Goal: Task Accomplishment & Management: Use online tool/utility

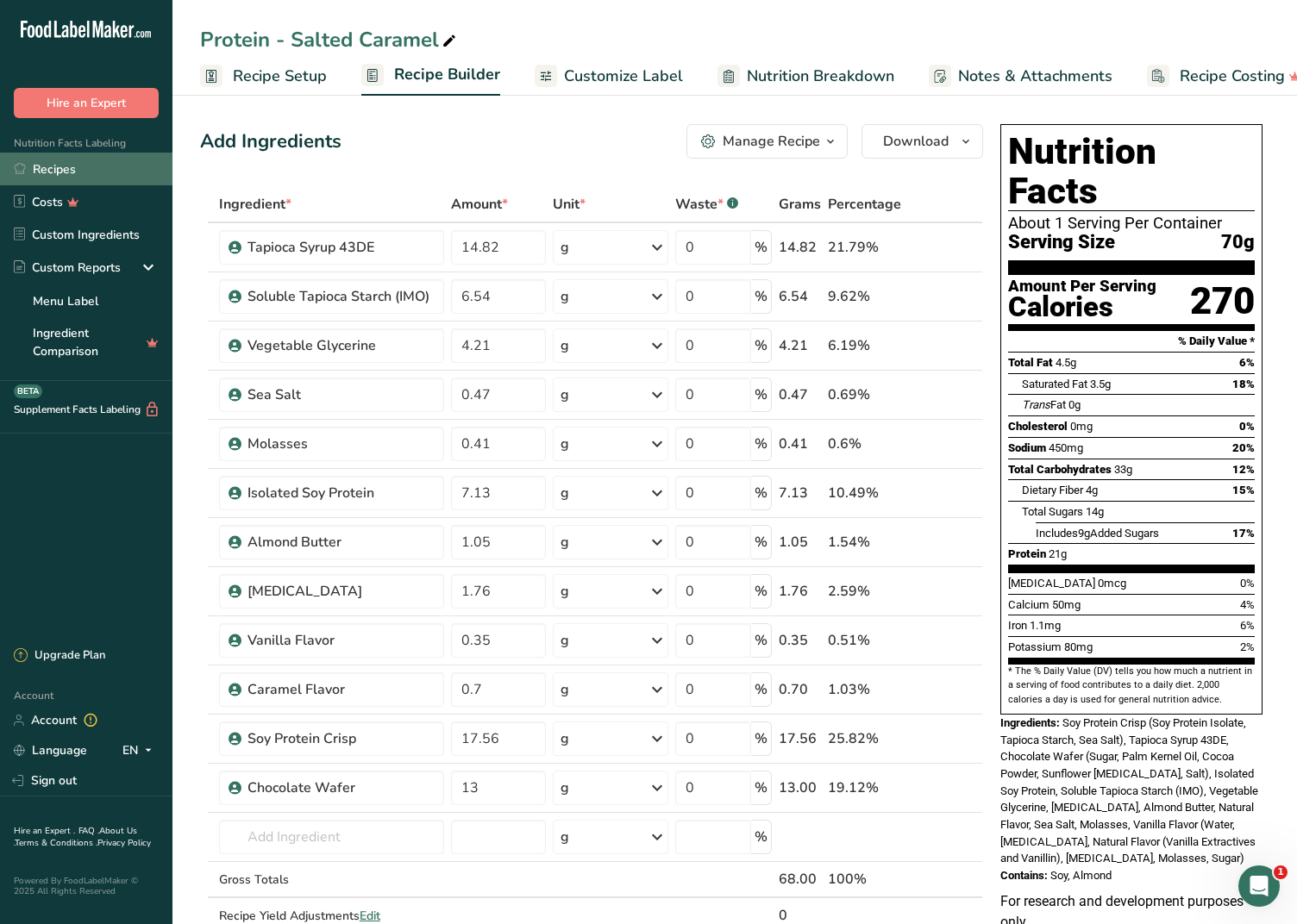
click at [64, 165] on link "Recipes" at bounding box center [86, 169] width 172 height 33
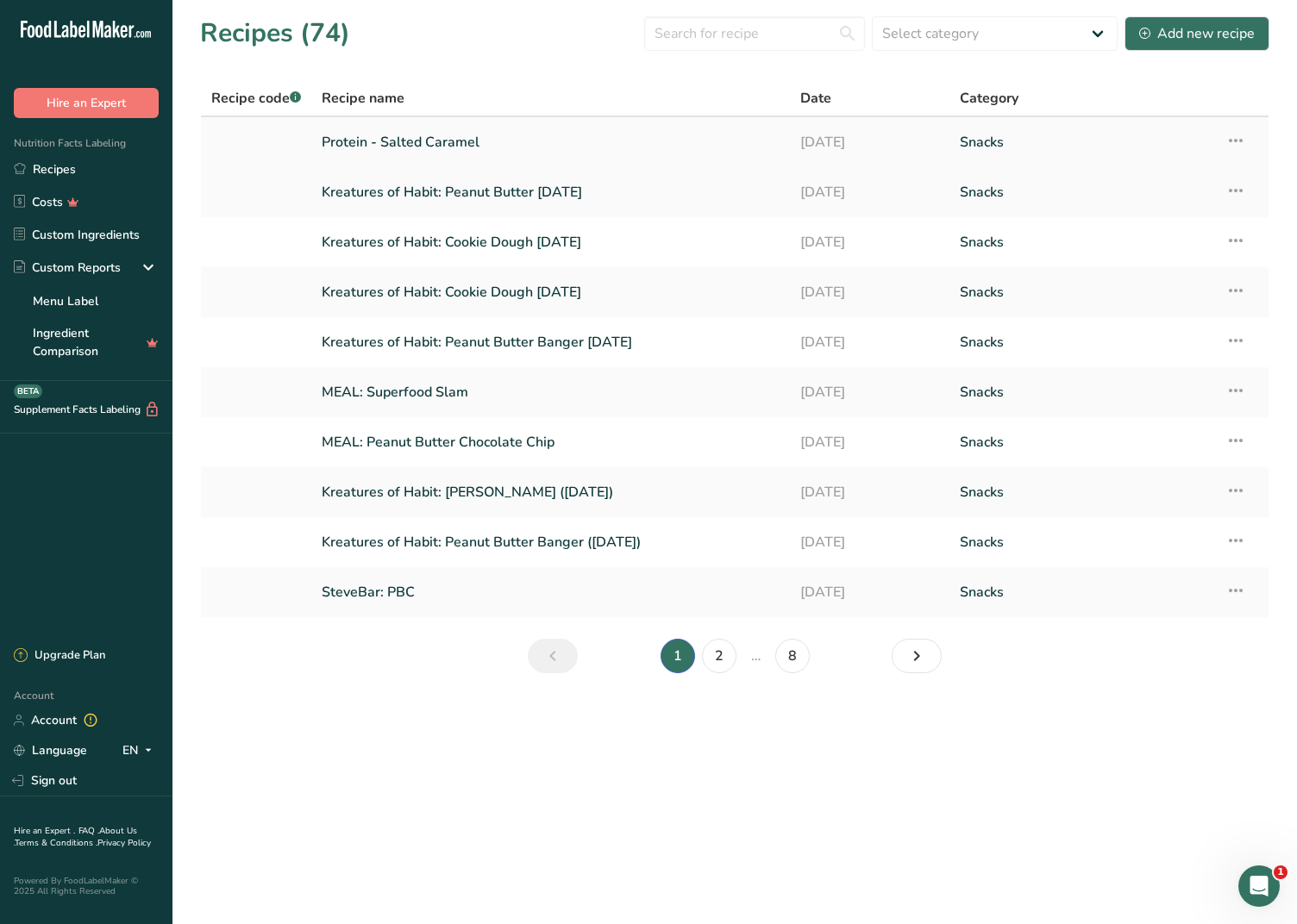
click at [419, 150] on link "Protein - Salted Caramel" at bounding box center [551, 143] width 458 height 37
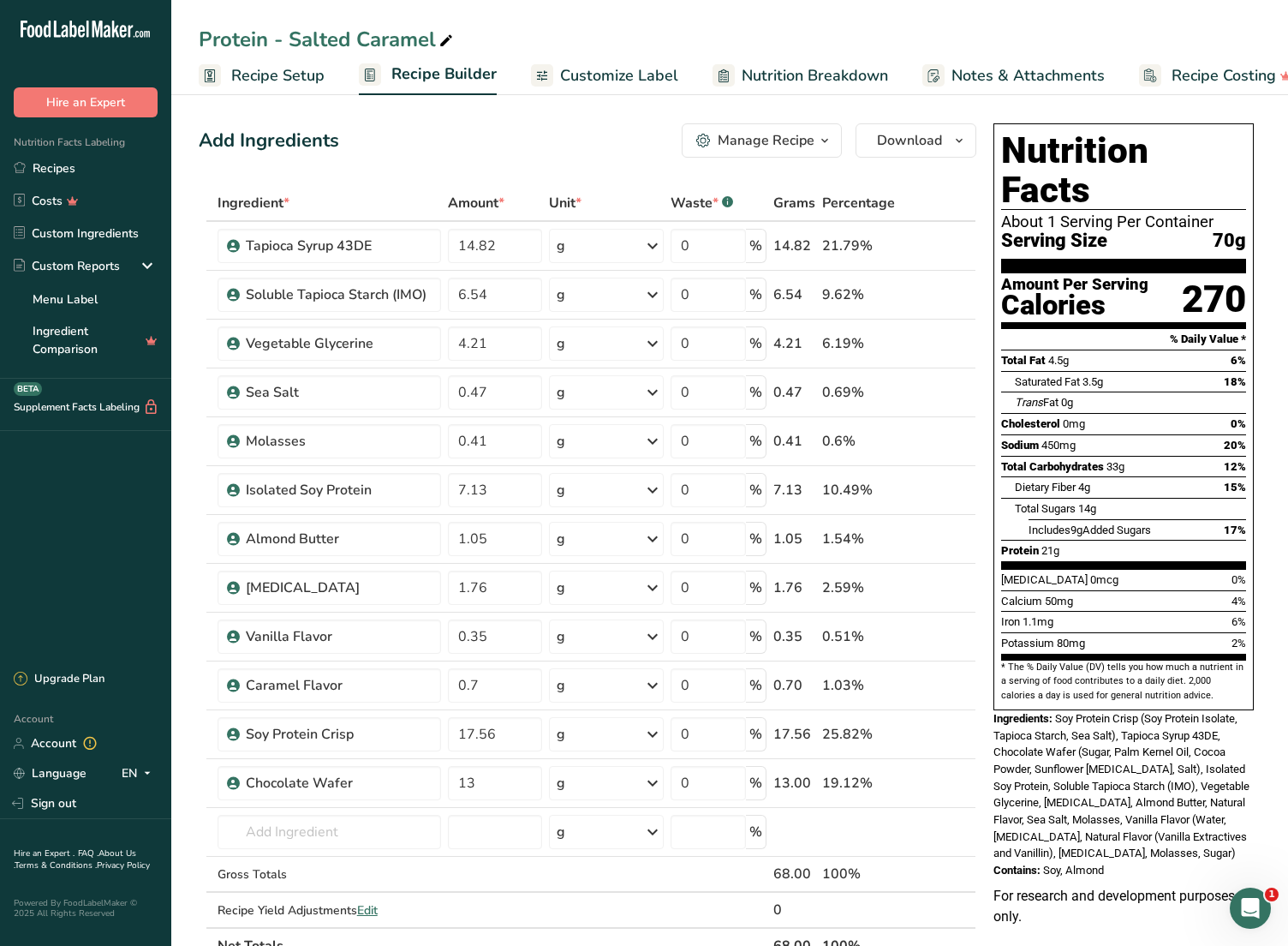
click at [271, 74] on span "Recipe Setup" at bounding box center [278, 75] width 93 height 23
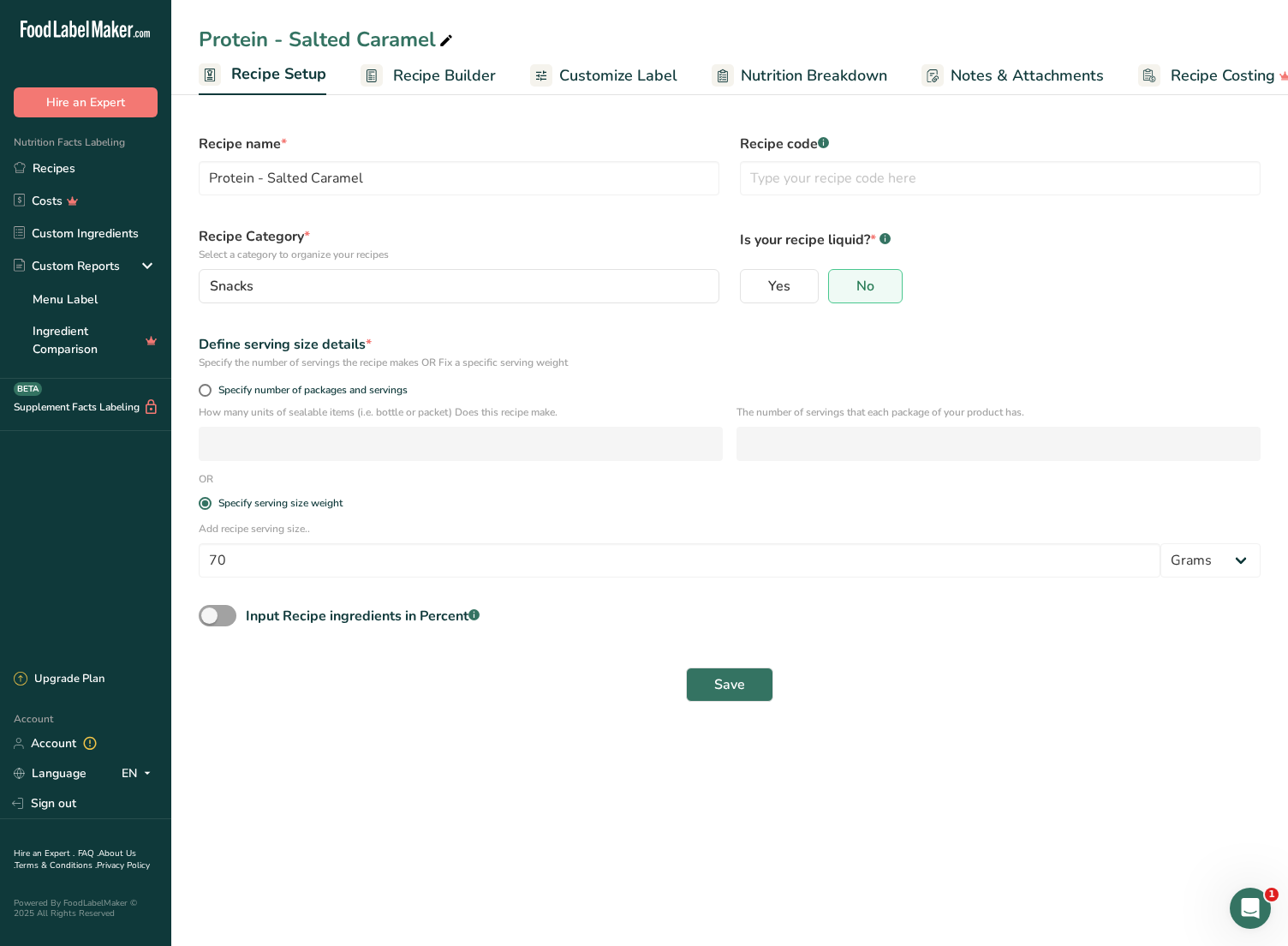
scroll to position [0, 6]
click at [421, 75] on span "Recipe Builder" at bounding box center [438, 75] width 103 height 23
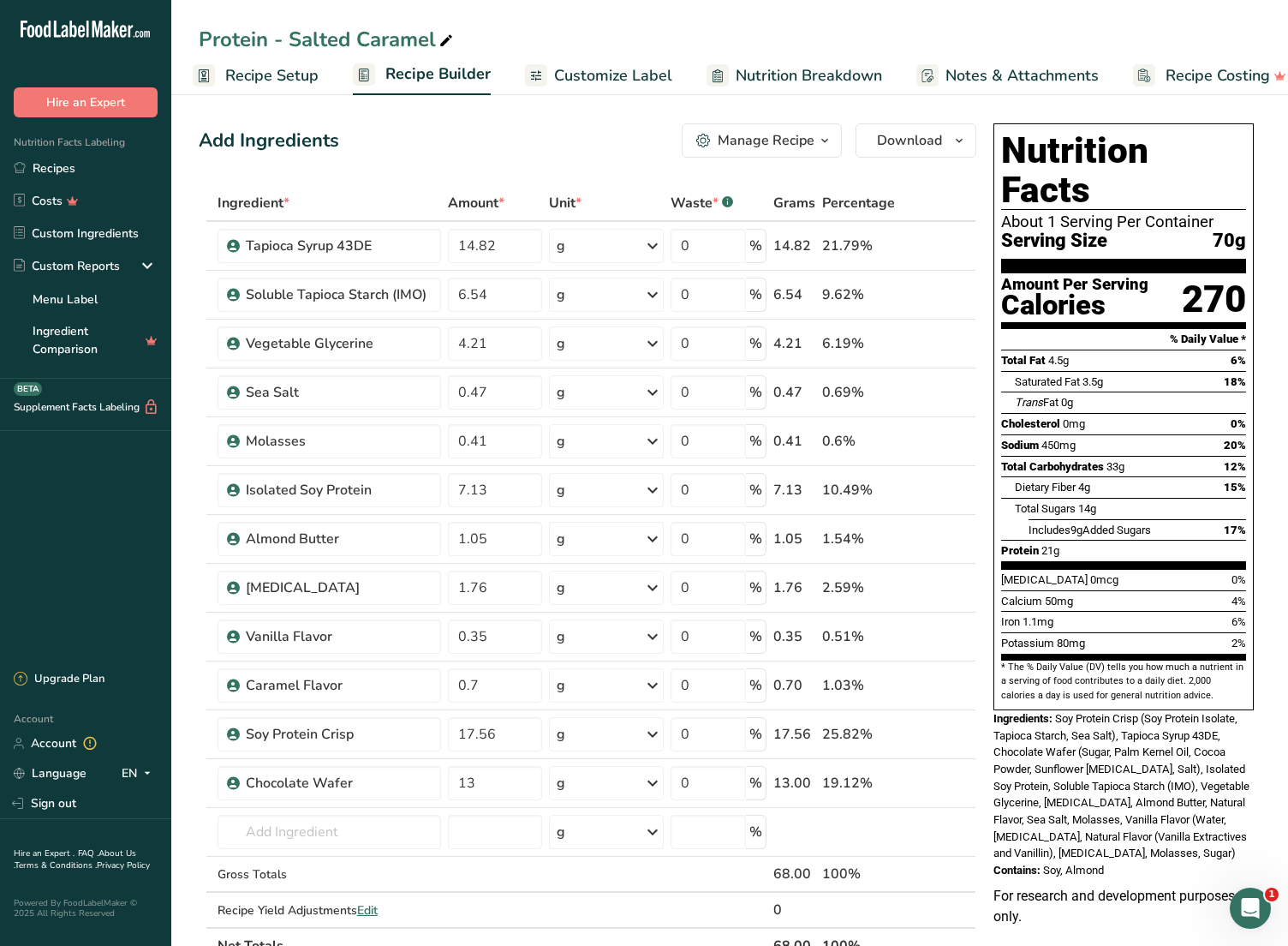
scroll to position [0, 31]
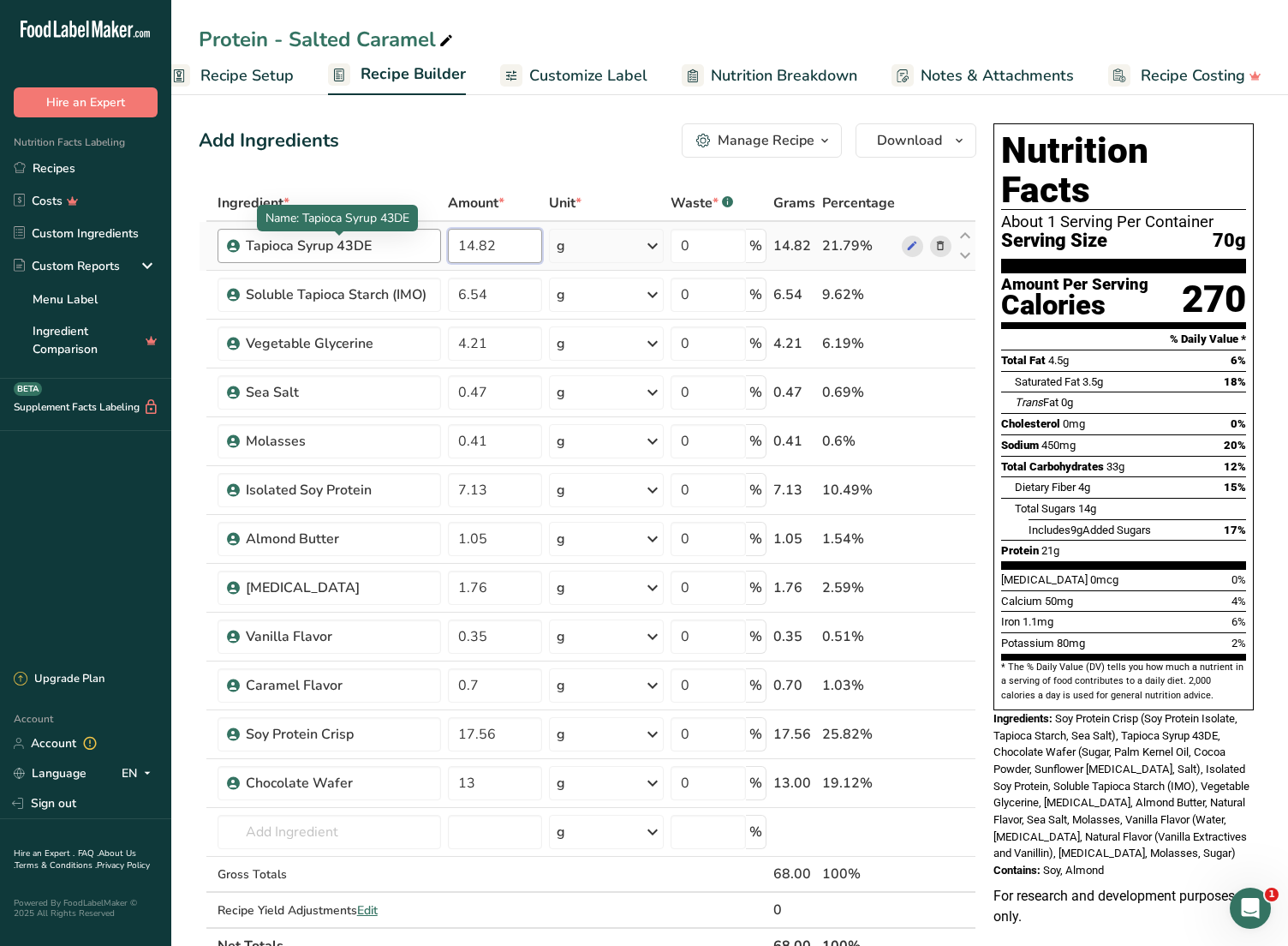
drag, startPoint x: 509, startPoint y: 251, endPoint x: 392, endPoint y: 241, distance: 117.4
click at [392, 241] on tr "Tapioca Syrup 43DE 14.82 g Weight Units g kg mg See more Volume Units l Volume …" at bounding box center [588, 246] width 776 height 48
click at [487, 257] on input "14.82" at bounding box center [494, 246] width 93 height 35
drag, startPoint x: 476, startPoint y: 248, endPoint x: 466, endPoint y: 249, distance: 10.0
click at [466, 249] on input "14.82" at bounding box center [494, 246] width 93 height 35
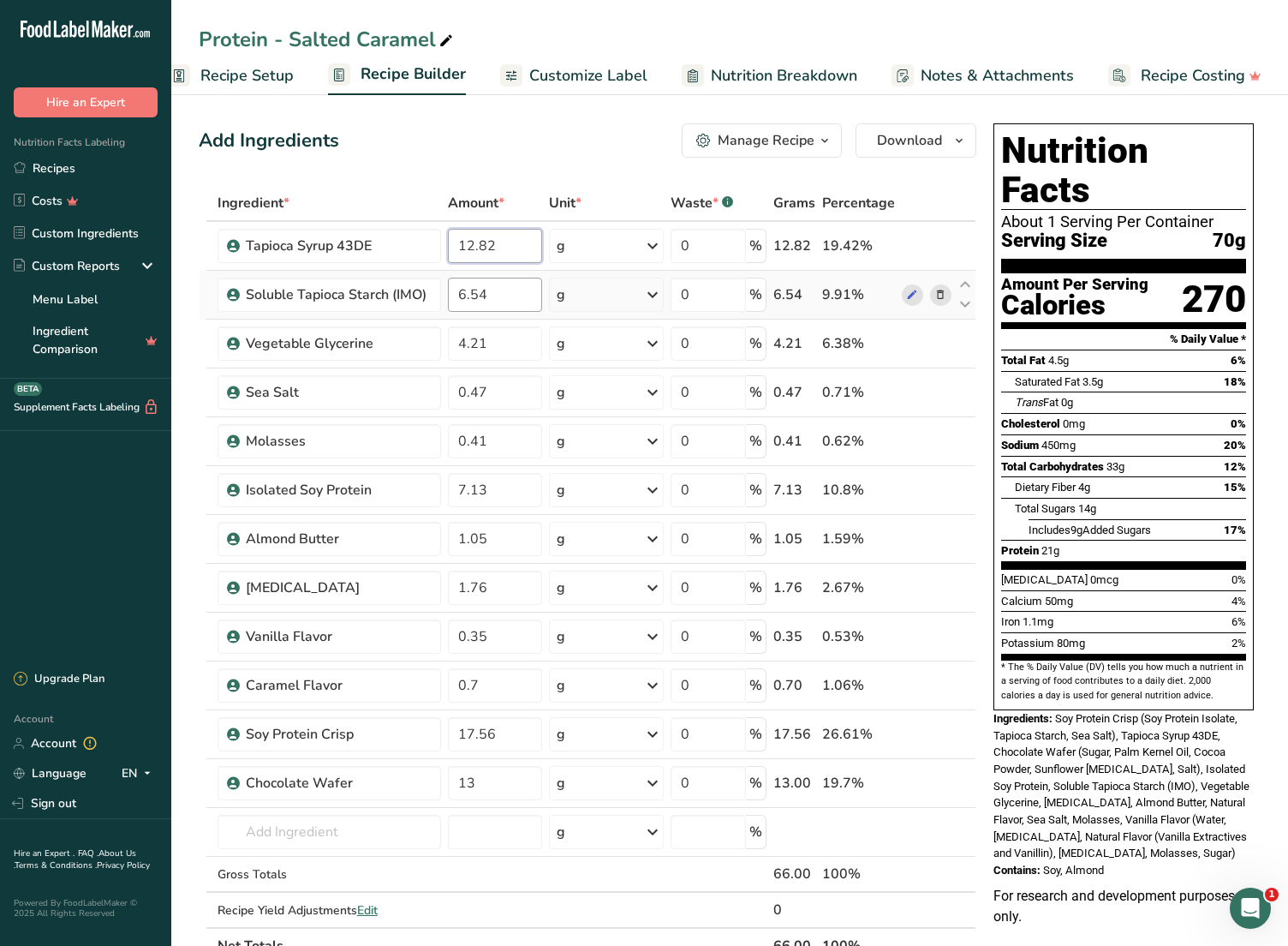
type input "12.82"
click at [530, 302] on div "Ingredient * Amount * Unit * Waste * .a-a{fill:#347362;}.b-a{fill:#fff;} Grams …" at bounding box center [588, 574] width 778 height 779
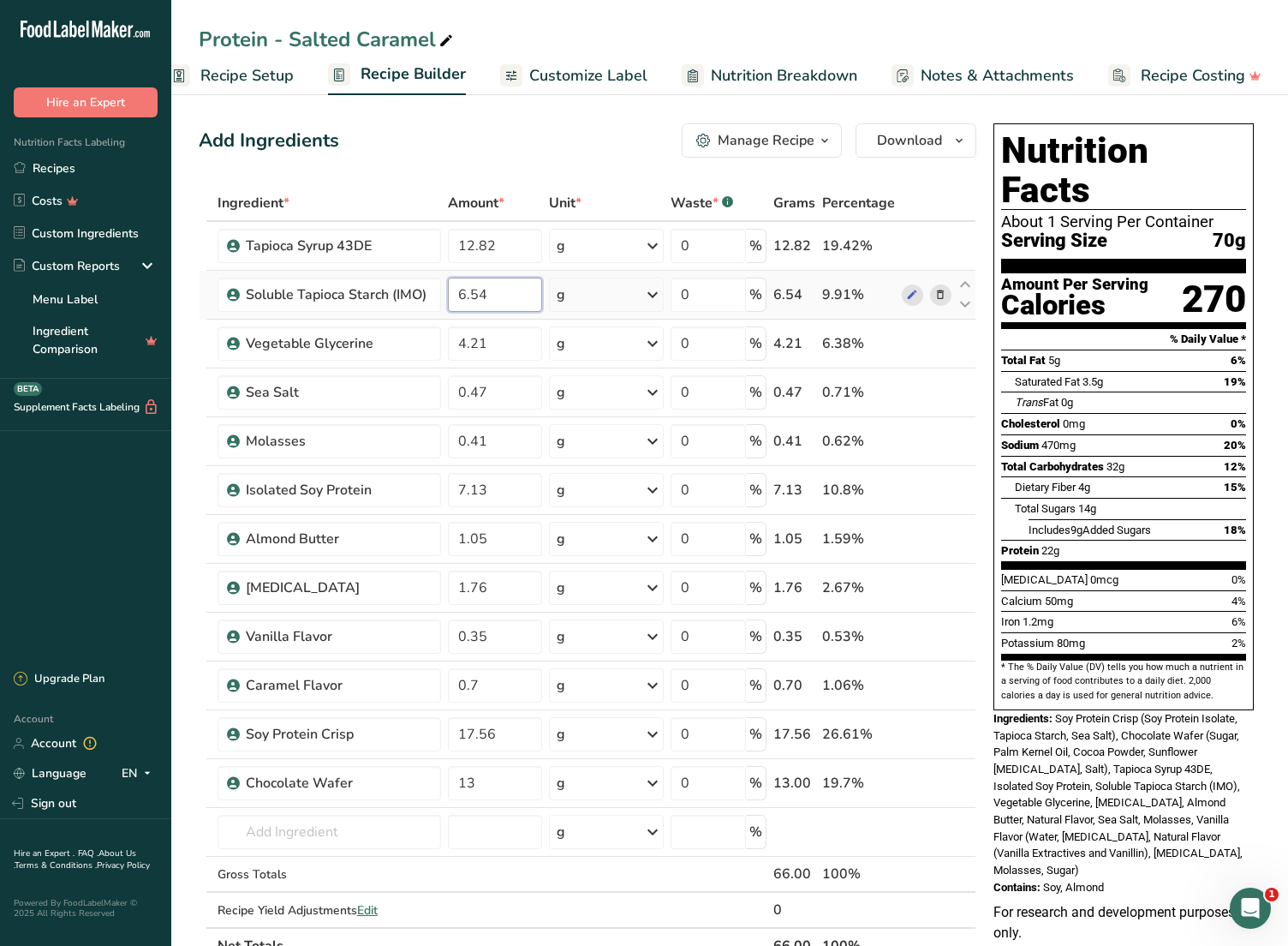
drag, startPoint x: 463, startPoint y: 298, endPoint x: 444, endPoint y: 298, distance: 19.0
click at [444, 298] on td "6.54" at bounding box center [494, 295] width 100 height 48
type input "8.54"
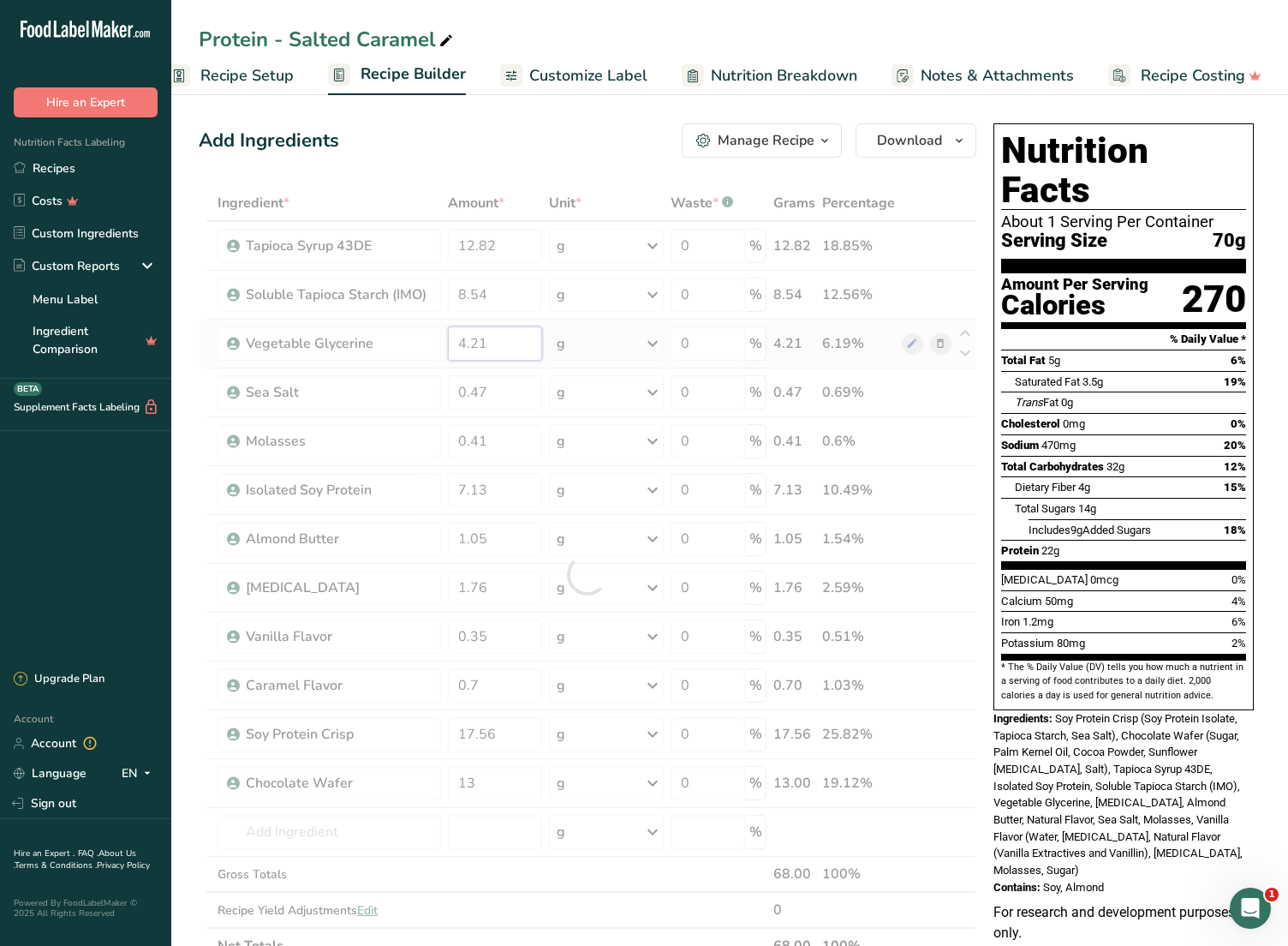
click at [503, 343] on div "Ingredient * Amount * Unit * Waste * .a-a{fill:#347362;}.b-a{fill:#fff;} Grams …" at bounding box center [588, 574] width 778 height 779
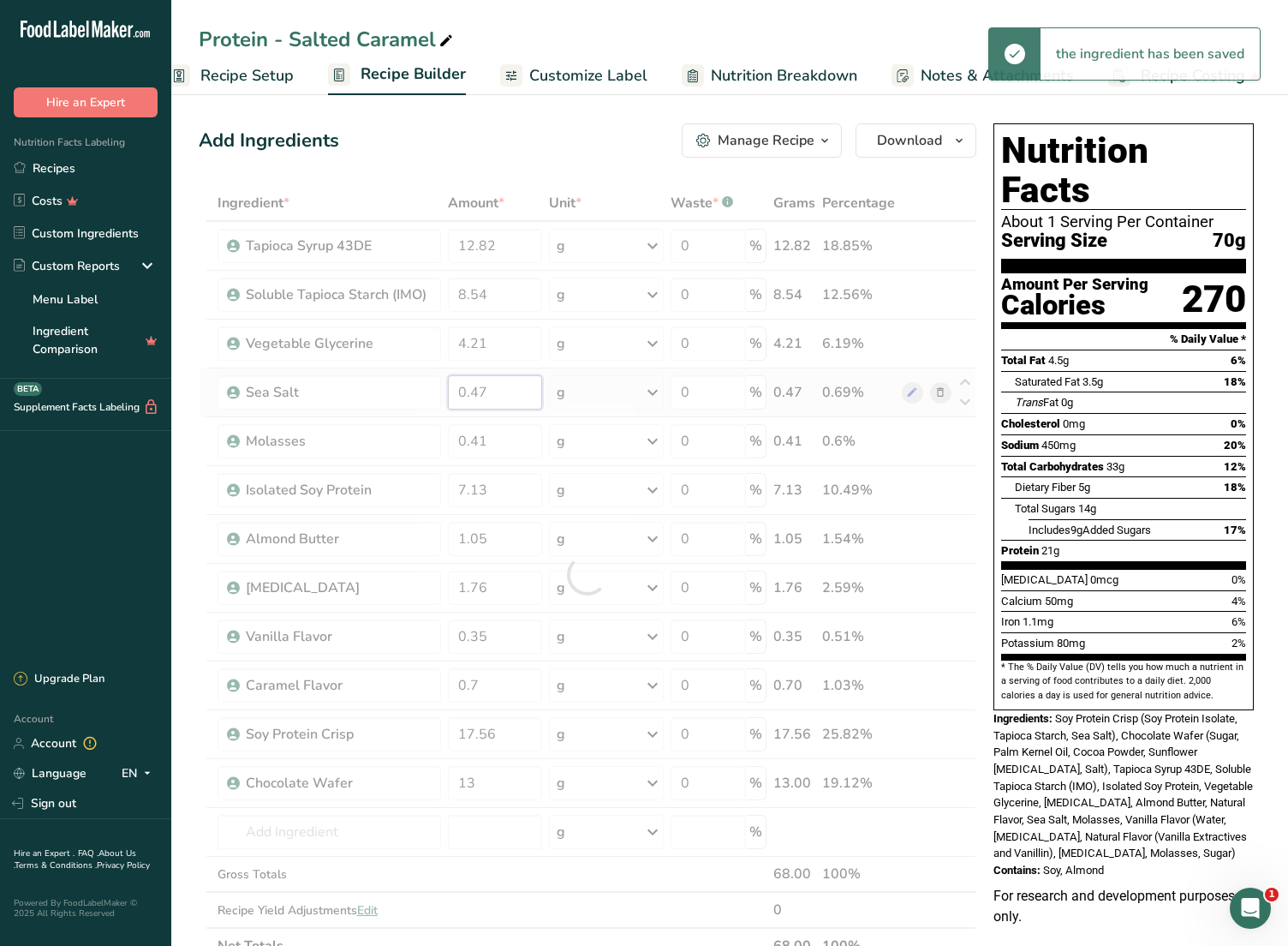
click at [513, 403] on div "Ingredient * Amount * Unit * Waste * .a-a{fill:#347362;}.b-a{fill:#fff;} Grams …" at bounding box center [588, 574] width 778 height 779
click at [504, 489] on div "Ingredient * Amount * Unit * Waste * .a-a{fill:#347362;}.b-a{fill:#fff;} Grams …" at bounding box center [588, 574] width 778 height 779
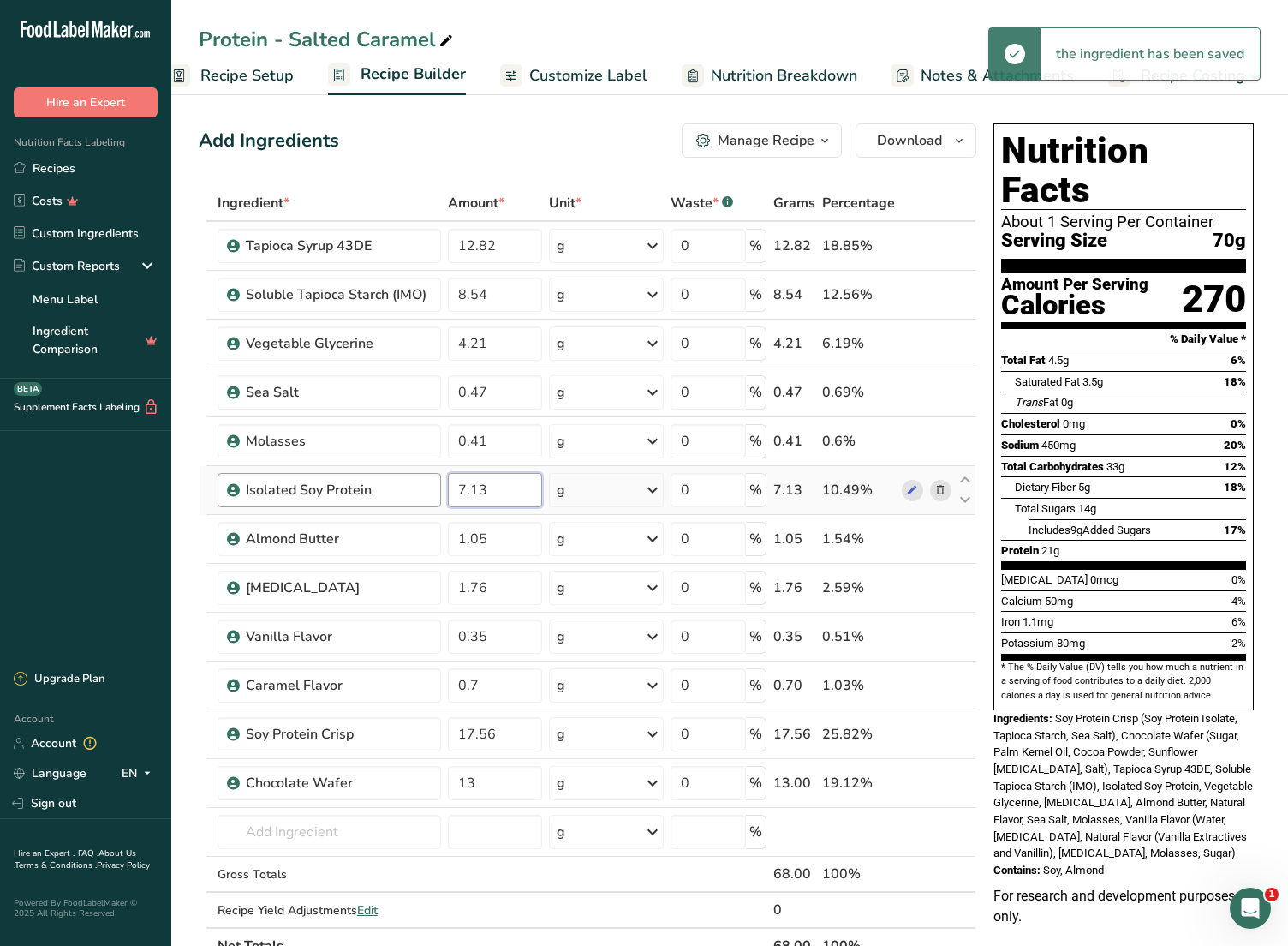
drag, startPoint x: 463, startPoint y: 490, endPoint x: 439, endPoint y: 491, distance: 24.0
click at [439, 491] on tr "Isolated Soy Protein 7.13 g Weight Units g kg mg See more Volume Units l Volume…" at bounding box center [588, 490] width 776 height 48
type input "9.13"
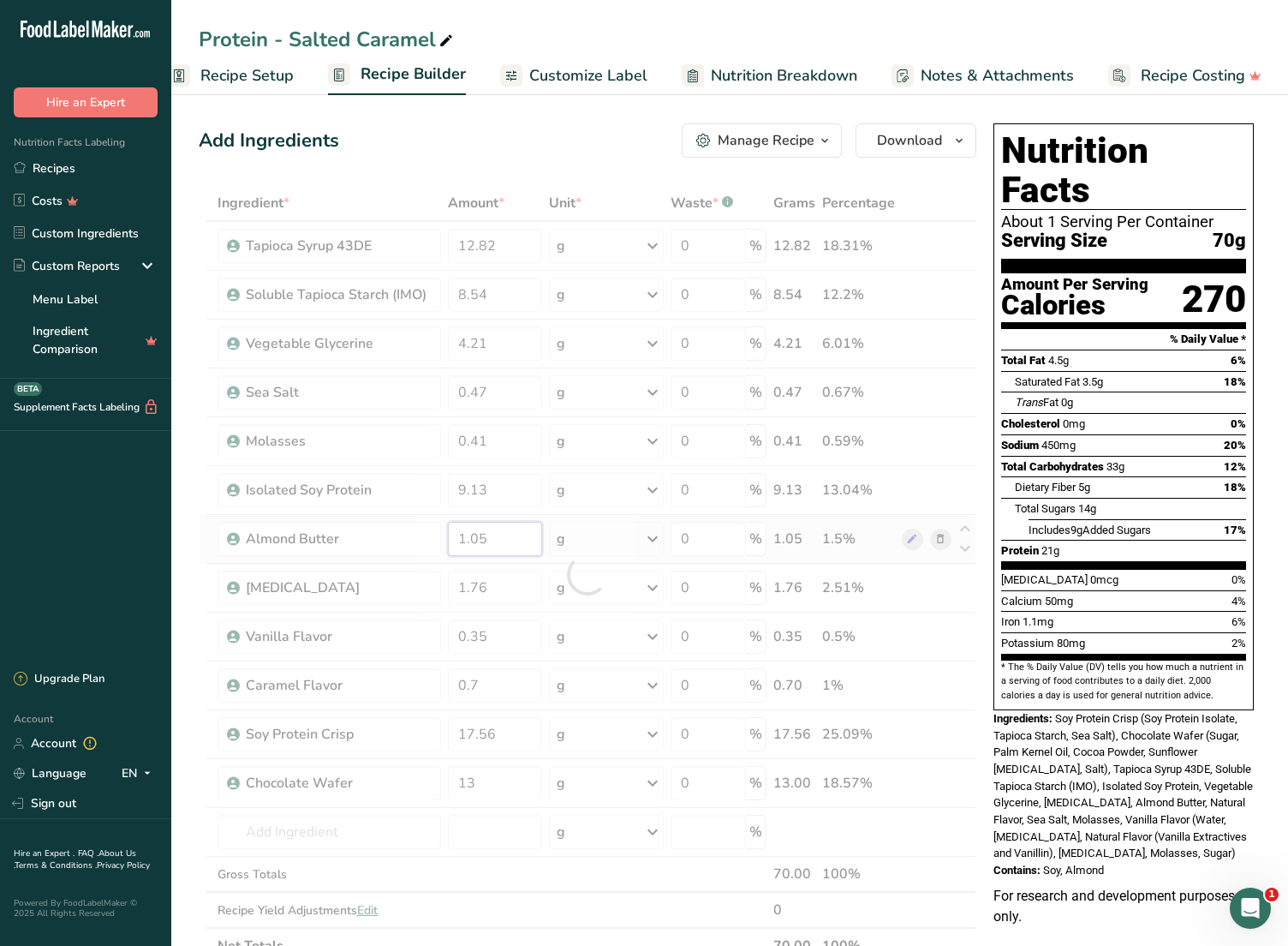
click at [511, 534] on div "Ingredient * Amount * Unit * Waste * .a-a{fill:#347362;}.b-a{fill:#fff;} Grams …" at bounding box center [588, 574] width 778 height 779
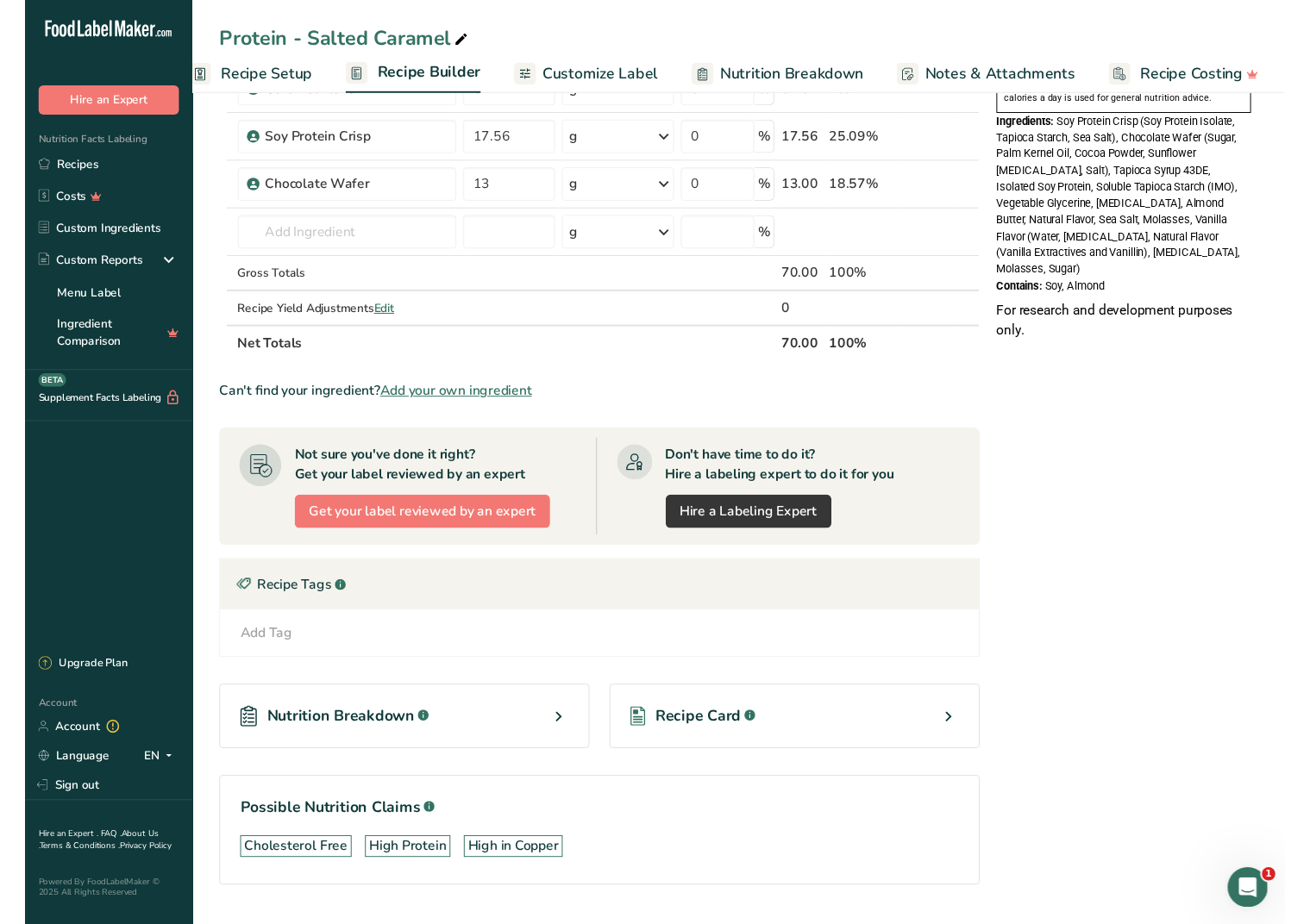
scroll to position [0, 0]
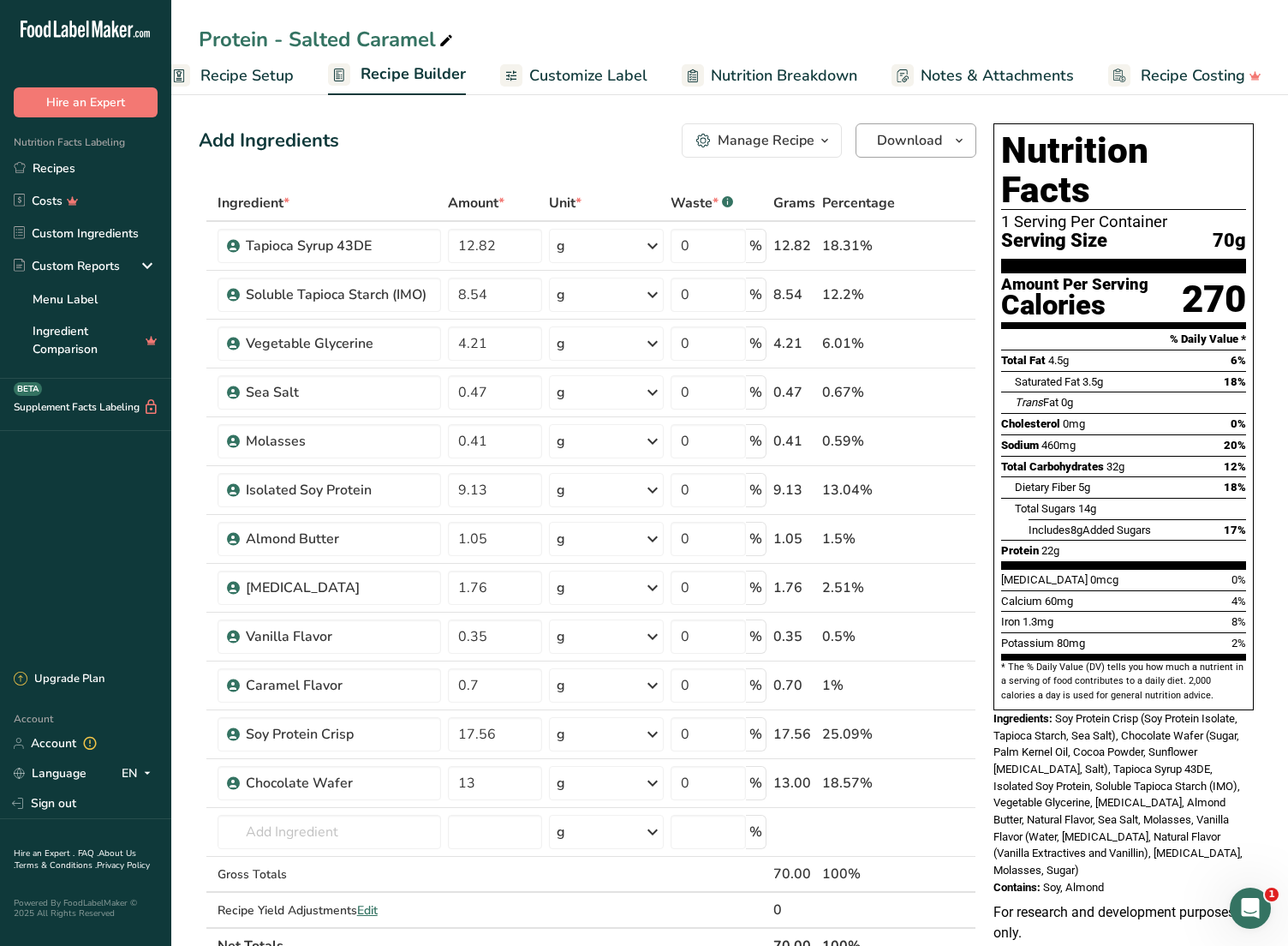
click at [938, 136] on span "Download" at bounding box center [909, 141] width 65 height 21
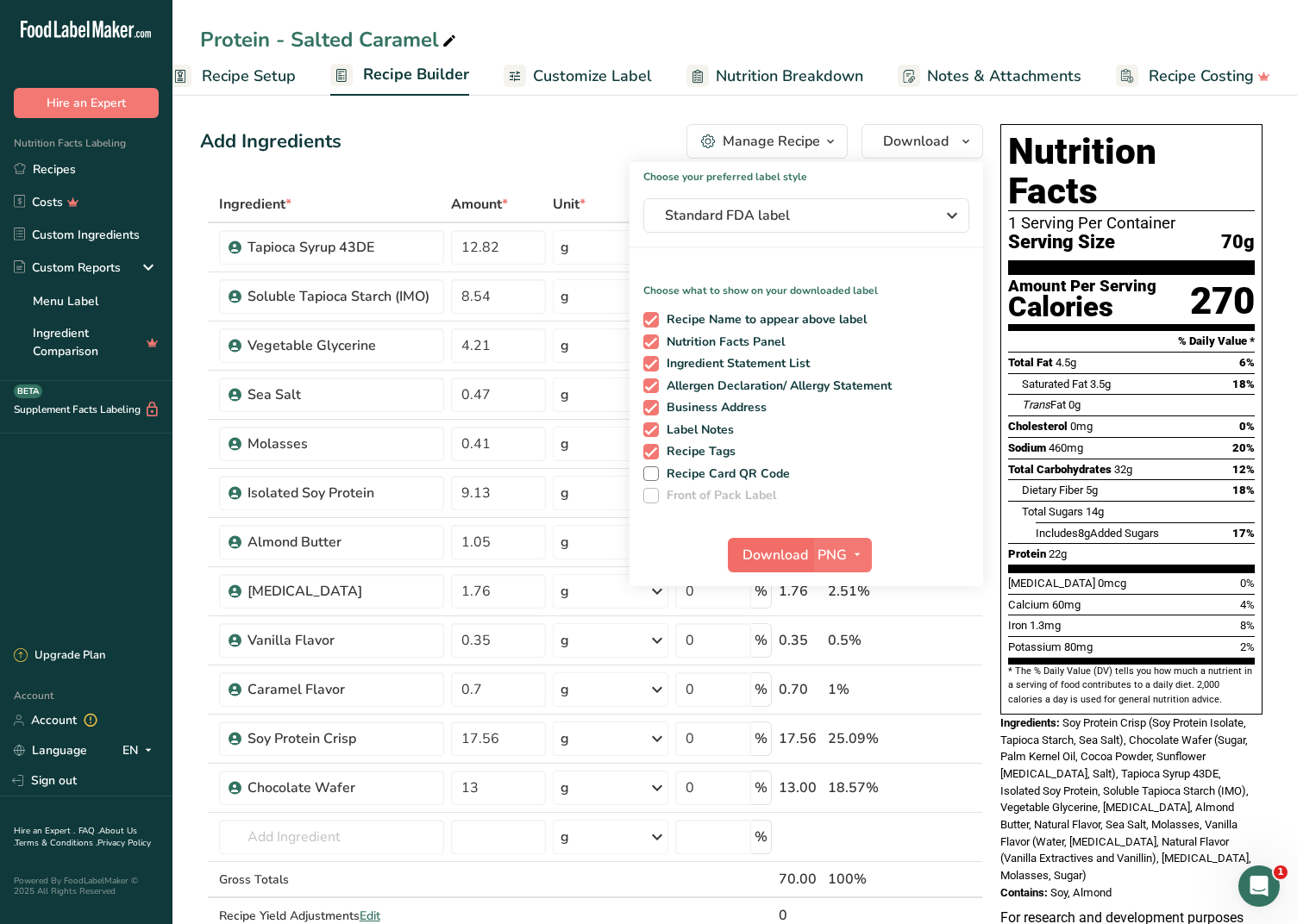
click at [771, 557] on span "Download" at bounding box center [775, 555] width 65 height 21
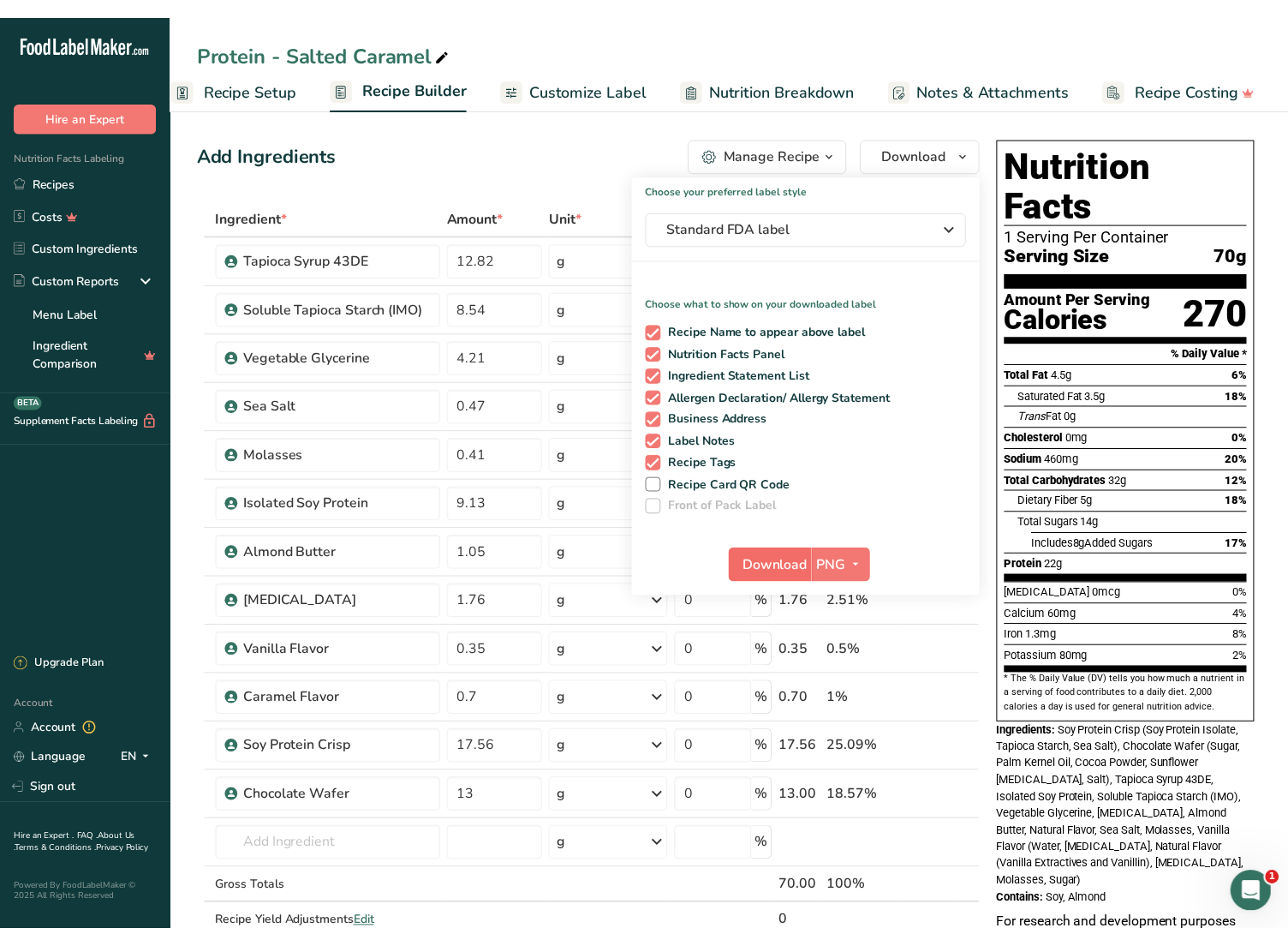
scroll to position [0, 18]
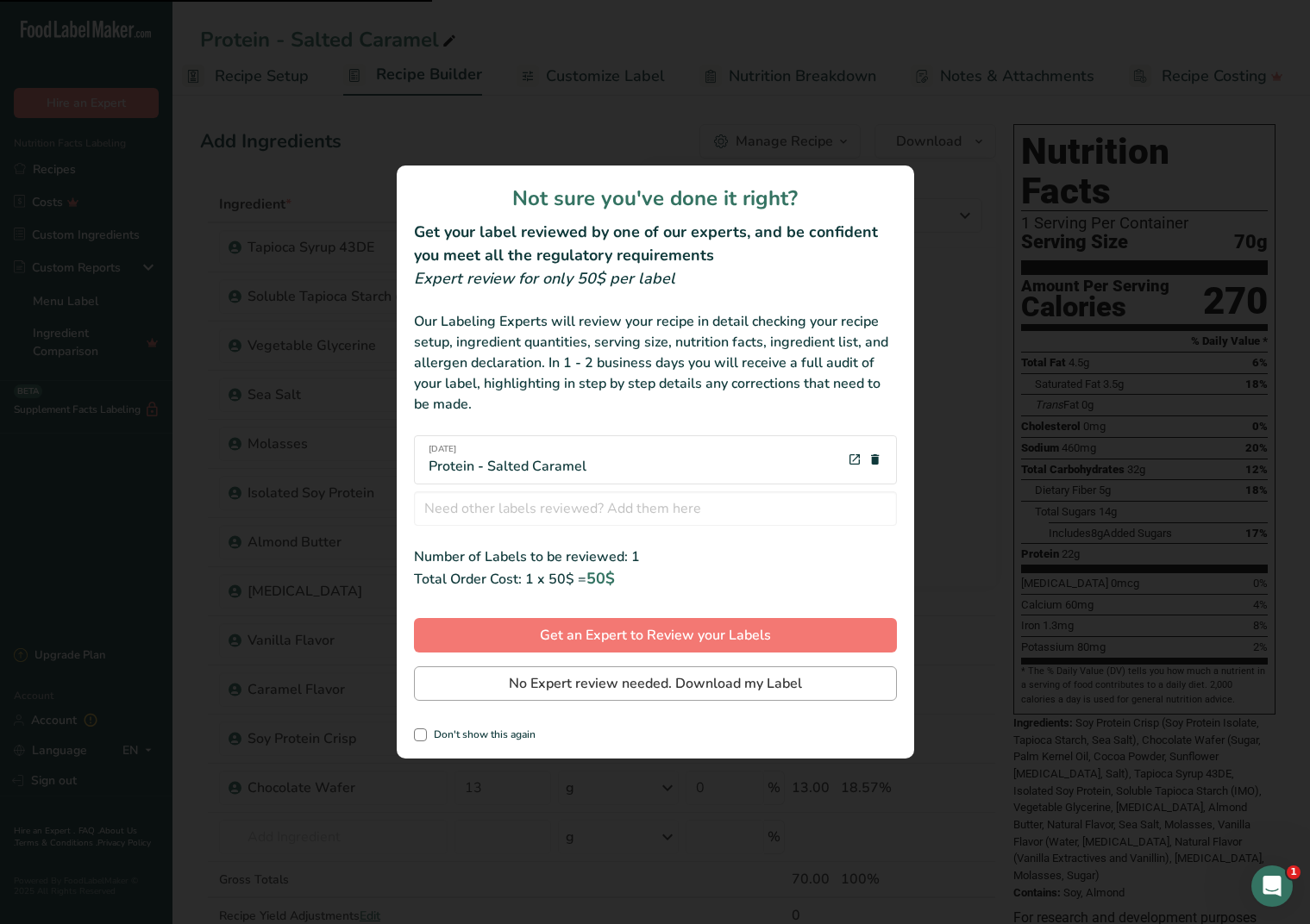
click at [760, 668] on button "No Expert review needed. Download my Label" at bounding box center [655, 684] width 483 height 35
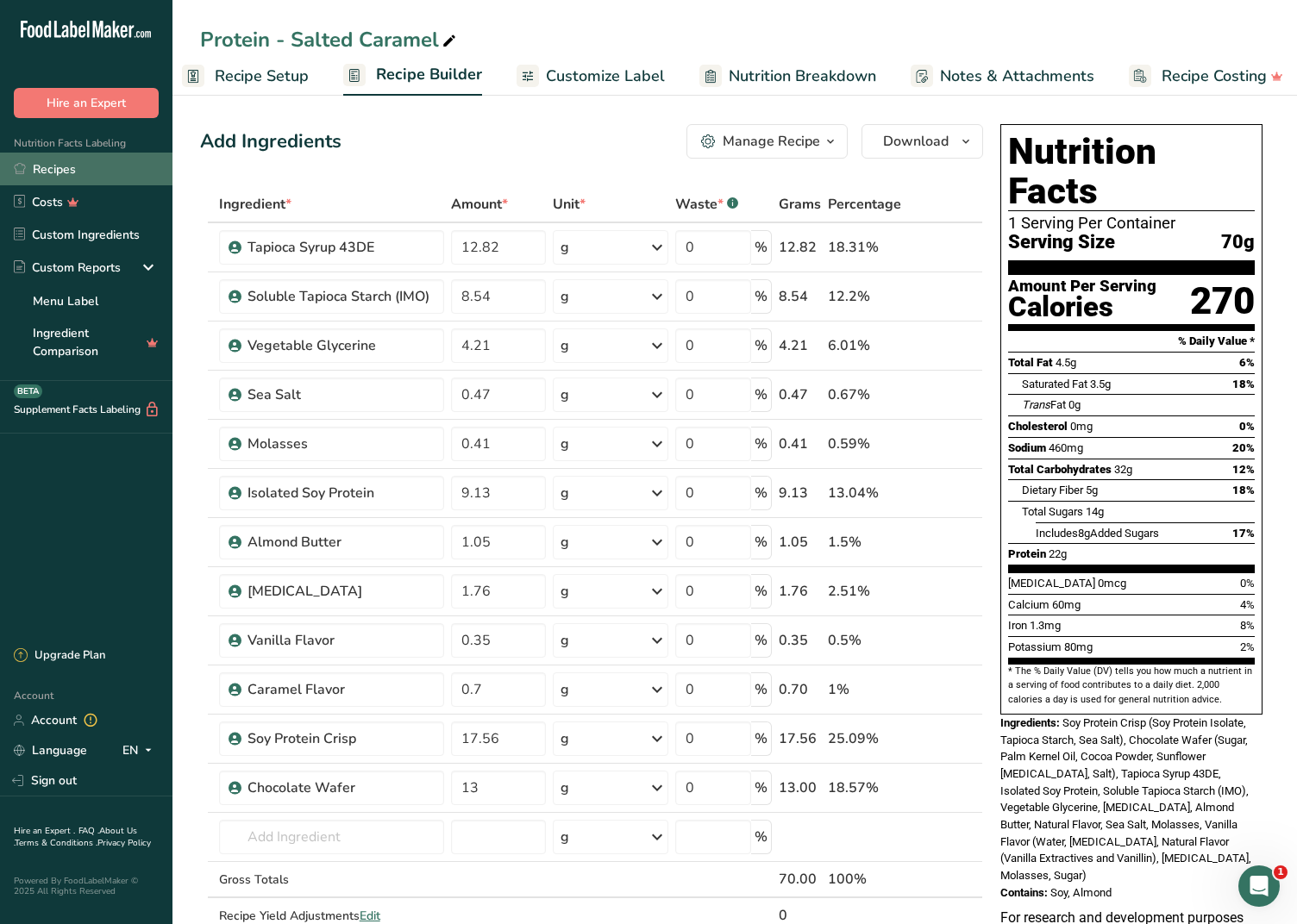
click at [50, 173] on link "Recipes" at bounding box center [86, 169] width 172 height 33
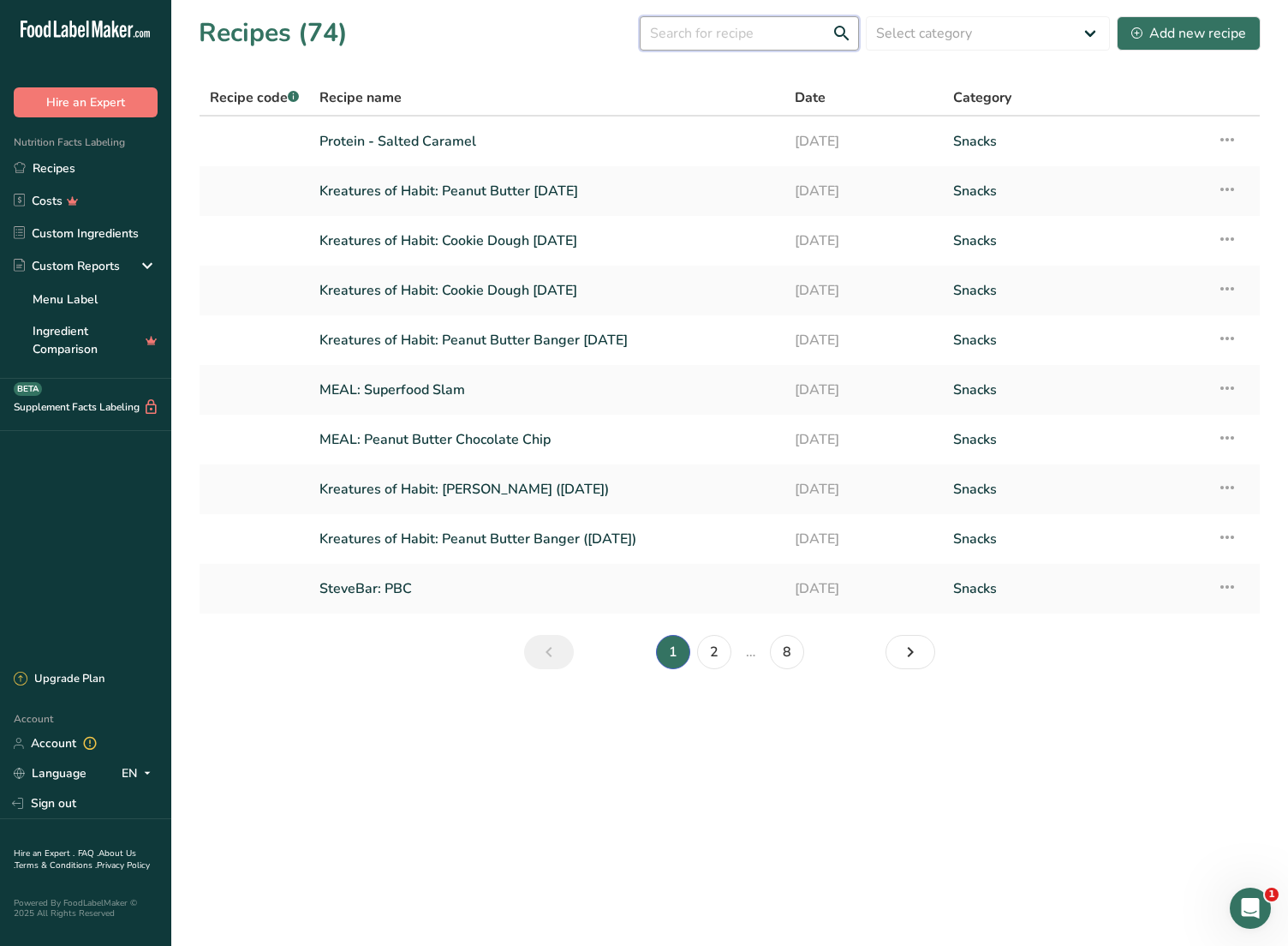
click at [711, 23] on input "text" at bounding box center [749, 34] width 220 height 35
type input "protein"
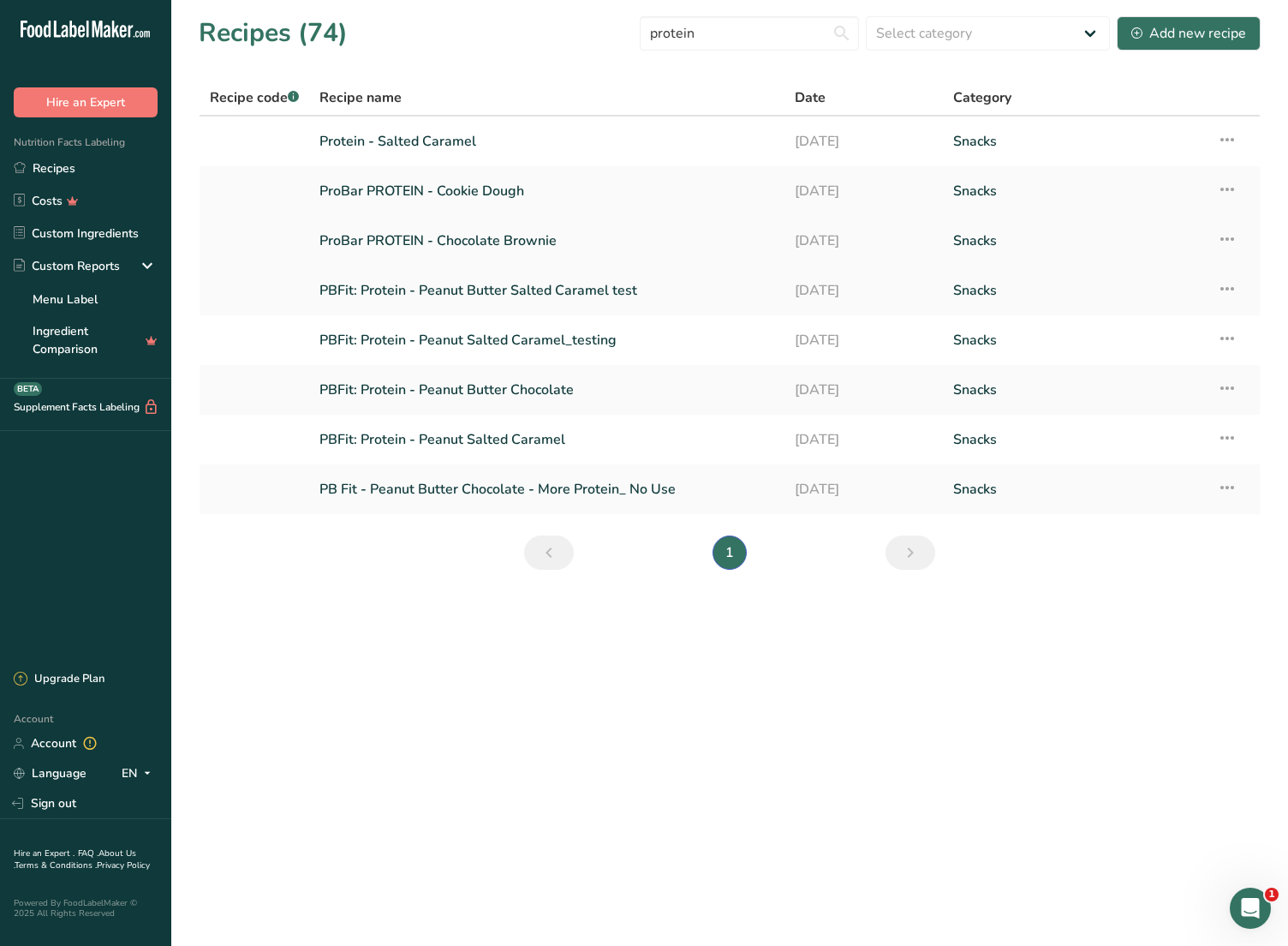
click at [462, 240] on link "ProBar PROTEIN - Chocolate Brownie" at bounding box center [547, 241] width 455 height 36
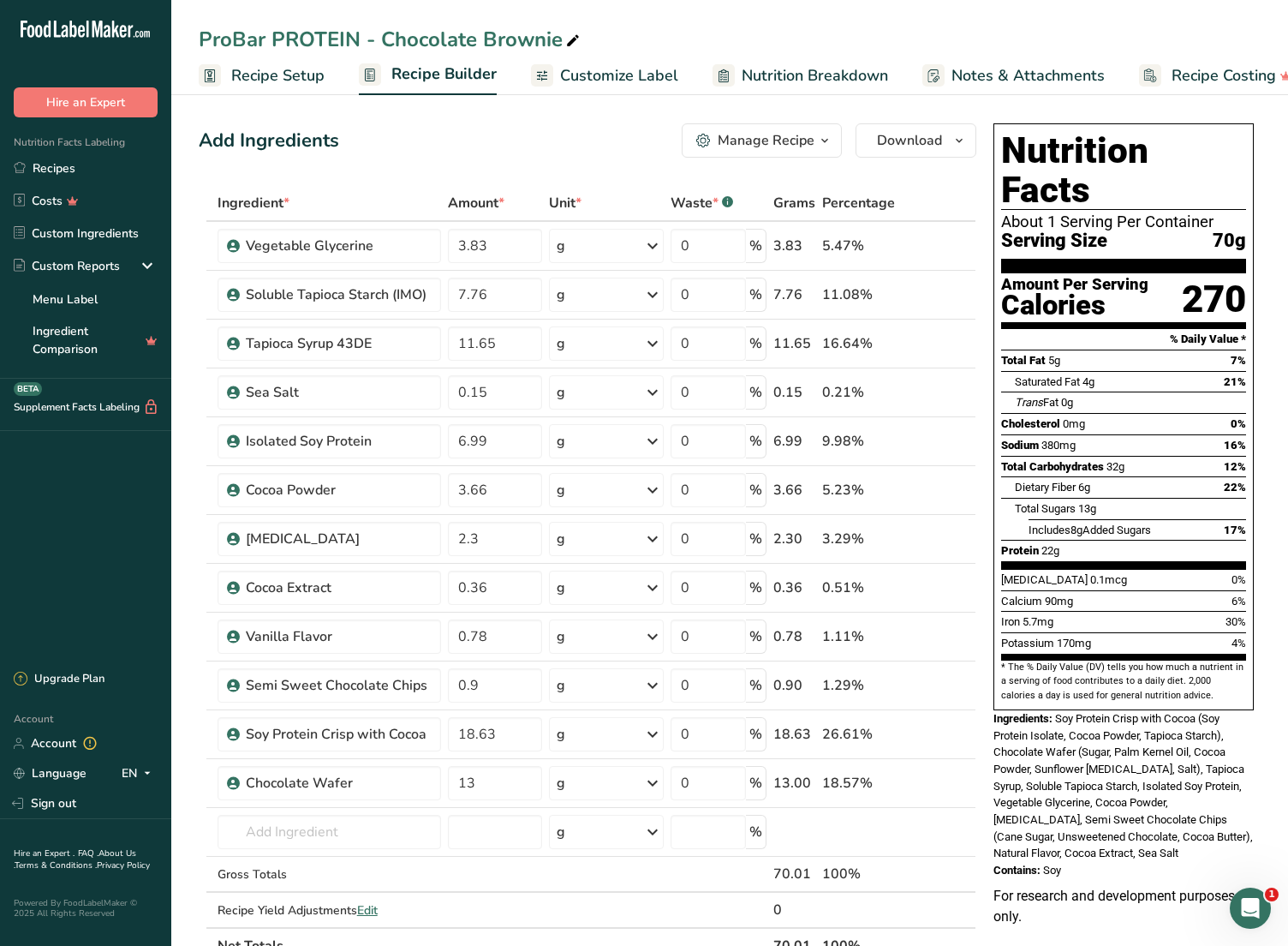
click at [272, 84] on span "Recipe Setup" at bounding box center [278, 75] width 93 height 23
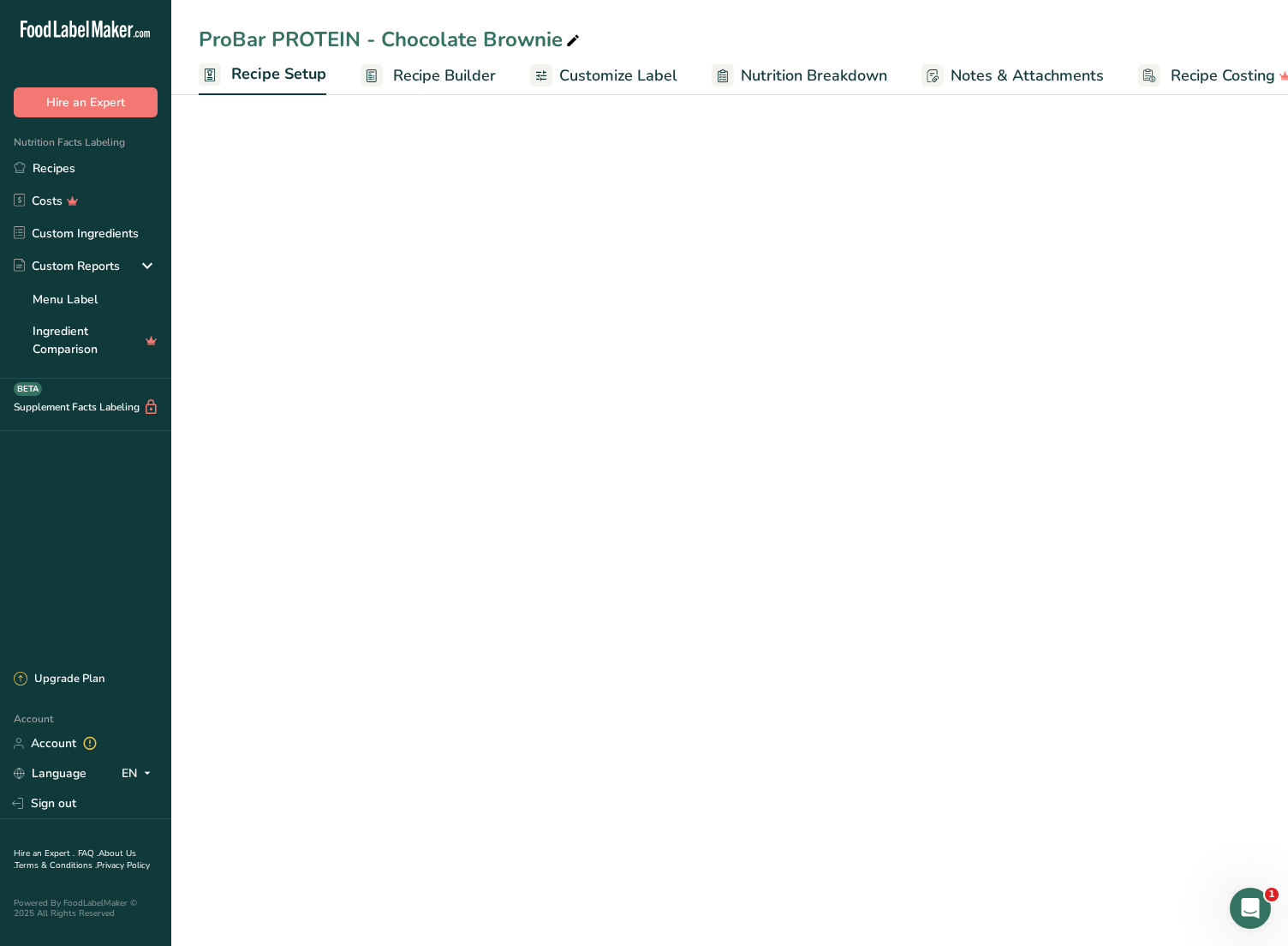
scroll to position [0, 6]
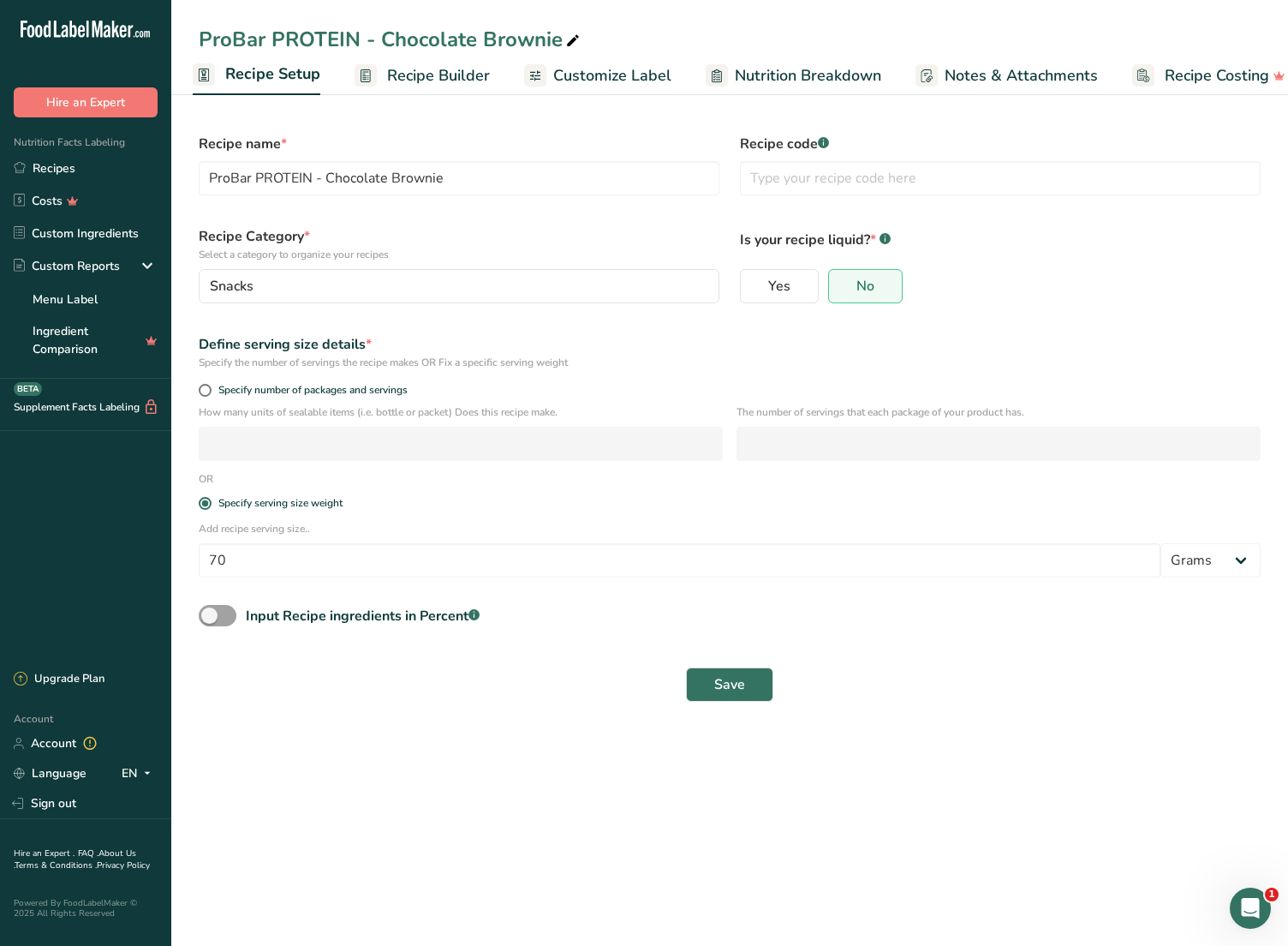
click at [414, 72] on span "Recipe Builder" at bounding box center [438, 75] width 103 height 23
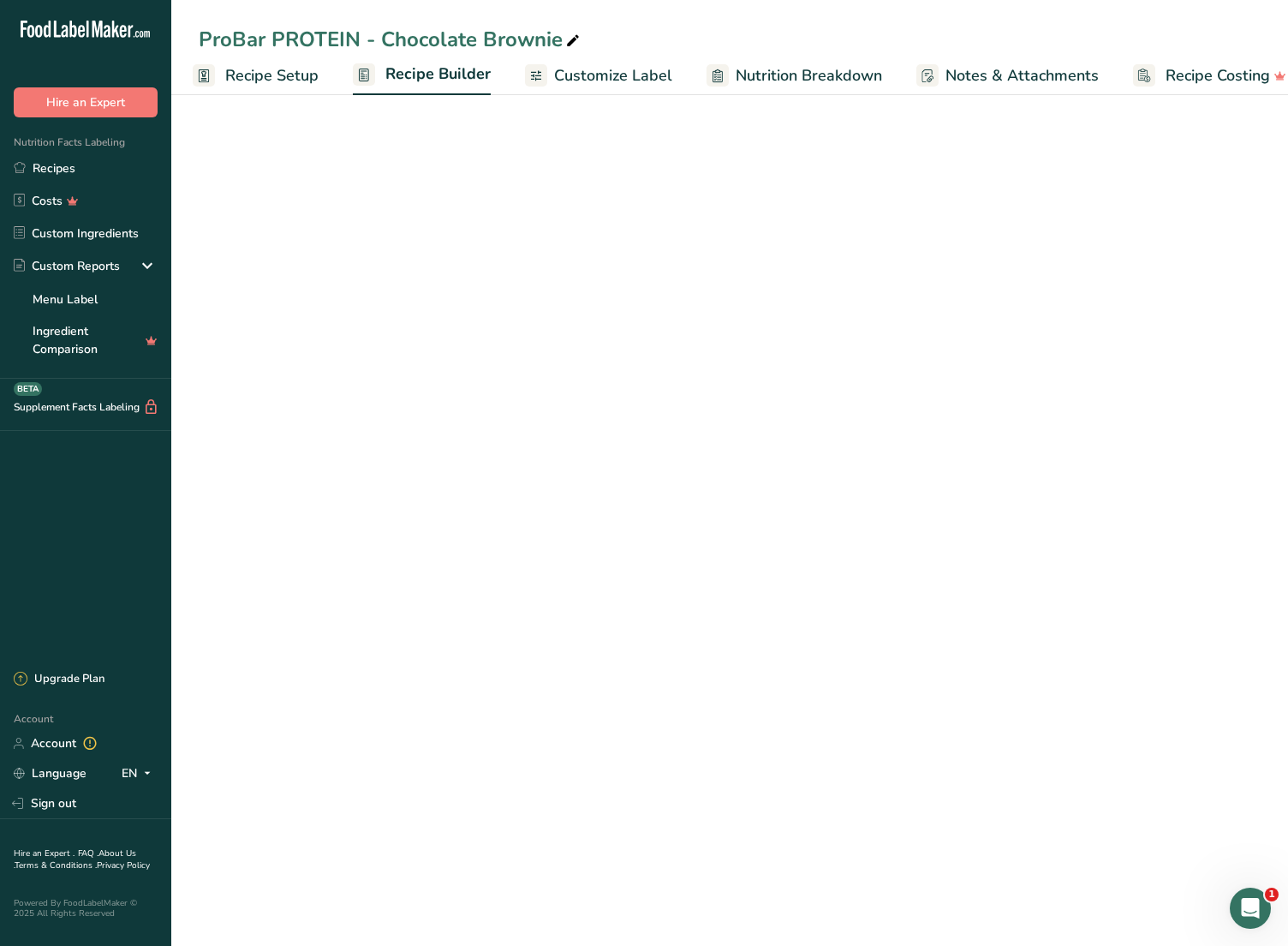
scroll to position [0, 31]
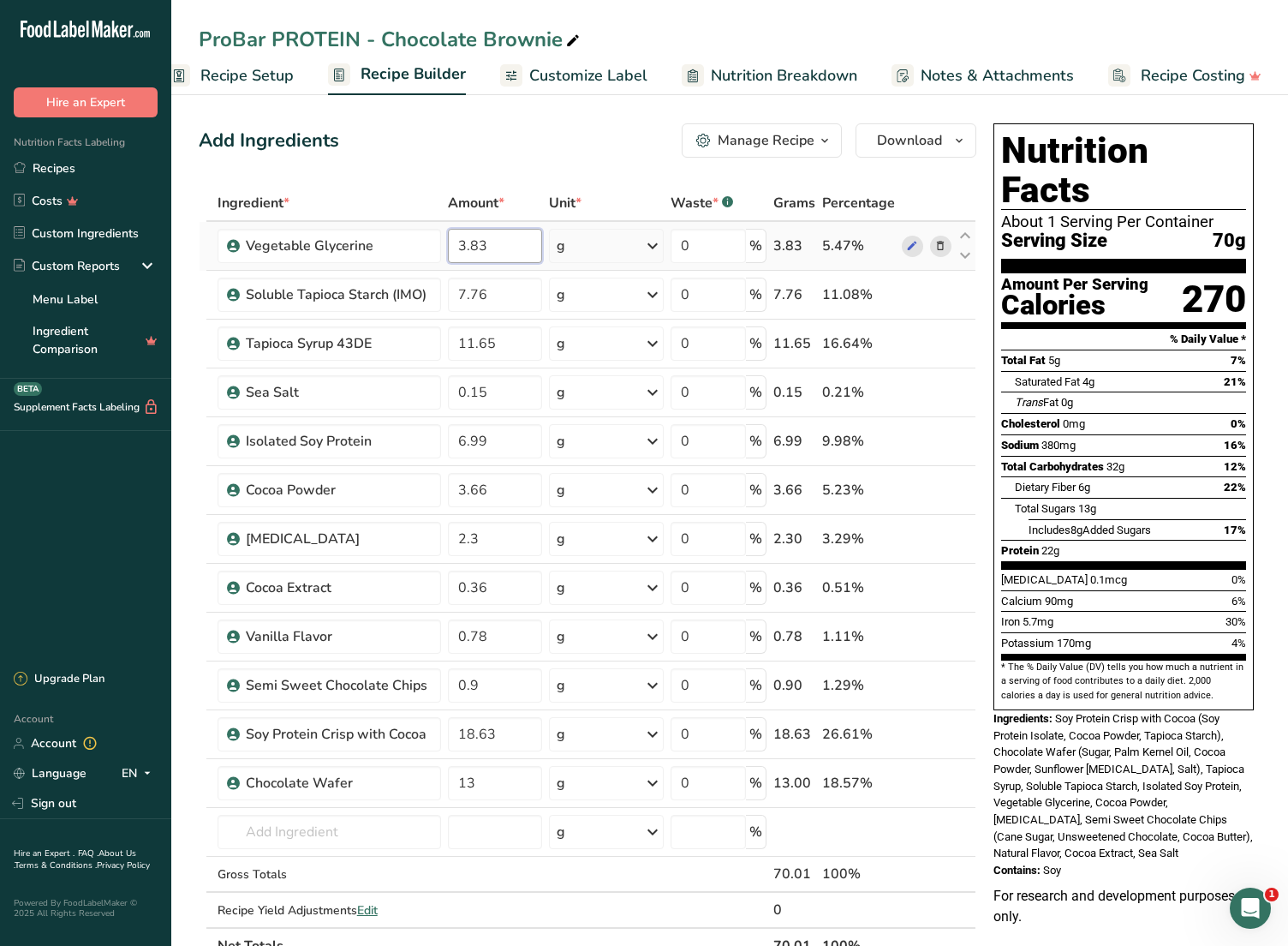
click at [508, 255] on input "3.83" at bounding box center [494, 246] width 93 height 35
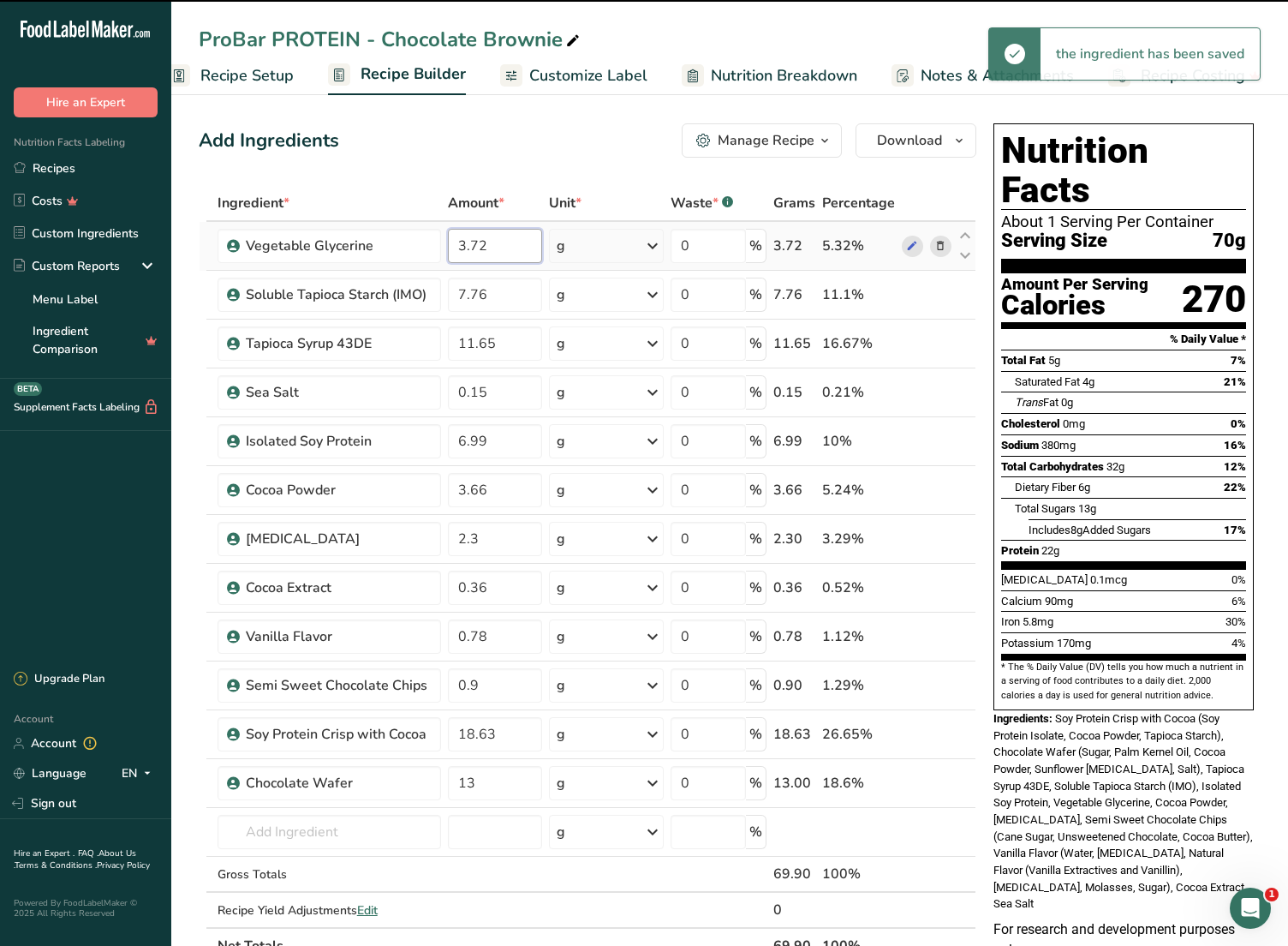
click at [522, 252] on input "3.72" at bounding box center [494, 246] width 93 height 35
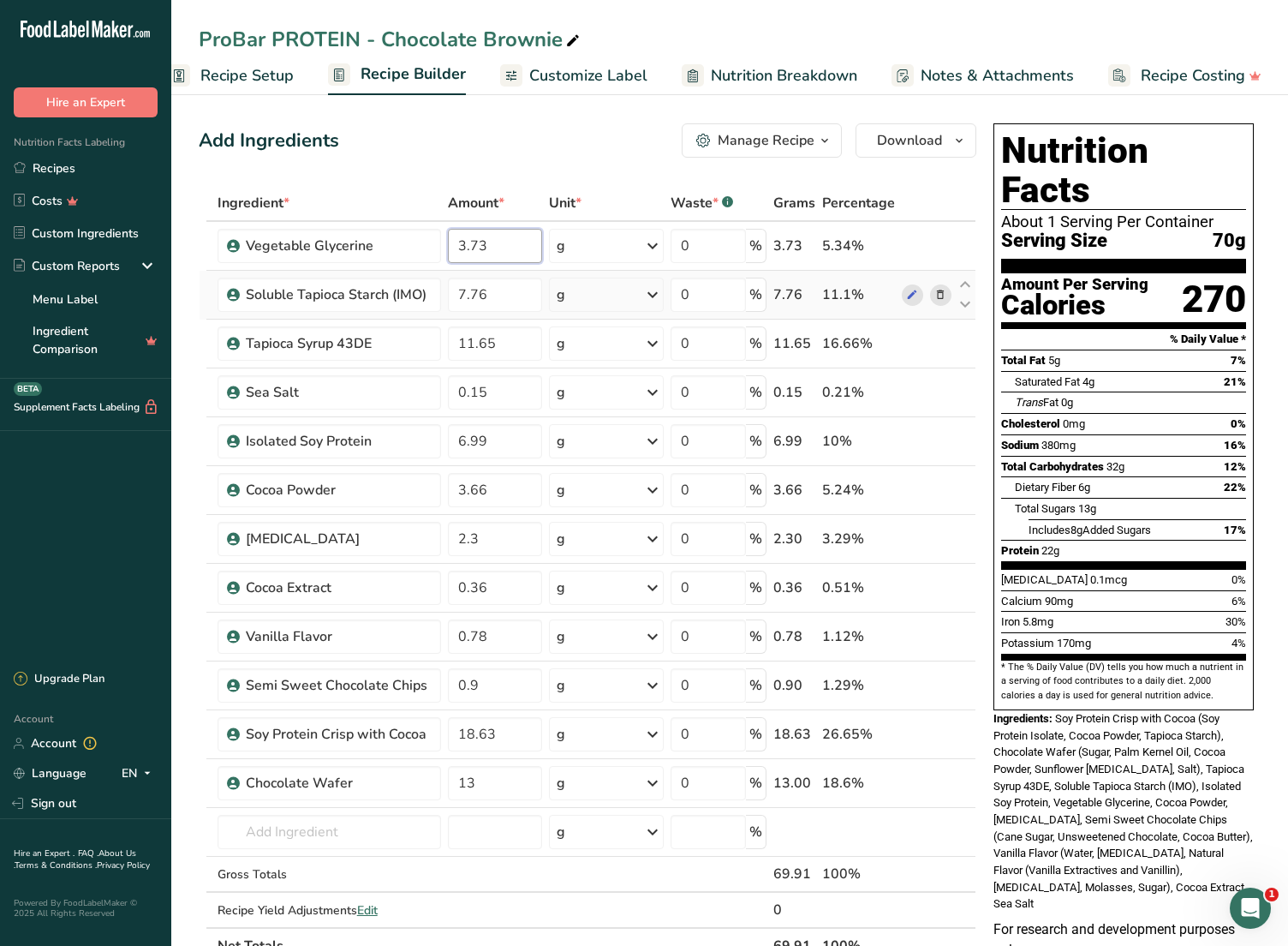
type input "3.73"
click at [509, 317] on div "Ingredient * Amount * Unit * Waste * .a-a{fill:#347362;}.b-a{fill:#fff;} Grams …" at bounding box center [588, 574] width 778 height 779
click at [529, 298] on input "7.76" at bounding box center [494, 295] width 93 height 35
click at [477, 297] on input "7.76" at bounding box center [494, 295] width 93 height 35
type input "7.46"
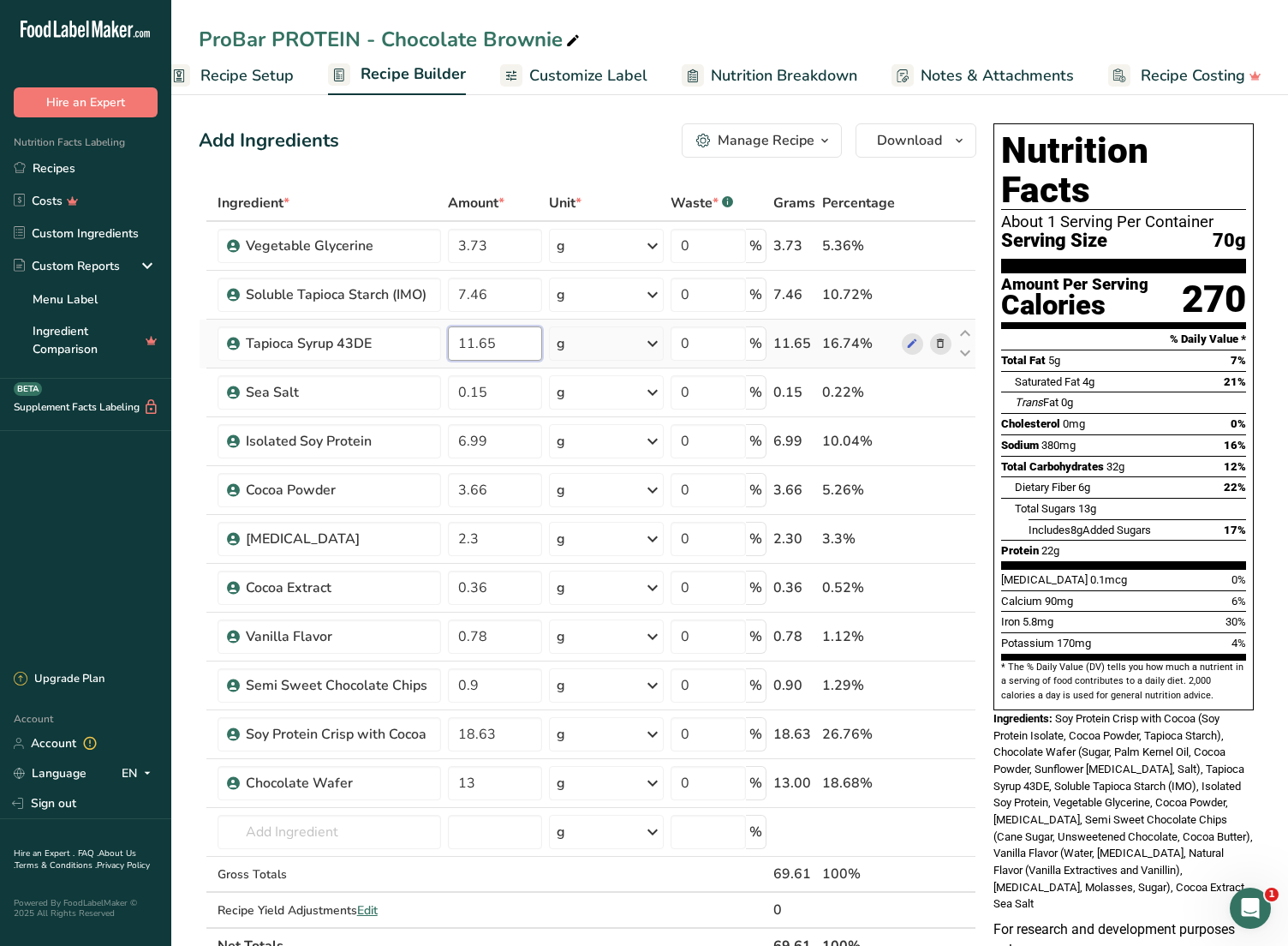
click at [530, 346] on div "Ingredient * Amount * Unit * Waste * .a-a{fill:#347362;}.b-a{fill:#fff;} Grams …" at bounding box center [588, 574] width 778 height 779
drag, startPoint x: 482, startPoint y: 346, endPoint x: 500, endPoint y: 343, distance: 18.2
click at [500, 343] on input "11.65" at bounding box center [494, 344] width 93 height 35
type input "11.35"
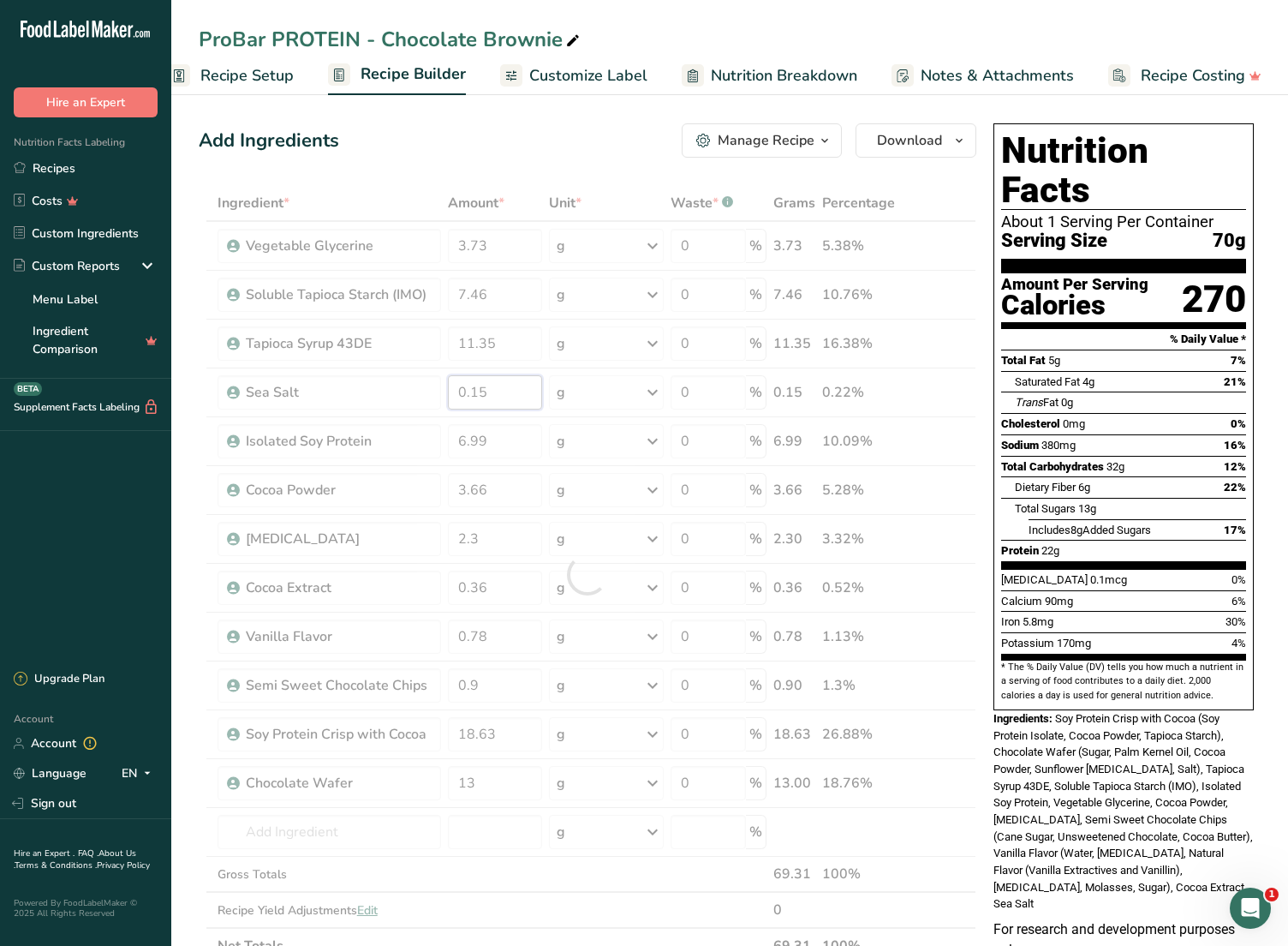
click at [522, 407] on div "Ingredient * Amount * Unit * Waste * .a-a{fill:#347362;}.b-a{fill:#fff;} Grams …" at bounding box center [588, 574] width 778 height 779
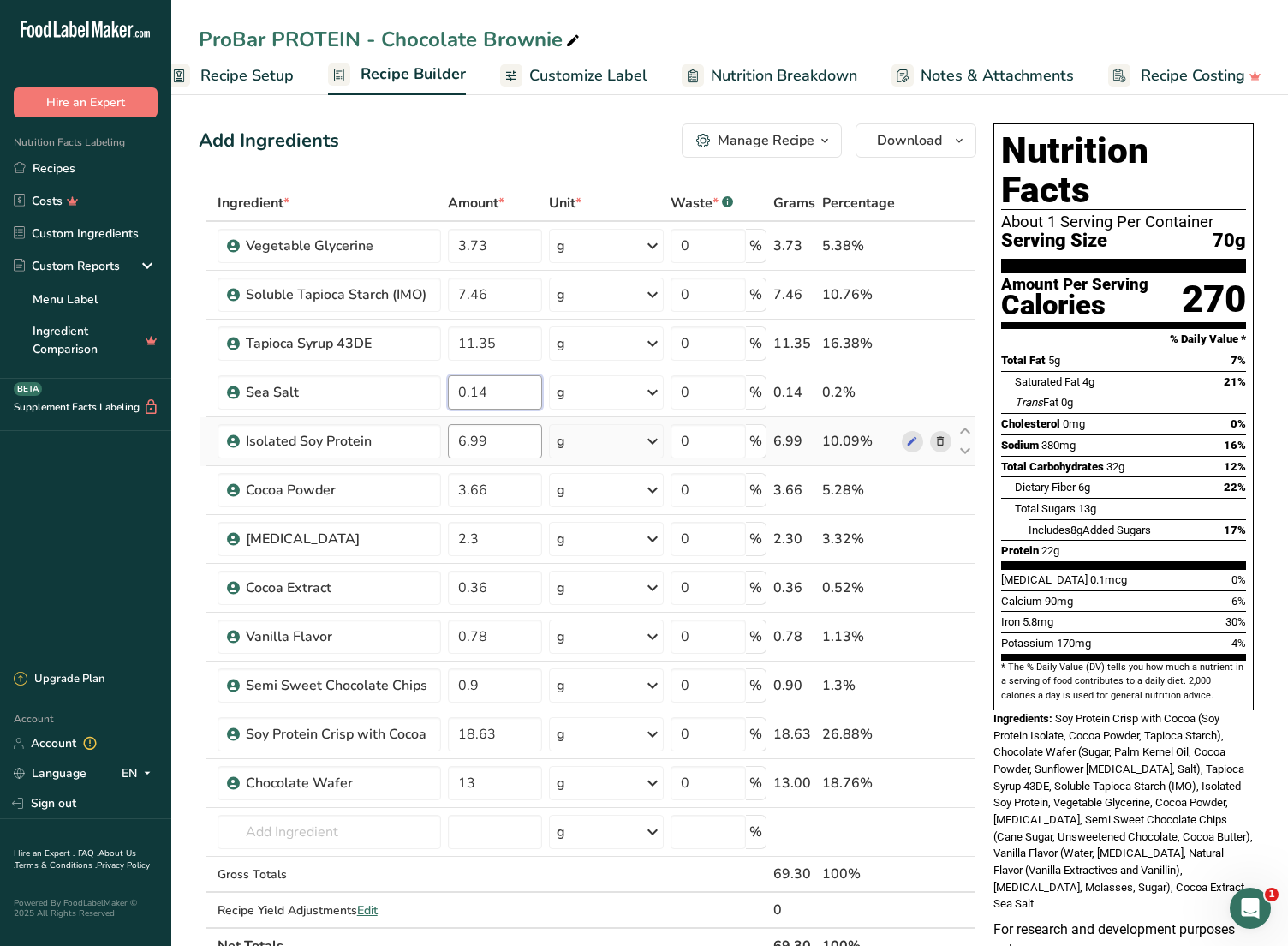
type input "0.14"
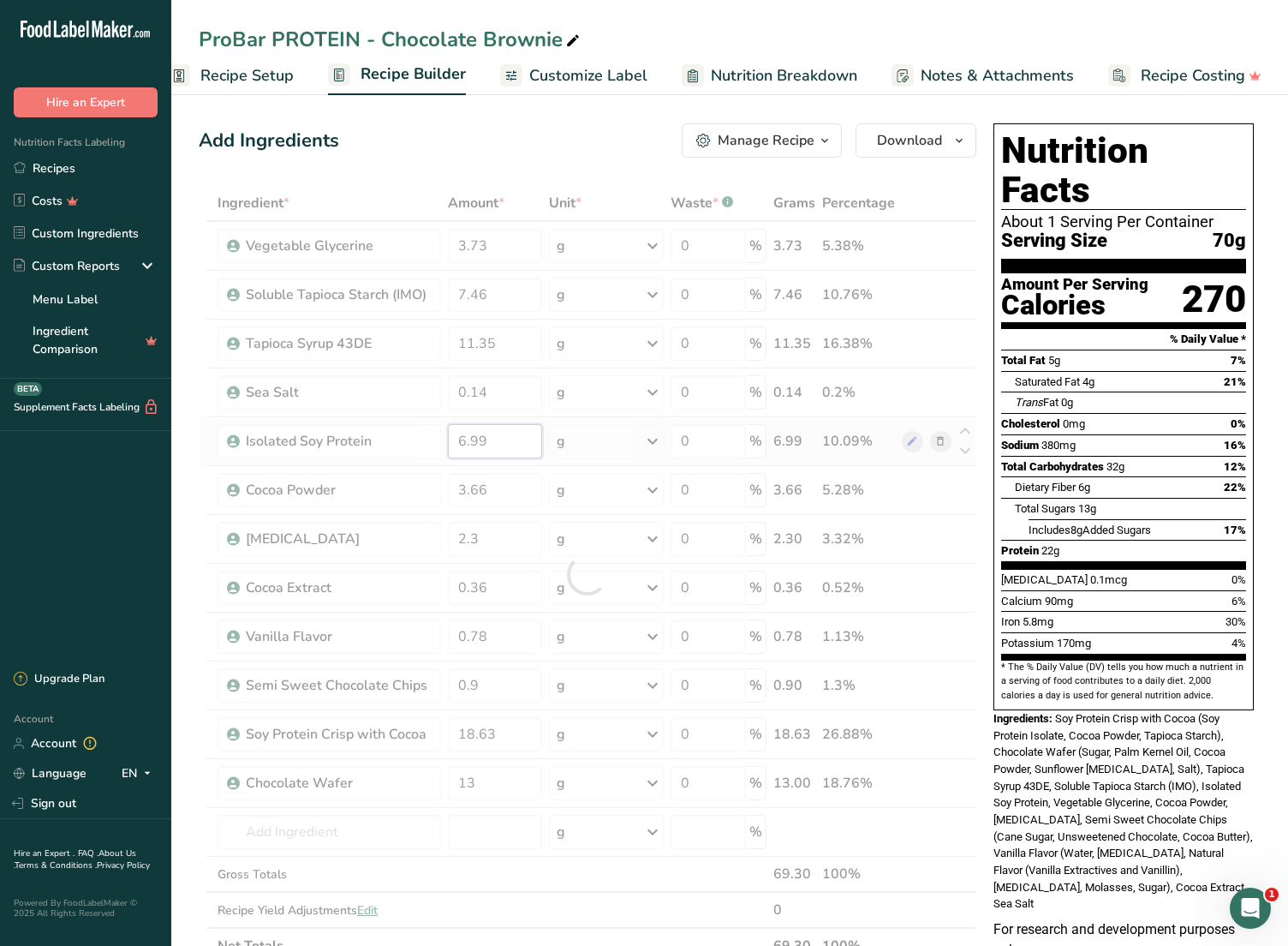
click at [510, 437] on div "Ingredient * Amount * Unit * Waste * .a-a{fill:#347362;}.b-a{fill:#fff;} Grams …" at bounding box center [588, 574] width 778 height 779
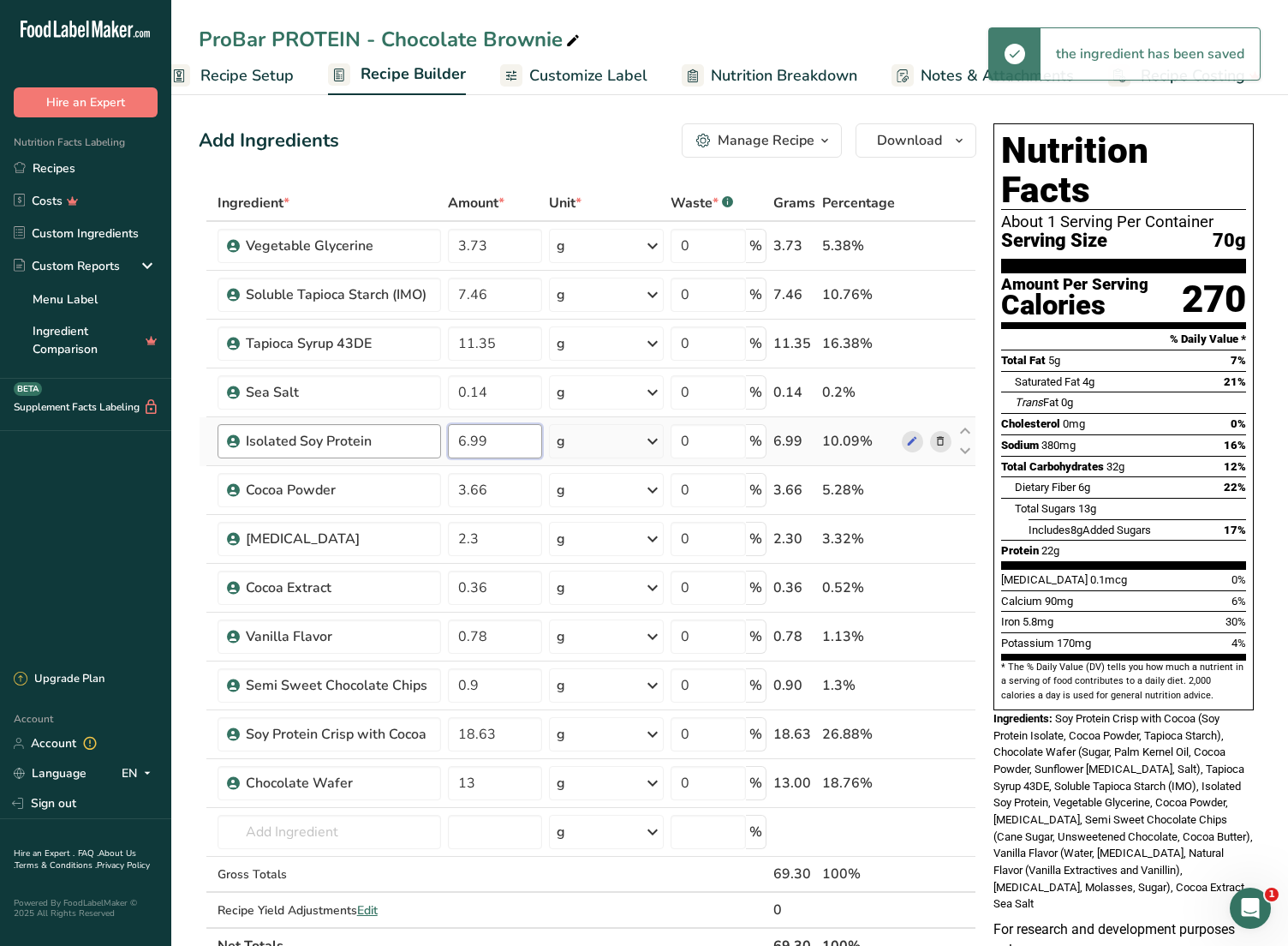
drag, startPoint x: 510, startPoint y: 431, endPoint x: 376, endPoint y: 435, distance: 134.1
click at [376, 434] on tr "Isolated Soy Protein 6.99 g Weight Units g kg mg See more Volume Units l Volume…" at bounding box center [588, 442] width 776 height 48
type input "7.13"
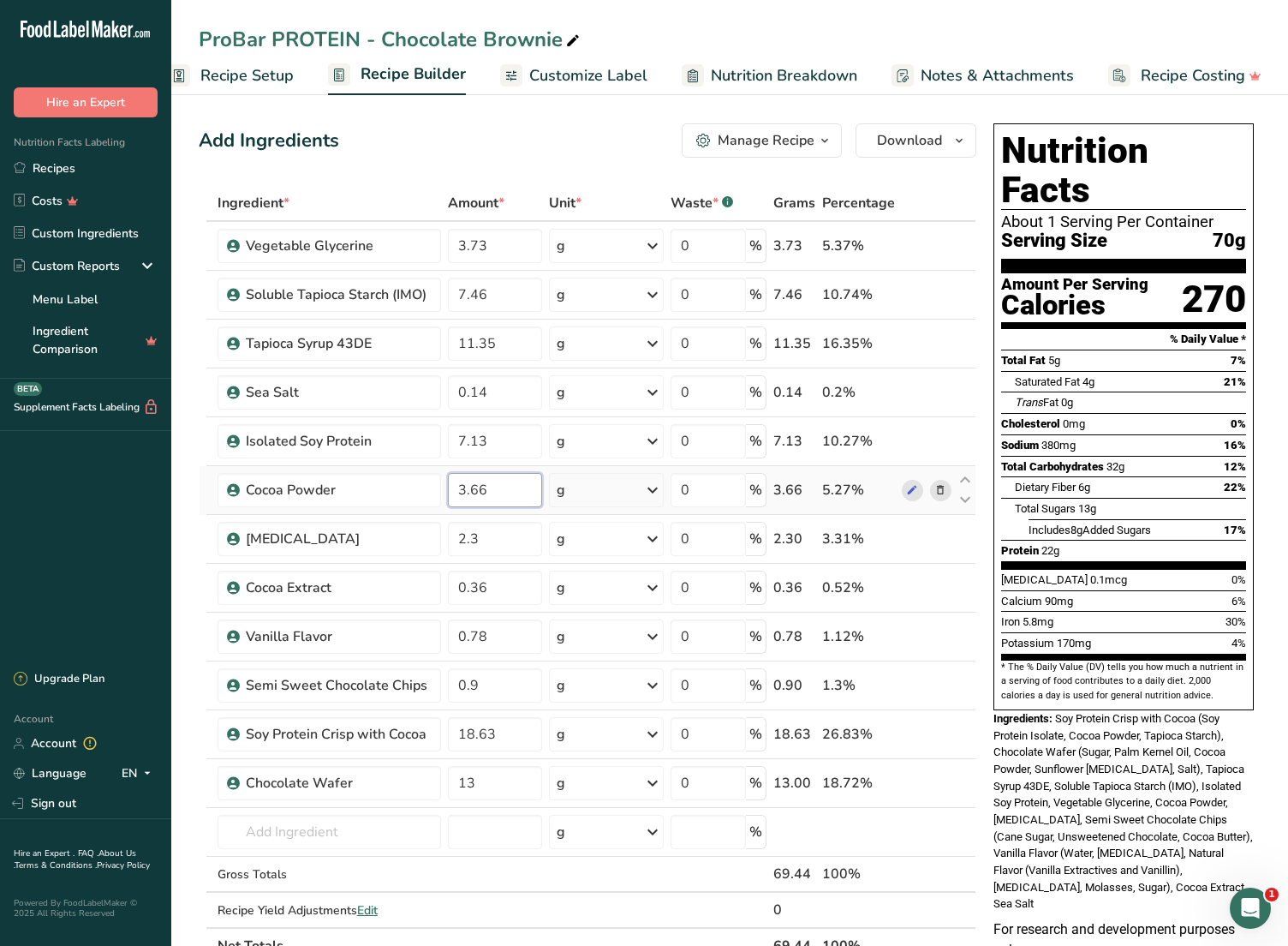
click at [494, 490] on div "Ingredient * Amount * Unit * Waste * .a-a{fill:#347362;}.b-a{fill:#fff;} Grams …" at bounding box center [588, 574] width 778 height 779
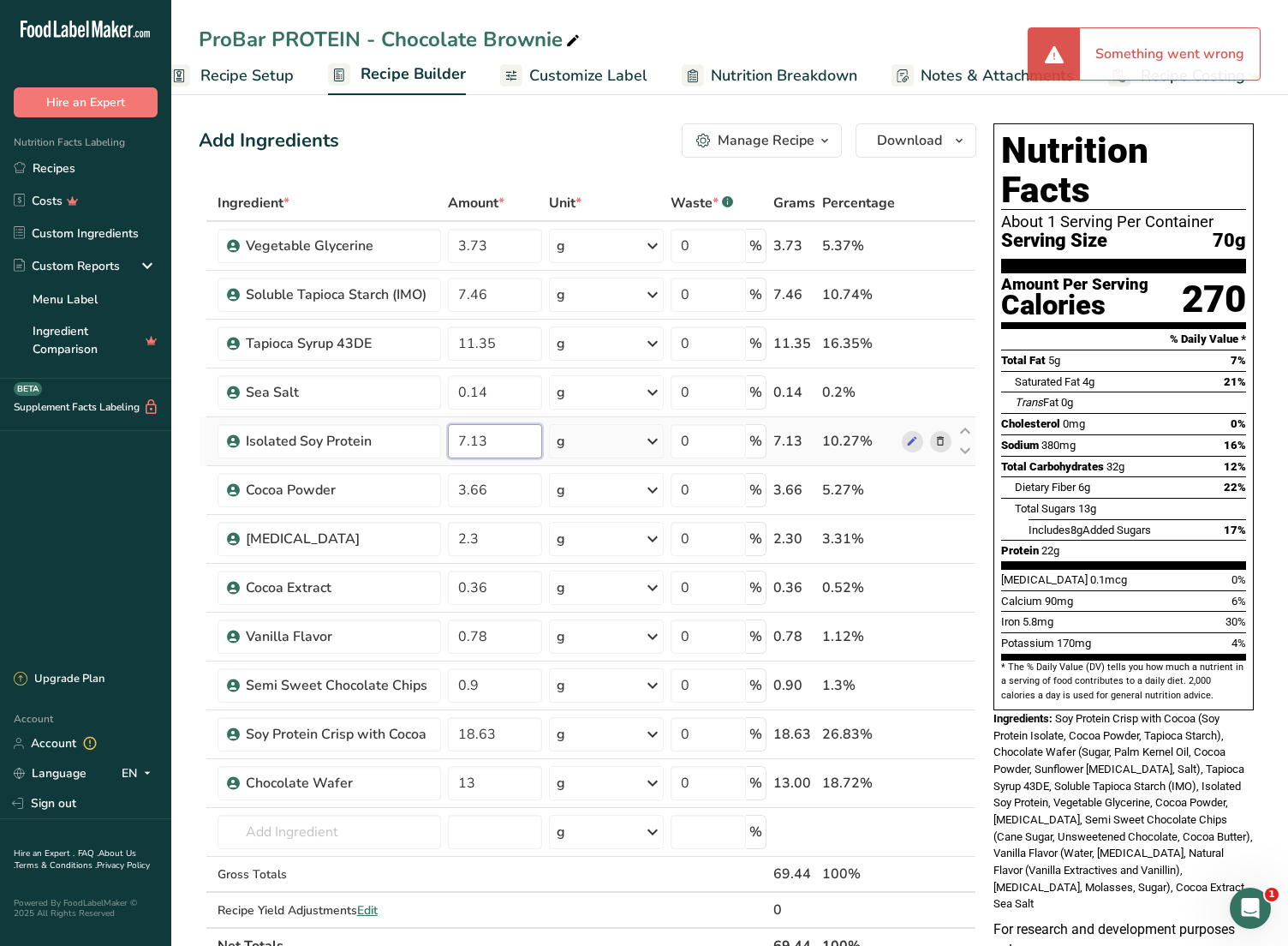
click at [511, 443] on div "Ingredient * Amount * Unit * Waste * .a-a{fill:#347362;}.b-a{fill:#fff;} Grams …" at bounding box center [588, 574] width 778 height 779
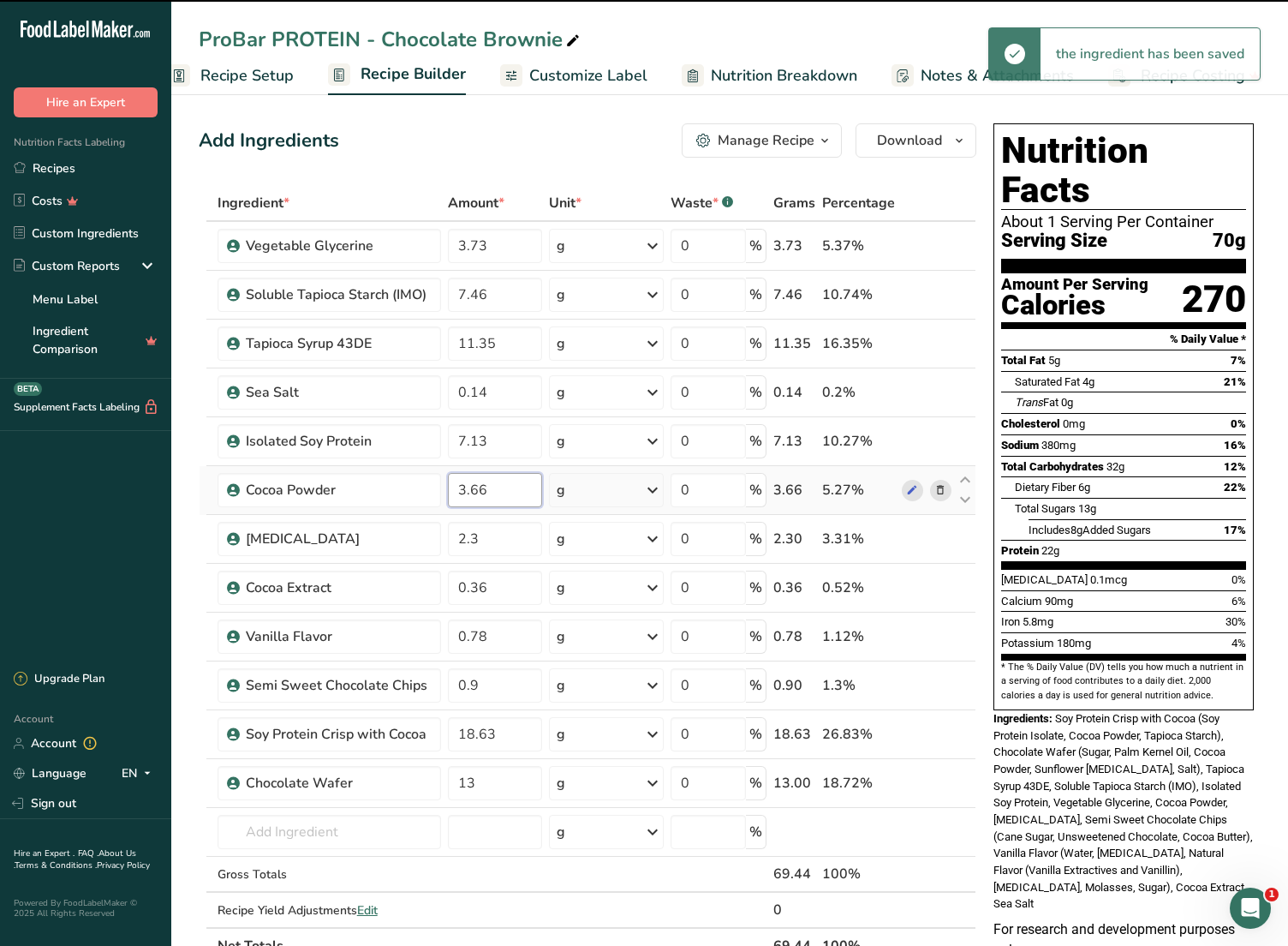
click at [514, 489] on div "Ingredient * Amount * Unit * Waste * .a-a{fill:#347362;}.b-a{fill:#fff;} Grams …" at bounding box center [588, 574] width 778 height 779
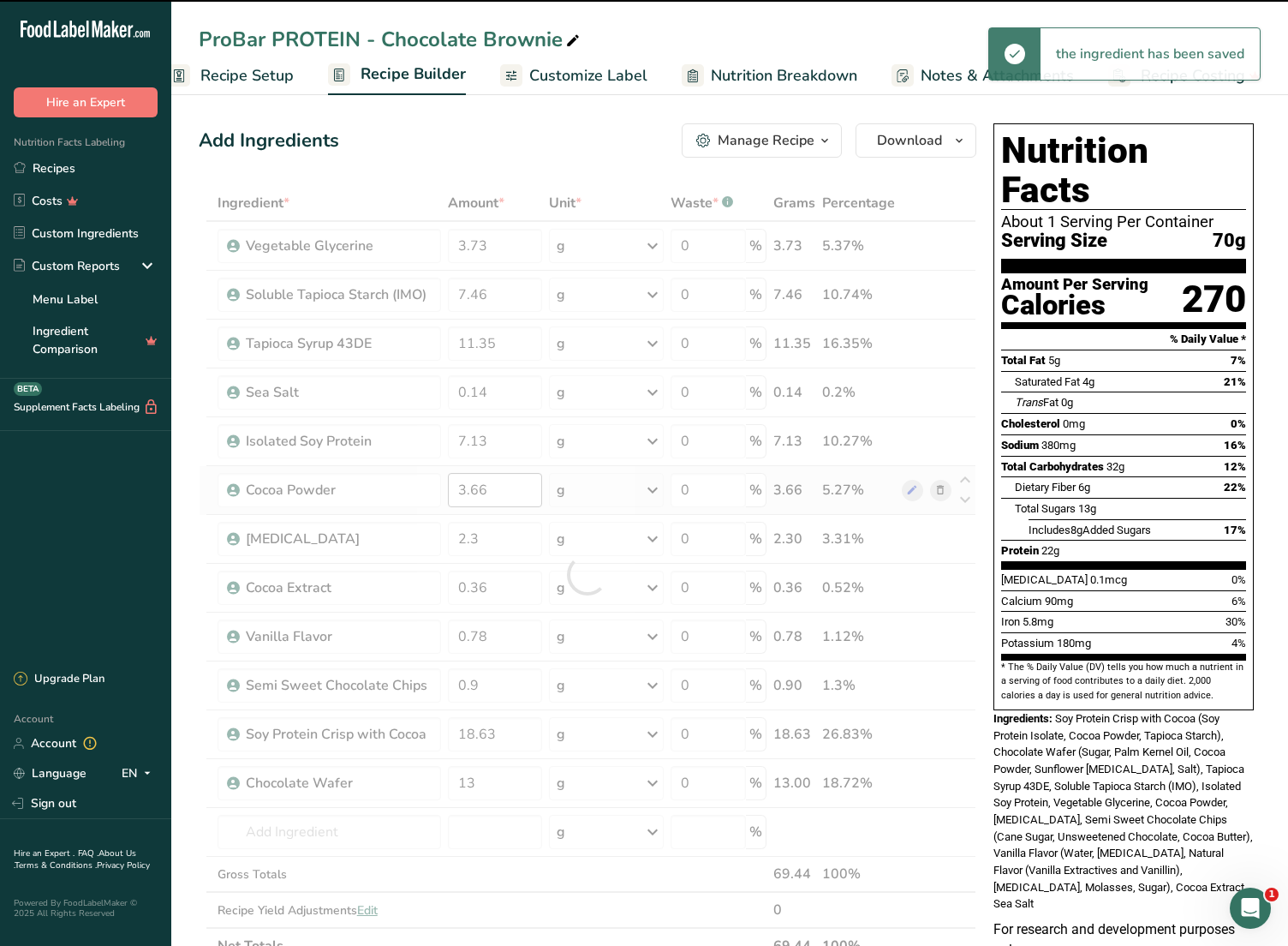
click at [514, 489] on div at bounding box center [588, 574] width 778 height 779
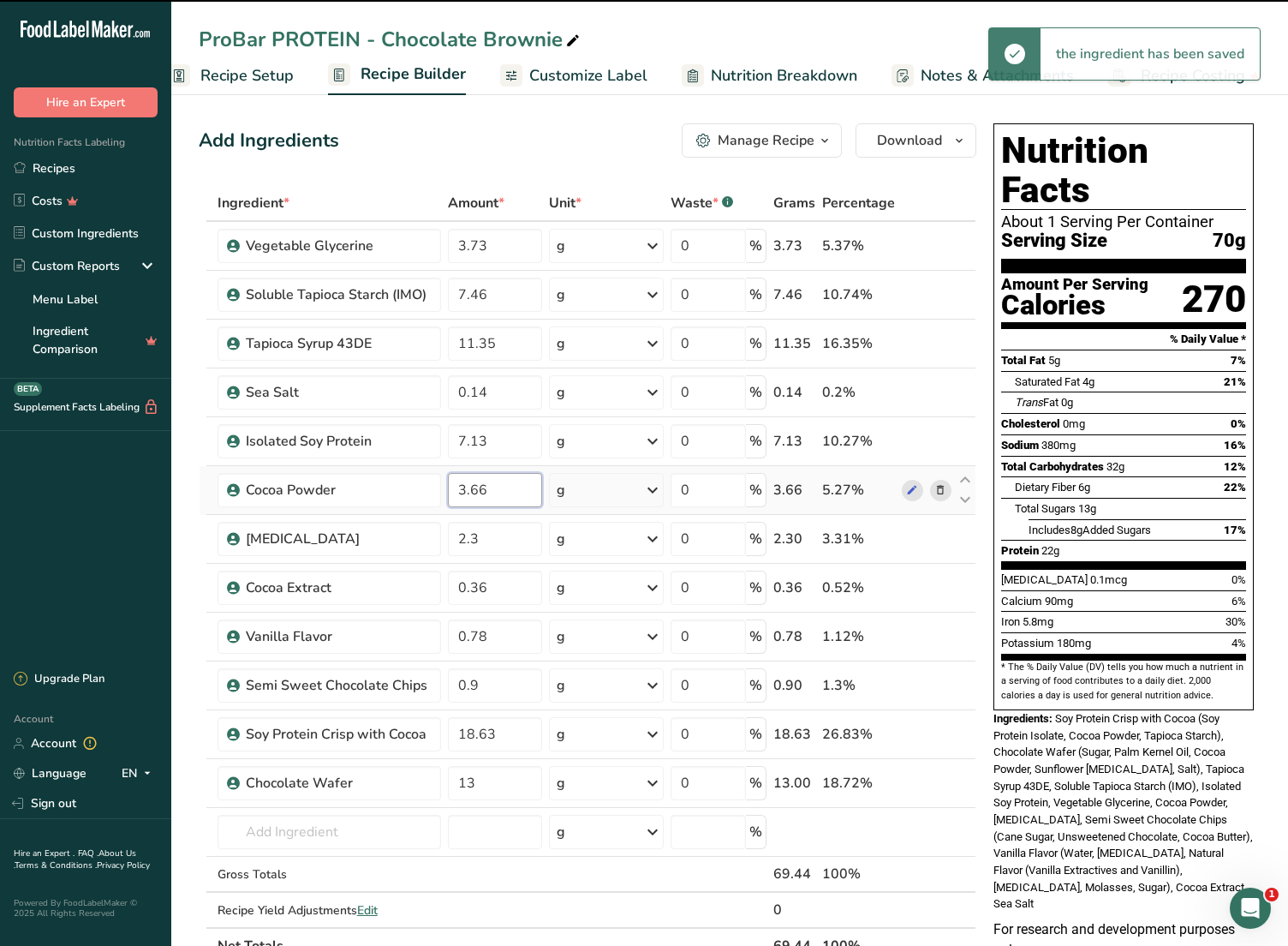
click at [477, 493] on input "3.66" at bounding box center [494, 490] width 93 height 35
click at [470, 495] on input "3.66" at bounding box center [494, 490] width 93 height 35
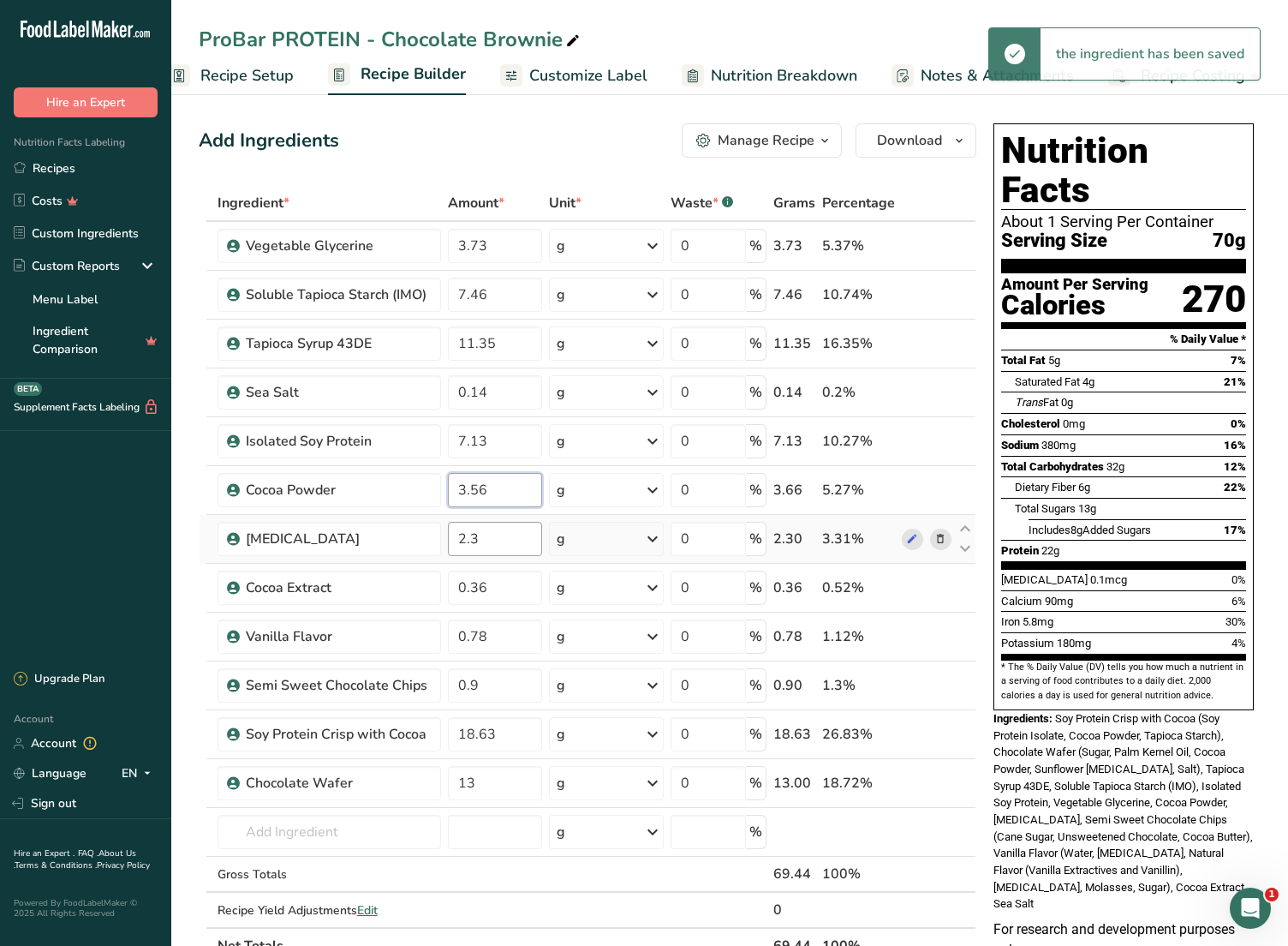
type input "3.56"
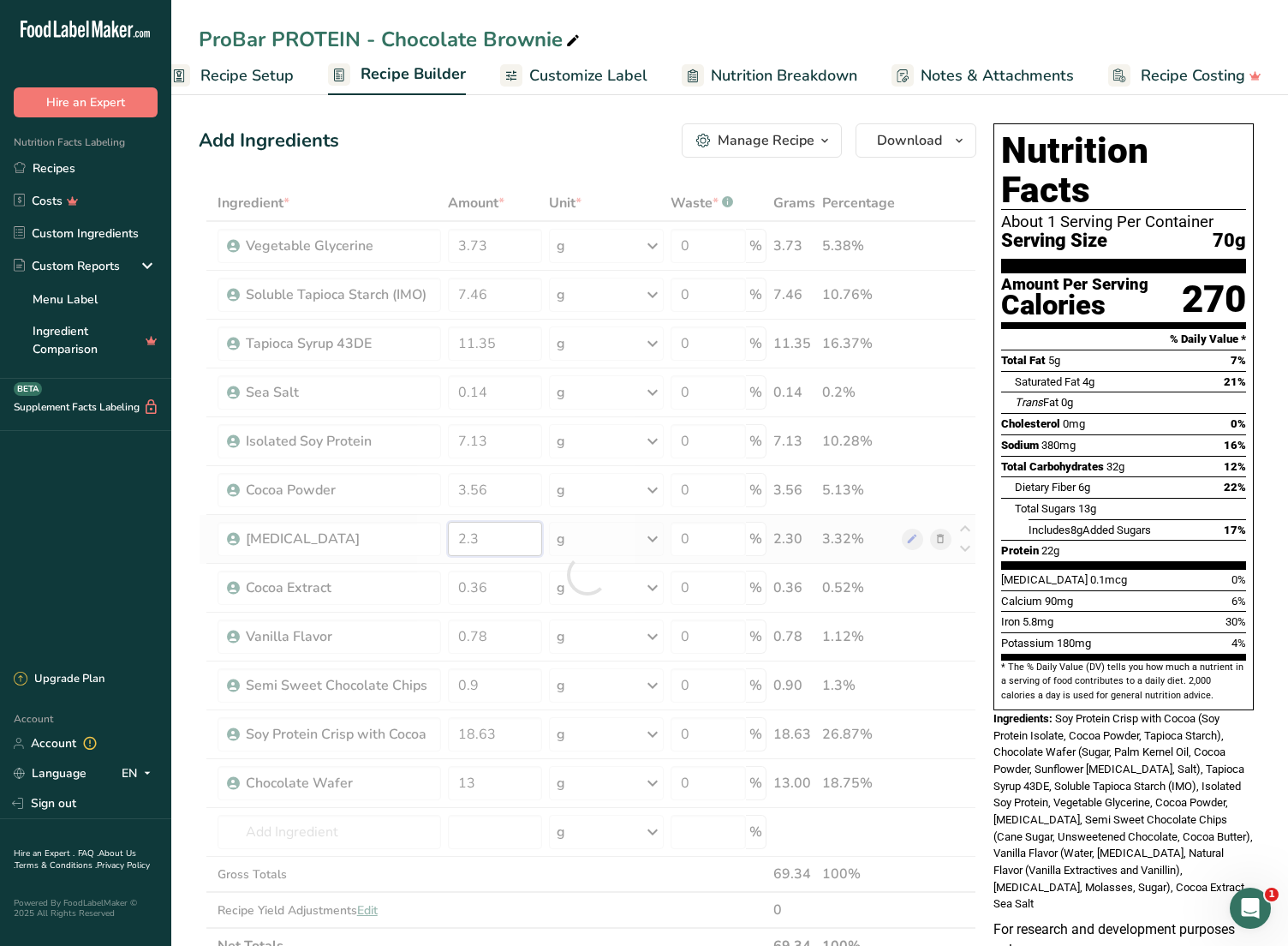
click at [525, 549] on div "Ingredient * Amount * Unit * Waste * .a-a{fill:#347362;}.b-a{fill:#fff;} Grams …" at bounding box center [588, 574] width 778 height 779
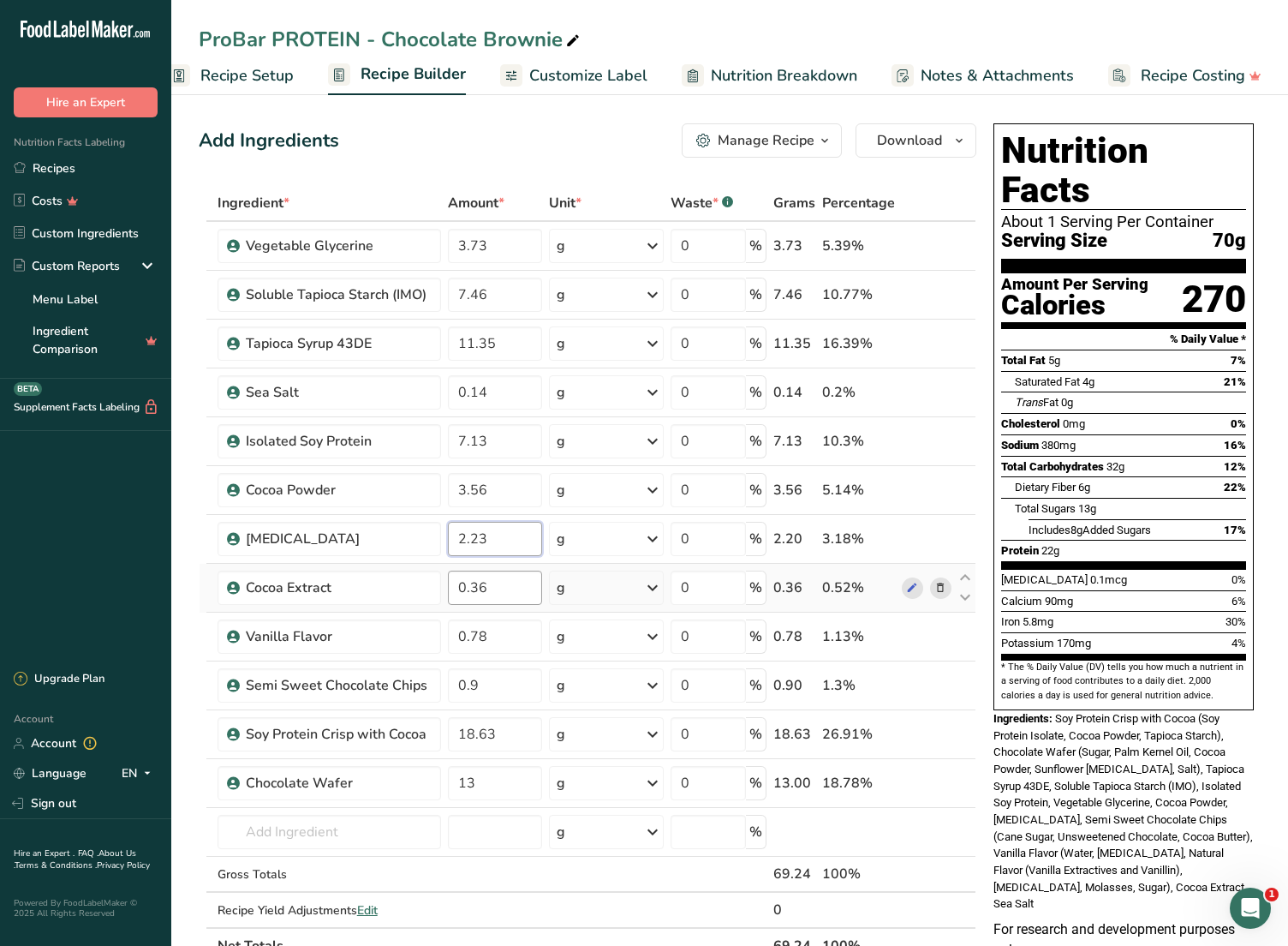
type input "2.23"
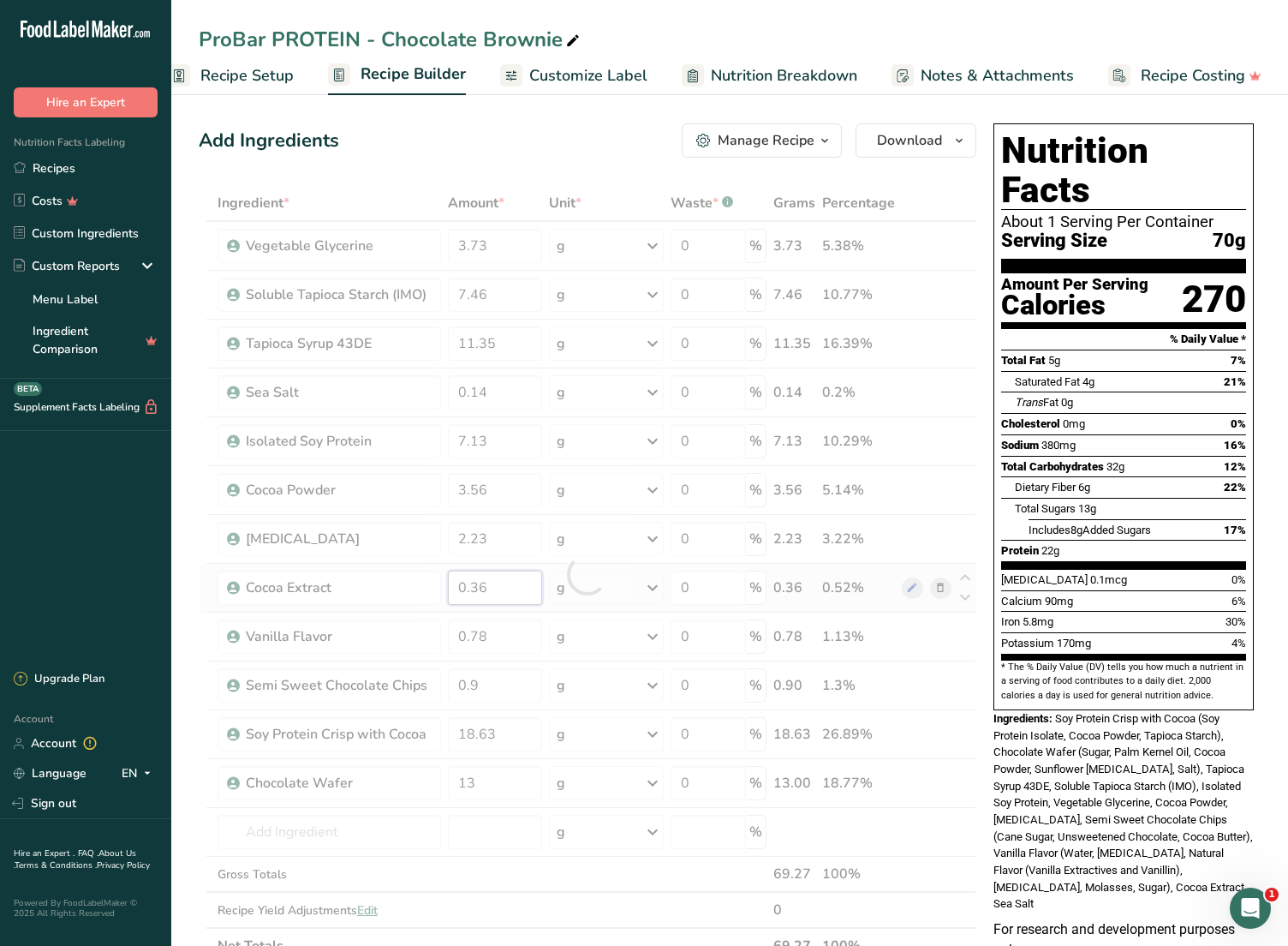
click at [511, 591] on div "Ingredient * Amount * Unit * Waste * .a-a{fill:#347362;}.b-a{fill:#fff;} Grams …" at bounding box center [588, 574] width 778 height 779
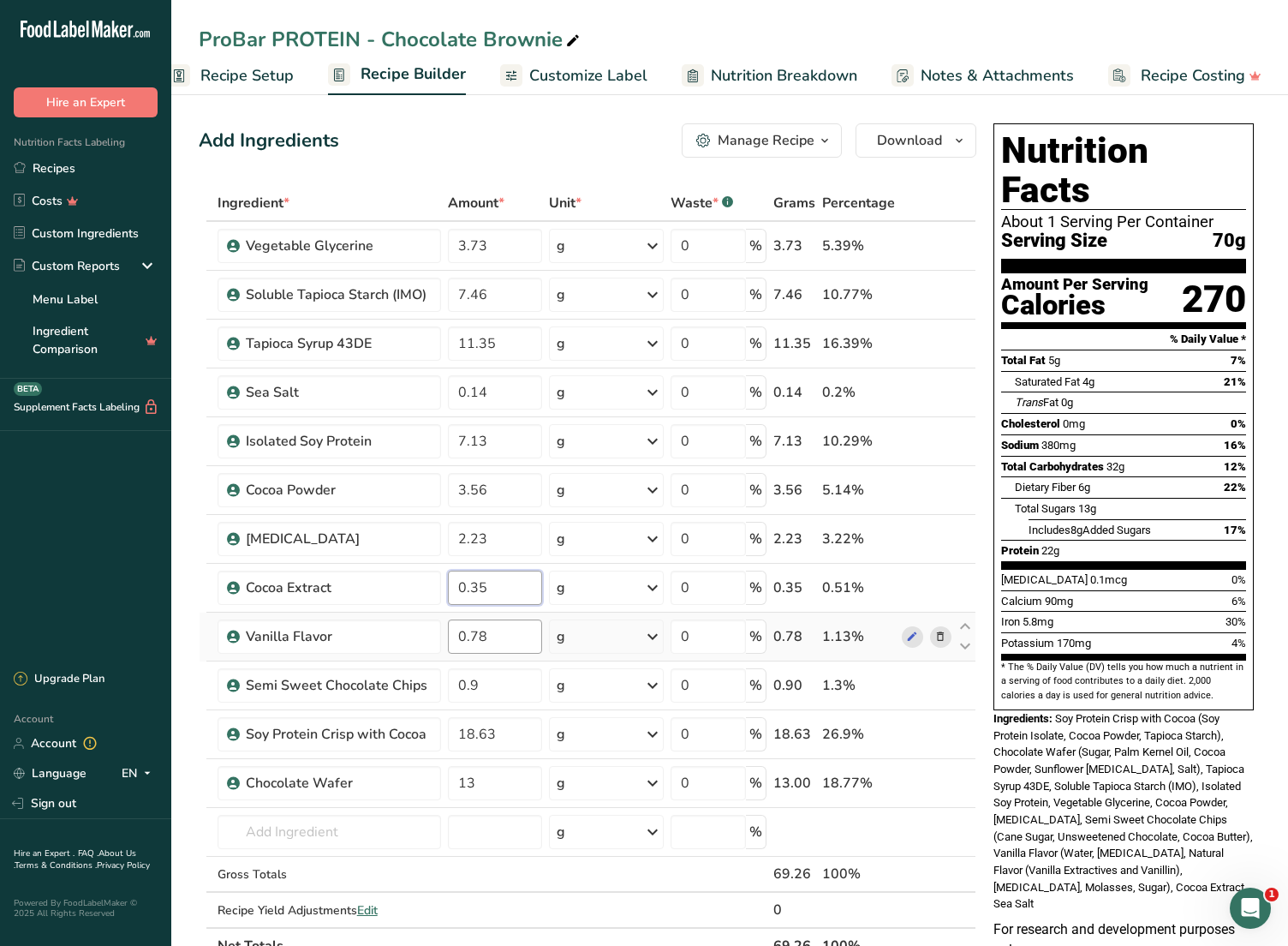
type input "0.35"
click at [505, 633] on div "Ingredient * Amount * Unit * Waste * .a-a{fill:#347362;}.b-a{fill:#fff;} Grams …" at bounding box center [588, 574] width 778 height 779
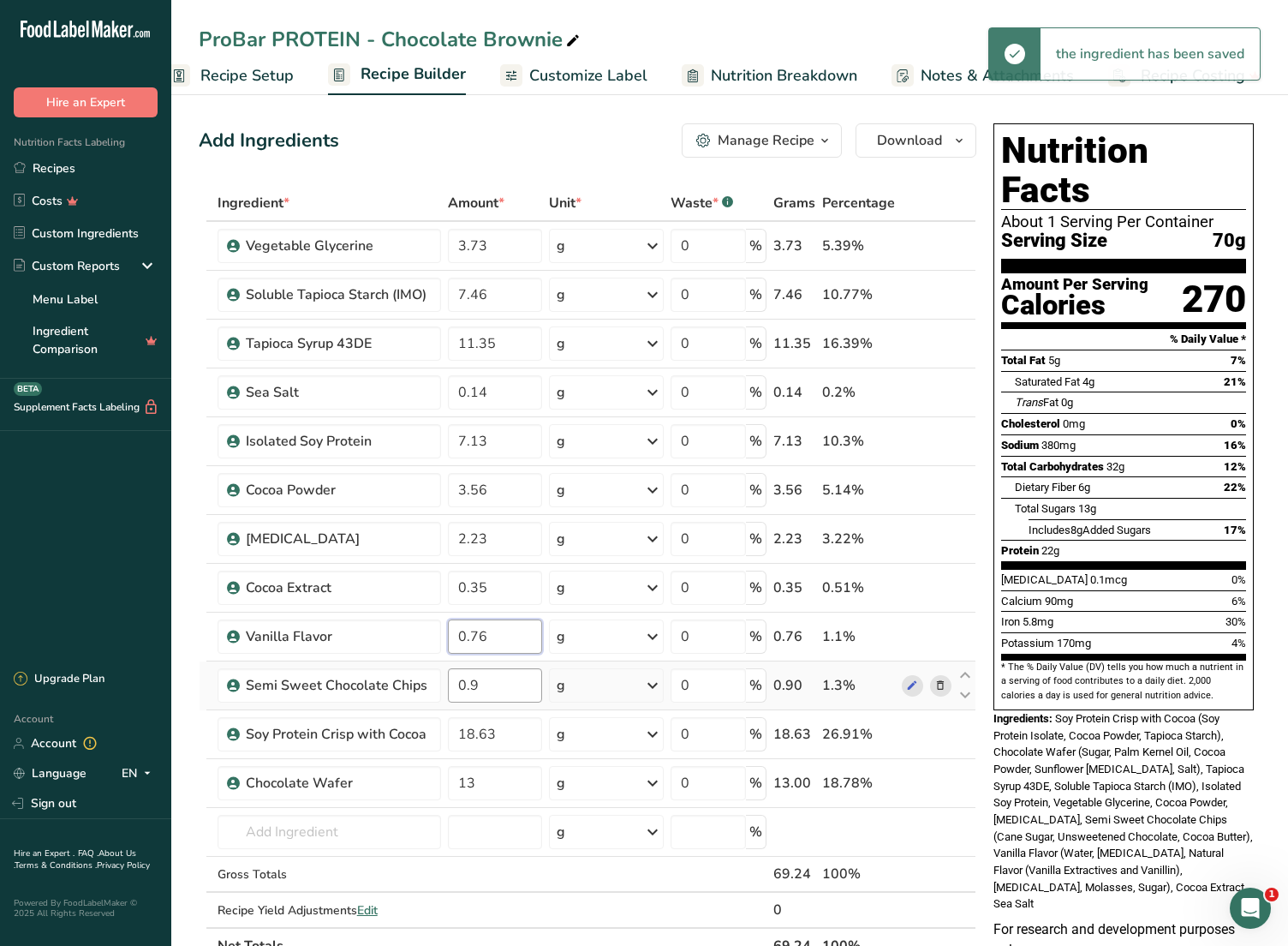
type input "0.76"
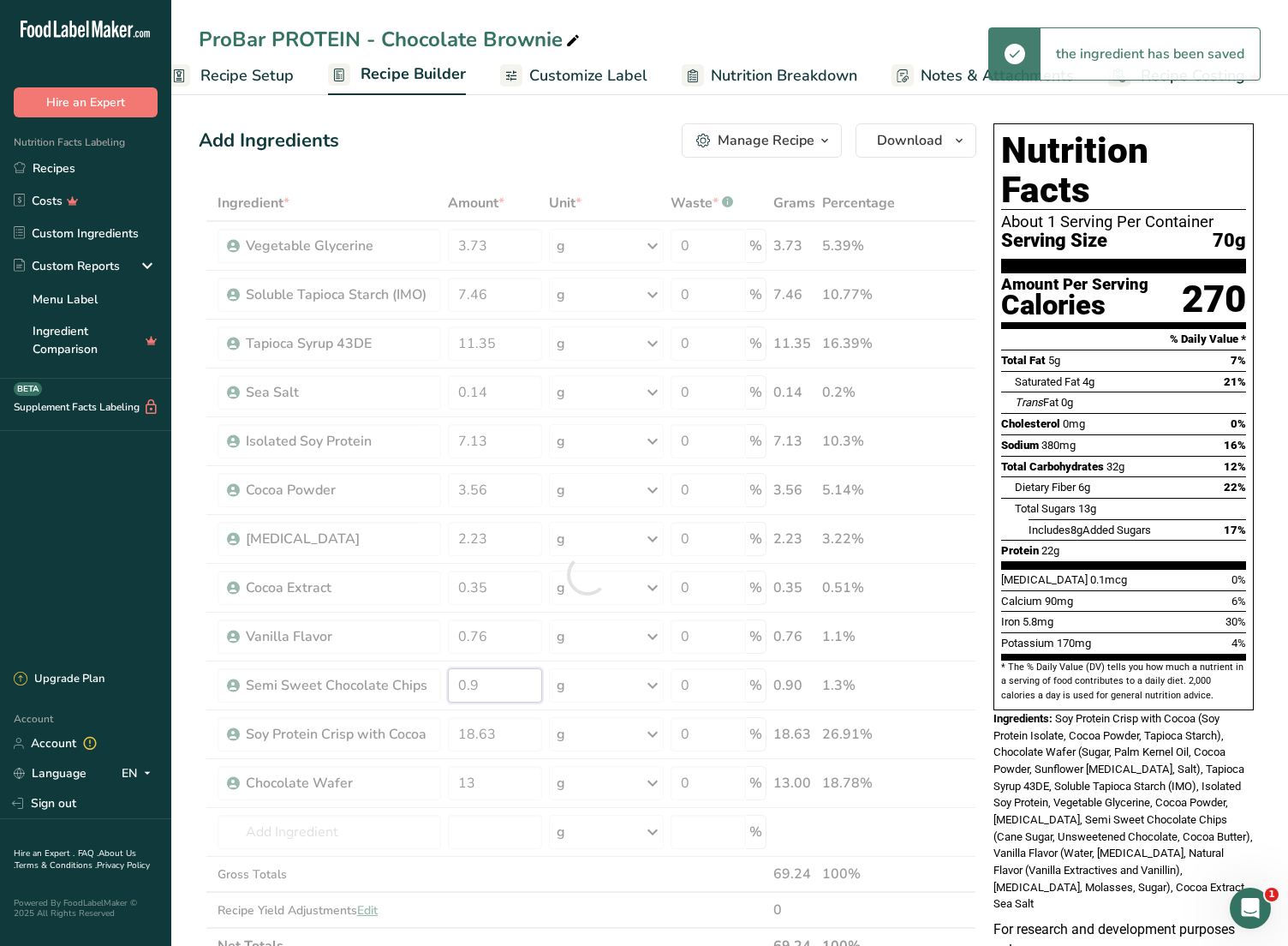
click at [519, 678] on div "Ingredient * Amount * Unit * Waste * .a-a{fill:#347362;}.b-a{fill:#fff;} Grams …" at bounding box center [588, 574] width 778 height 779
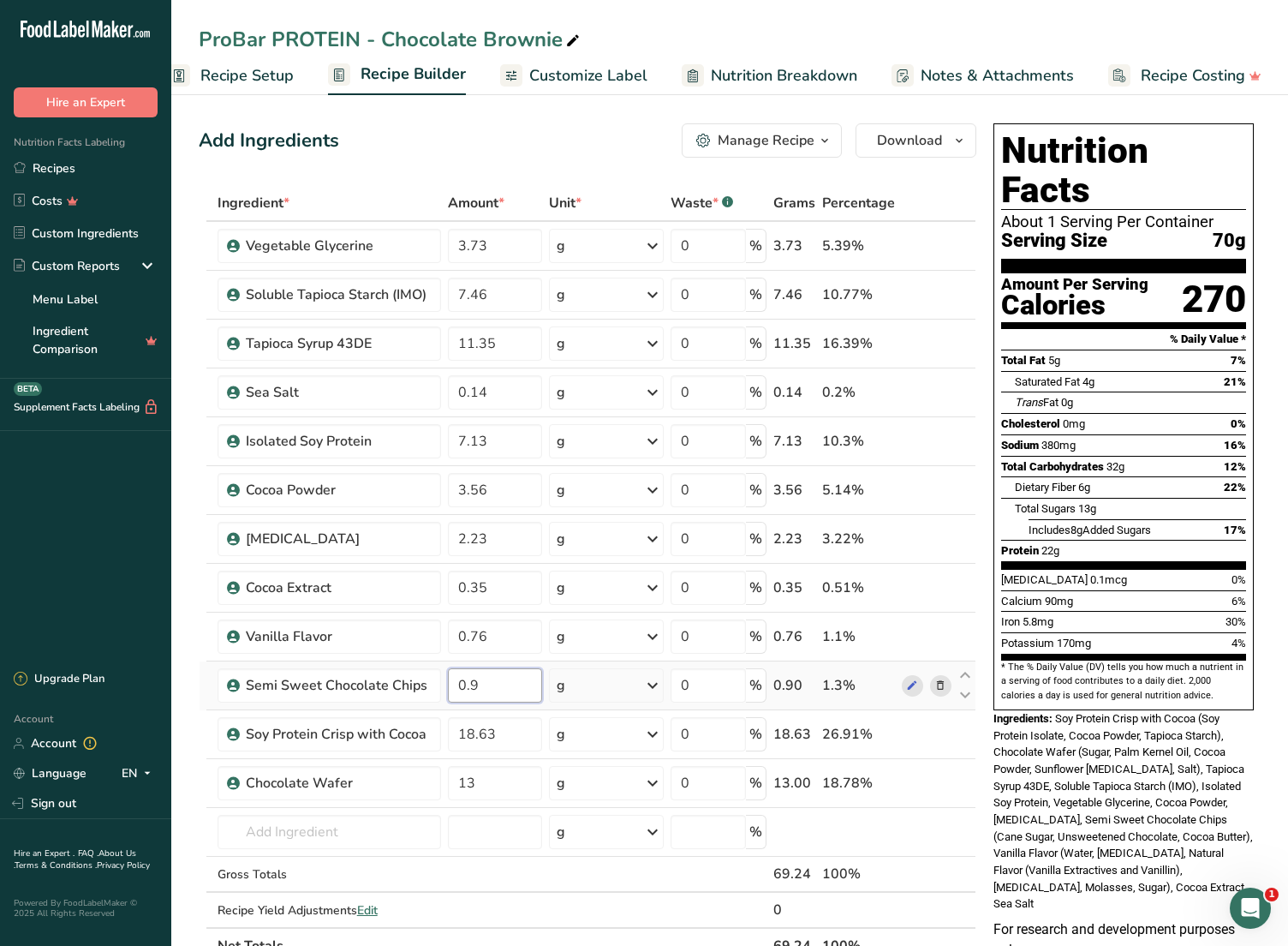
drag, startPoint x: 507, startPoint y: 688, endPoint x: 472, endPoint y: 690, distance: 35.1
click at [472, 690] on input "0.9" at bounding box center [494, 686] width 93 height 35
type input "0.87"
click at [522, 745] on div "Ingredient * Amount * Unit * Waste * .a-a{fill:#347362;}.b-a{fill:#fff;} Grams …" at bounding box center [588, 574] width 778 height 779
drag, startPoint x: 514, startPoint y: 734, endPoint x: 440, endPoint y: 727, distance: 74.3
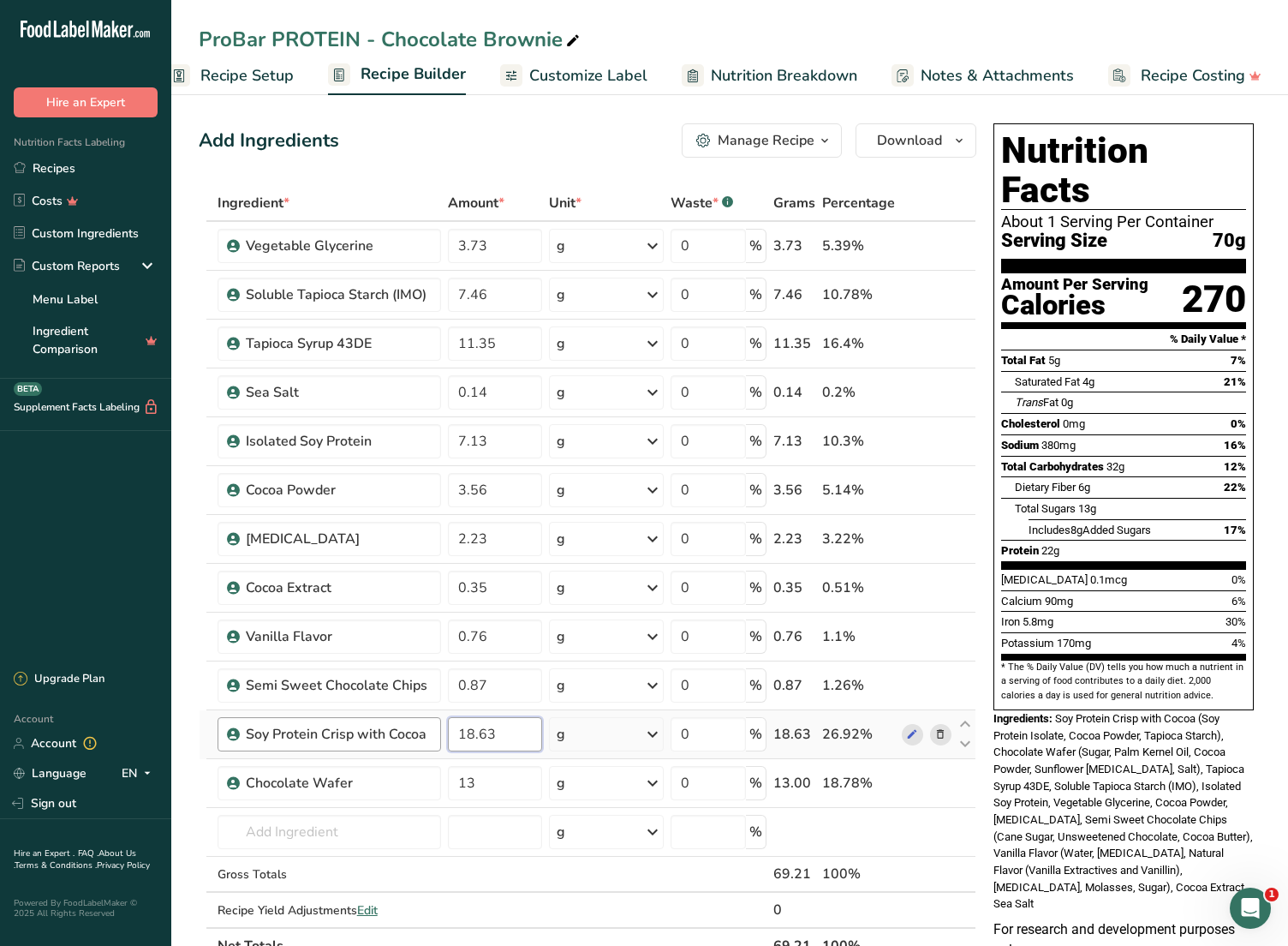
click at [440, 727] on tr "Soy Protein Crisp with Cocoa 18.63 g Weight Units g kg mg See more Volume Units…" at bounding box center [588, 735] width 776 height 48
type input "19.43"
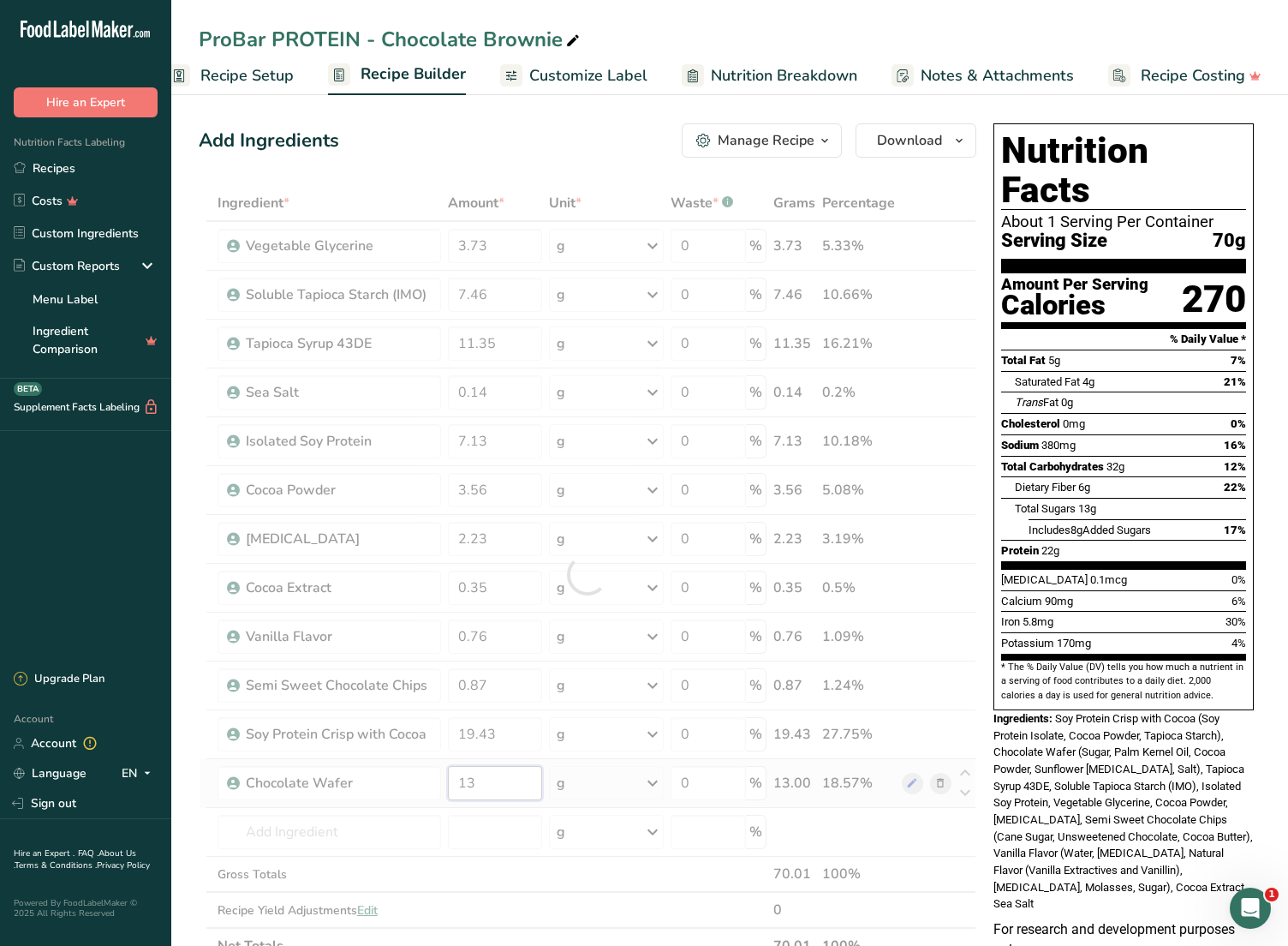
click at [536, 780] on div "Ingredient * Amount * Unit * Waste * .a-a{fill:#347362;}.b-a{fill:#fff;} Grams …" at bounding box center [588, 574] width 778 height 779
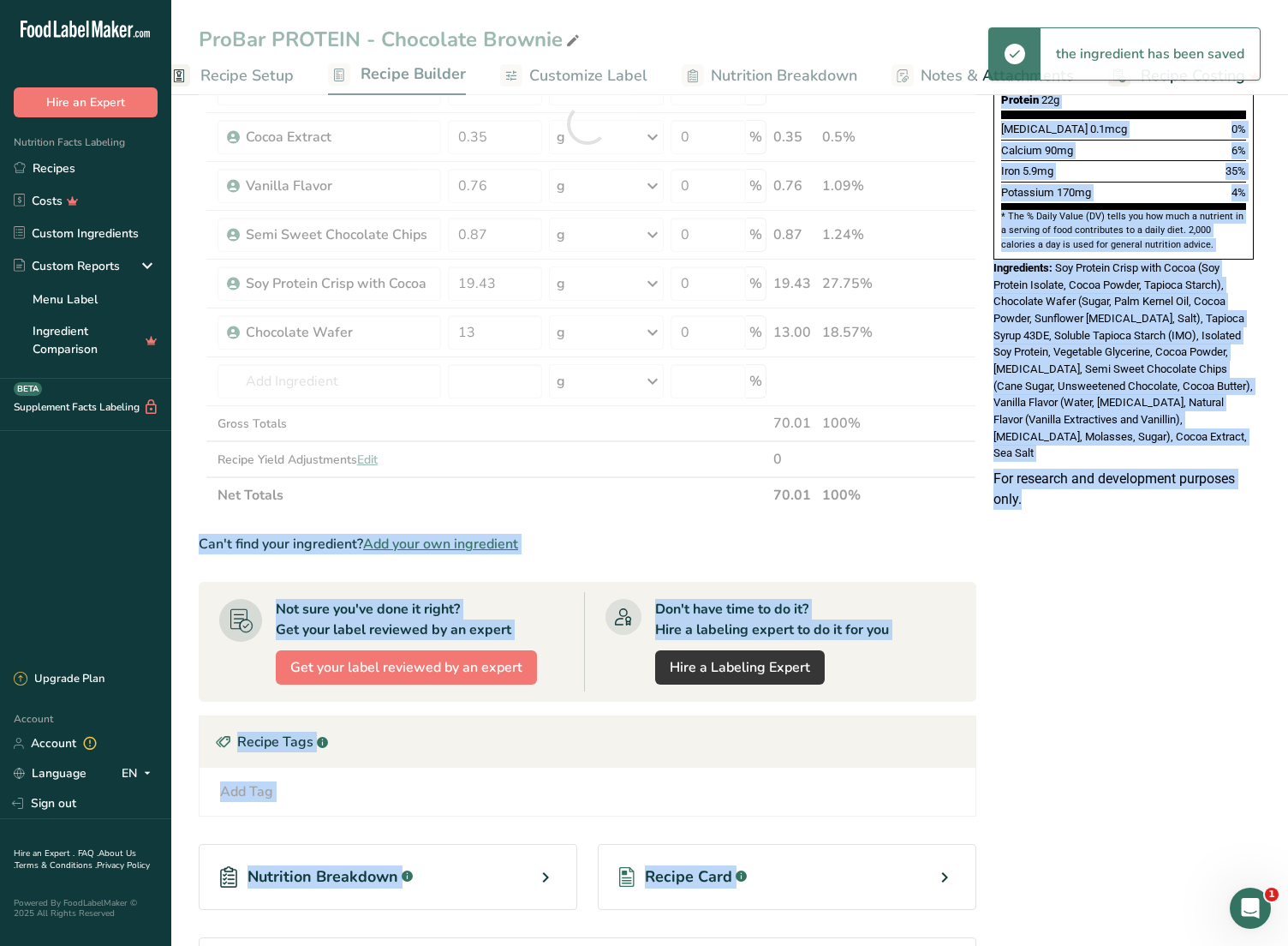
scroll to position [636, 0]
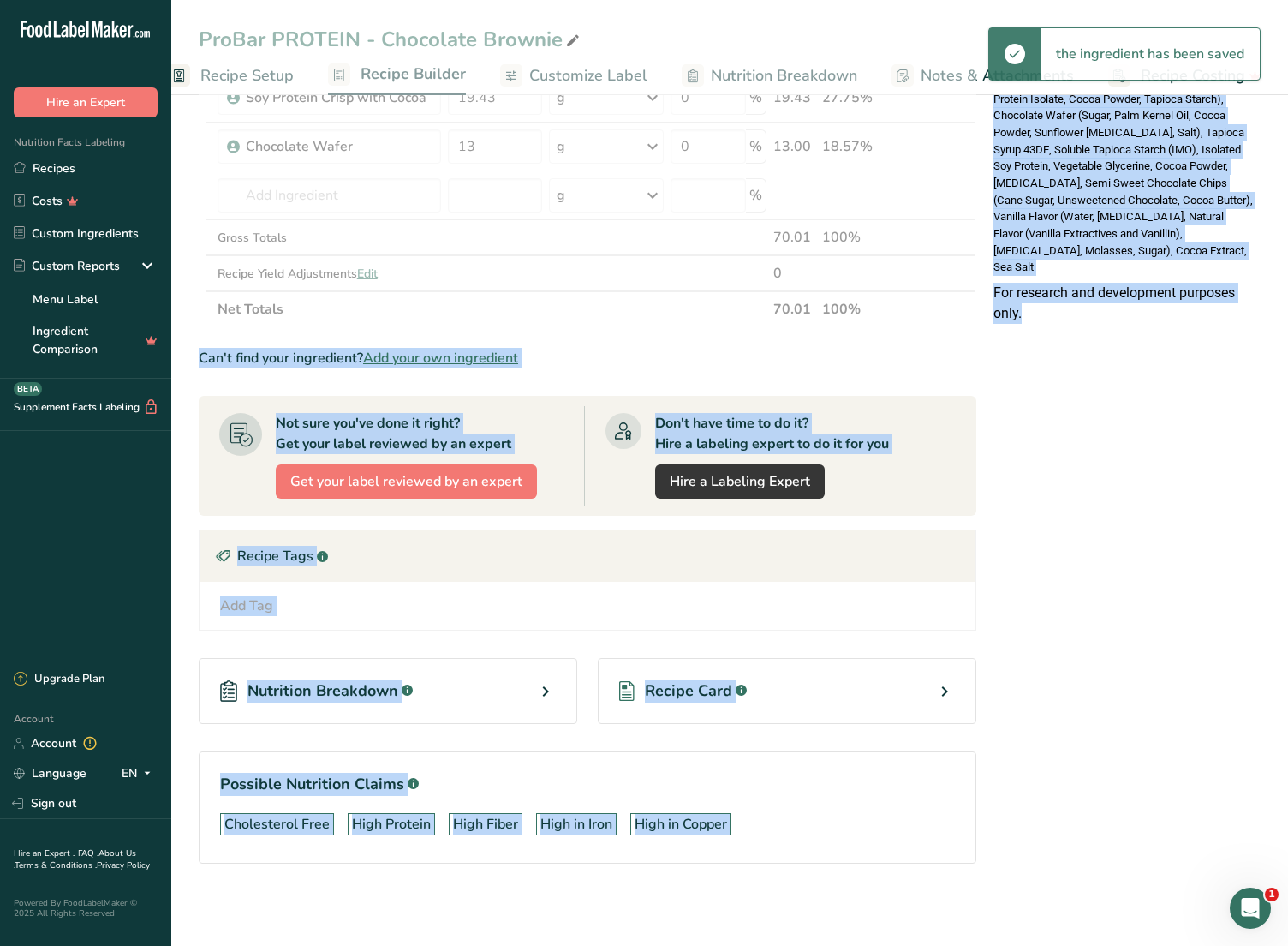
drag, startPoint x: 924, startPoint y: 941, endPoint x: 929, endPoint y: 1024, distance: 83.2
click at [929, 917] on html ".a-20{fill:#fff;} Hire an Expert Nutrition Facts Labeling Recipes Costs Custom …" at bounding box center [644, 155] width 1288 height 1582
click at [1085, 799] on div "Nutrition Facts About 1 Serving Per Container Serving Size 70g Amount Per Servi…" at bounding box center [1124, 199] width 274 height 1439
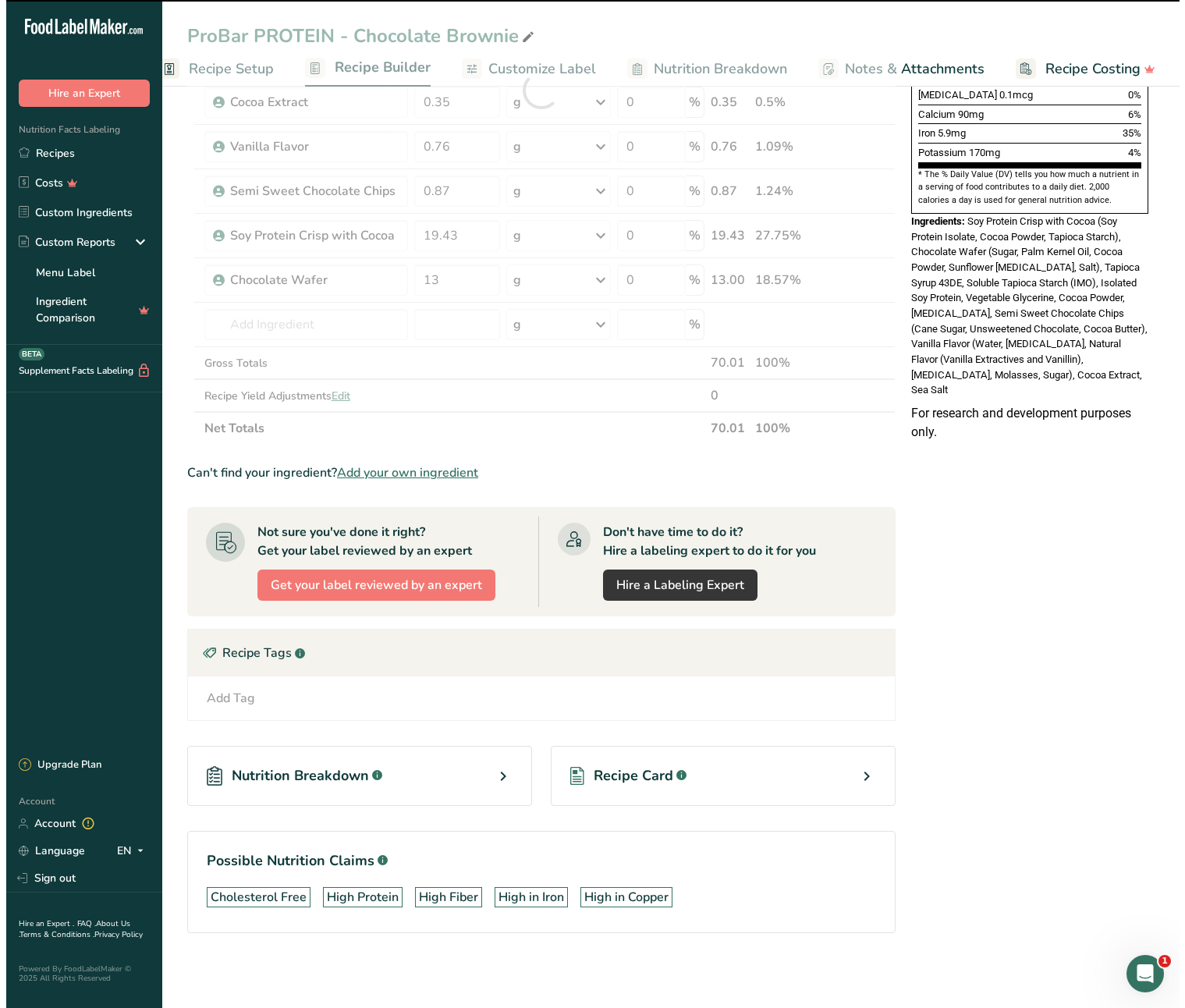
scroll to position [0, 0]
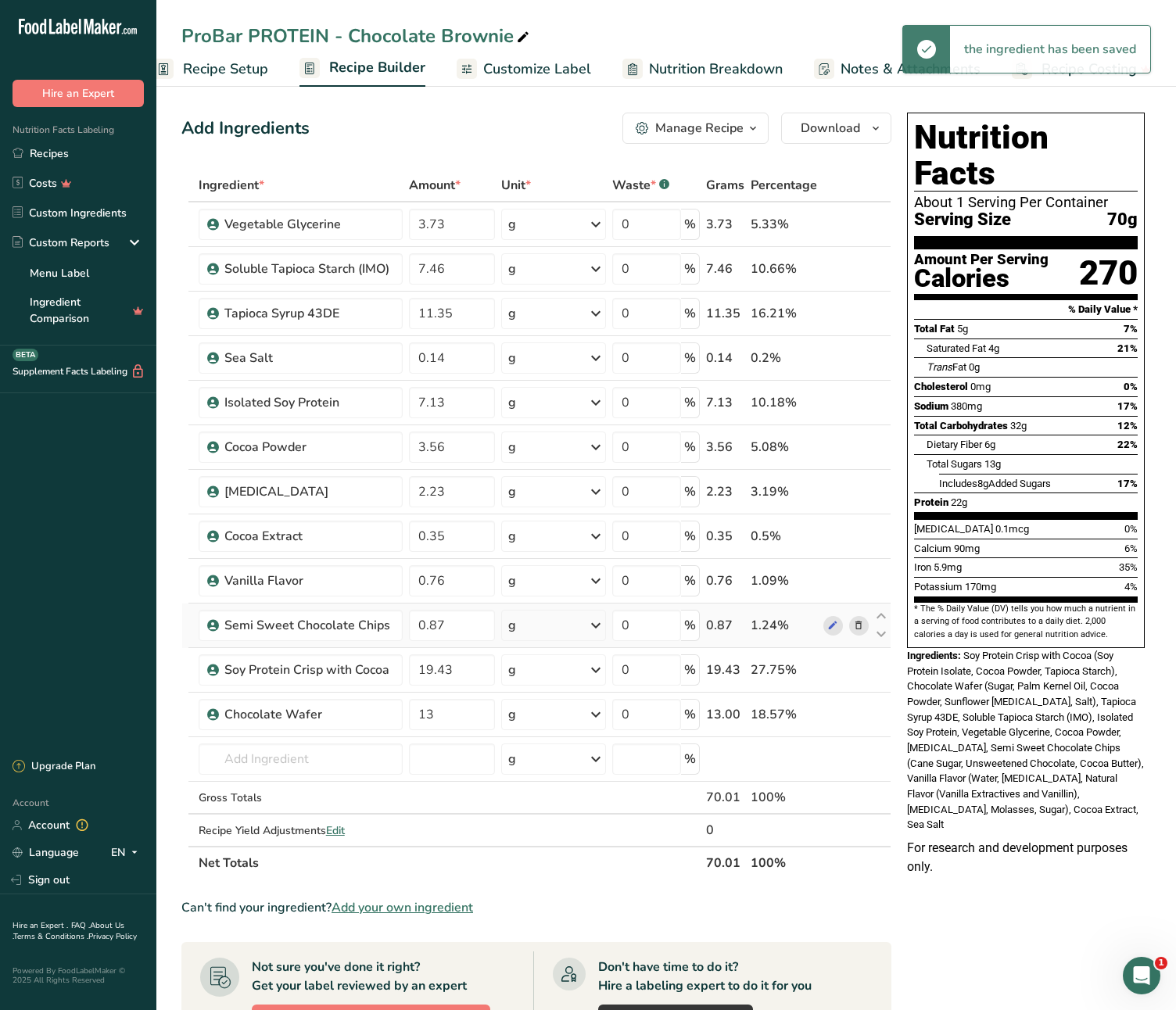
click at [453, 606] on td "0.87" at bounding box center [451, 626] width 92 height 44
click at [462, 578] on input "0.76" at bounding box center [451, 581] width 85 height 32
click at [467, 720] on div "Ingredient * Amount * Unit * Waste * .a-a{fill:#347362;}.b-a{fill:#fff;} Grams …" at bounding box center [537, 524] width 710 height 711
click at [870, 136] on icon "button" at bounding box center [876, 129] width 13 height 20
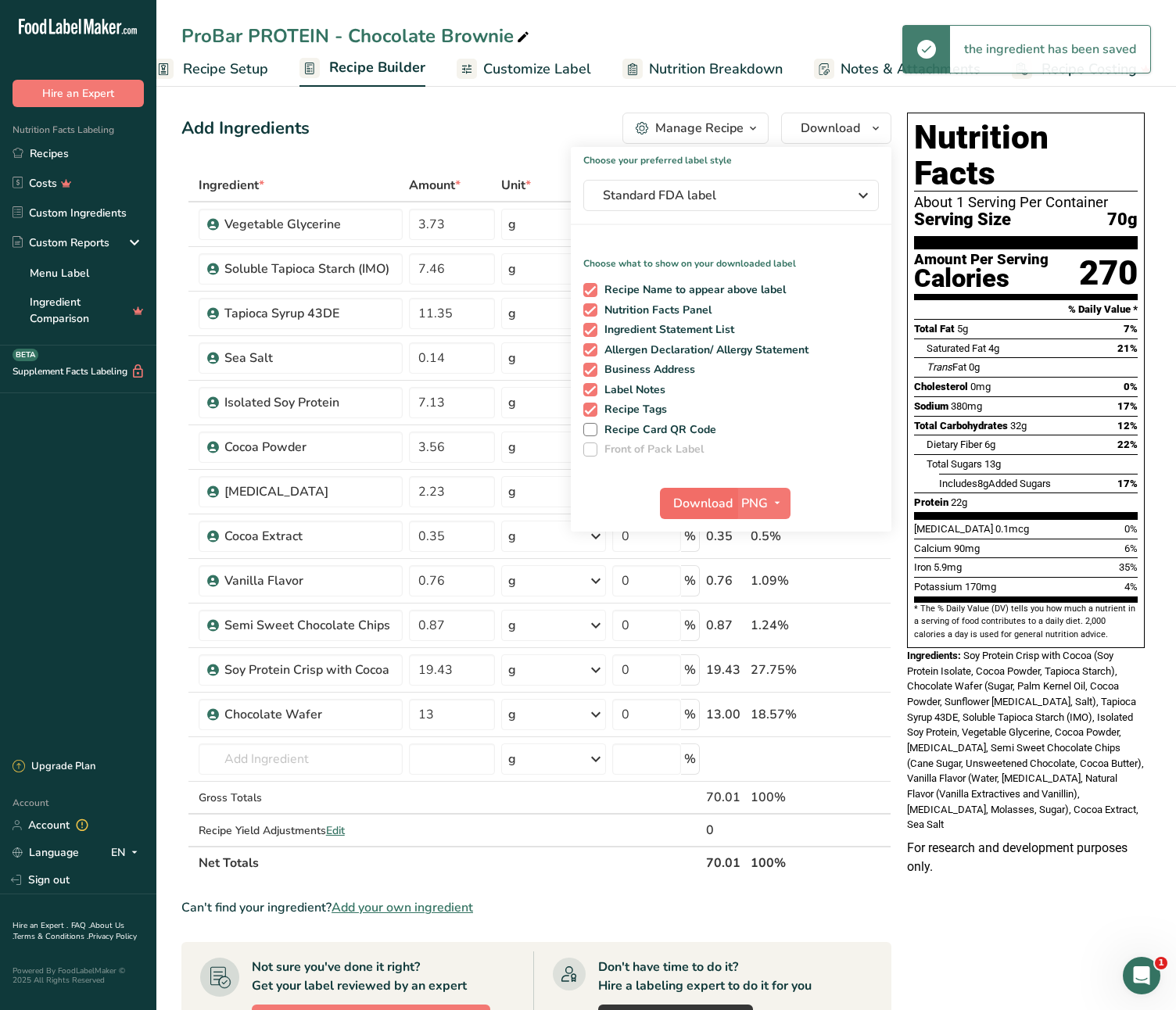
click at [701, 505] on span "Download" at bounding box center [702, 503] width 59 height 19
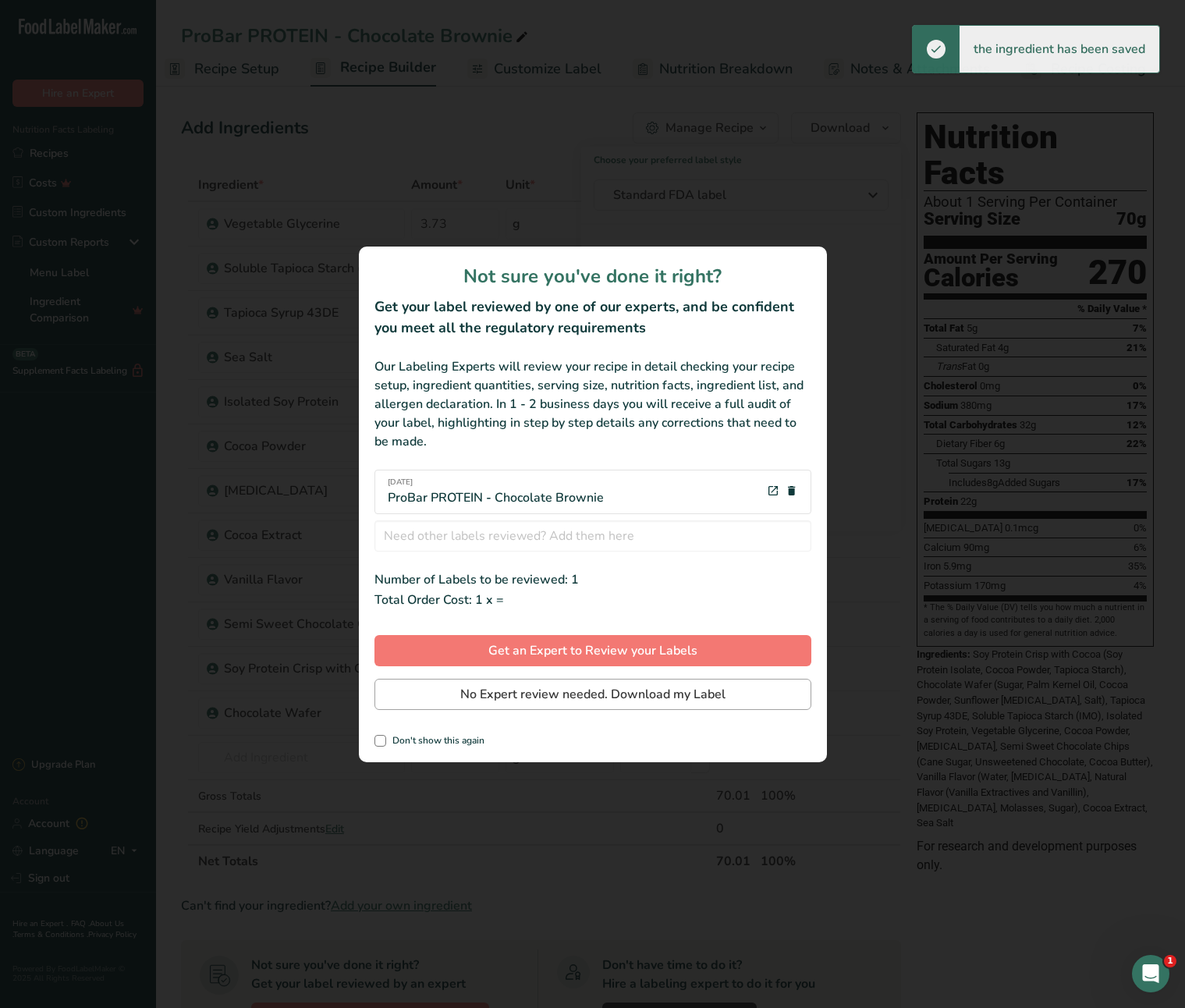
click at [620, 697] on span "No Expert review needed. Download my Label" at bounding box center [593, 695] width 265 height 19
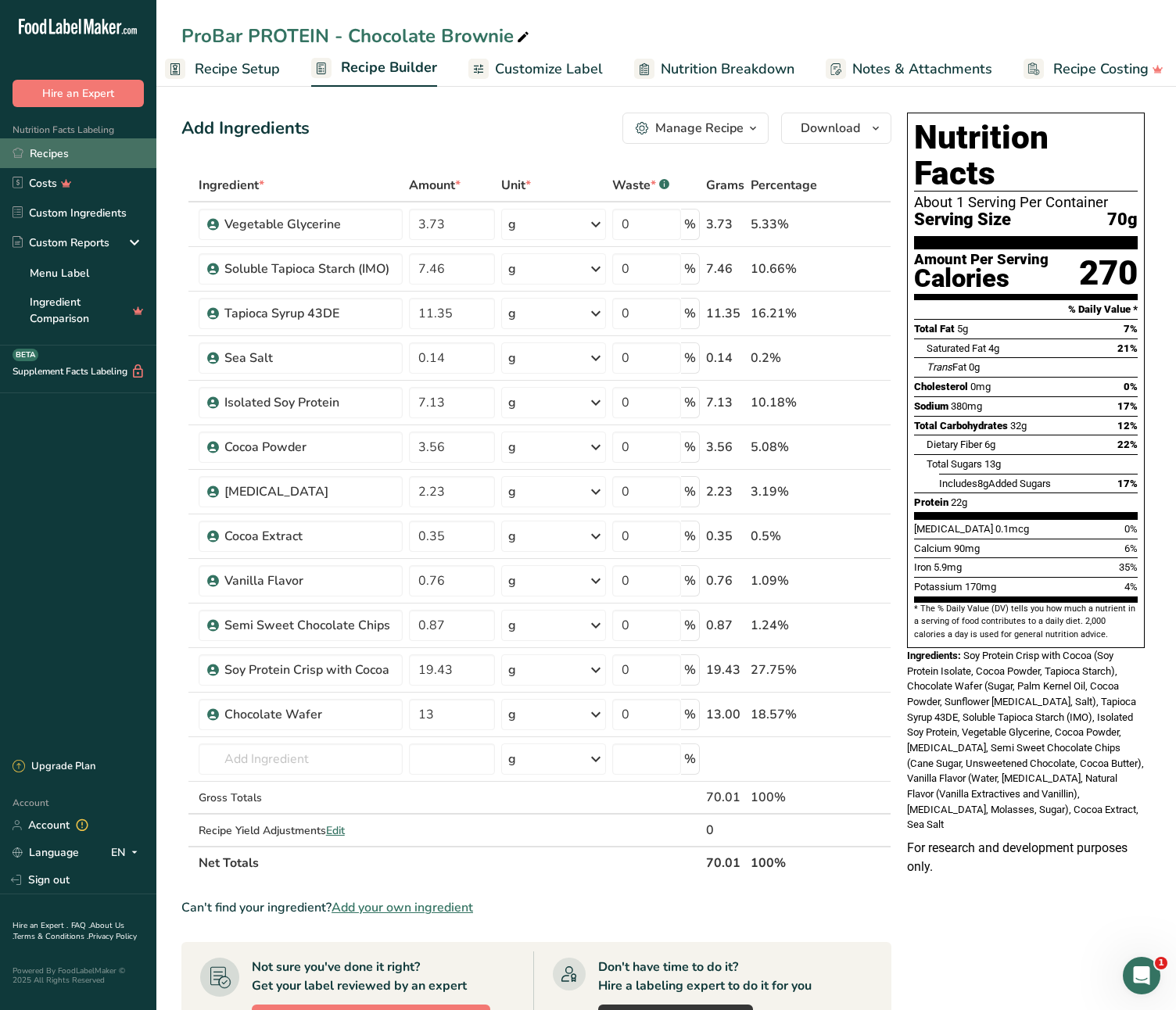
click at [38, 162] on link "Recipes" at bounding box center [78, 153] width 156 height 30
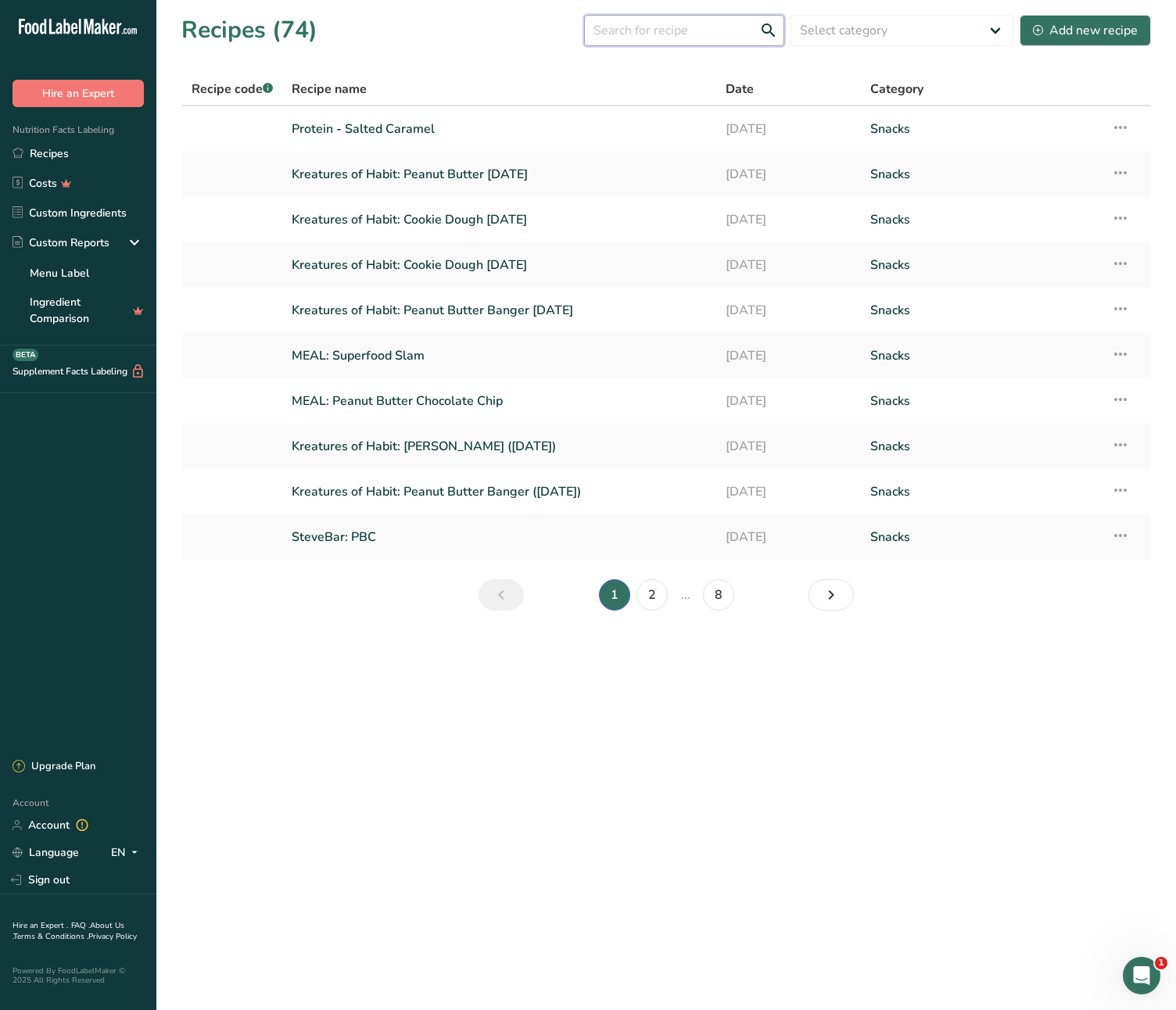
click at [684, 35] on input "text" at bounding box center [684, 31] width 200 height 32
type input "protein"
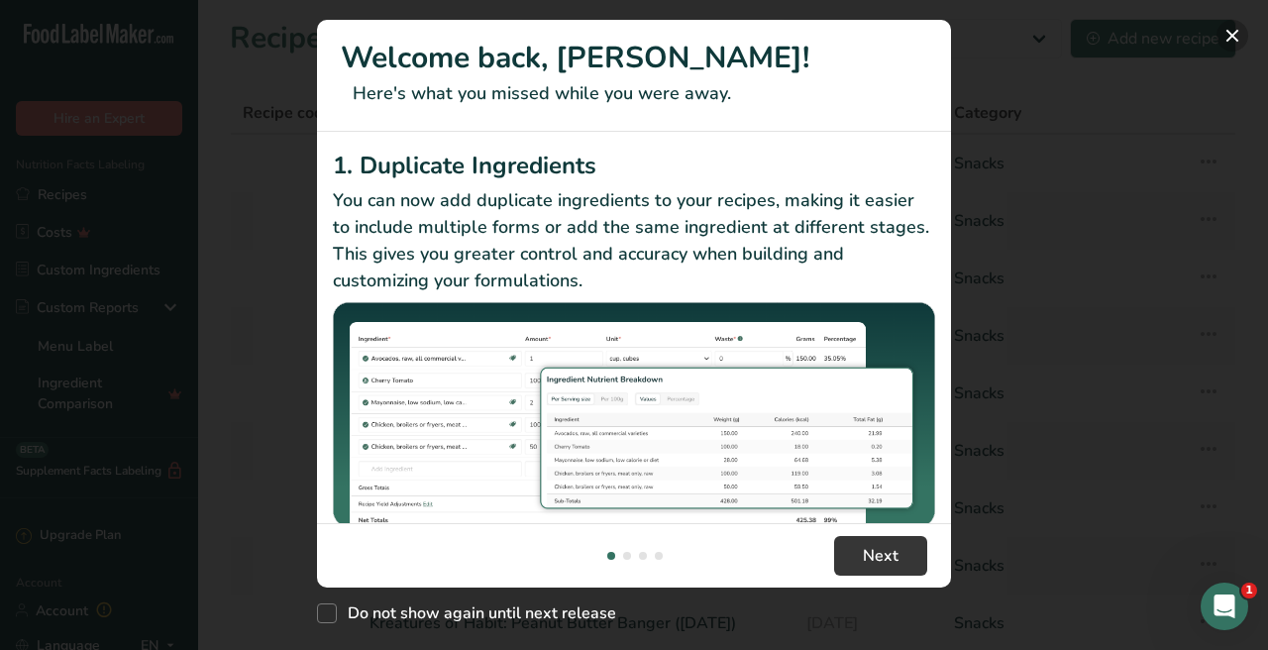
click at [1222, 31] on button "New Features" at bounding box center [1233, 36] width 32 height 32
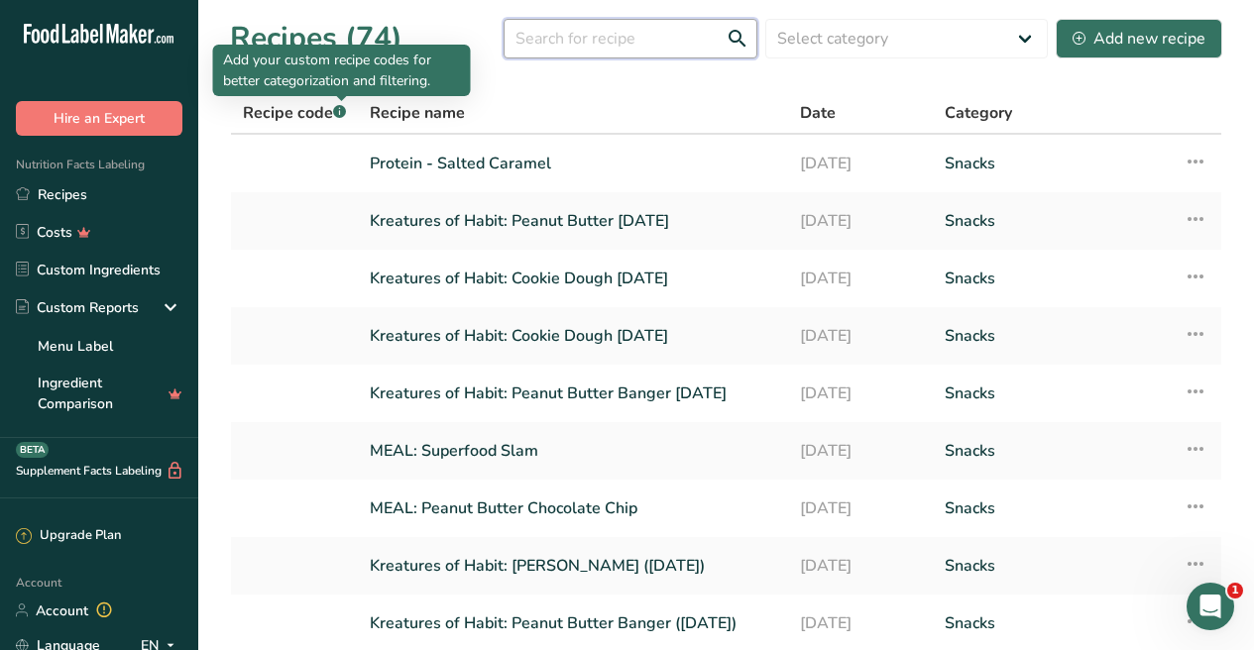
click at [677, 32] on input "text" at bounding box center [630, 39] width 254 height 40
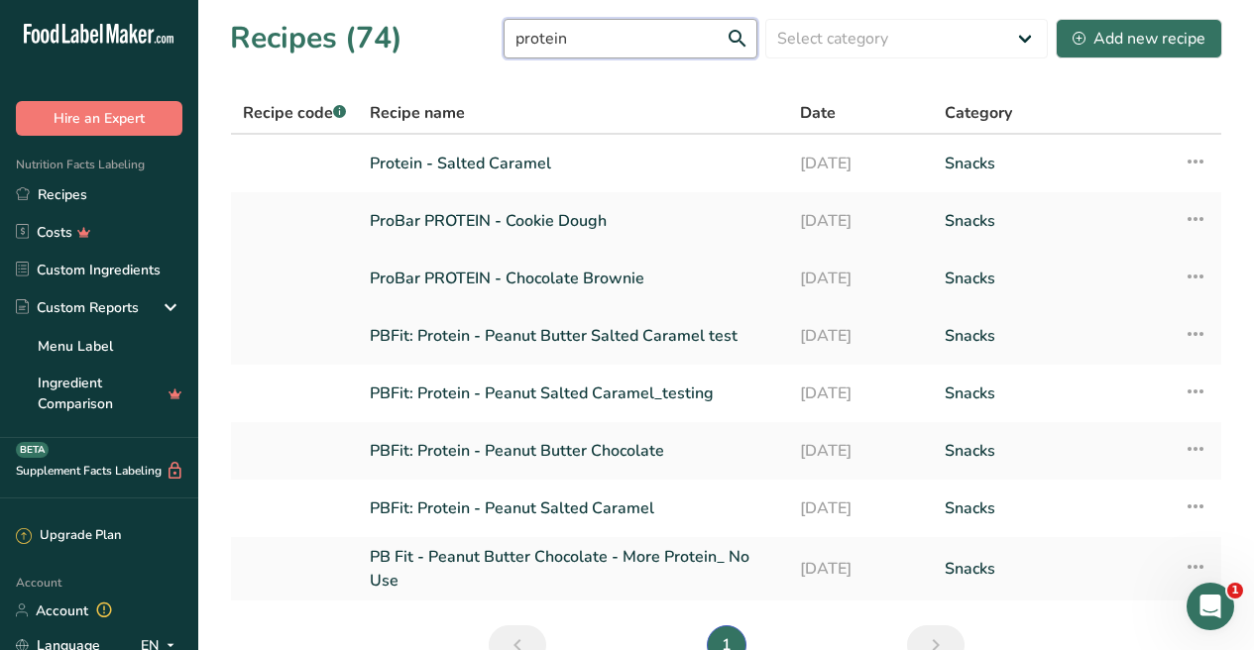
type input "protein"
click at [574, 279] on link "ProBar PROTEIN - Chocolate Brownie" at bounding box center [573, 279] width 406 height 42
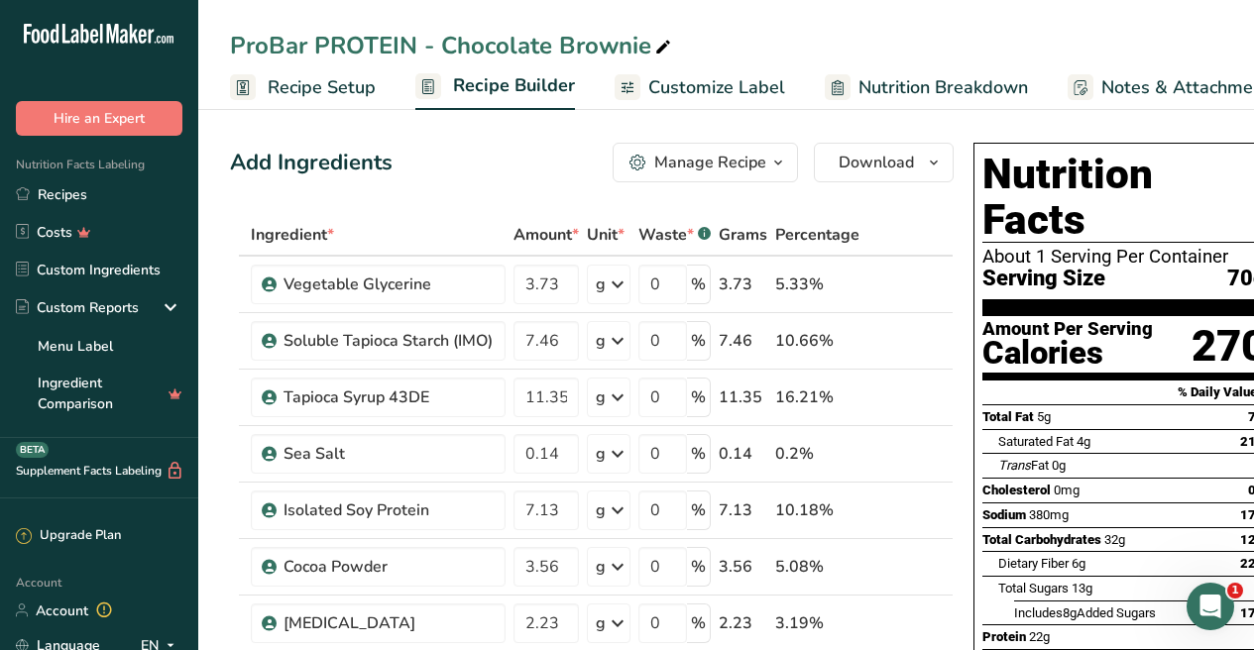
click at [716, 164] on div "Manage Recipe" at bounding box center [710, 163] width 112 height 24
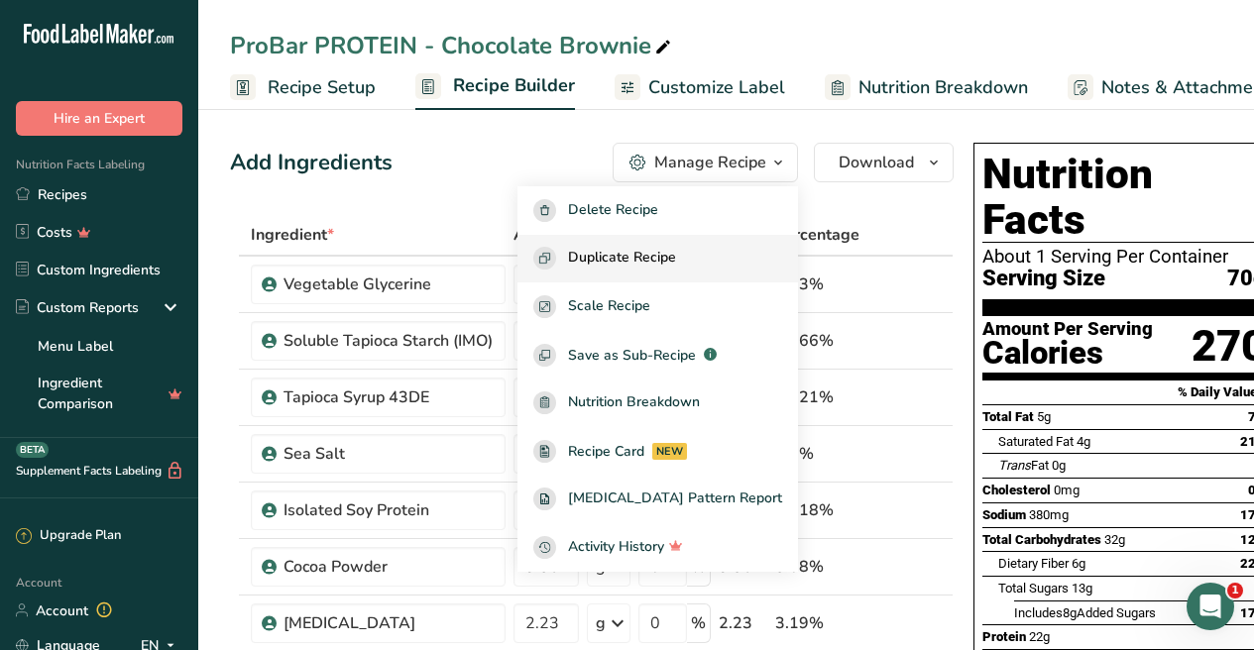
click at [669, 260] on span "Duplicate Recipe" at bounding box center [622, 258] width 108 height 23
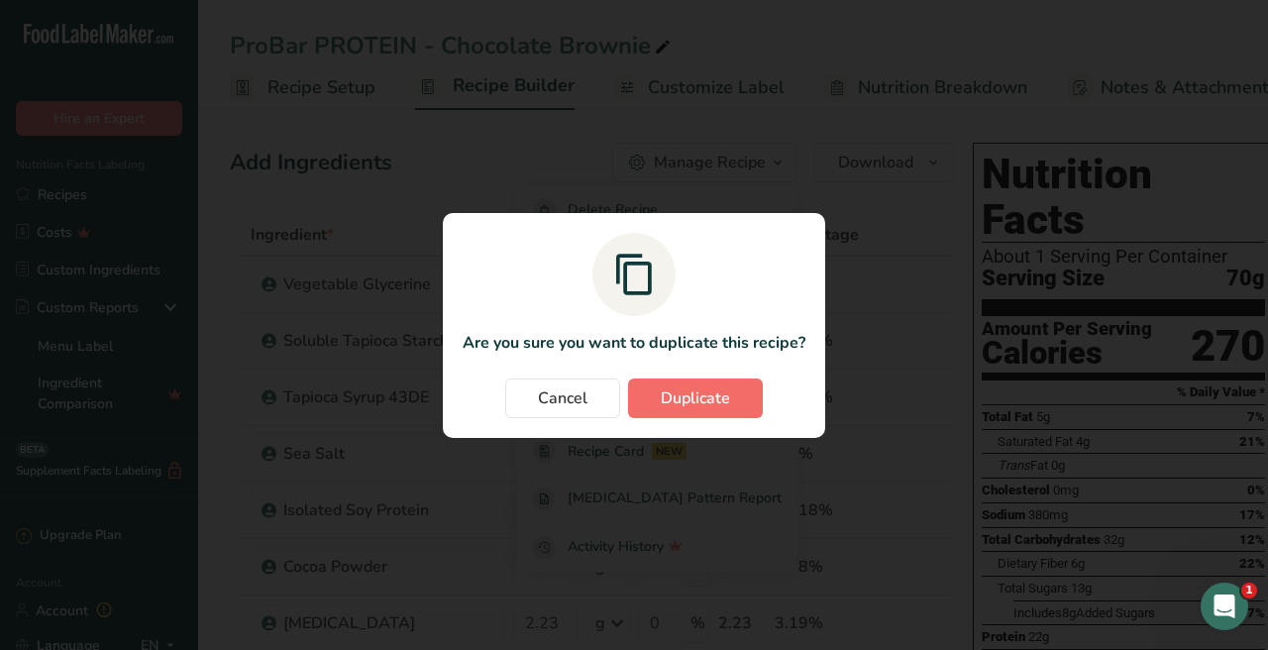
click at [710, 416] on button "Duplicate" at bounding box center [695, 399] width 135 height 40
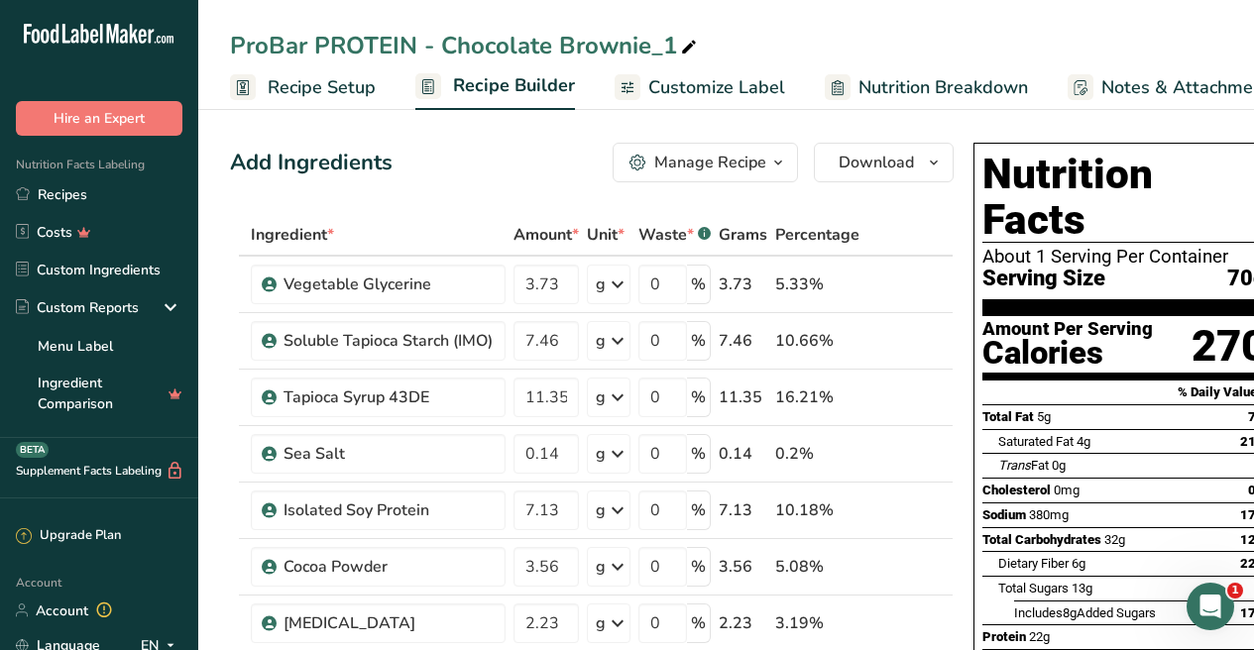
click at [528, 38] on div "ProBar PROTEIN - Chocolate Brownie_1" at bounding box center [465, 46] width 471 height 36
click at [470, 48] on input "ProBar PROTEIN - Chocolate Brownie_1" at bounding box center [726, 46] width 992 height 36
drag, startPoint x: 647, startPoint y: 46, endPoint x: 670, endPoint y: 47, distance: 22.8
click at [648, 46] on input "ProBar PROTEIN - Chocolate Brownie_1" at bounding box center [726, 46] width 992 height 36
drag, startPoint x: 675, startPoint y: 49, endPoint x: 447, endPoint y: 47, distance: 227.9
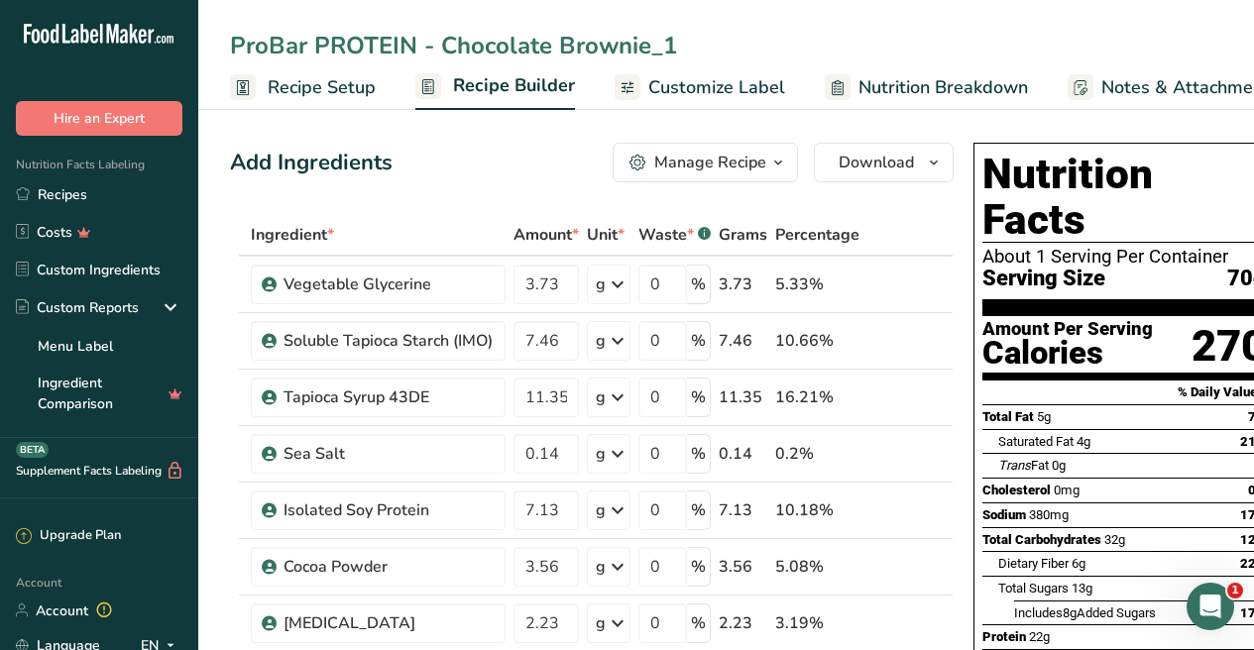
click at [443, 52] on input "ProBar PROTEIN - Chocolate Brownie_1" at bounding box center [726, 46] width 992 height 36
type input "ProBar PROTEIN - Mint Chocolate"
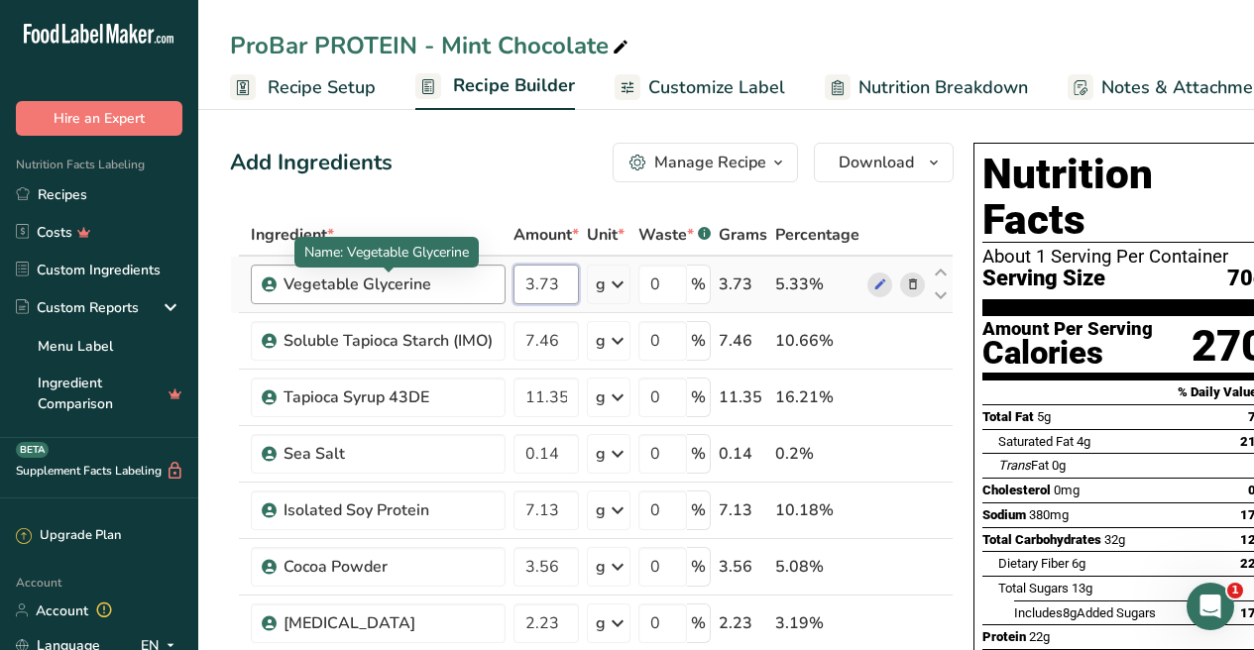
drag, startPoint x: 568, startPoint y: 288, endPoint x: 479, endPoint y: 285, distance: 89.2
click at [479, 285] on tr "Vegetable Glycerine 3.73 g Weight Units g kg mg See more Volume Units l Volume …" at bounding box center [591, 285] width 721 height 56
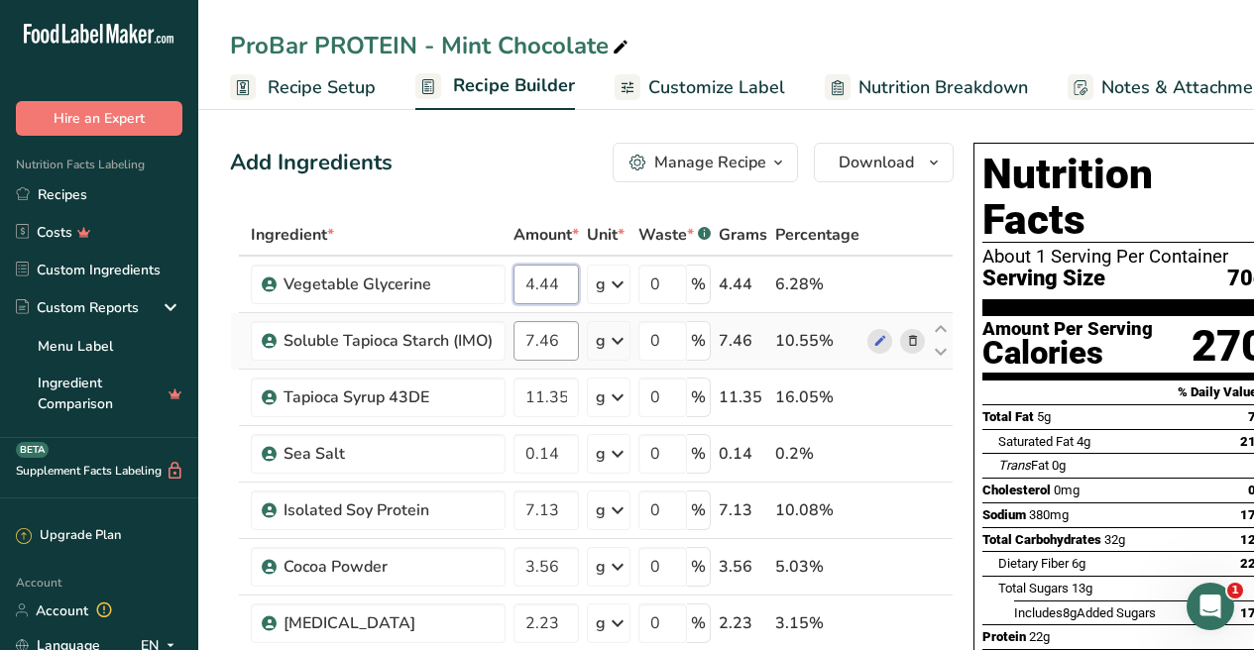
type input "4.44"
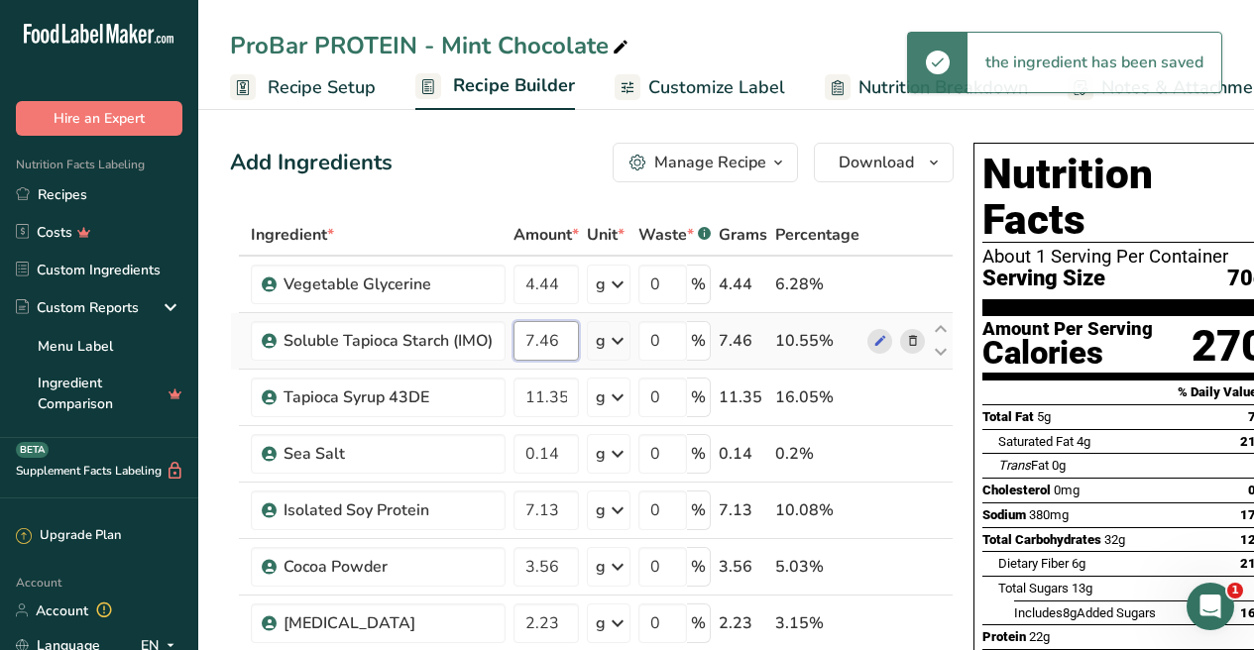
click at [560, 341] on input "7.46" at bounding box center [545, 341] width 65 height 40
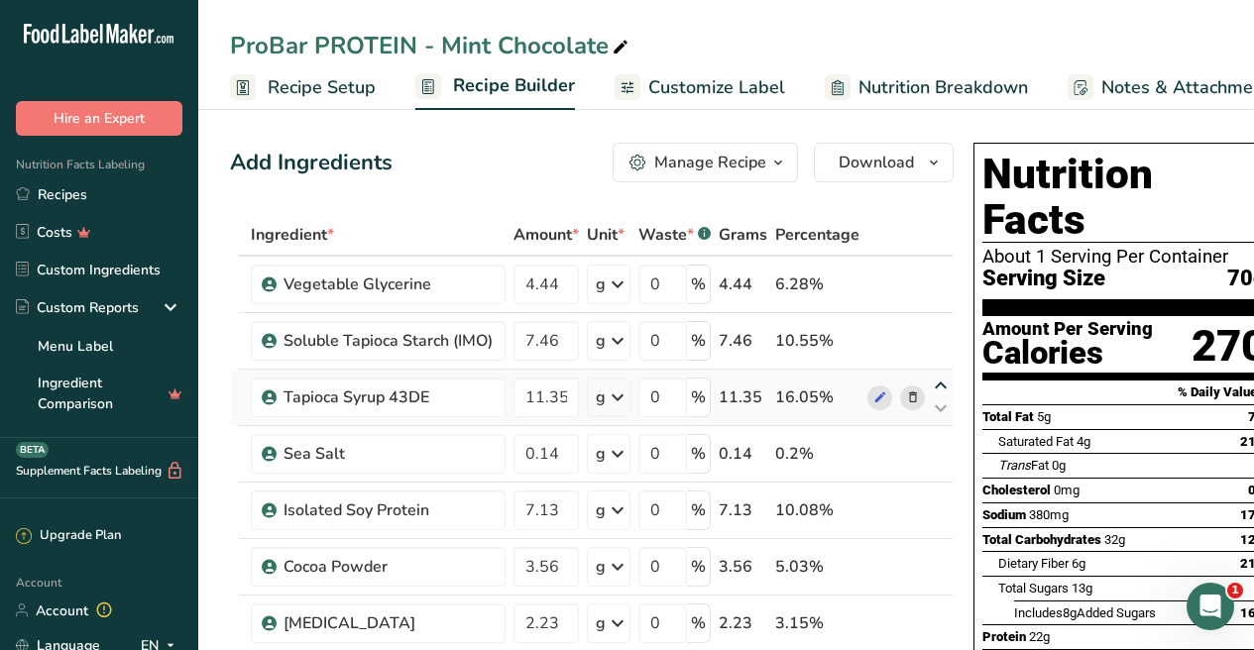
click at [937, 385] on icon at bounding box center [941, 386] width 24 height 15
type input "11.35"
type input "7.46"
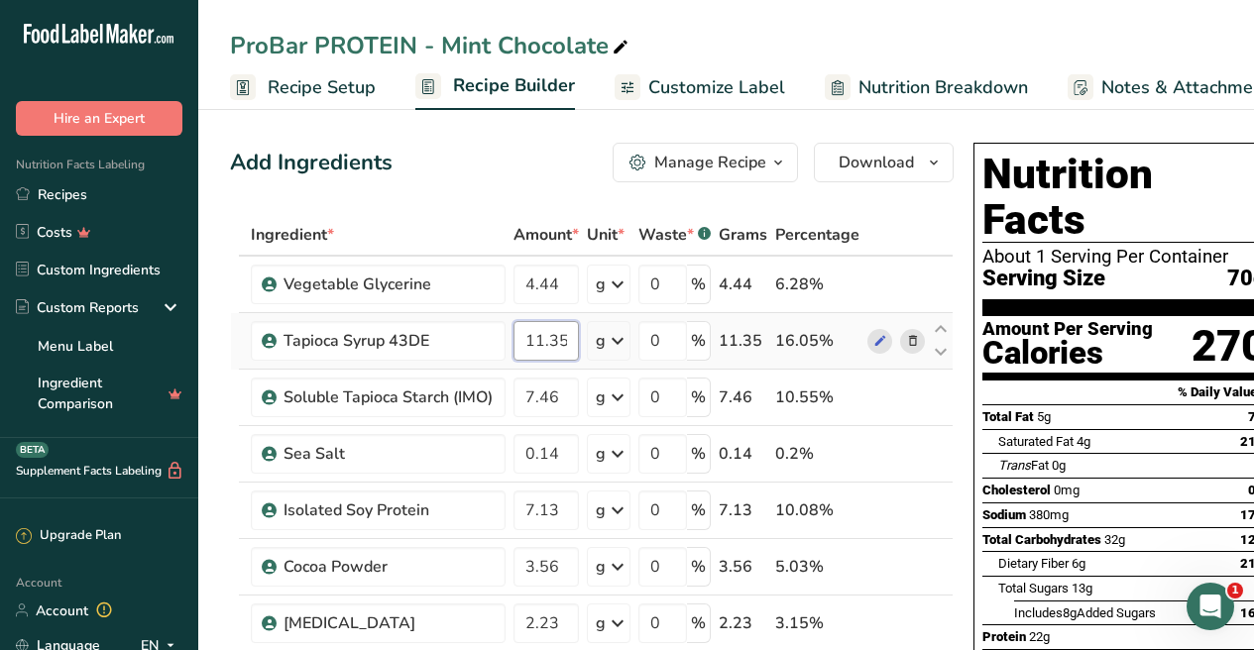
click at [565, 338] on input "11.35" at bounding box center [545, 341] width 65 height 40
drag, startPoint x: 525, startPoint y: 339, endPoint x: 610, endPoint y: 350, distance: 85.9
click at [610, 350] on tr "Tapioca Syrup 43DE 11.35 g Weight Units g kg mg See more Volume Units l Volume …" at bounding box center [591, 341] width 721 height 56
type input "12.07"
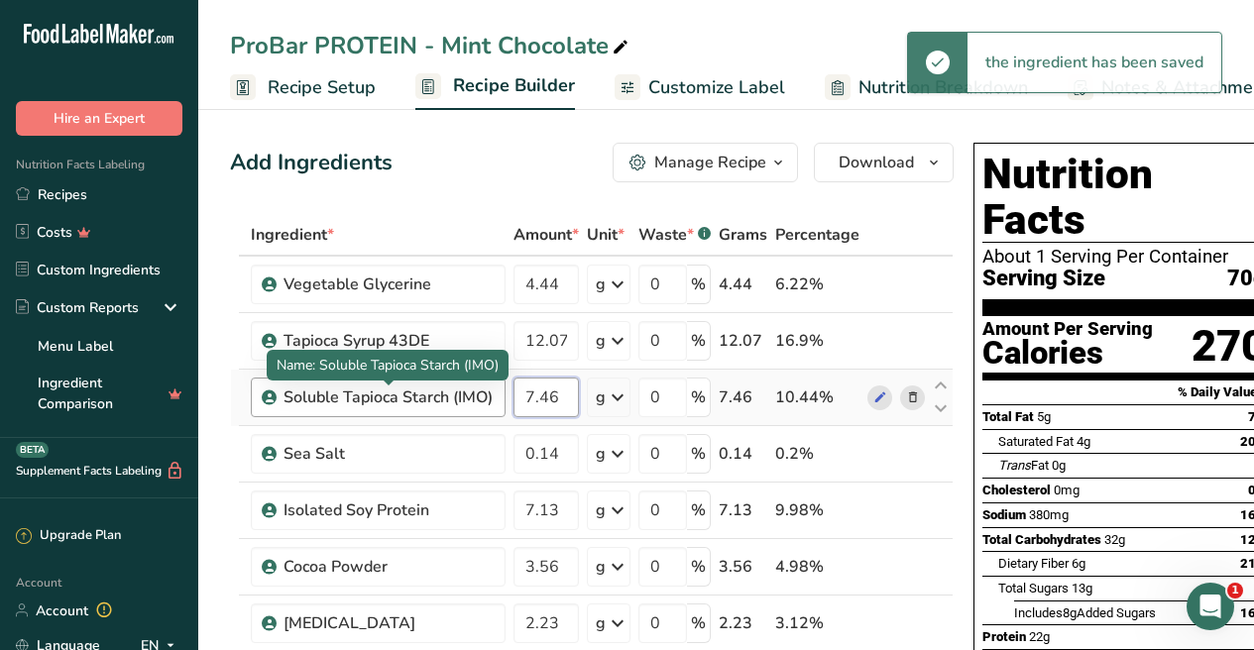
drag, startPoint x: 568, startPoint y: 398, endPoint x: 476, endPoint y: 389, distance: 92.6
click at [479, 394] on tr "Soluble Tapioca Starch (IMO) 7.46 g Weight Units g kg mg See more Volume Units …" at bounding box center [591, 398] width 721 height 56
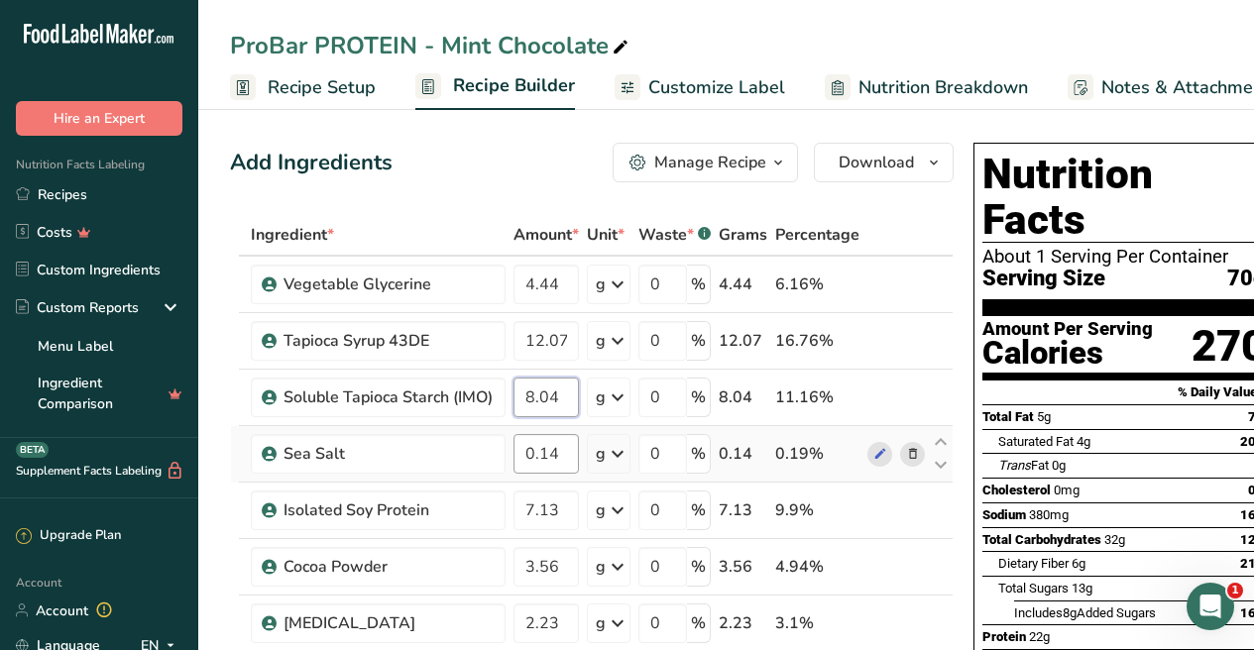
type input "8.04"
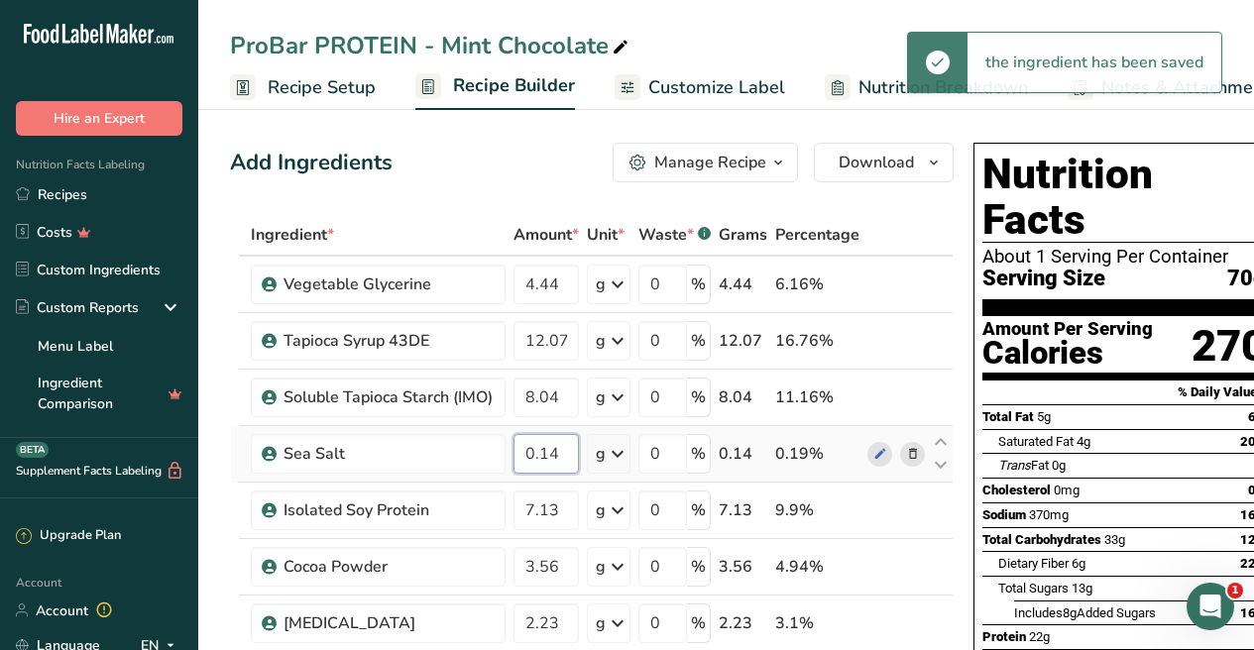
drag, startPoint x: 566, startPoint y: 460, endPoint x: 506, endPoint y: 462, distance: 59.5
click at [506, 462] on tr "Sea Salt 0.14 g Weight Units g kg mg See more Volume Units l Volume units requi…" at bounding box center [591, 454] width 721 height 56
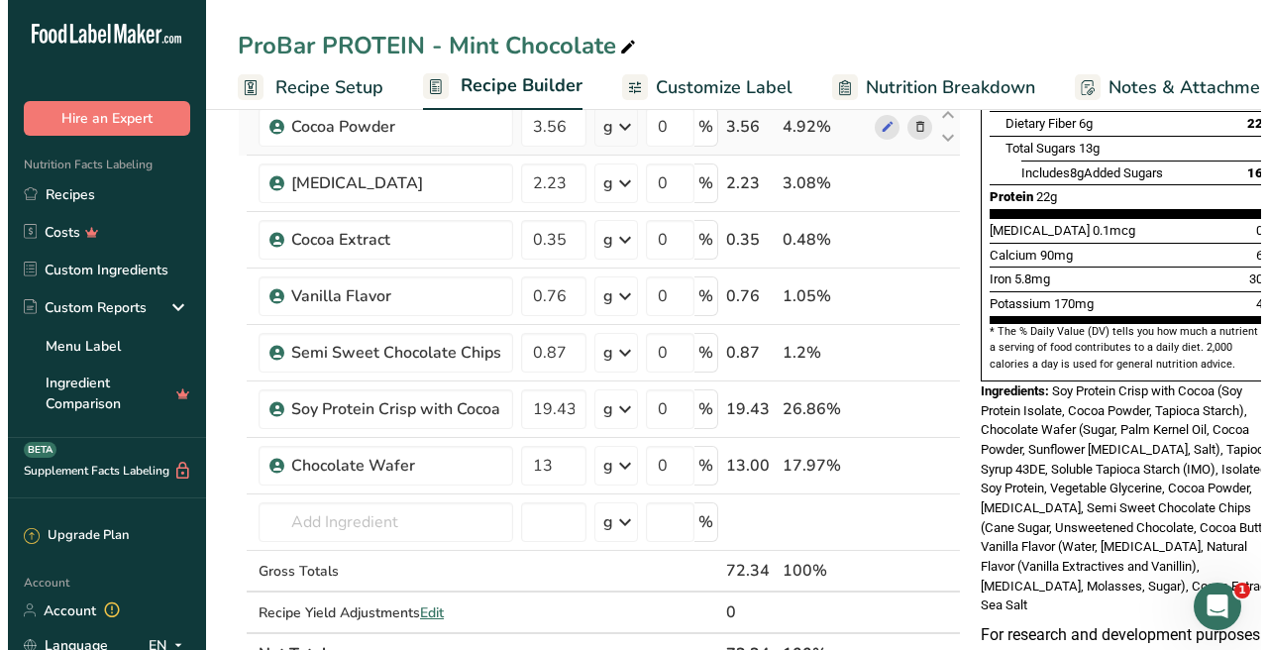
scroll to position [658, 0]
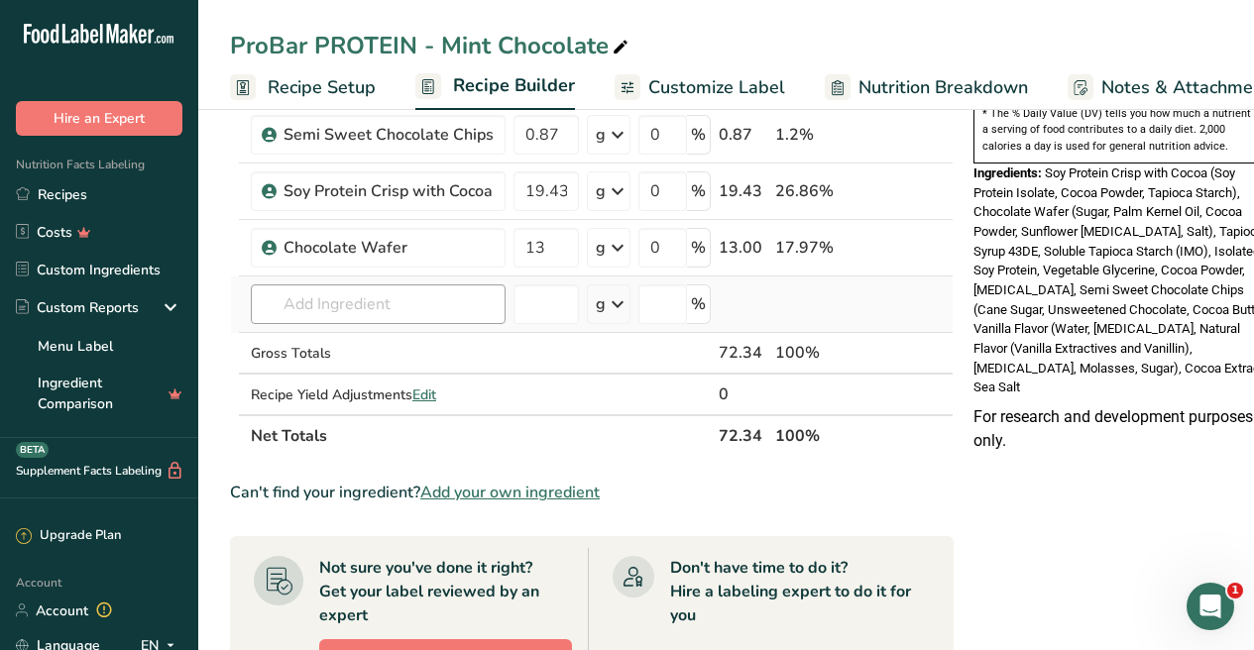
type input "0.46"
click at [403, 308] on div "Ingredient * Amount * Unit * Waste * .a-a{fill:#347362;}.b-a{fill:#fff;} Grams …" at bounding box center [591, 6] width 723 height 901
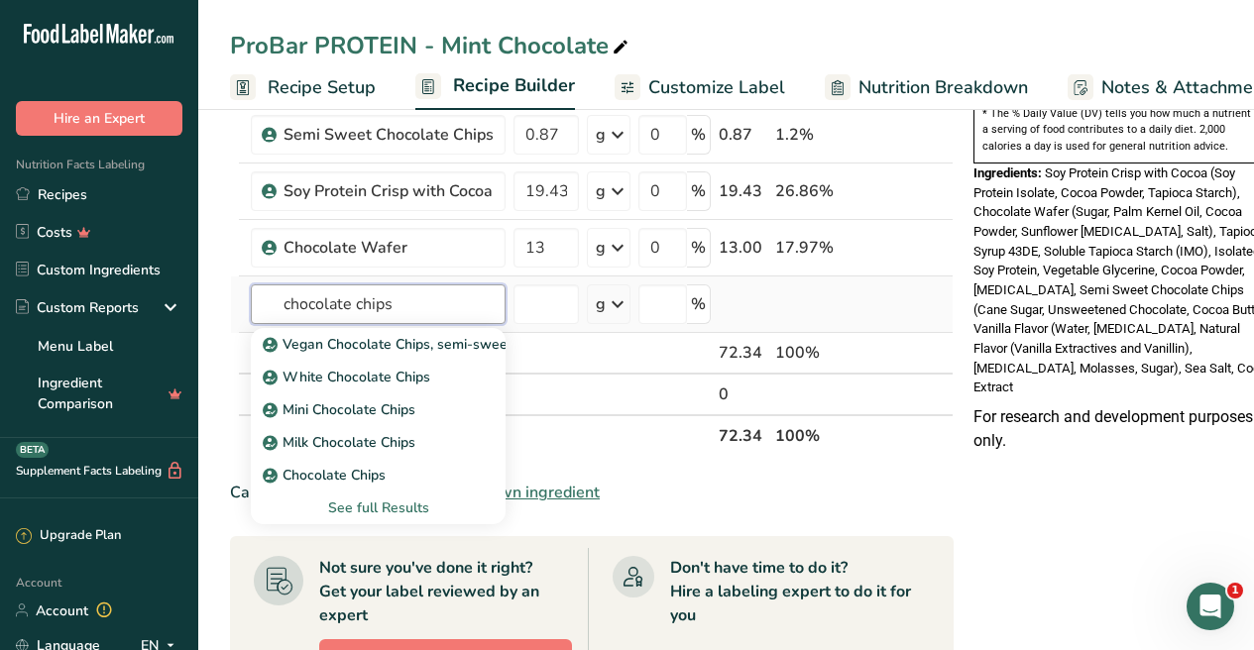
type input "chocolate chips"
click at [384, 508] on div "See full Results" at bounding box center [378, 507] width 223 height 21
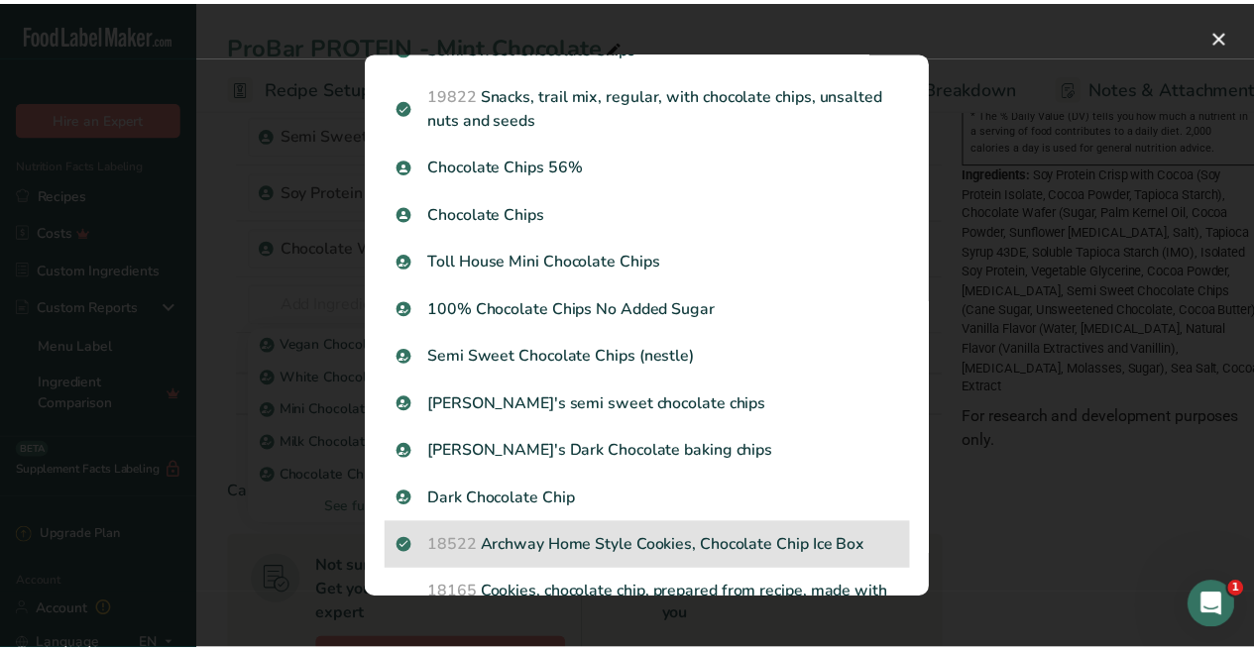
scroll to position [338, 0]
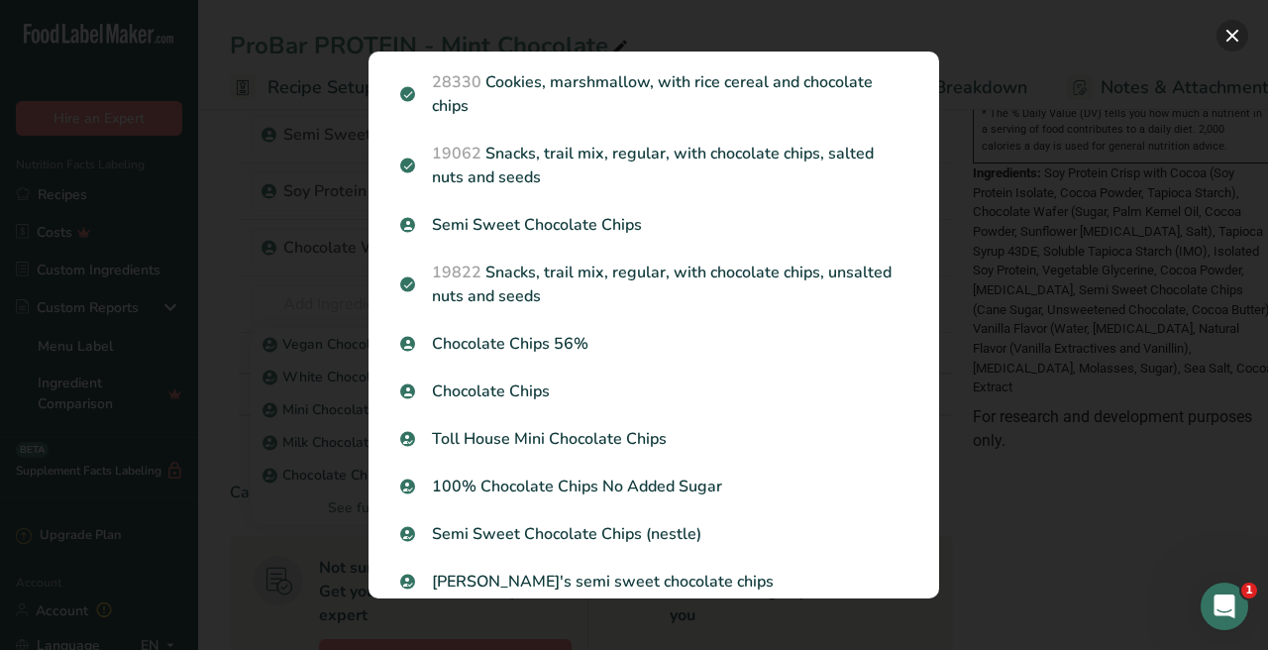
click at [1225, 32] on button "Search results modal" at bounding box center [1233, 36] width 32 height 32
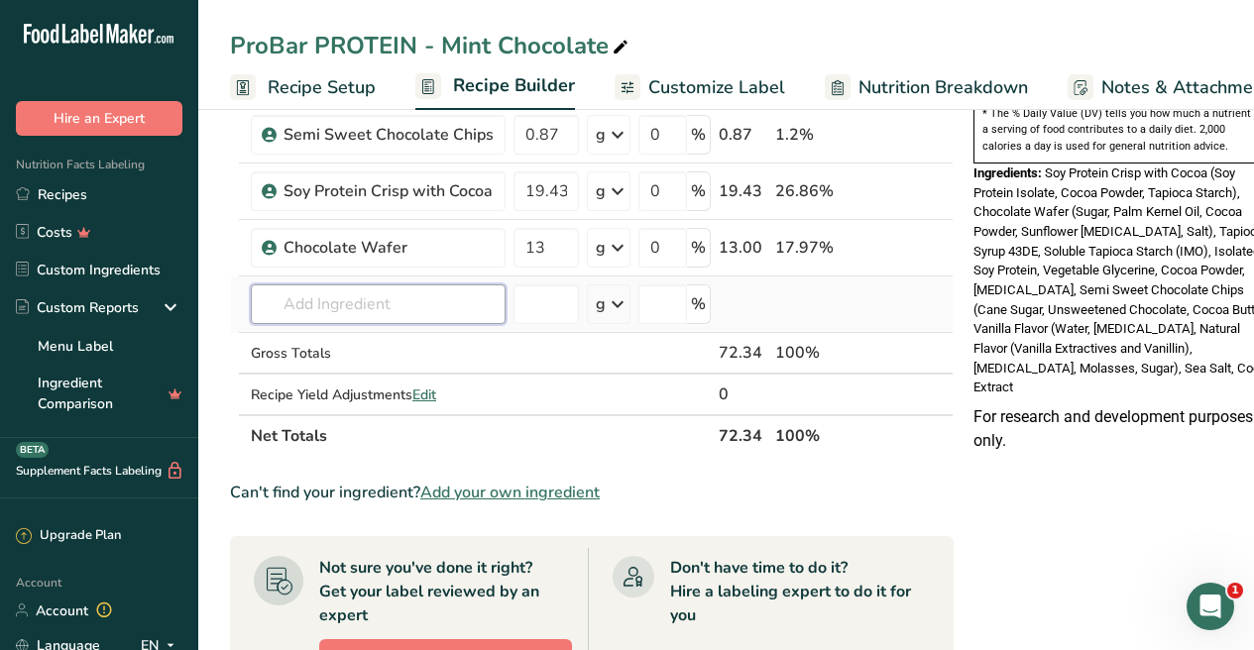
click at [379, 290] on input "text" at bounding box center [378, 304] width 255 height 40
type input "chocolate liquor"
click at [366, 376] on div "Add your own ingredient" at bounding box center [378, 377] width 223 height 21
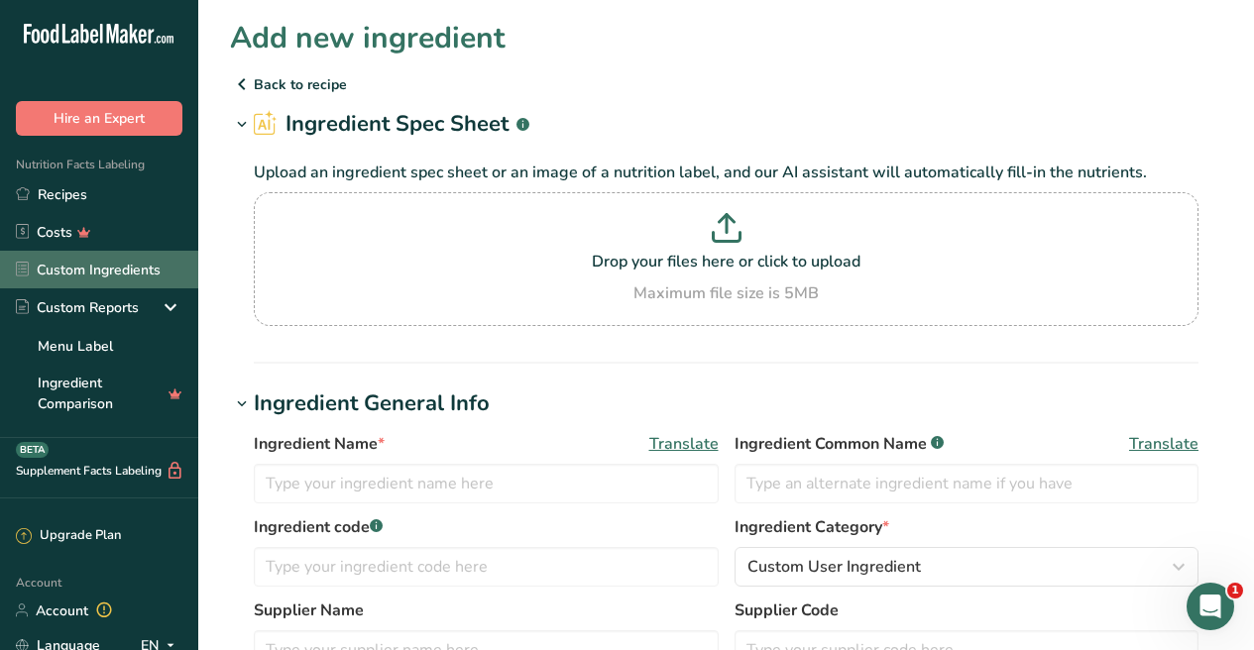
click at [64, 261] on link "Custom Ingredients" at bounding box center [99, 270] width 198 height 38
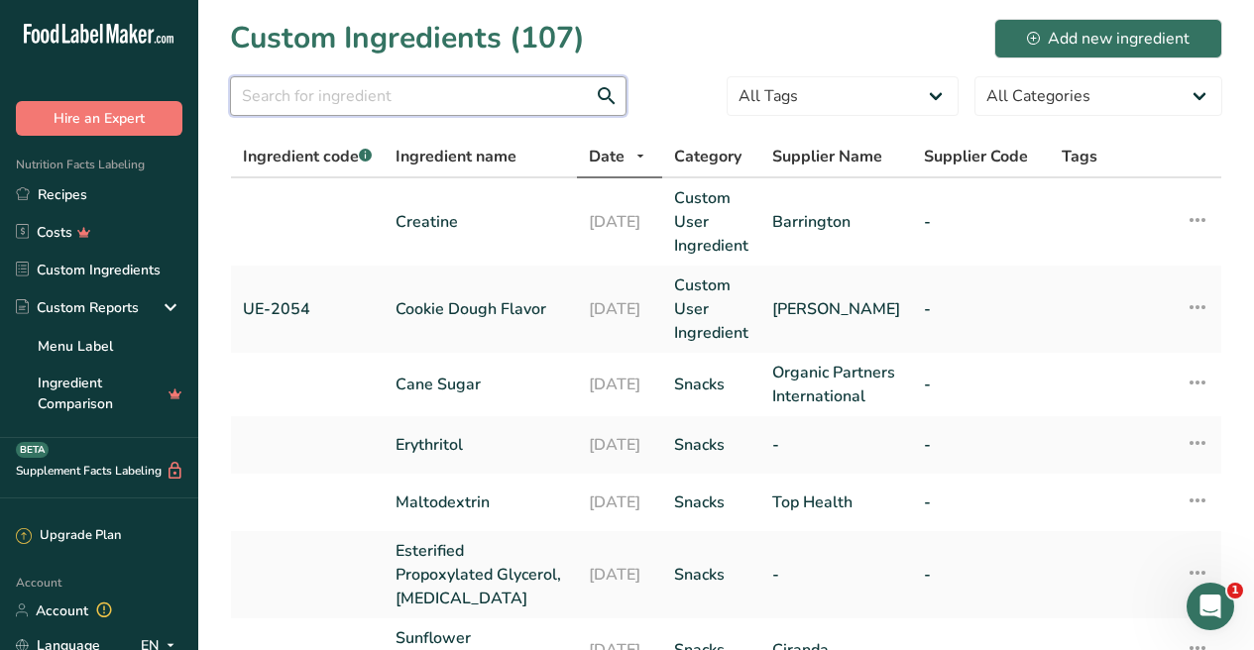
click at [406, 82] on input "text" at bounding box center [428, 96] width 396 height 40
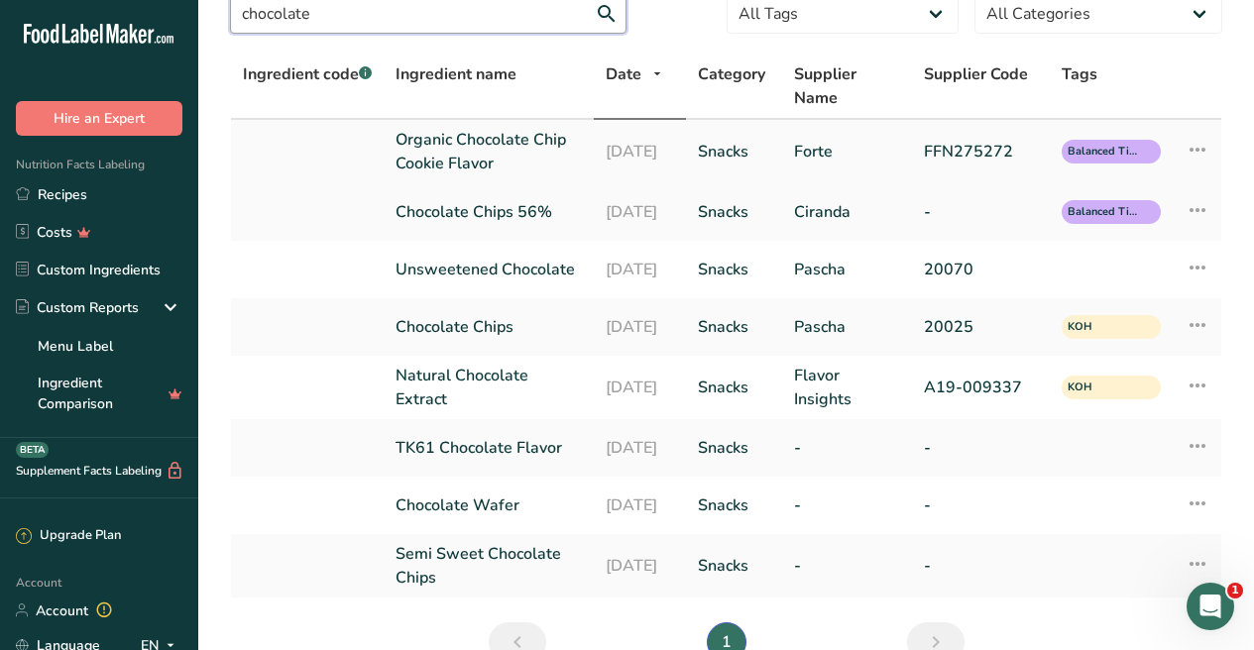
scroll to position [86, 0]
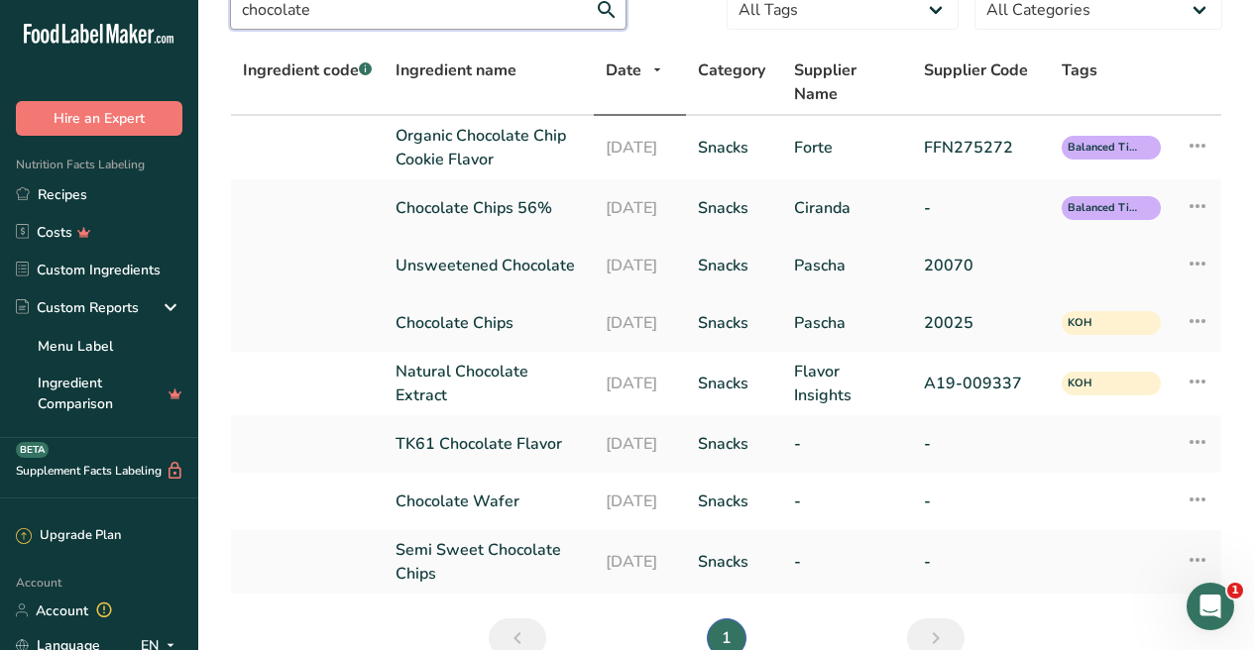
type input "chocolate"
click at [463, 254] on link "Unsweetened Chocolate" at bounding box center [488, 266] width 186 height 24
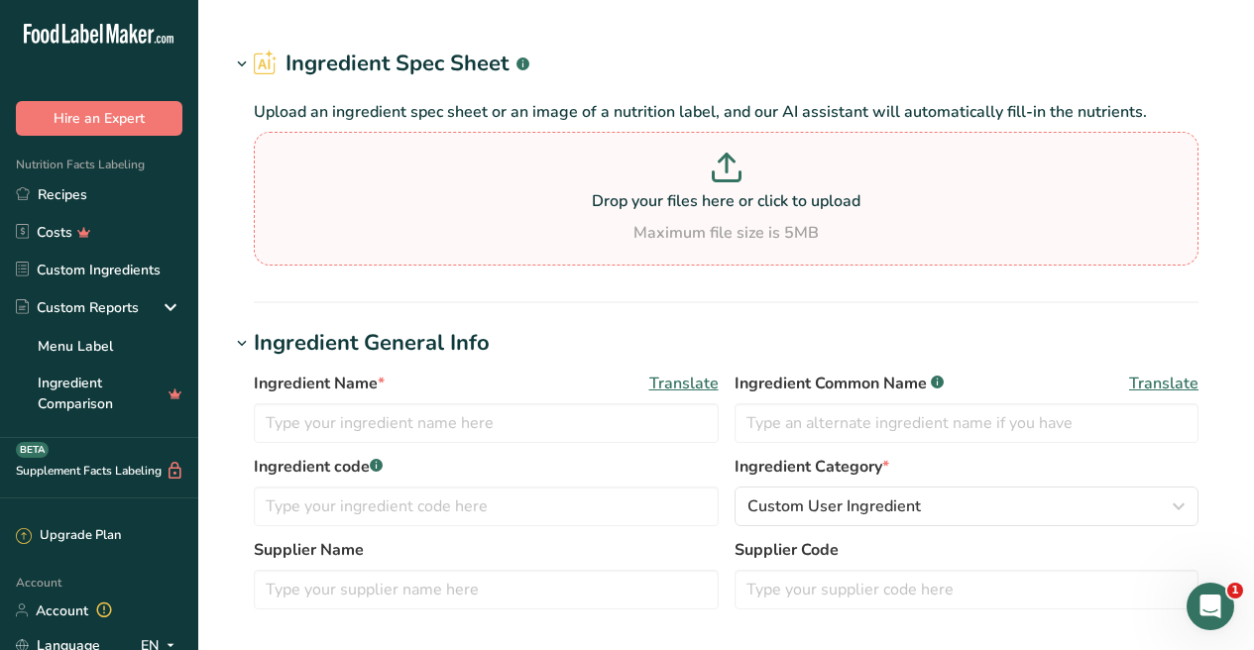
type input "Unsweetened Chocolate"
type input "Pascha"
type input "20070"
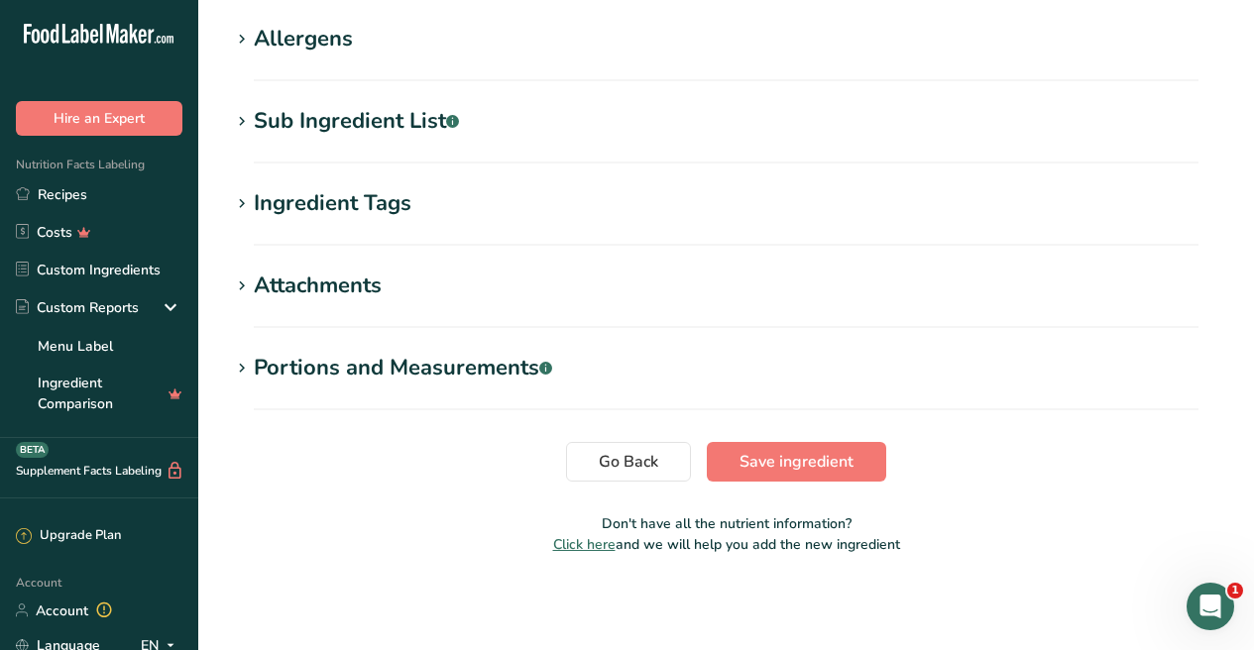
click at [354, 44] on h1 "Allergens" at bounding box center [726, 39] width 992 height 33
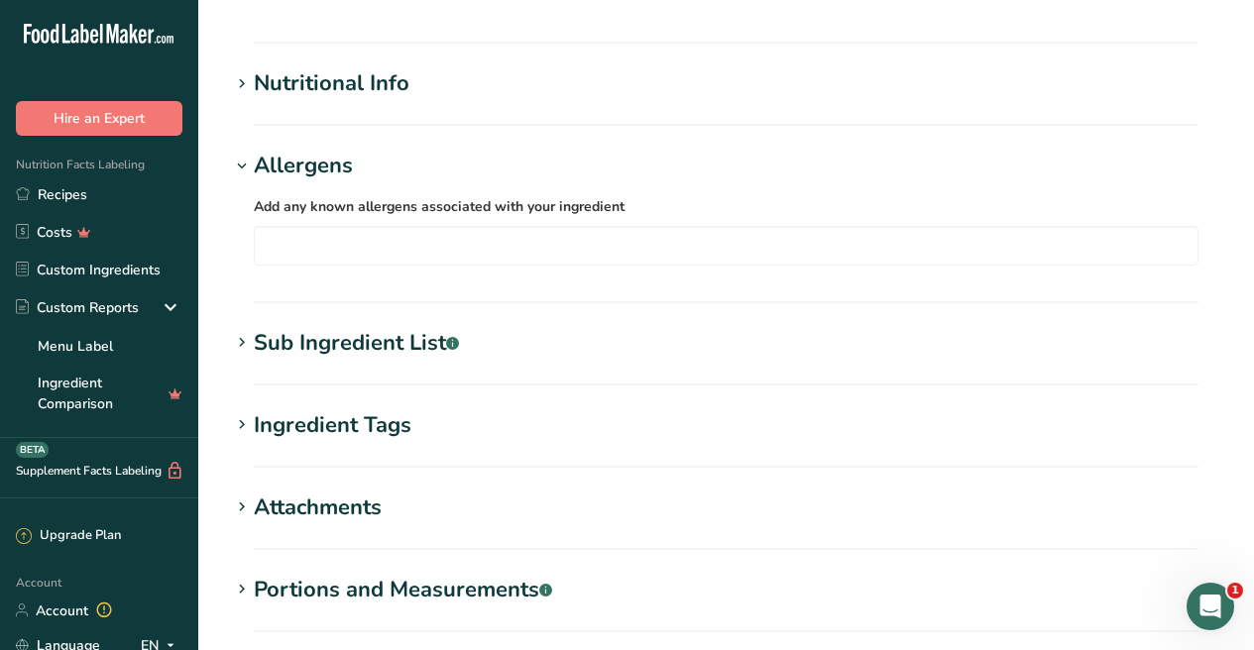
scroll to position [656, 0]
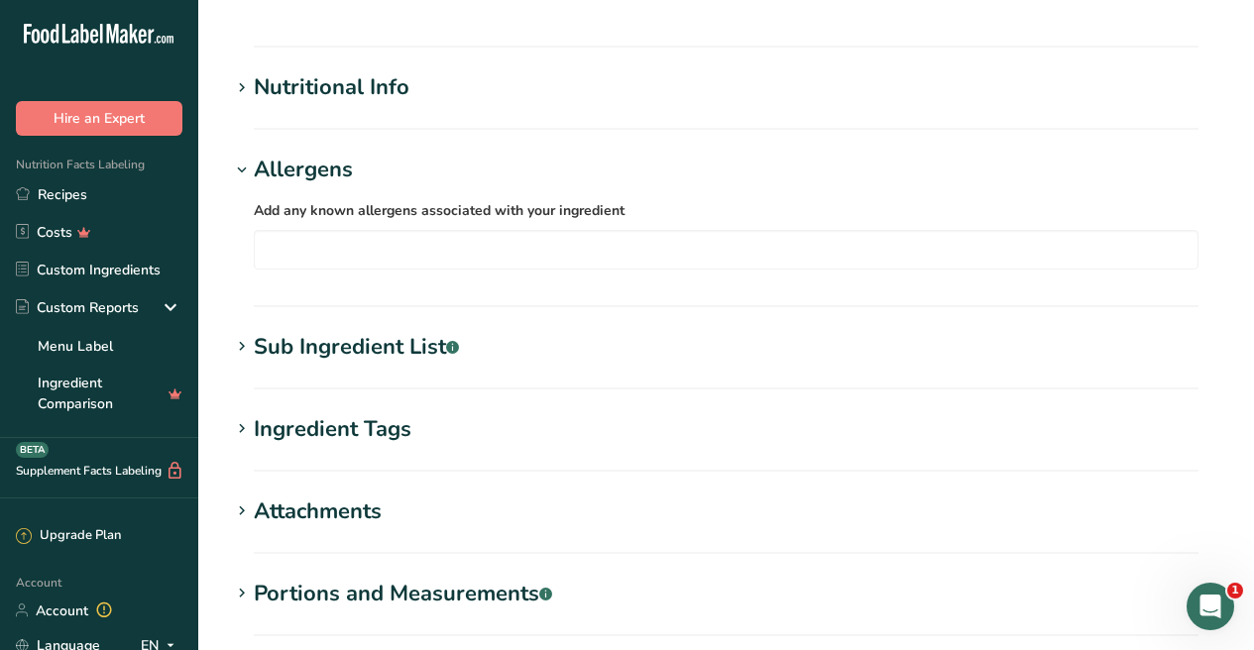
click at [338, 113] on section "Nutritional Info Serving Size .a-a{fill:#347362;}.b-a{fill:#fff;} Add ingredien…" at bounding box center [726, 100] width 992 height 58
click at [345, 86] on div "Nutritional Info" at bounding box center [332, 87] width 156 height 33
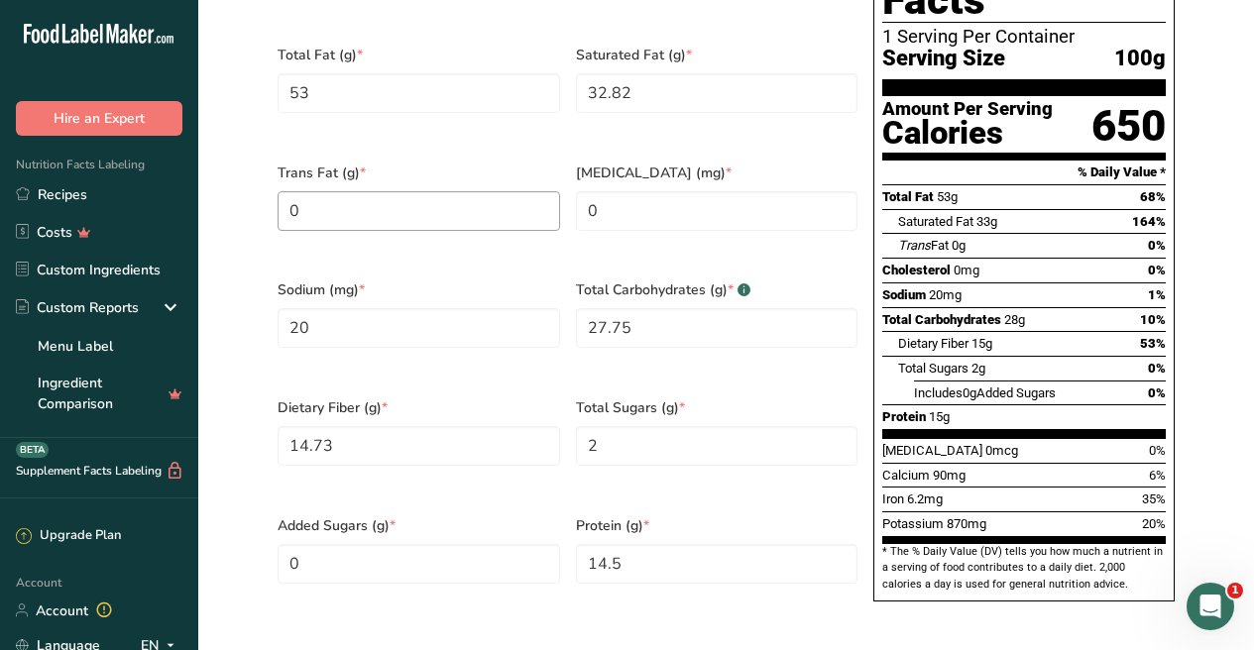
scroll to position [1037, 0]
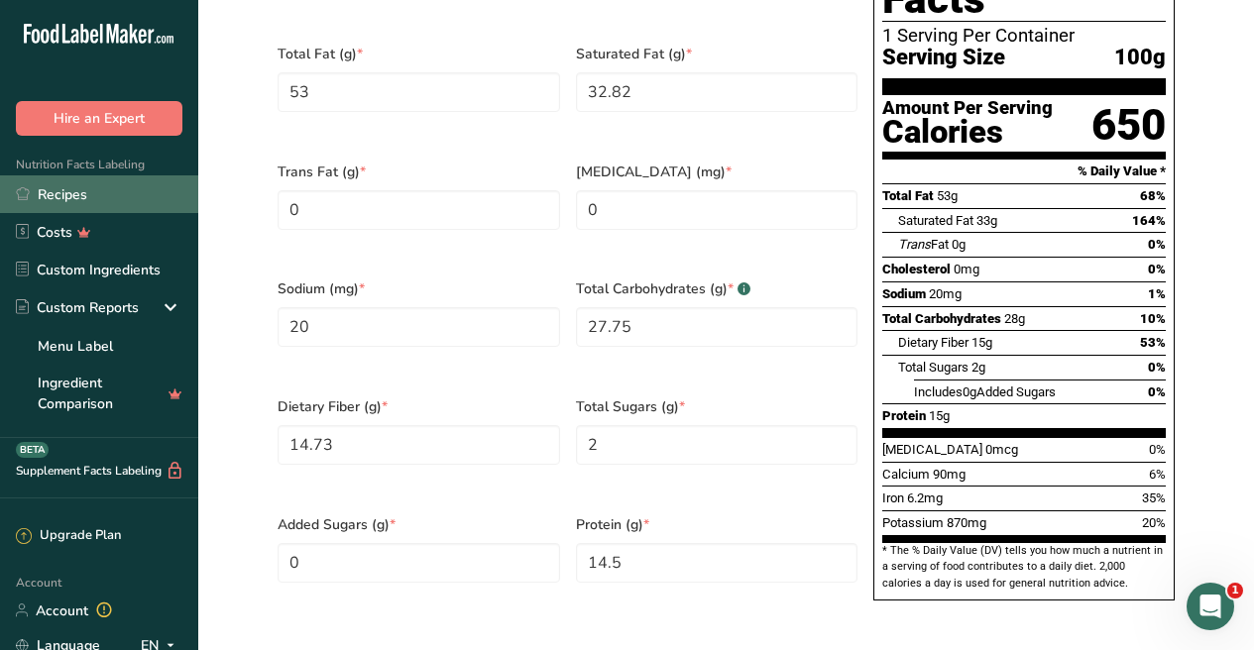
click at [53, 197] on link "Recipes" at bounding box center [99, 194] width 198 height 38
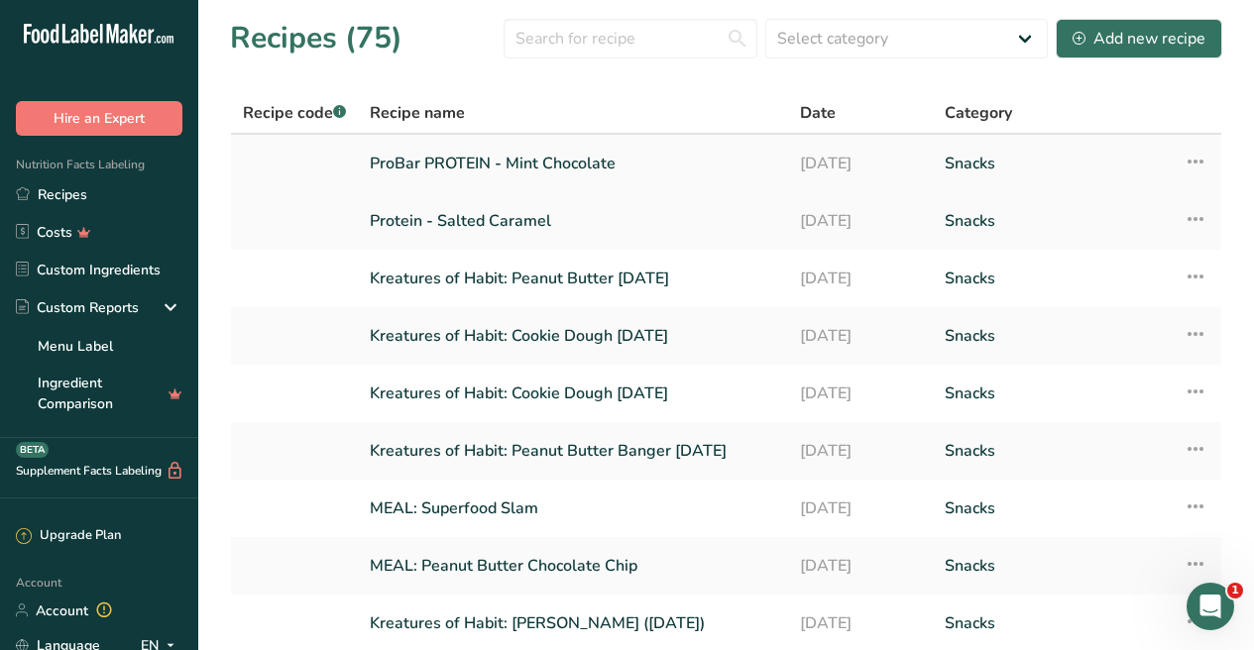
click at [490, 177] on link "ProBar PROTEIN - Mint Chocolate" at bounding box center [573, 164] width 406 height 42
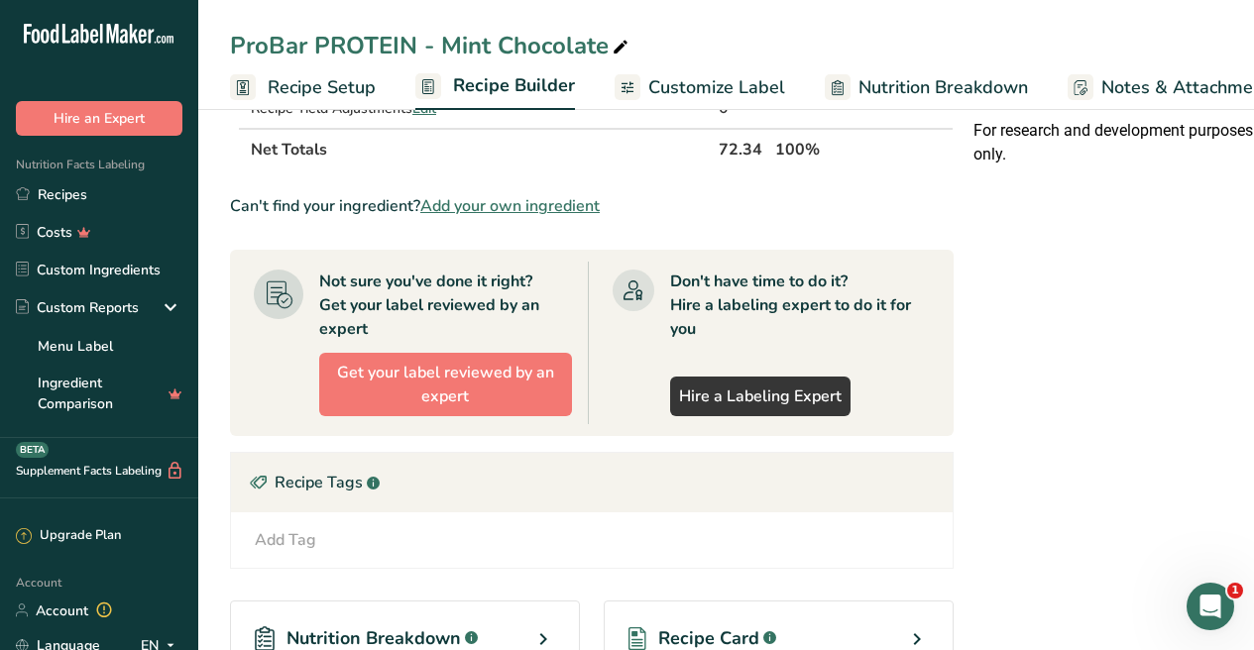
scroll to position [507, 0]
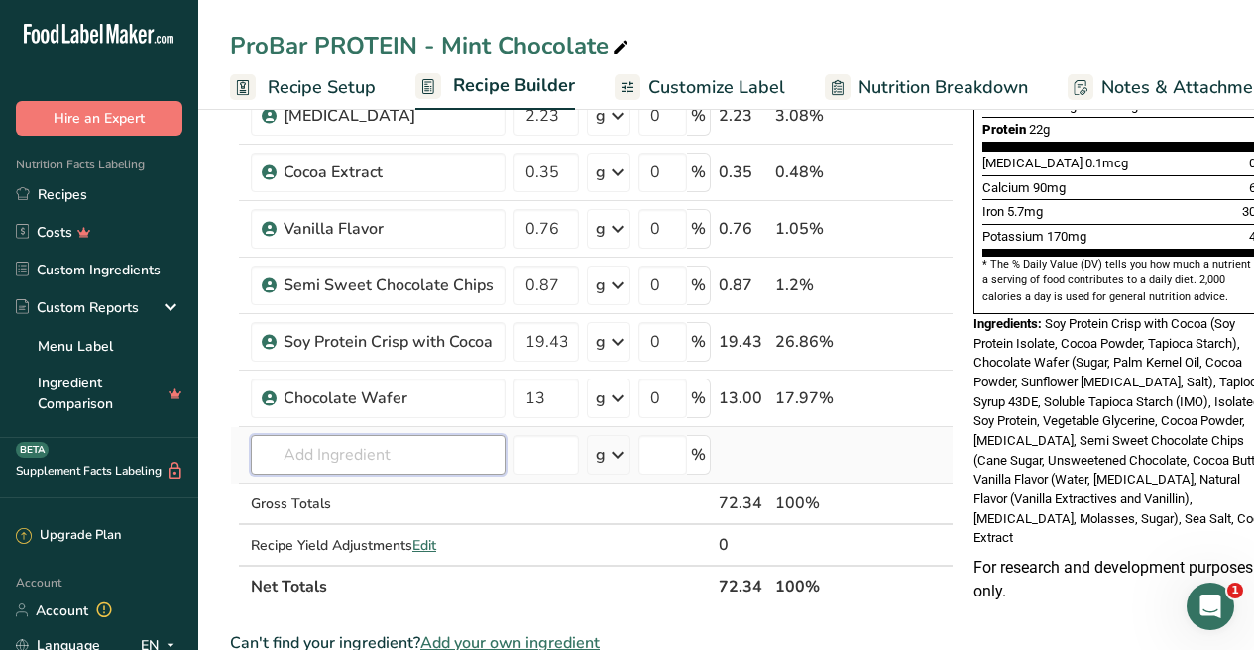
click at [372, 449] on input "text" at bounding box center [378, 455] width 255 height 40
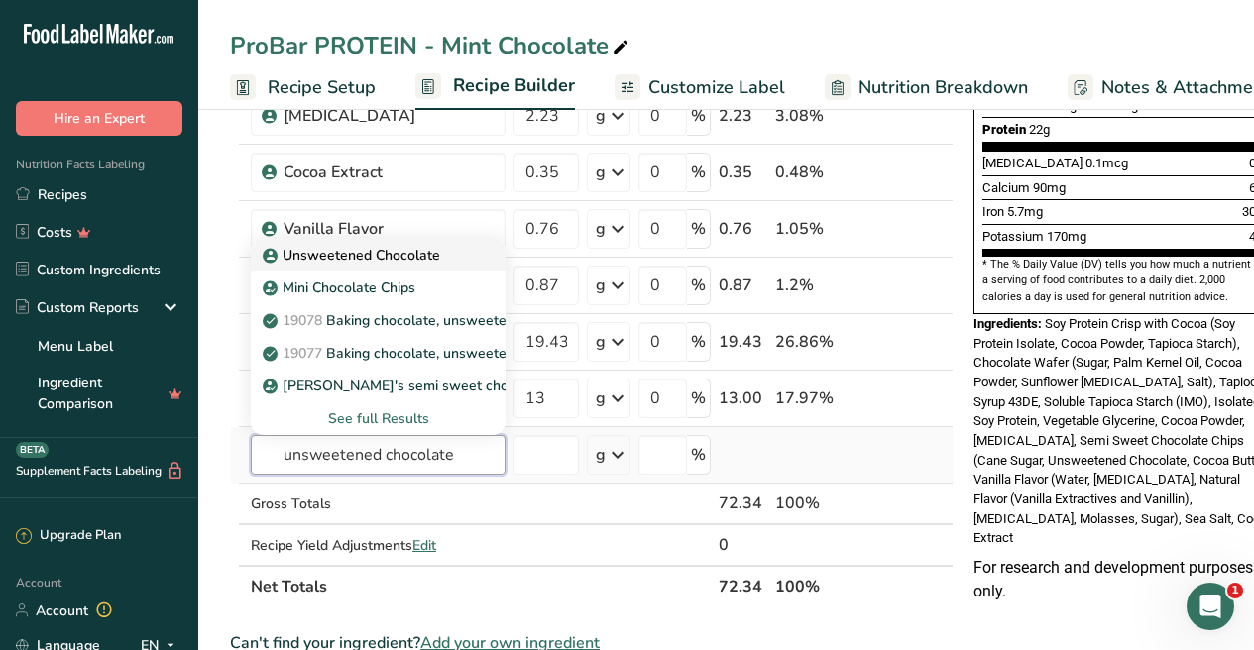
type input "unsweetened chocolate"
click at [350, 260] on p "Unsweetened Chocolate" at bounding box center [353, 255] width 173 height 21
type input "Unsweetened Chocolate"
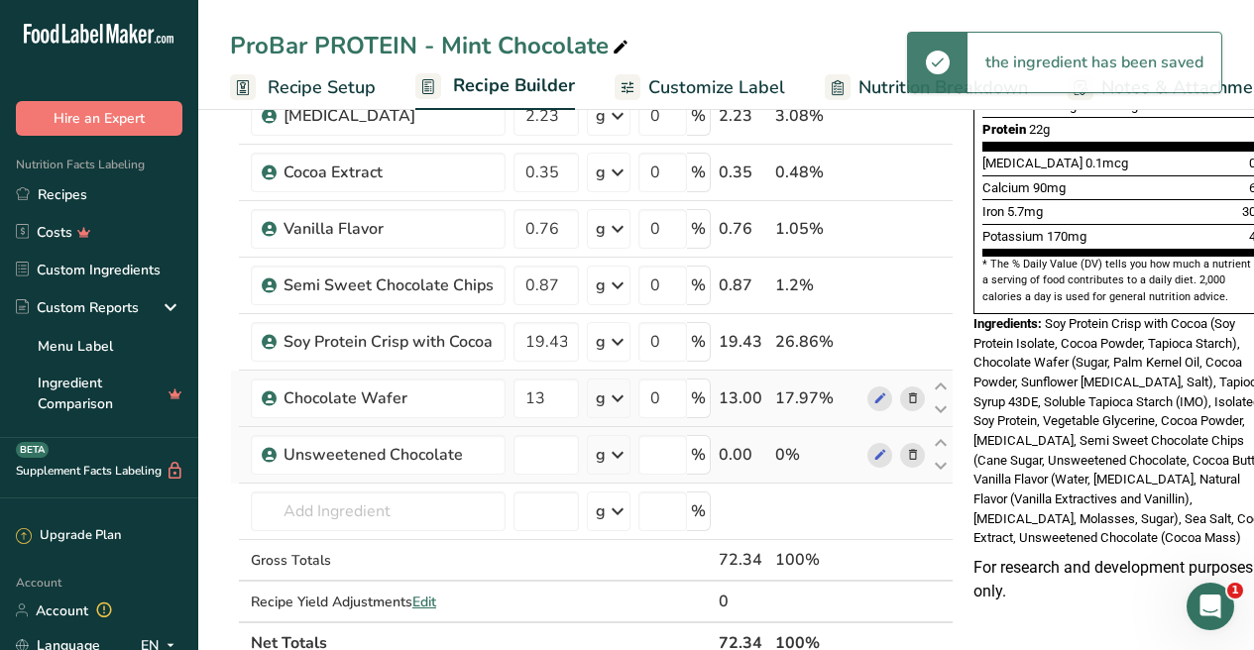
type input "0"
click at [934, 443] on icon at bounding box center [941, 443] width 24 height 15
type input "0"
type input "13"
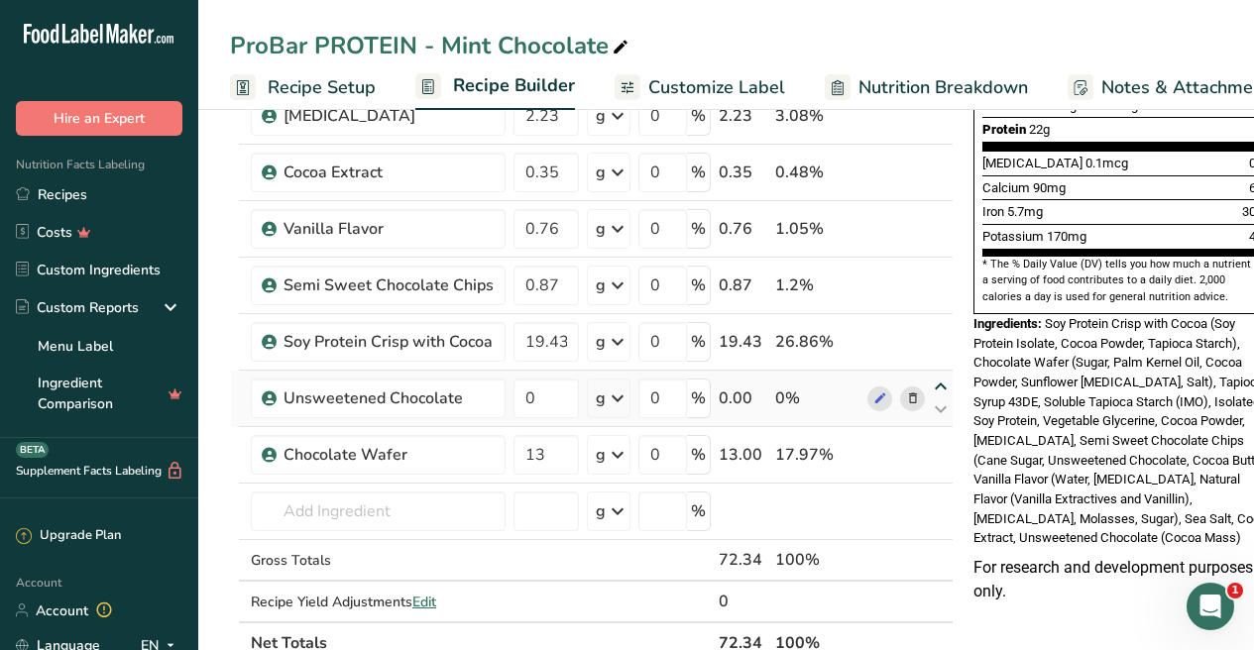
click at [940, 385] on icon at bounding box center [941, 387] width 24 height 15
type input "0"
type input "19.43"
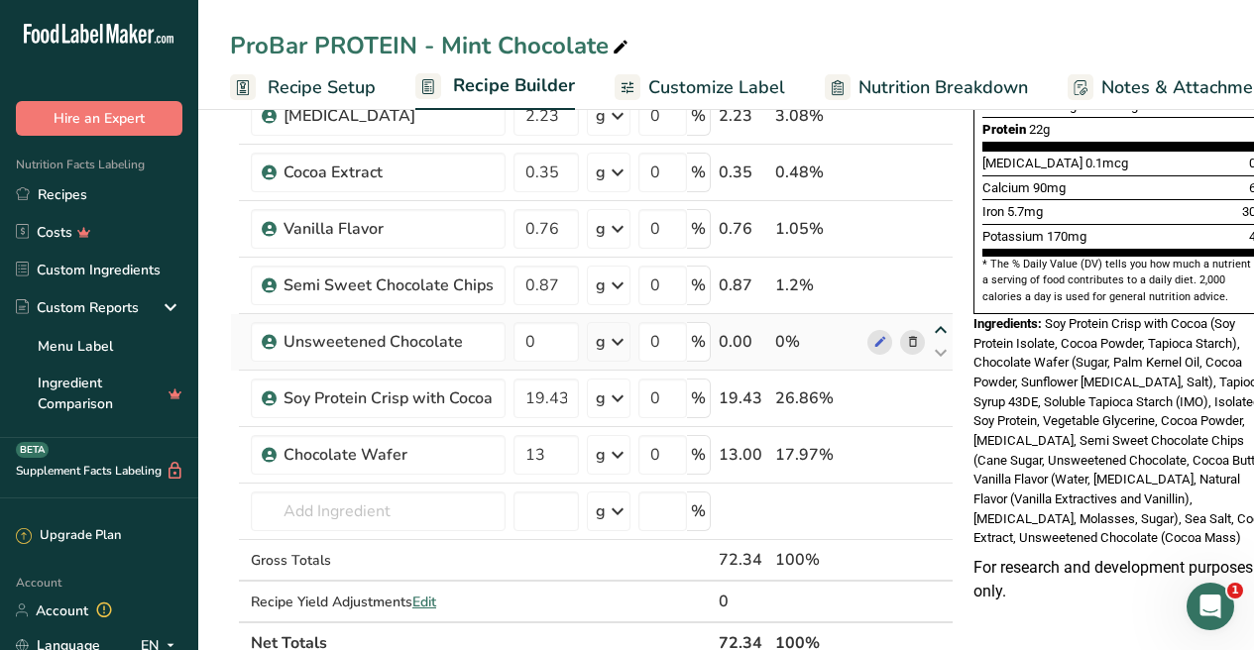
click at [938, 330] on icon at bounding box center [941, 330] width 24 height 15
type input "0"
type input "0.87"
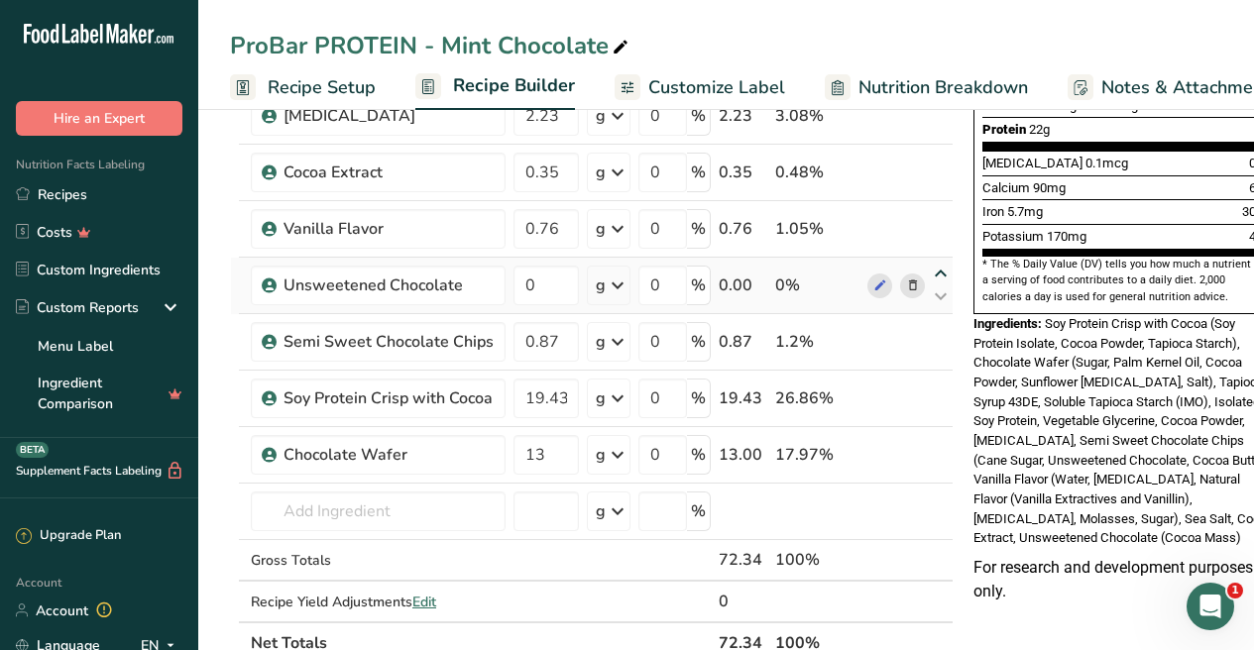
click at [935, 271] on icon at bounding box center [941, 274] width 24 height 15
type input "0"
type input "0.76"
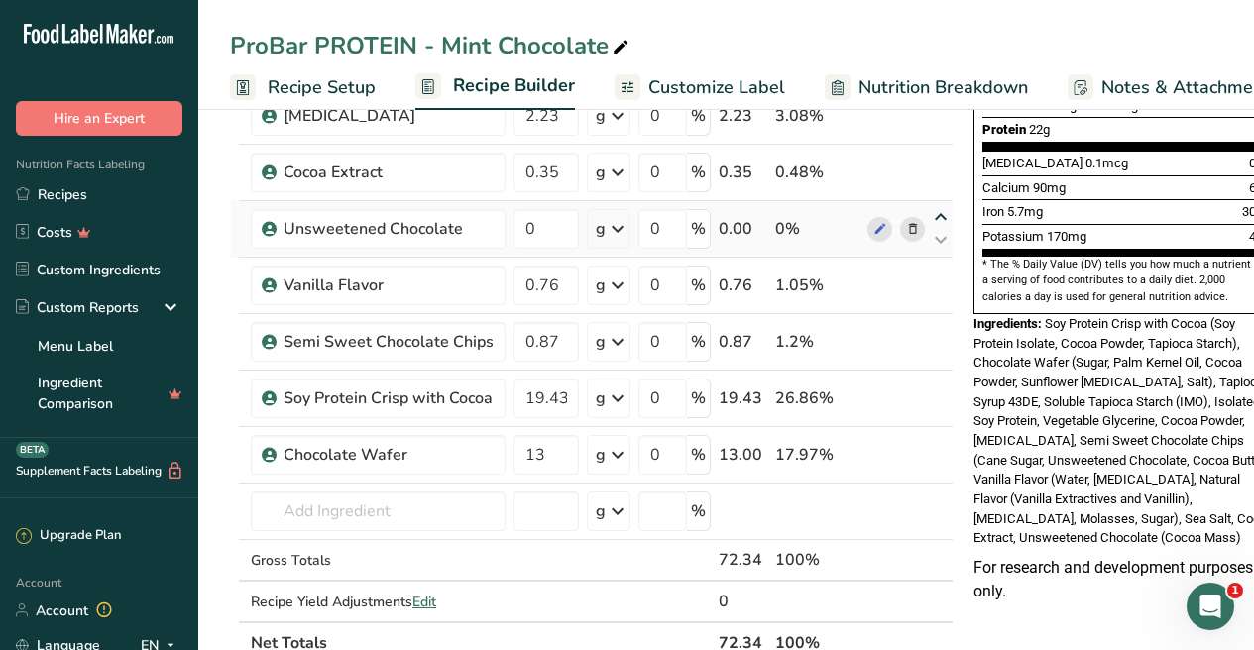
click at [939, 211] on icon at bounding box center [941, 217] width 24 height 15
type input "0"
type input "0.35"
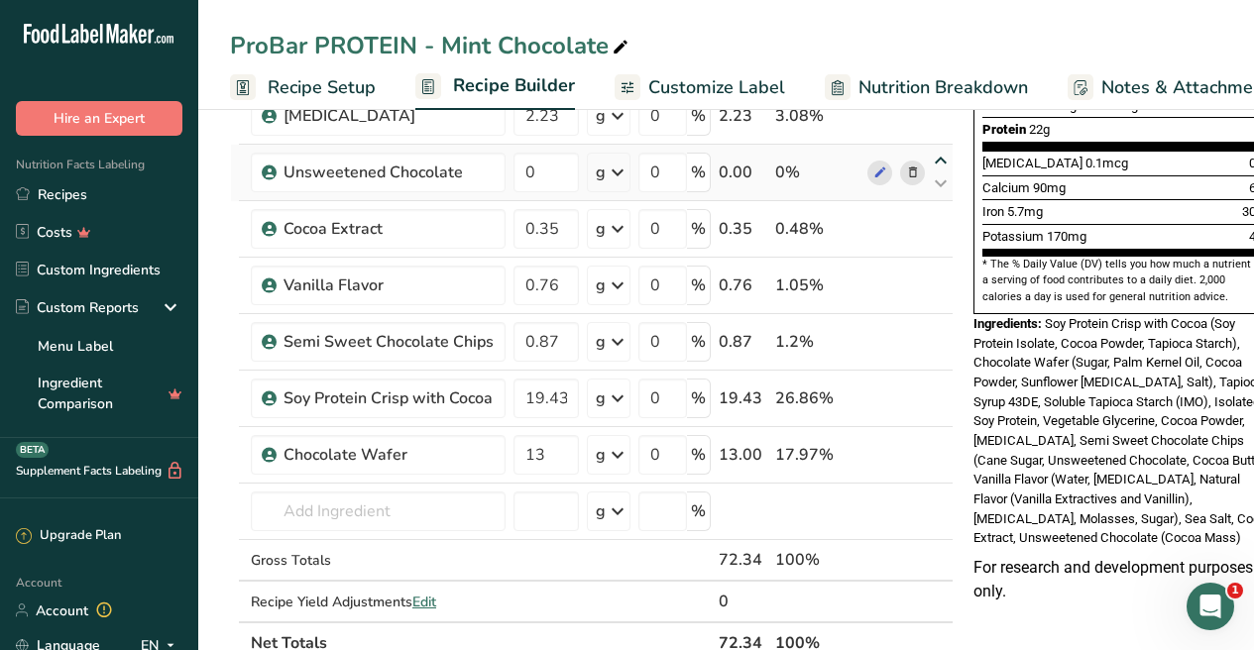
click at [935, 155] on icon at bounding box center [941, 161] width 24 height 15
type input "0"
type input "2.23"
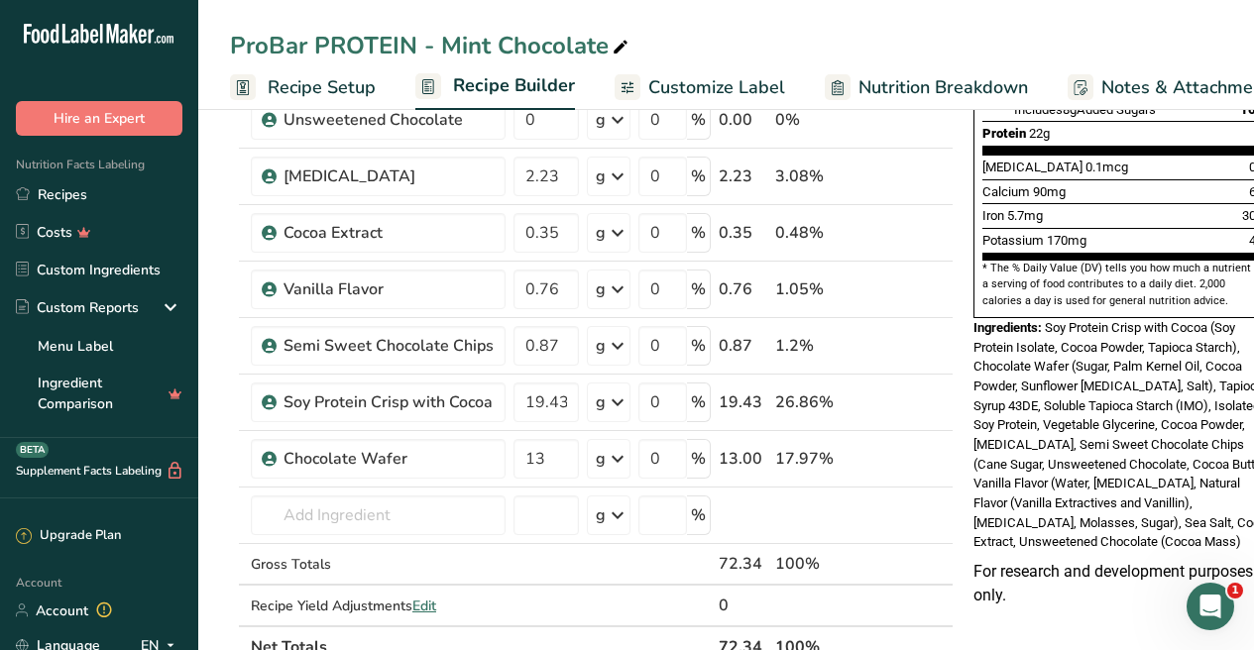
scroll to position [0, 0]
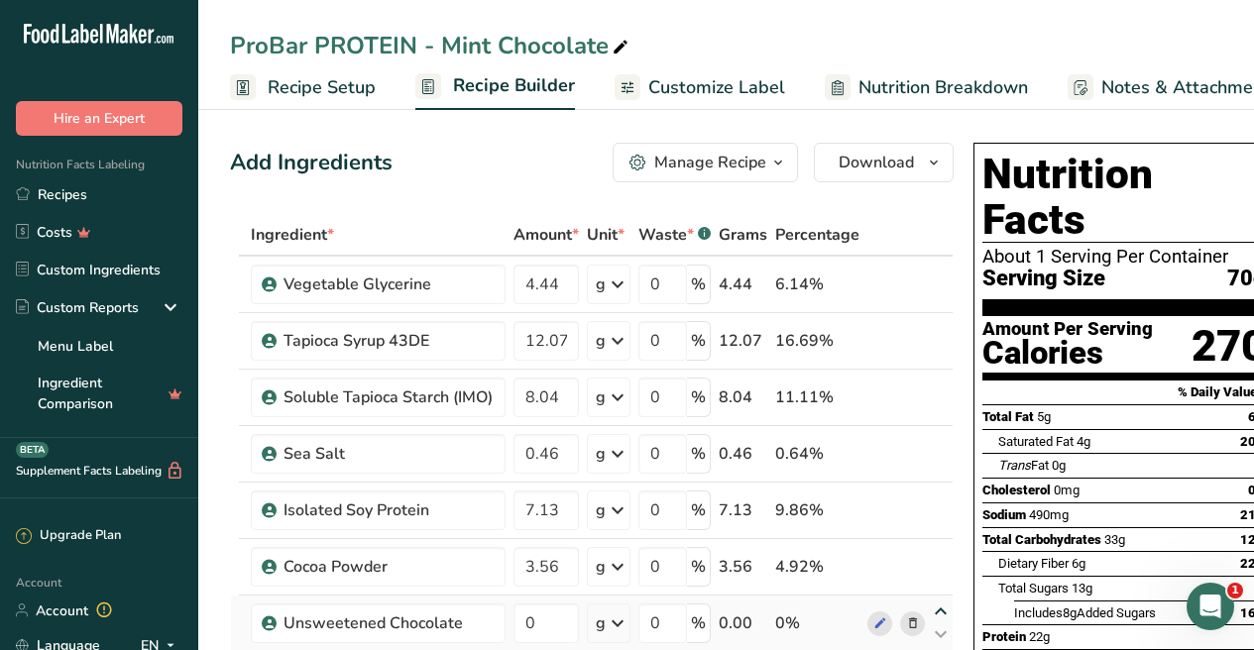
click at [937, 607] on icon at bounding box center [941, 611] width 24 height 15
type input "0"
type input "3.56"
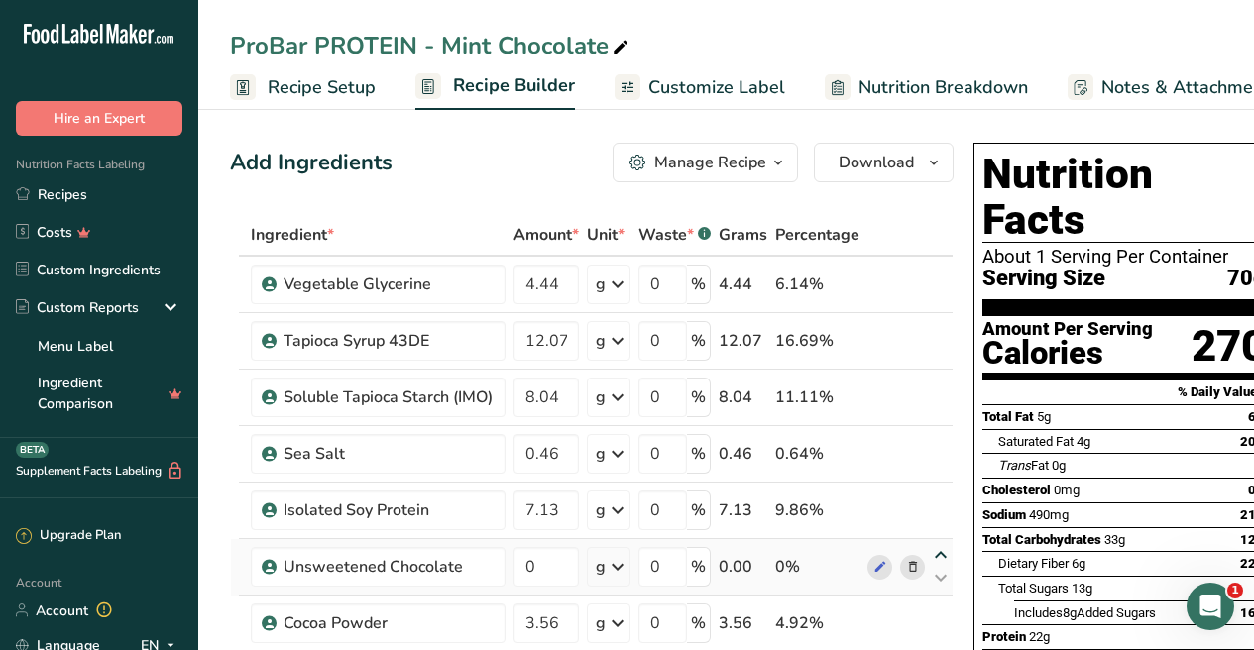
click at [942, 558] on icon at bounding box center [941, 555] width 24 height 15
type input "0"
type input "7.13"
click at [938, 496] on icon at bounding box center [941, 499] width 24 height 15
type input "0"
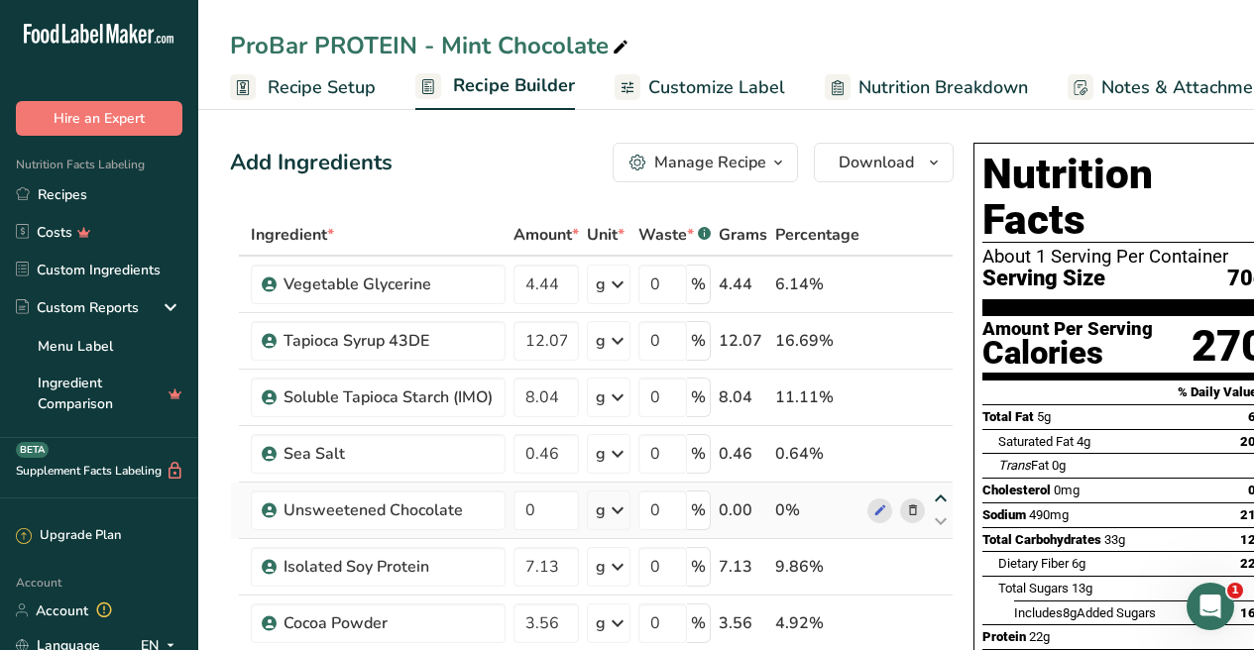
type input "0.46"
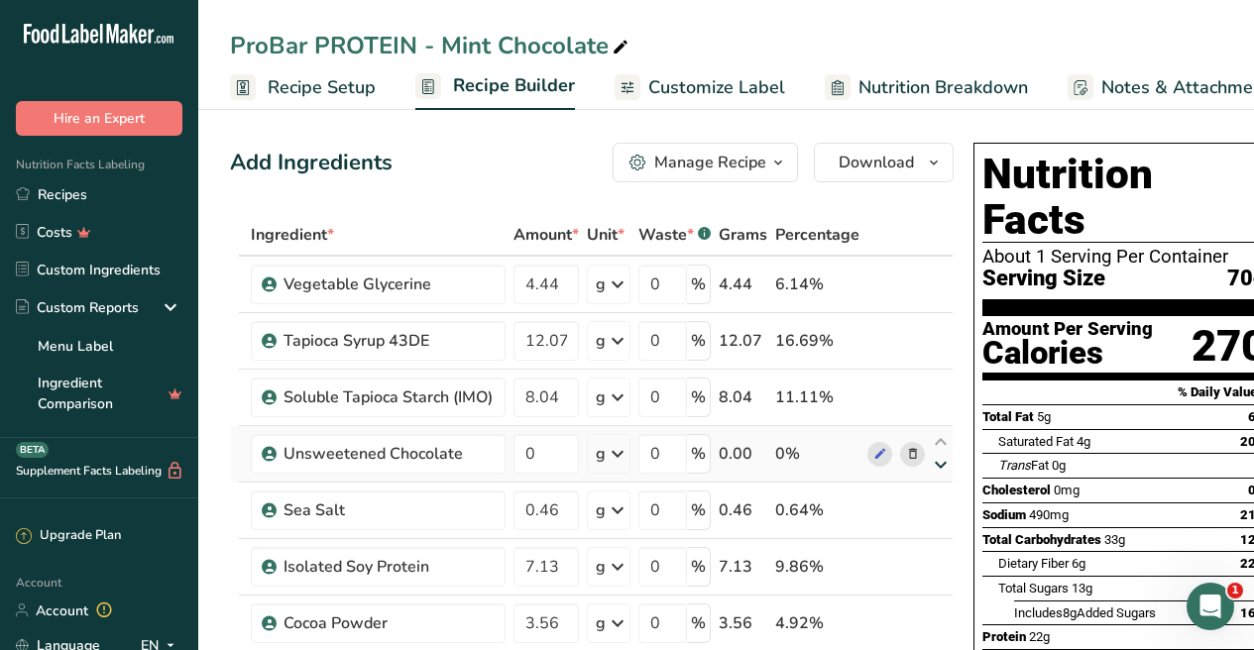
click at [937, 468] on icon at bounding box center [941, 465] width 24 height 15
type input "0.46"
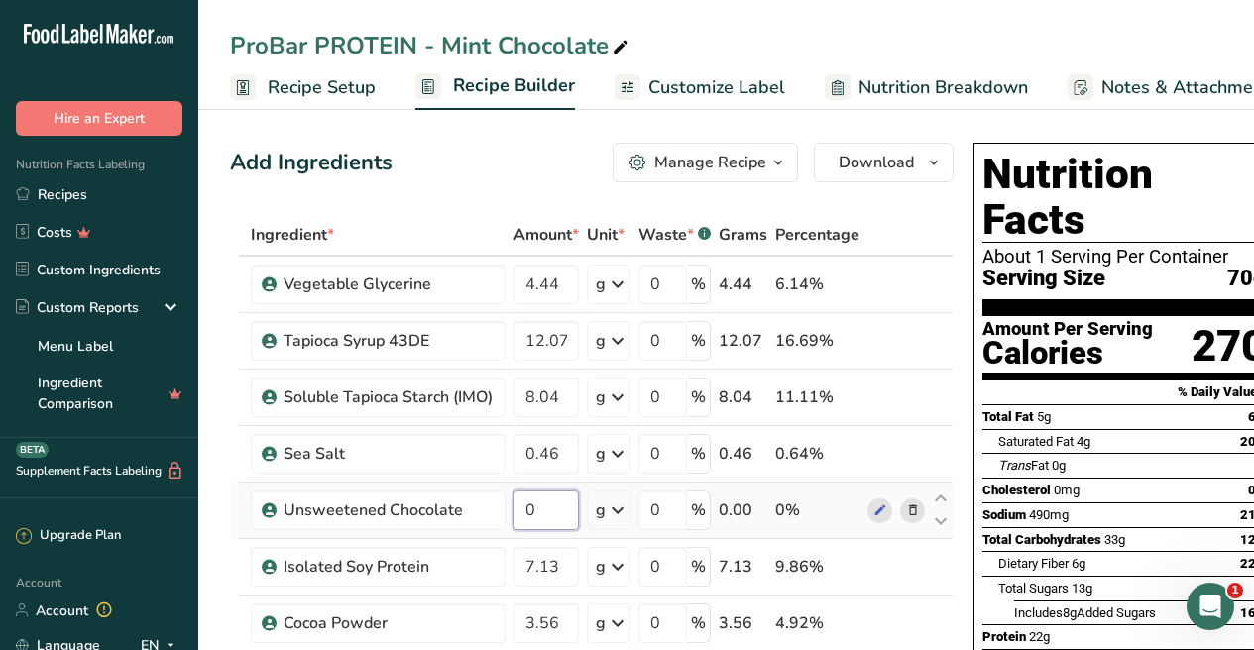
click at [552, 514] on input "0" at bounding box center [545, 511] width 65 height 40
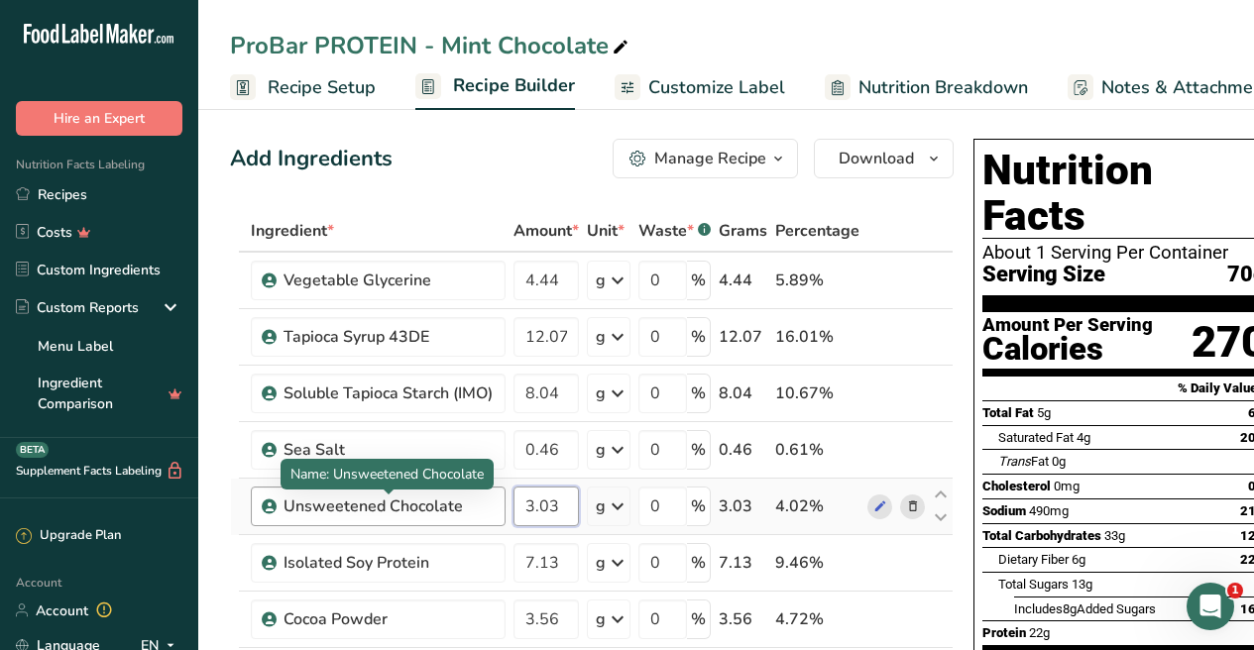
scroll to position [33, 0]
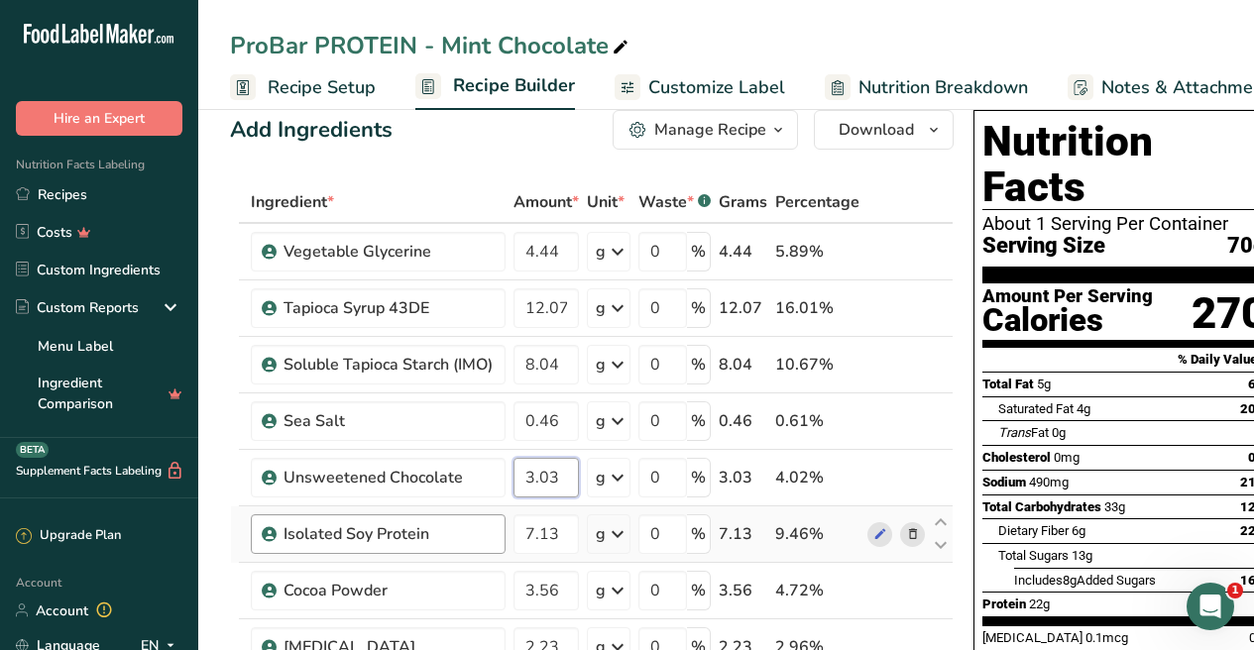
type input "3.03"
click at [451, 530] on div "Ingredient * Amount * Unit * Waste * .a-a{fill:#347362;}.b-a{fill:#fff;} Grams …" at bounding box center [591, 659] width 723 height 957
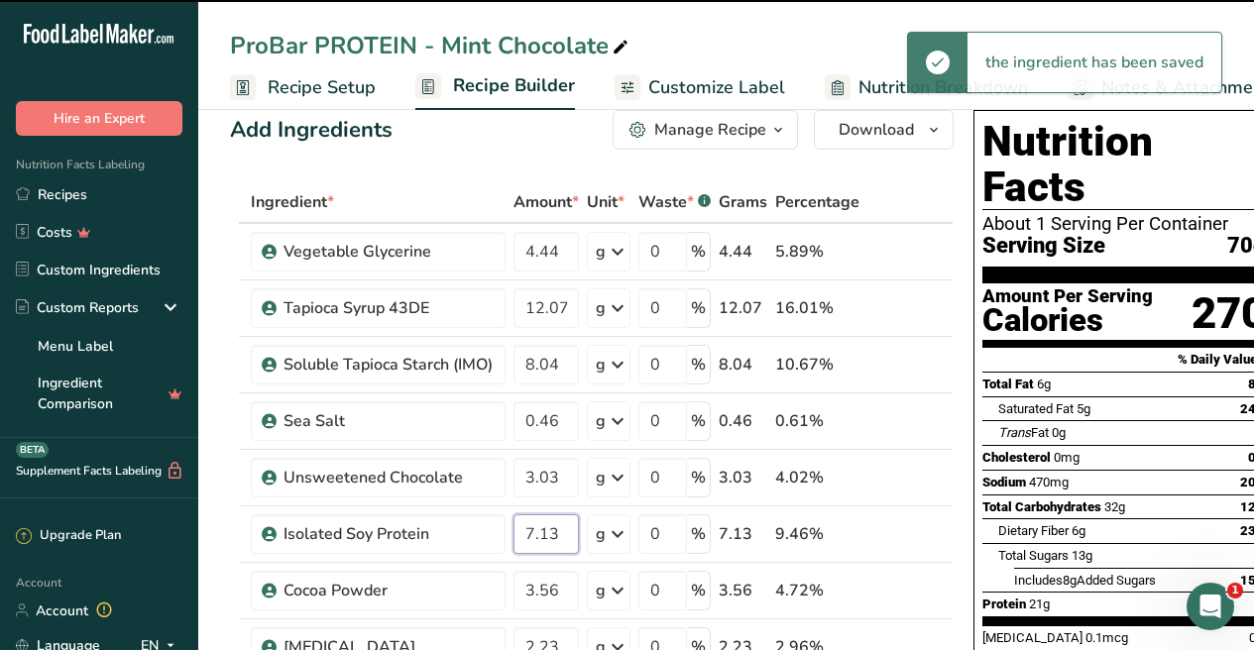
click at [549, 534] on input "7.13" at bounding box center [545, 534] width 65 height 40
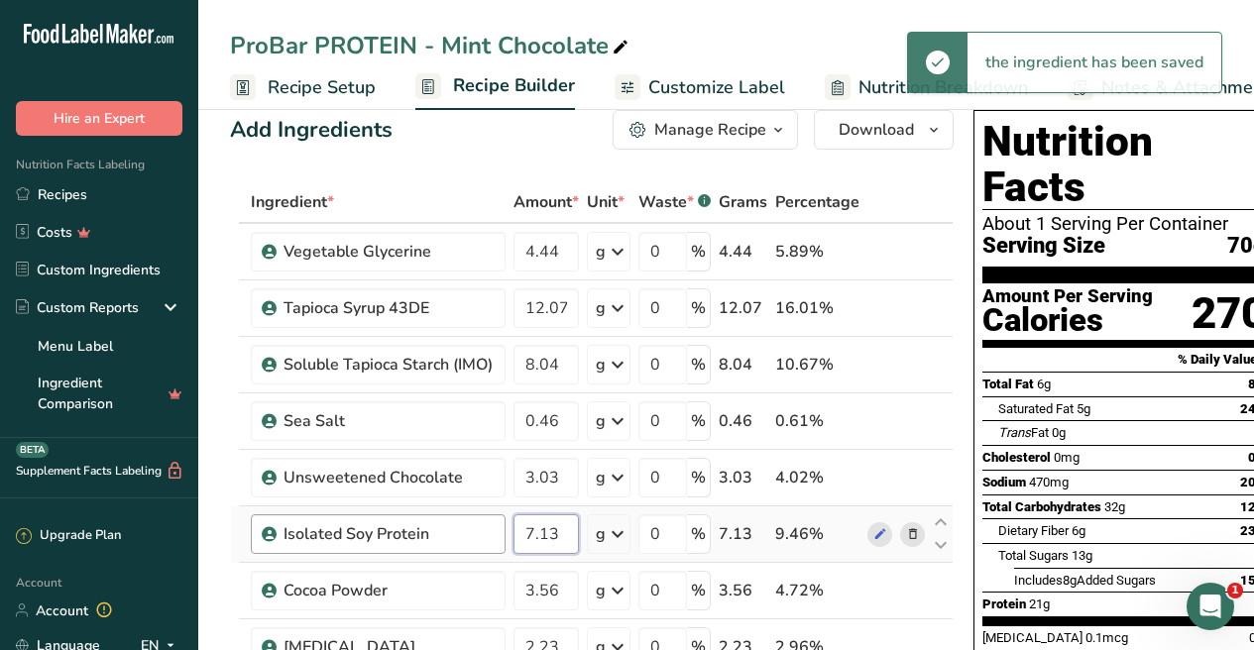
drag, startPoint x: 560, startPoint y: 535, endPoint x: 483, endPoint y: 525, distance: 77.9
click at [484, 525] on tr "Isolated Soy Protein 7.13 g Weight Units g kg mg See more Volume Units l Volume…" at bounding box center [591, 534] width 721 height 56
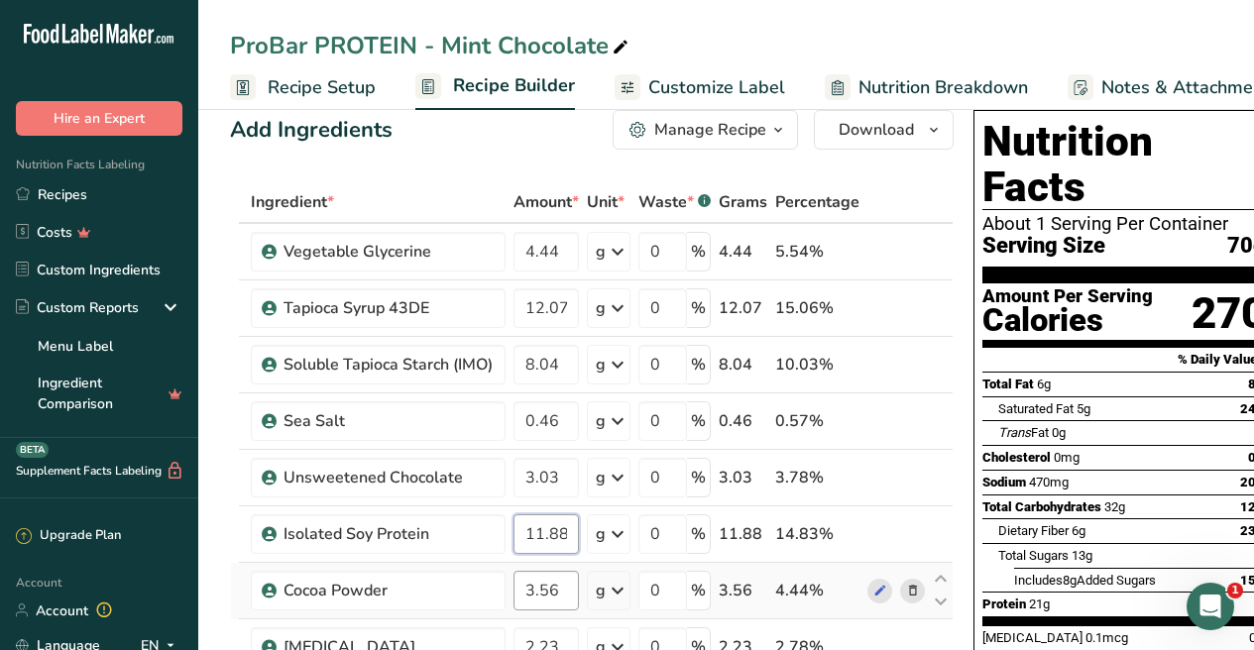
type input "11.88"
click at [562, 589] on div "Ingredient * Amount * Unit * Waste * .a-a{fill:#347362;}.b-a{fill:#fff;} Grams …" at bounding box center [591, 659] width 723 height 957
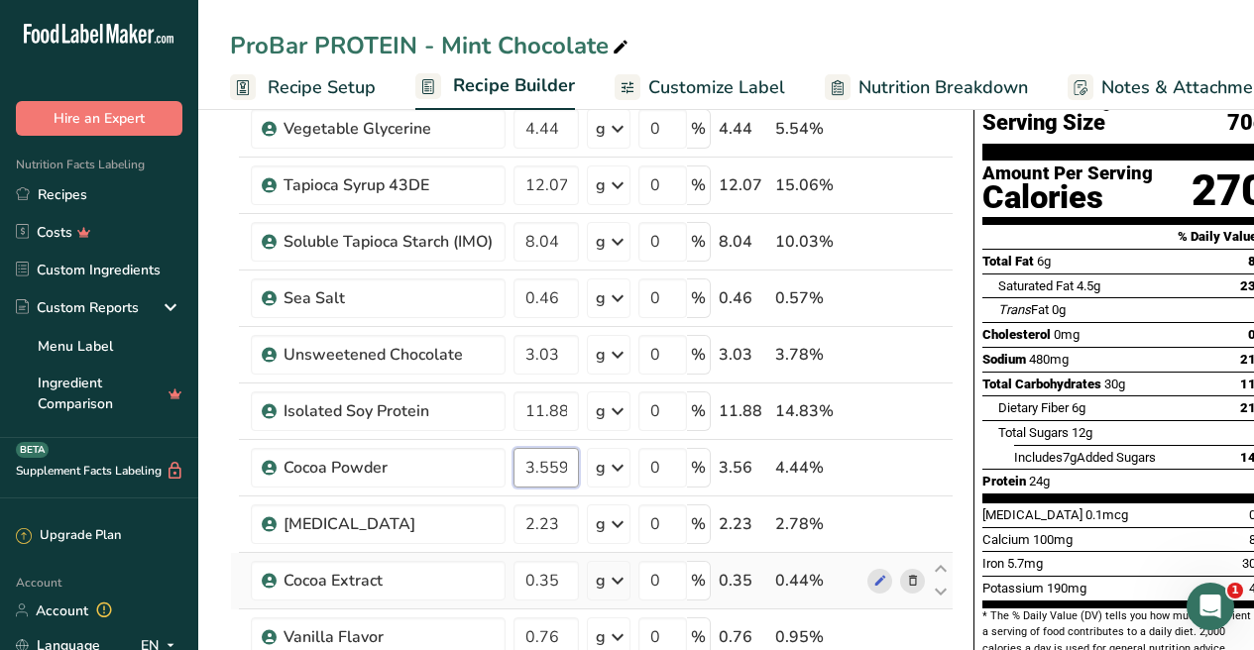
scroll to position [127, 0]
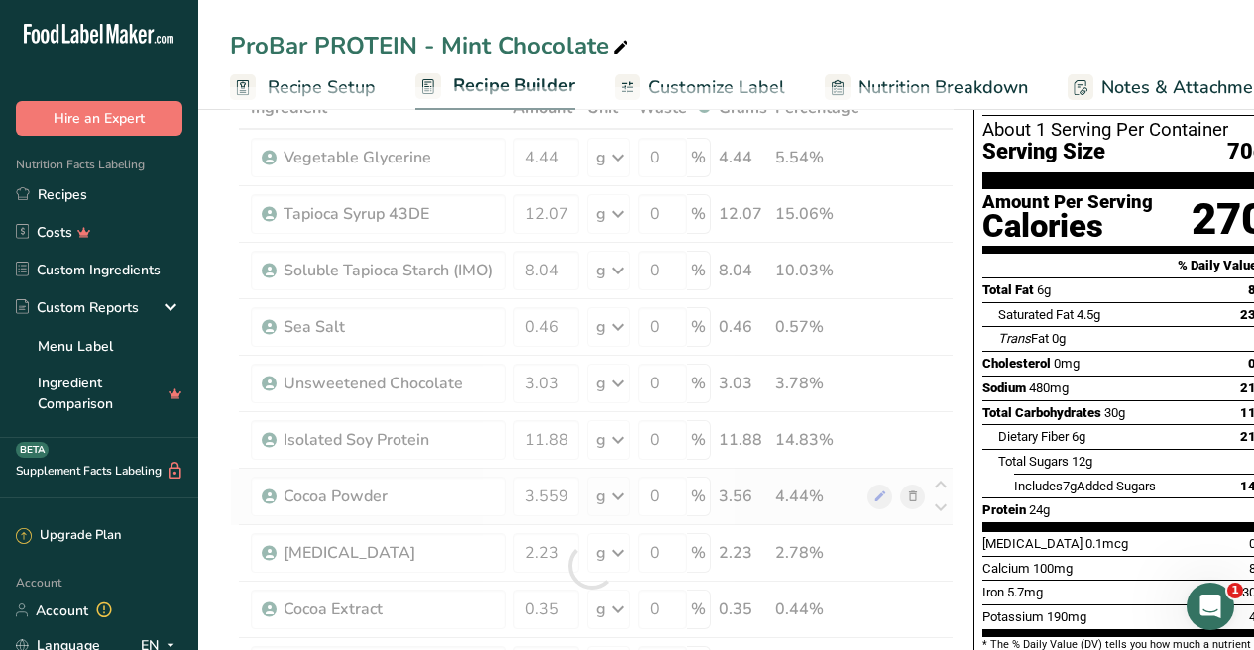
click at [911, 496] on div "Ingredient * Amount * Unit * Waste * .a-a{fill:#347362;}.b-a{fill:#fff;} Grams …" at bounding box center [591, 565] width 723 height 957
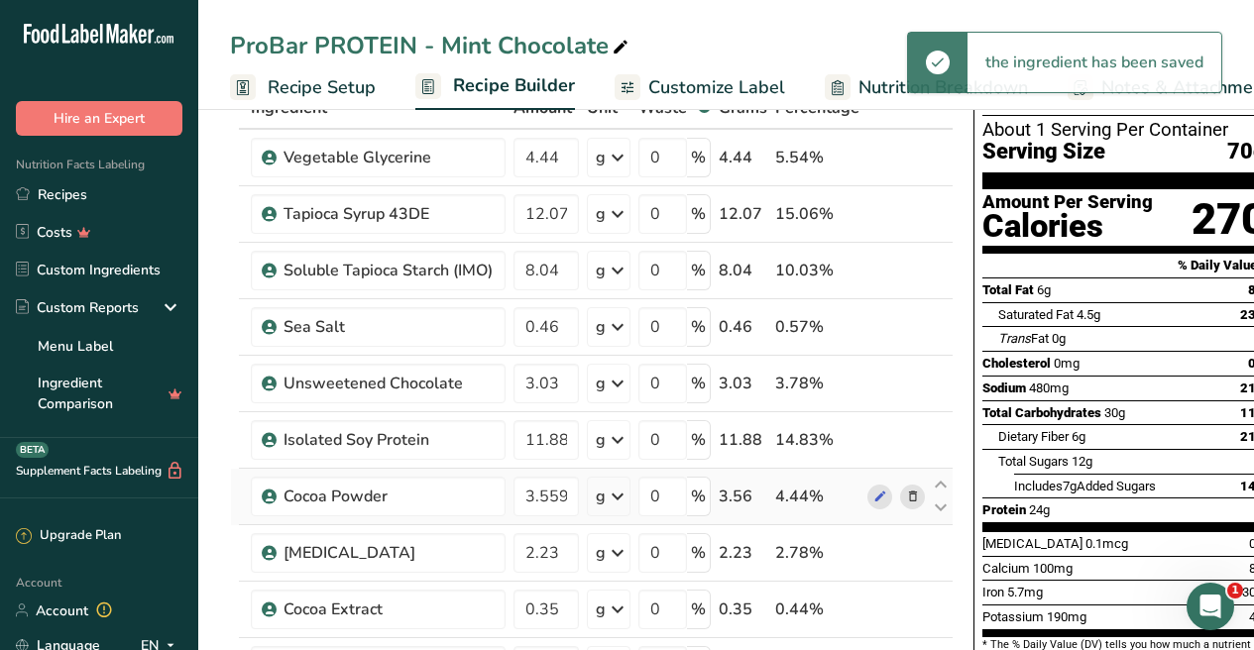
click at [914, 494] on icon at bounding box center [913, 497] width 14 height 21
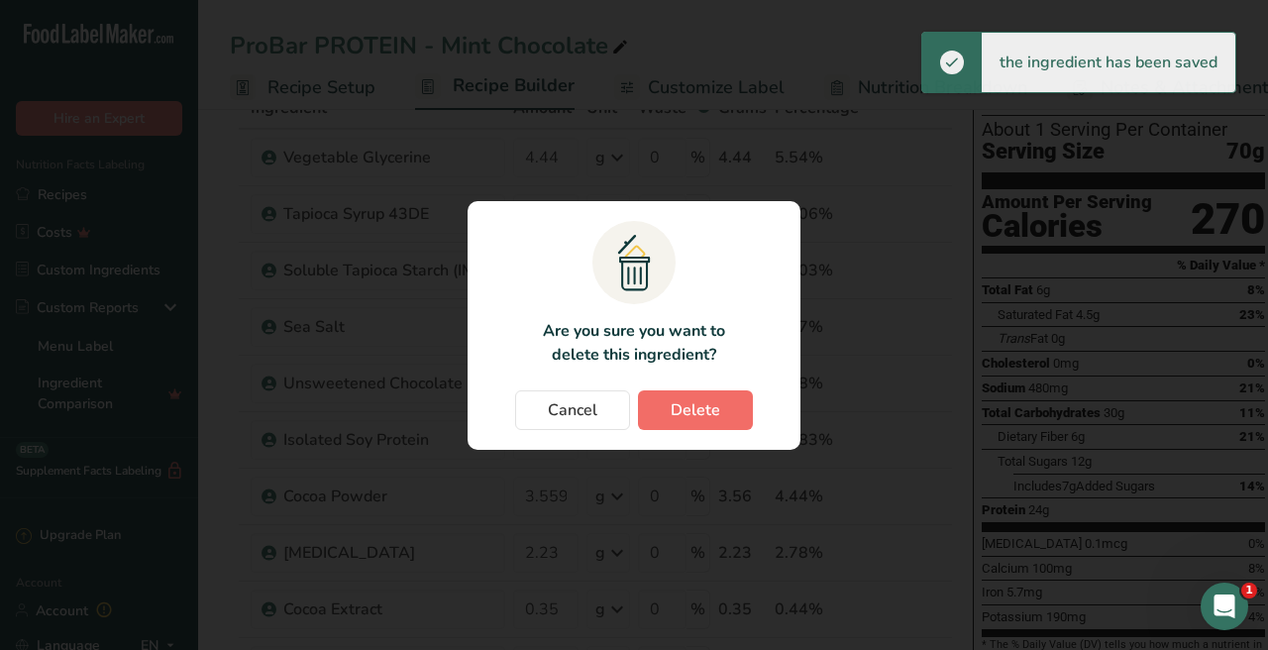
click at [709, 404] on span "Delete" at bounding box center [696, 410] width 50 height 24
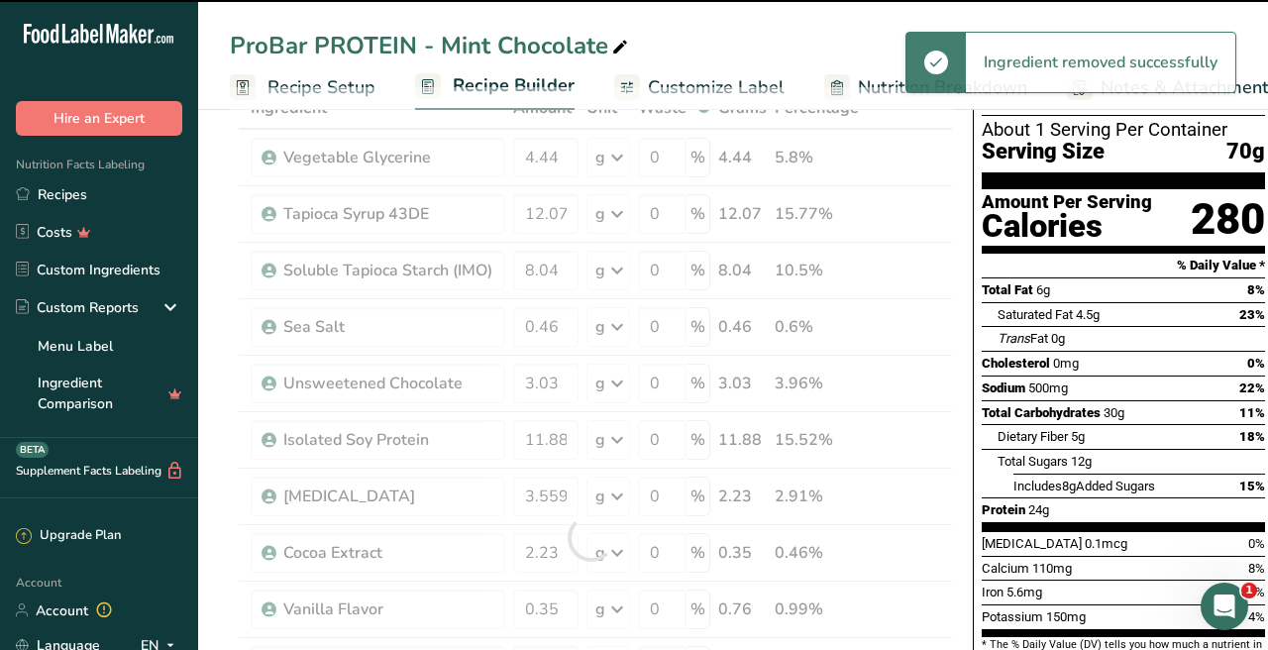
type input "2.23"
type input "0.35"
type input "0.76"
type input "0.87"
type input "19.43"
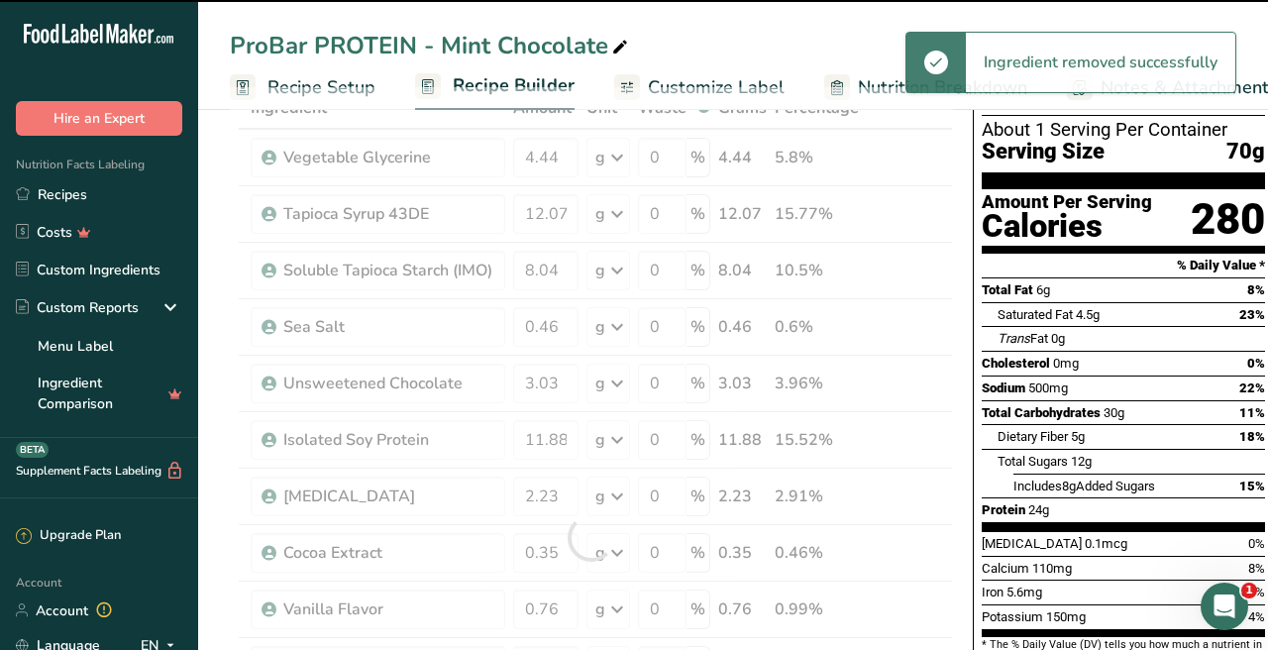
type input "13"
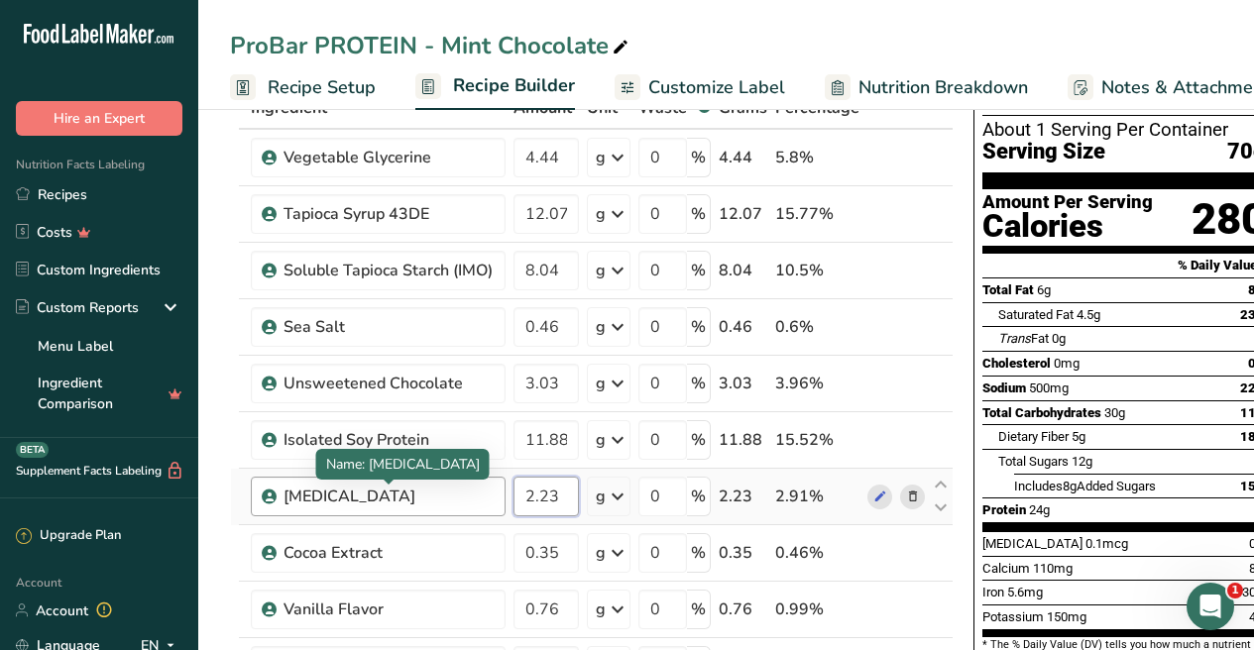
drag, startPoint x: 562, startPoint y: 500, endPoint x: 448, endPoint y: 501, distance: 114.0
click at [449, 501] on tr "[MEDICAL_DATA] 2.23 g Weight Units g kg mg See more Volume Units l Volume units…" at bounding box center [591, 497] width 721 height 56
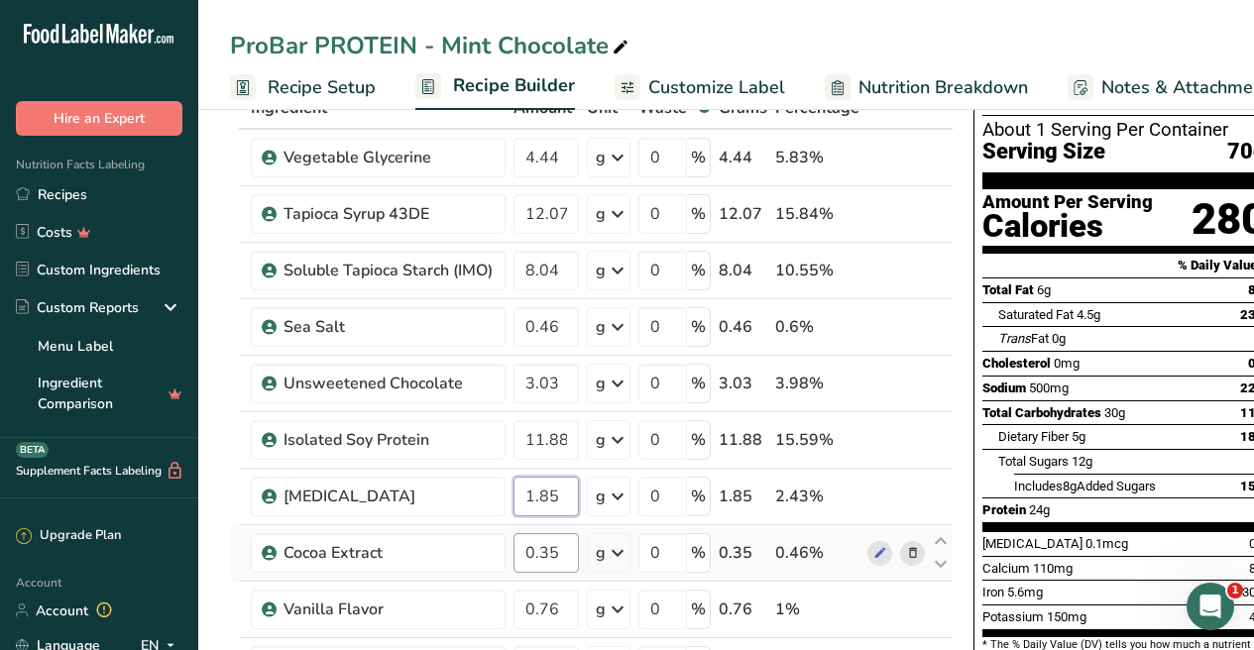
type input "1.85"
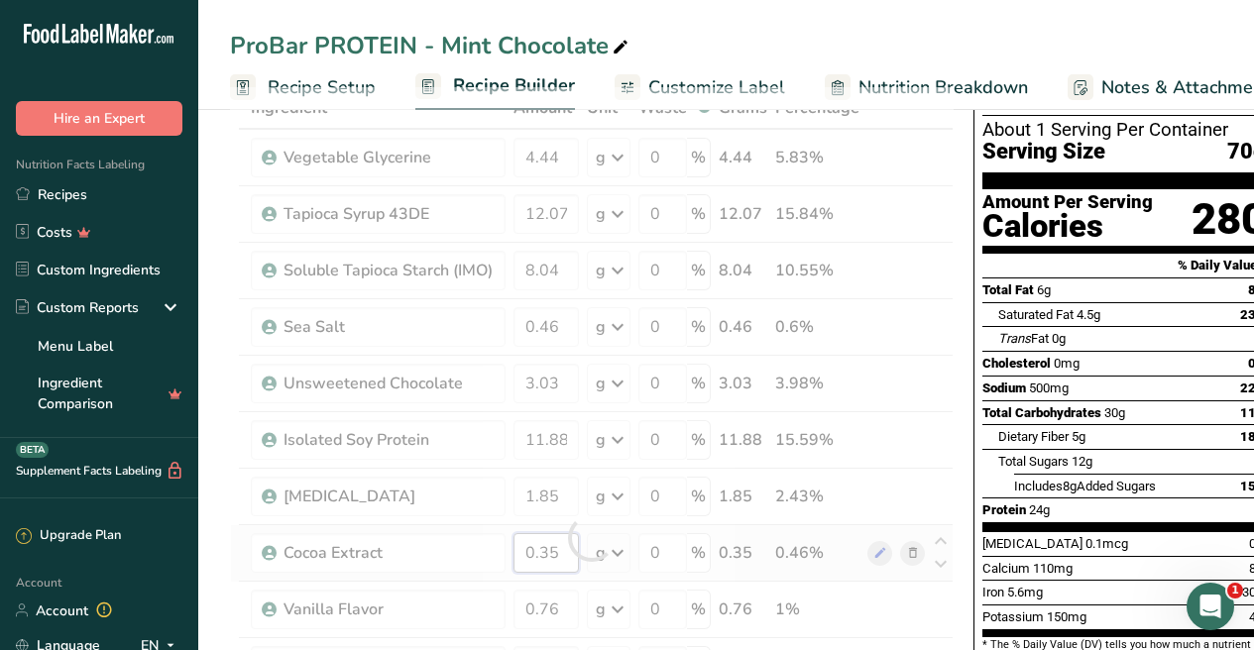
click at [564, 551] on div "Ingredient * Amount * Unit * Waste * .a-a{fill:#347362;}.b-a{fill:#fff;} Grams …" at bounding box center [591, 537] width 723 height 901
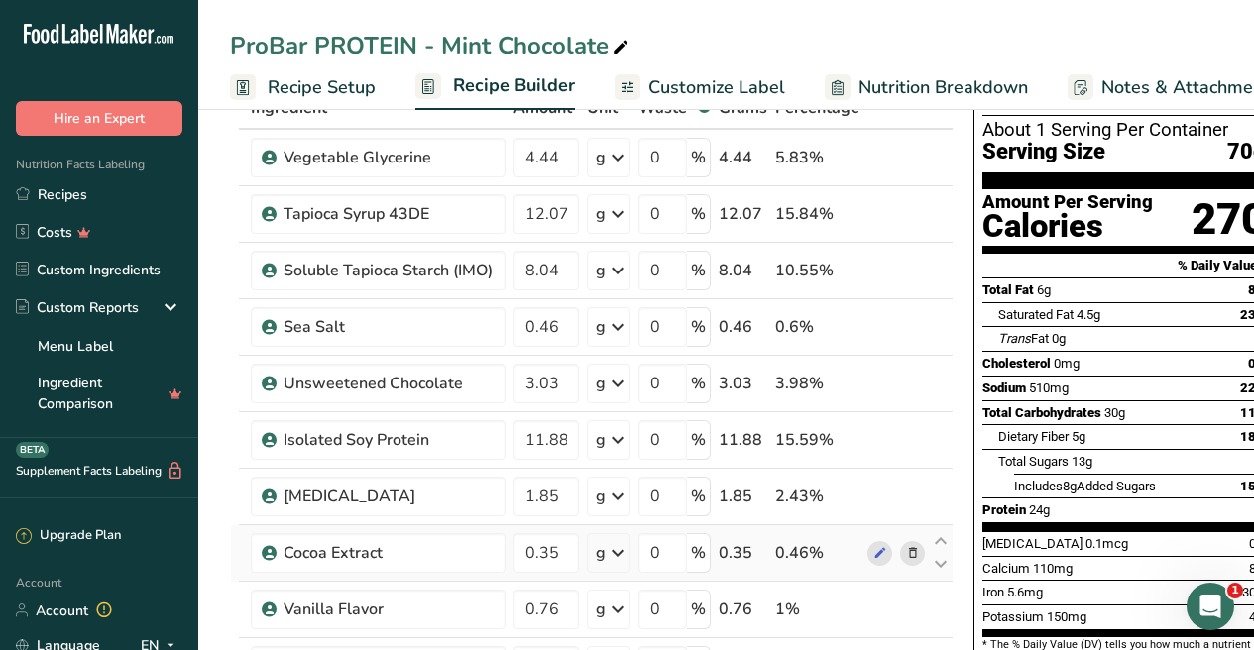
click at [912, 550] on div "Ingredient * Amount * Unit * Waste * .a-a{fill:#347362;}.b-a{fill:#fff;} Grams …" at bounding box center [591, 537] width 723 height 901
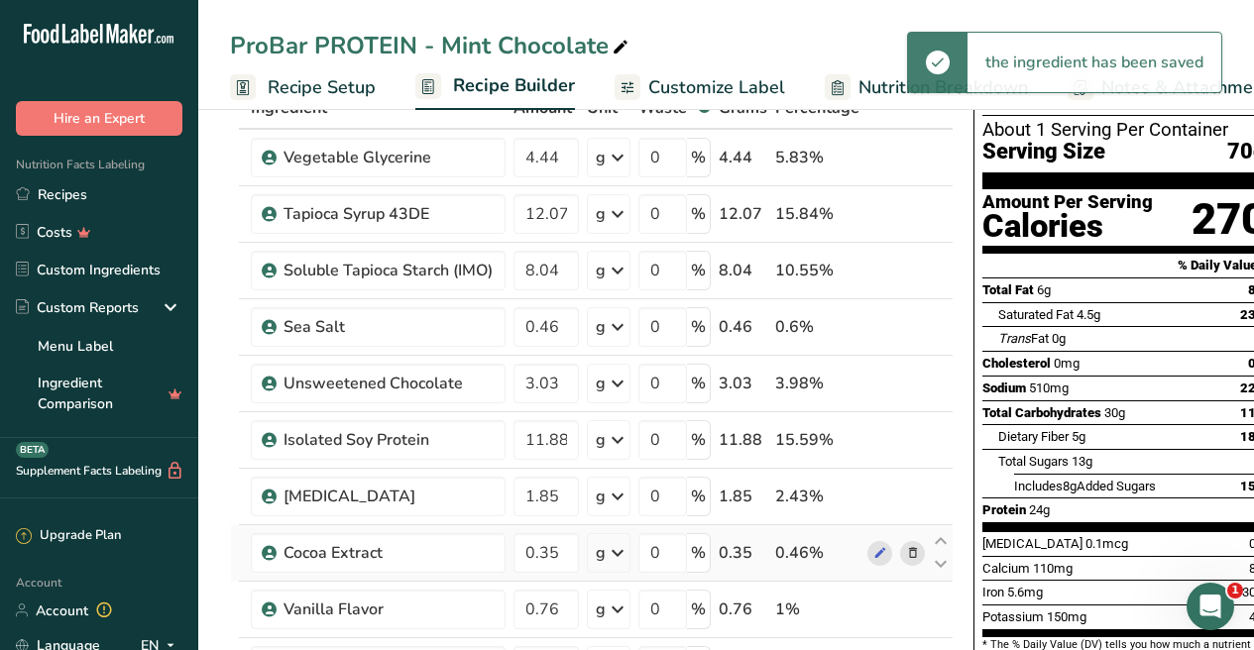
click at [906, 555] on icon at bounding box center [913, 553] width 14 height 21
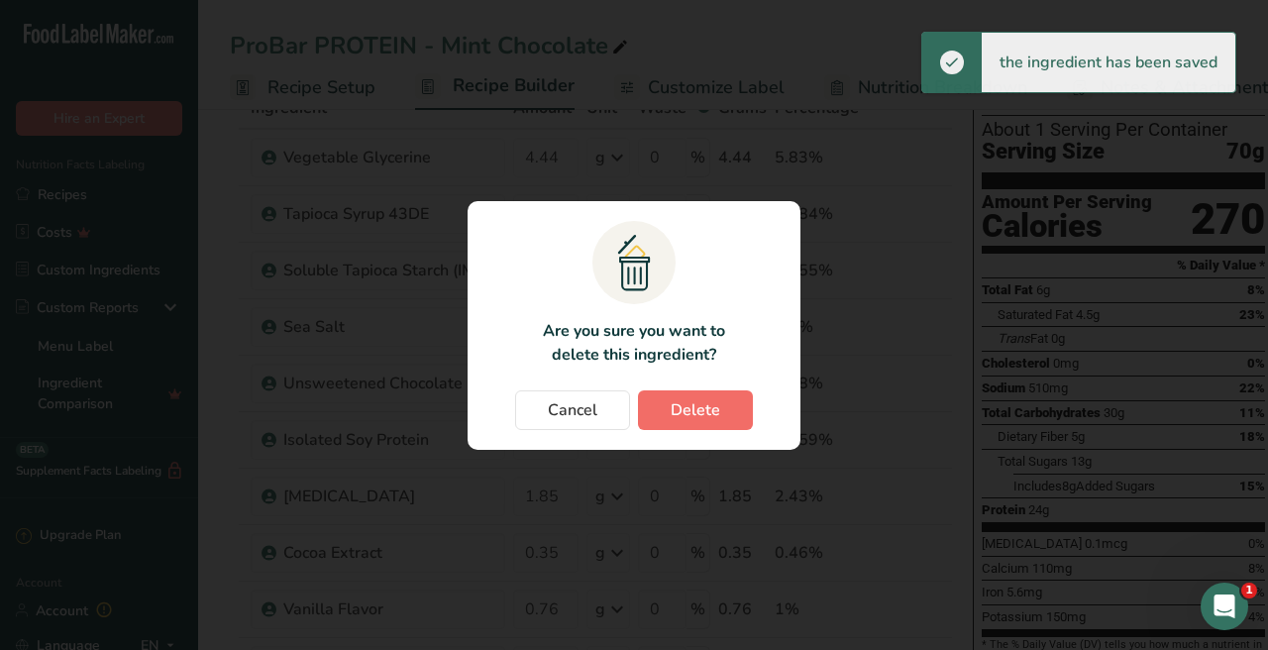
click at [734, 416] on button "Delete" at bounding box center [695, 410] width 115 height 40
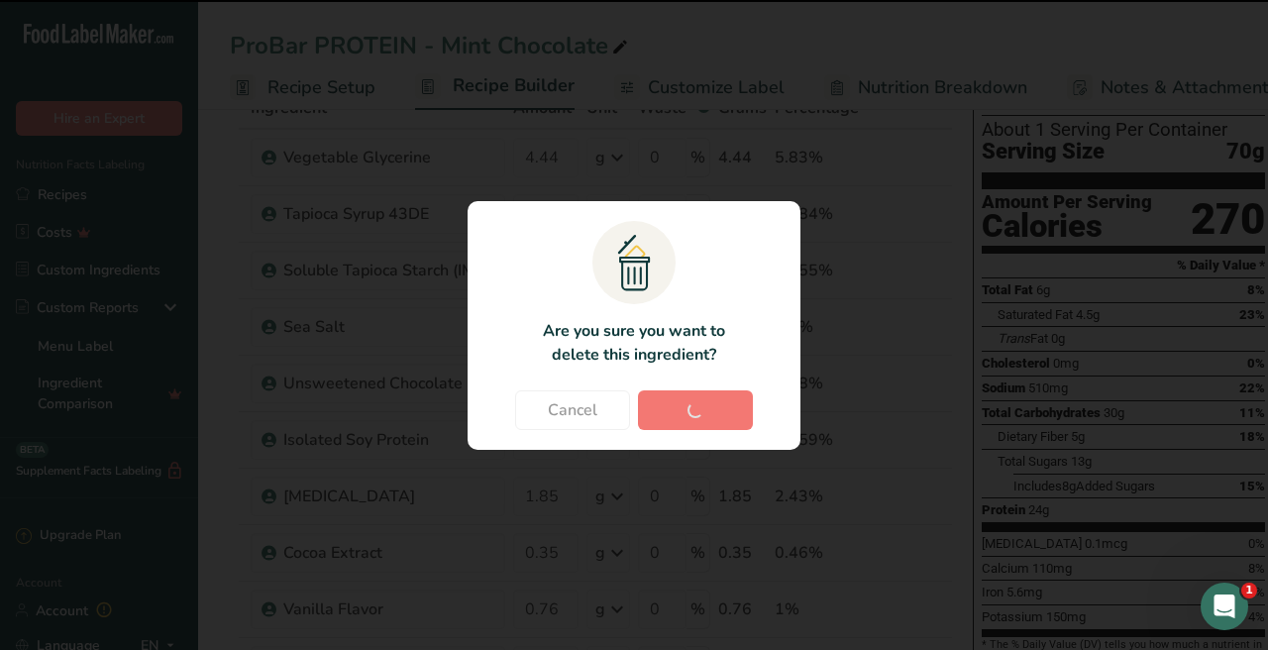
type input "0.76"
type input "0.87"
type input "19.43"
type input "13"
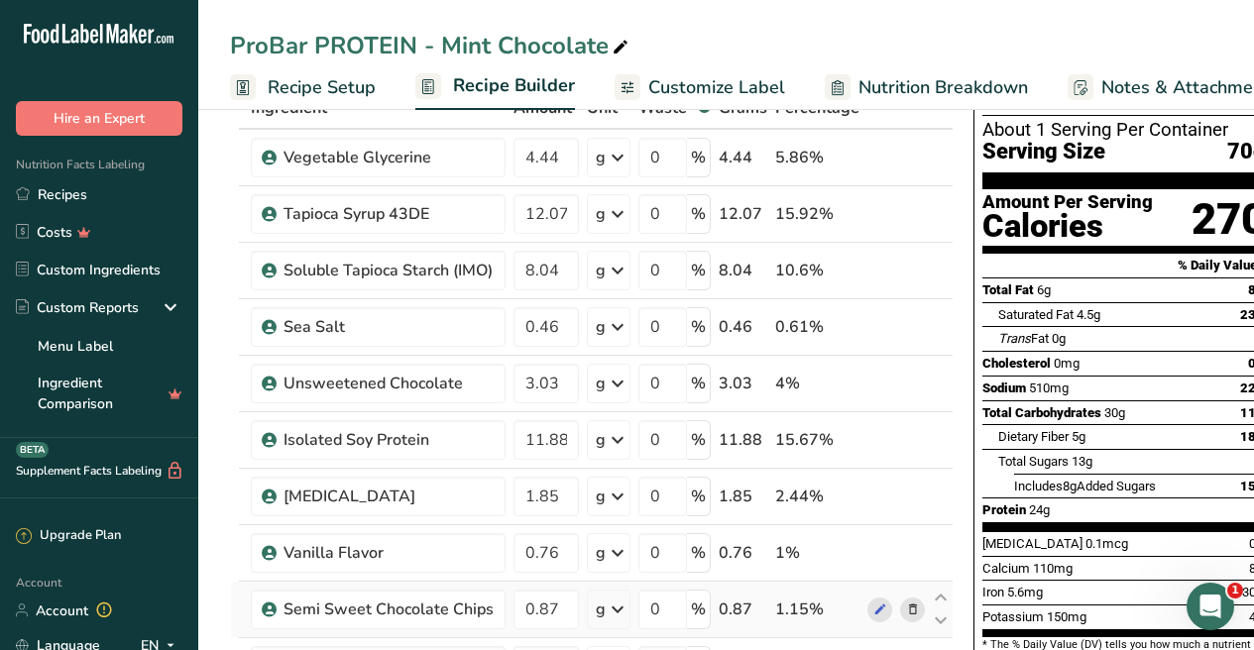
click at [908, 609] on icon at bounding box center [913, 610] width 14 height 21
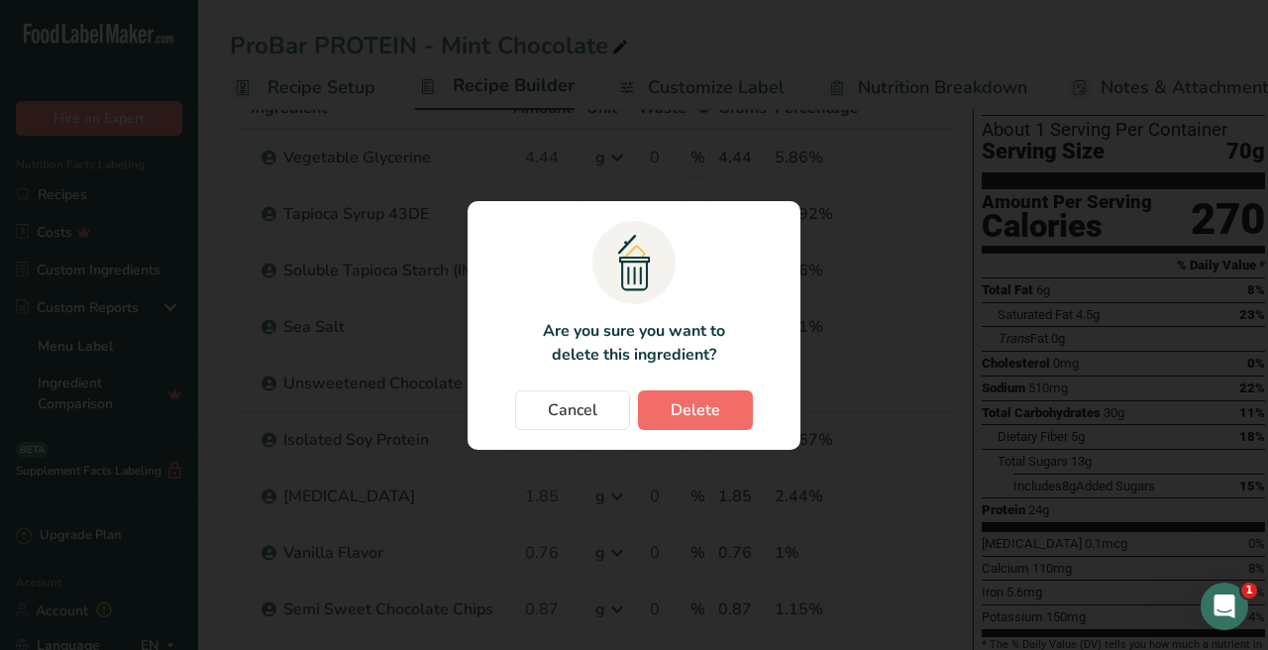
click at [723, 416] on button "Delete" at bounding box center [695, 410] width 115 height 40
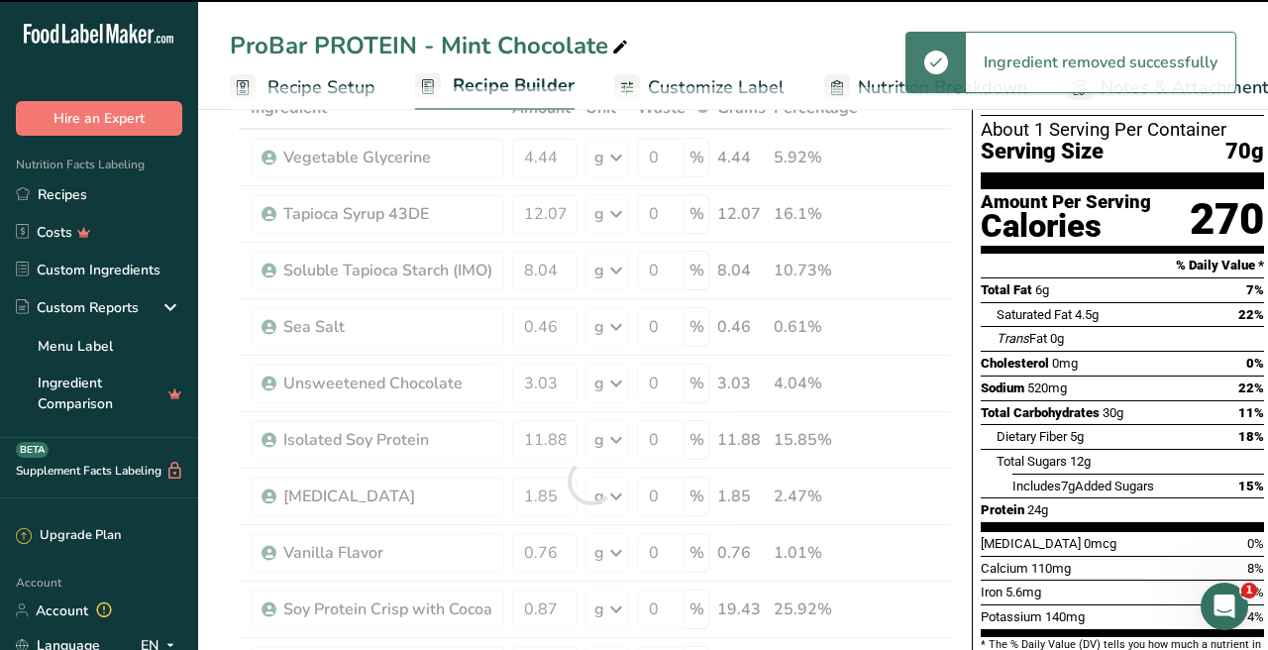
type input "19.43"
type input "13"
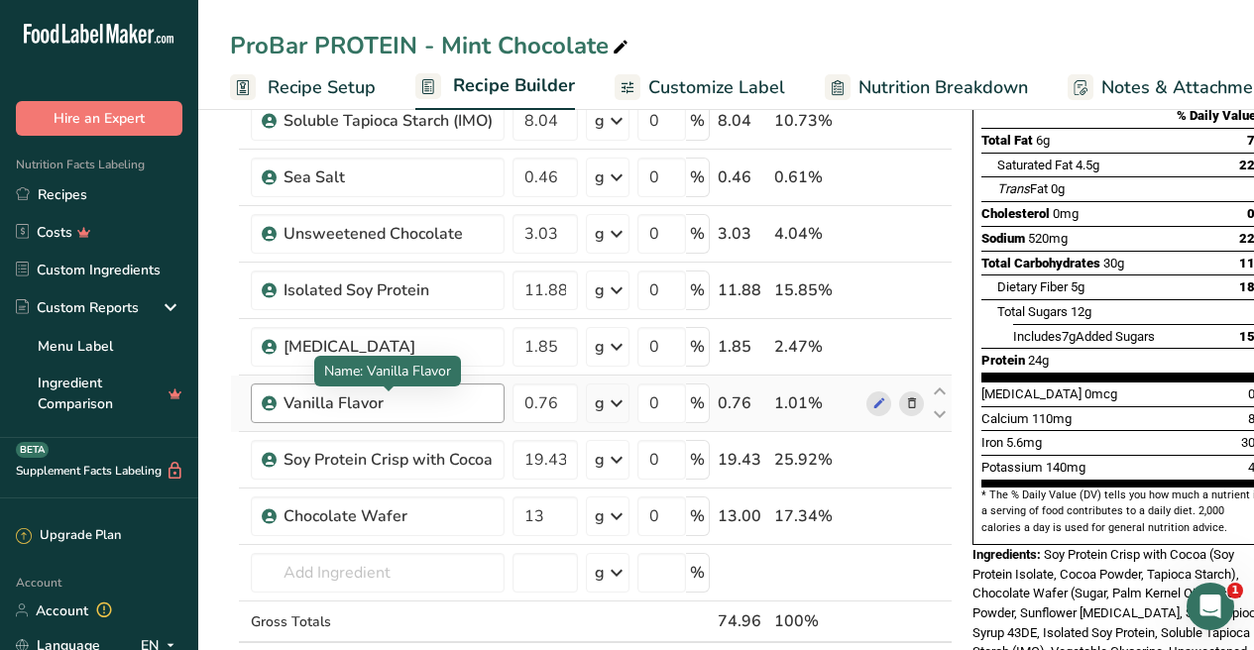
scroll to position [258, 0]
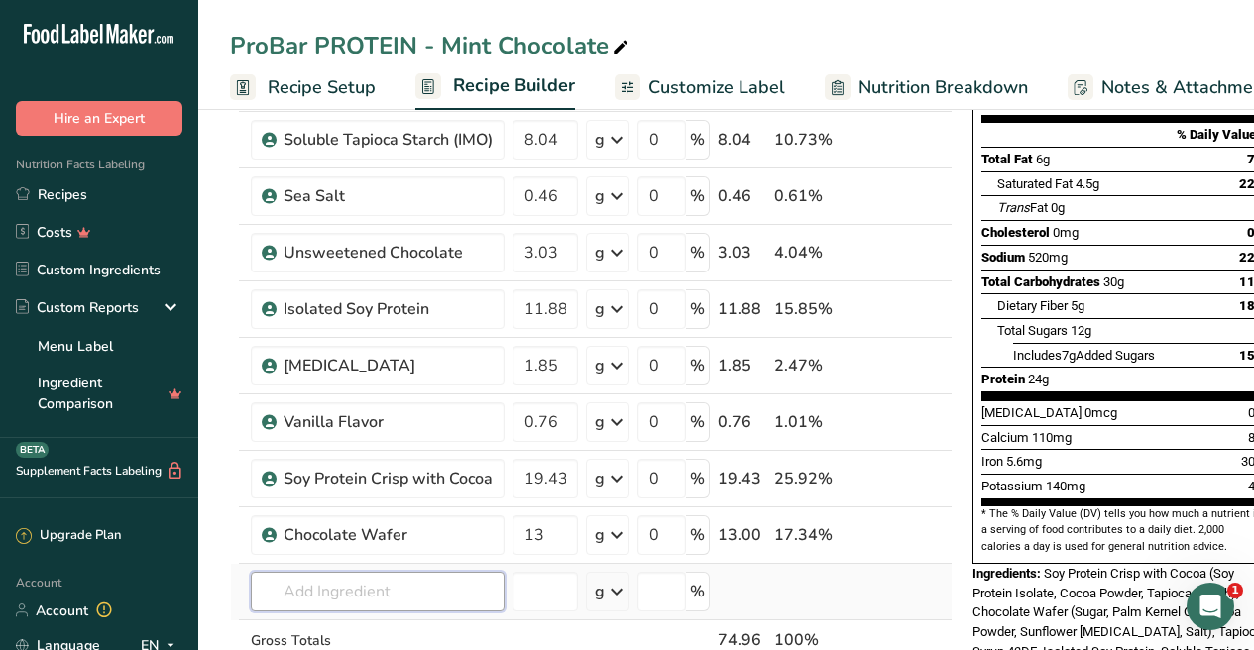
click at [347, 594] on input "text" at bounding box center [378, 592] width 254 height 40
type input "mint flavor"
click at [291, 555] on div "Add your own ingredient" at bounding box center [378, 555] width 222 height 21
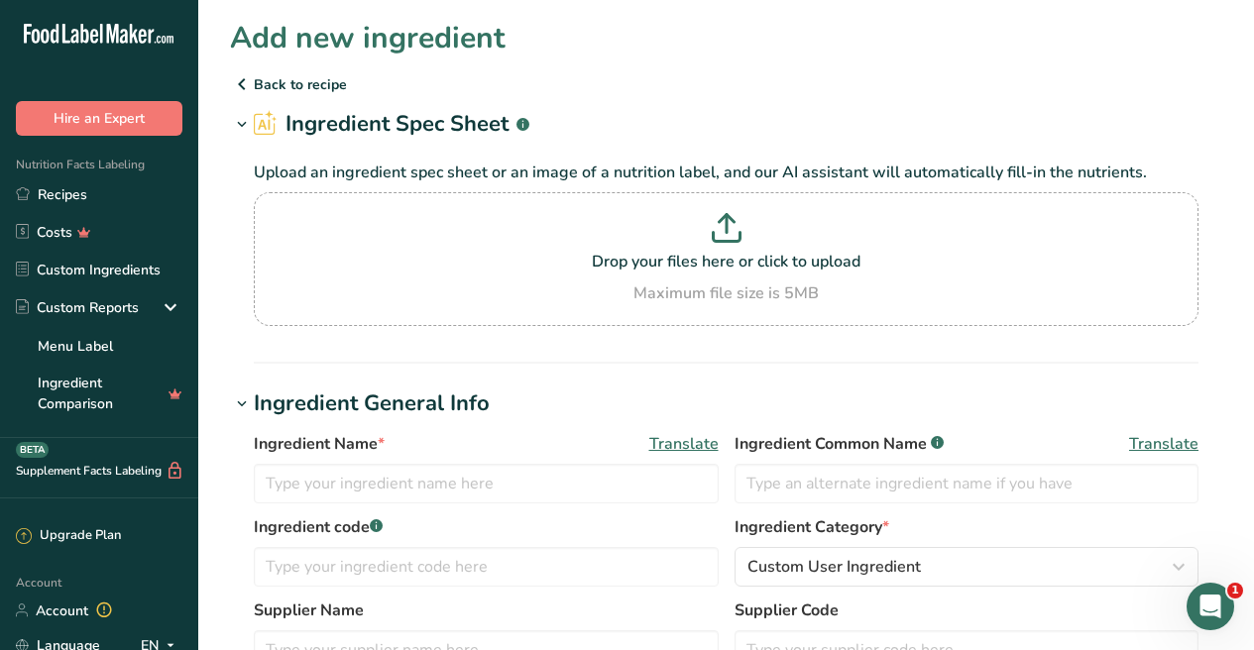
scroll to position [132, 0]
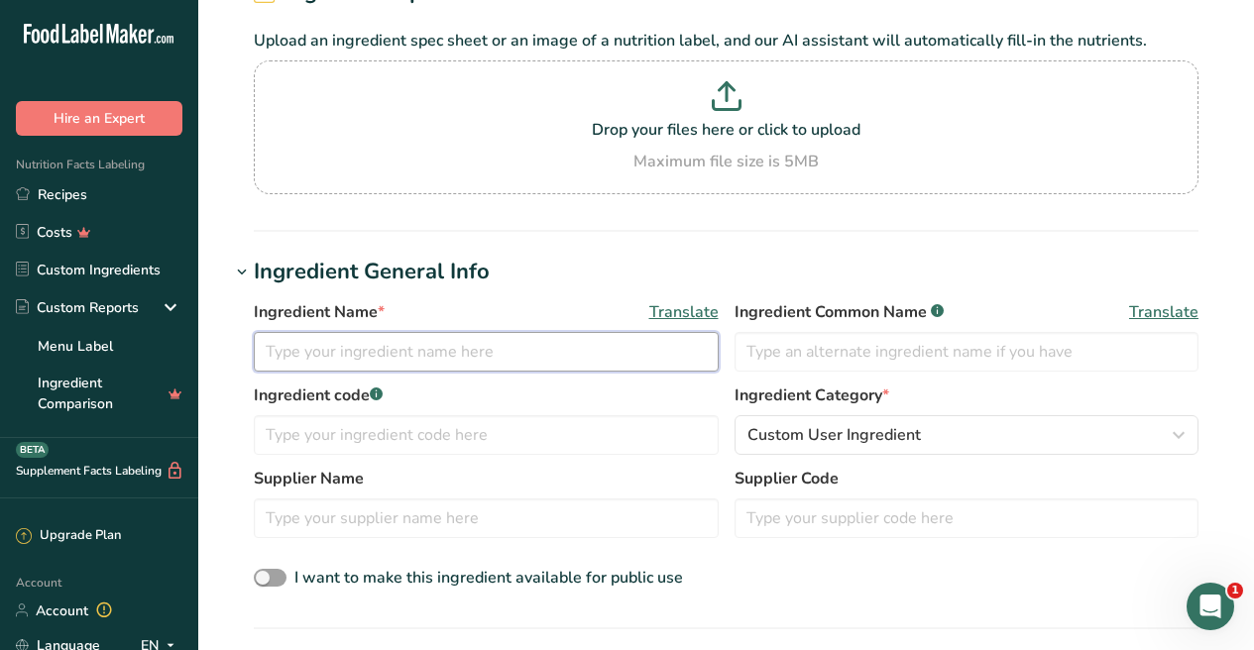
click at [398, 341] on input "text" at bounding box center [486, 352] width 465 height 40
type input "Mint Flavor"
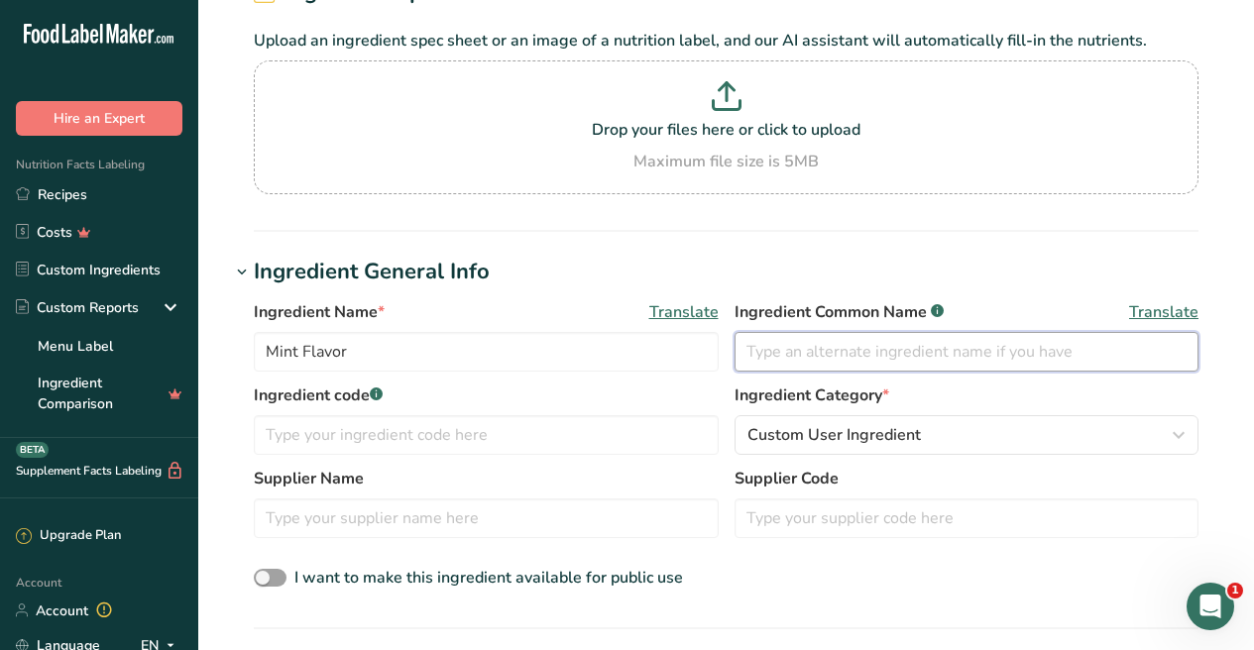
click at [758, 355] on input "text" at bounding box center [966, 352] width 465 height 40
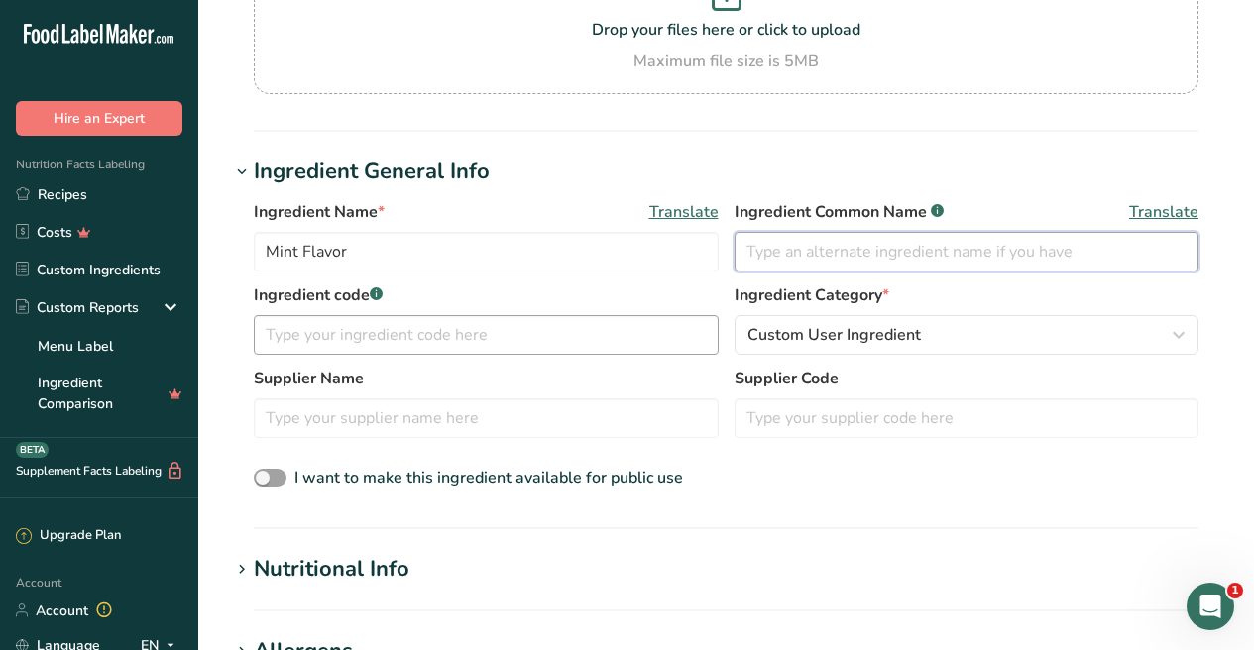
scroll to position [236, 0]
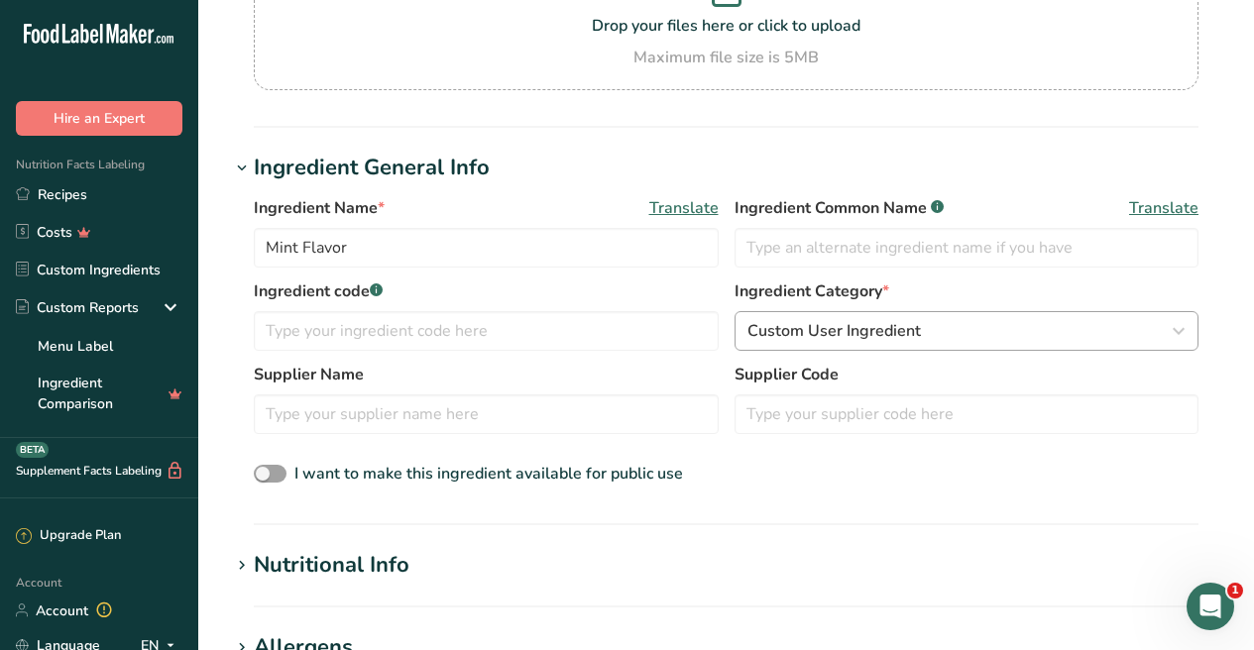
click at [775, 335] on span "Custom User Ingredient" at bounding box center [833, 331] width 173 height 24
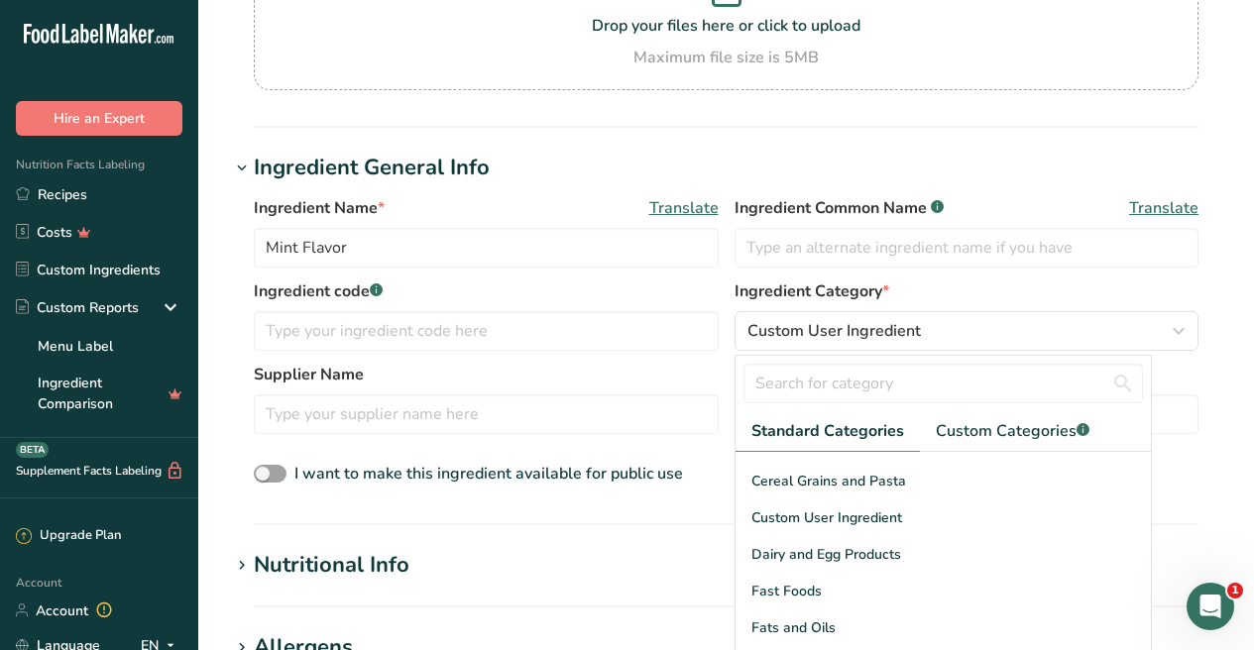
scroll to position [271, 0]
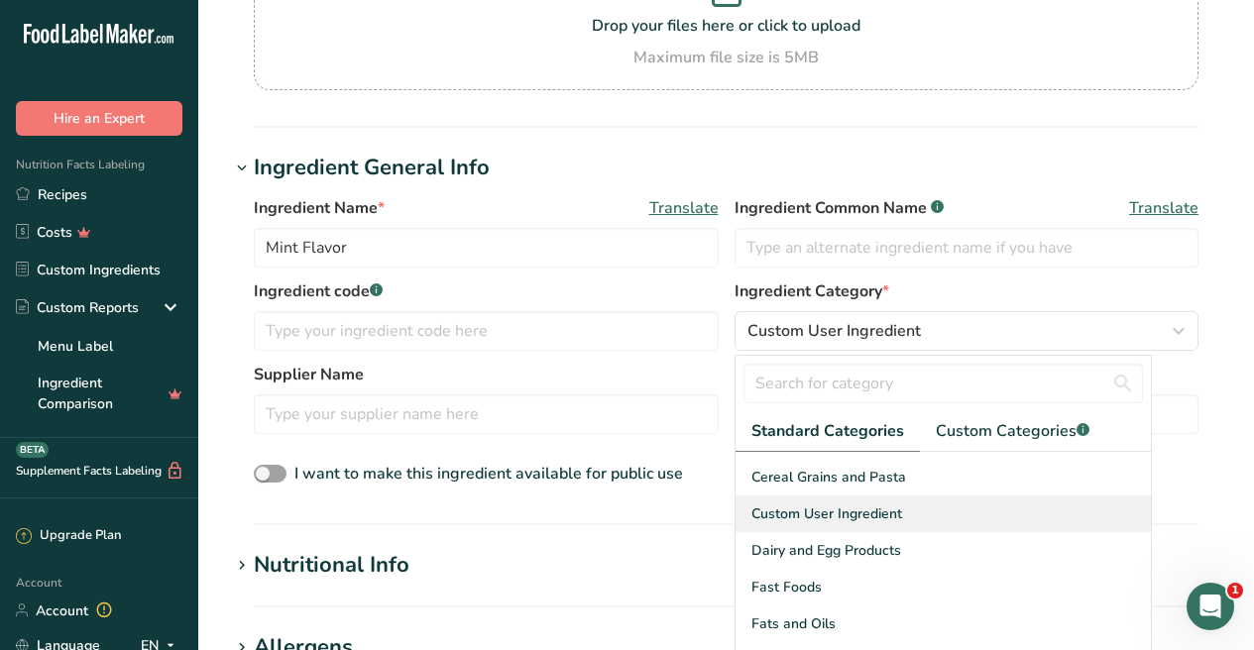
click at [786, 495] on div "Custom User Ingredient" at bounding box center [943, 513] width 416 height 37
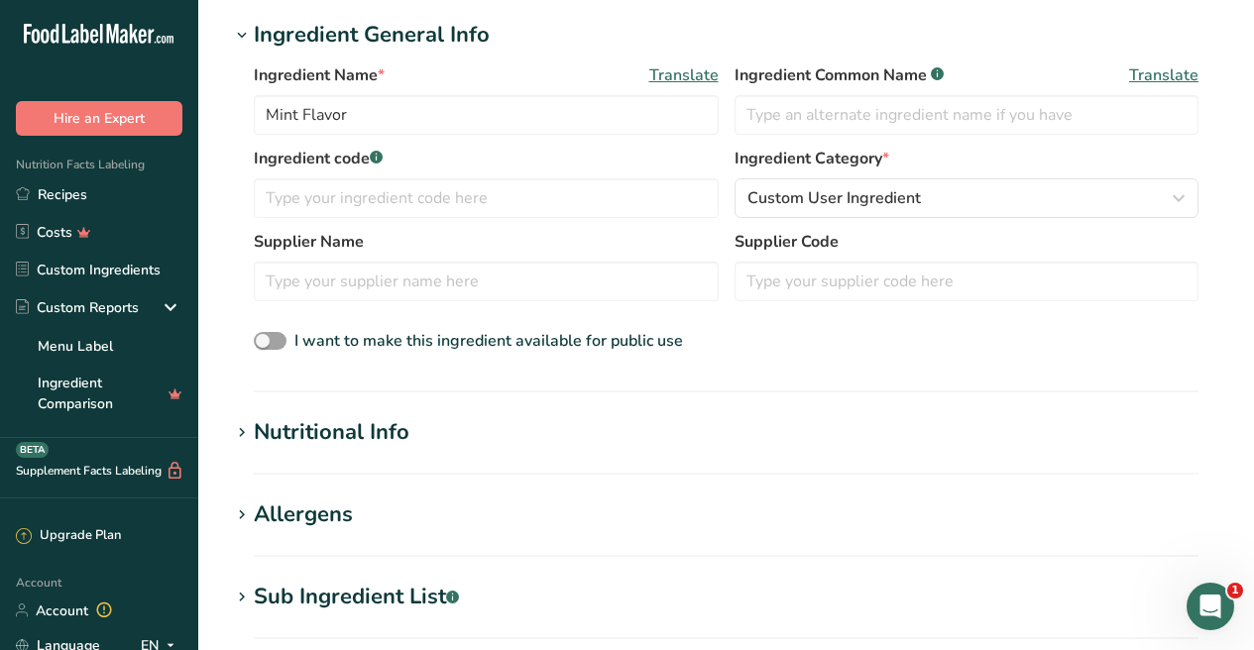
scroll to position [435, 0]
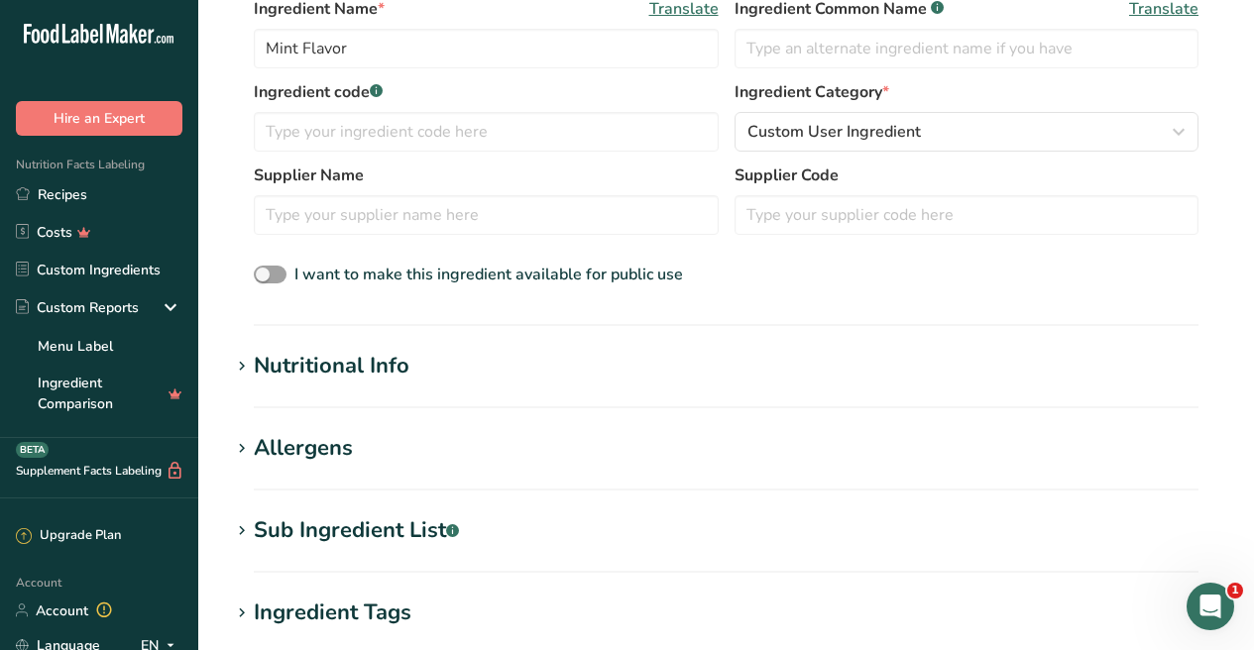
click at [350, 352] on div "Nutritional Info" at bounding box center [332, 366] width 156 height 33
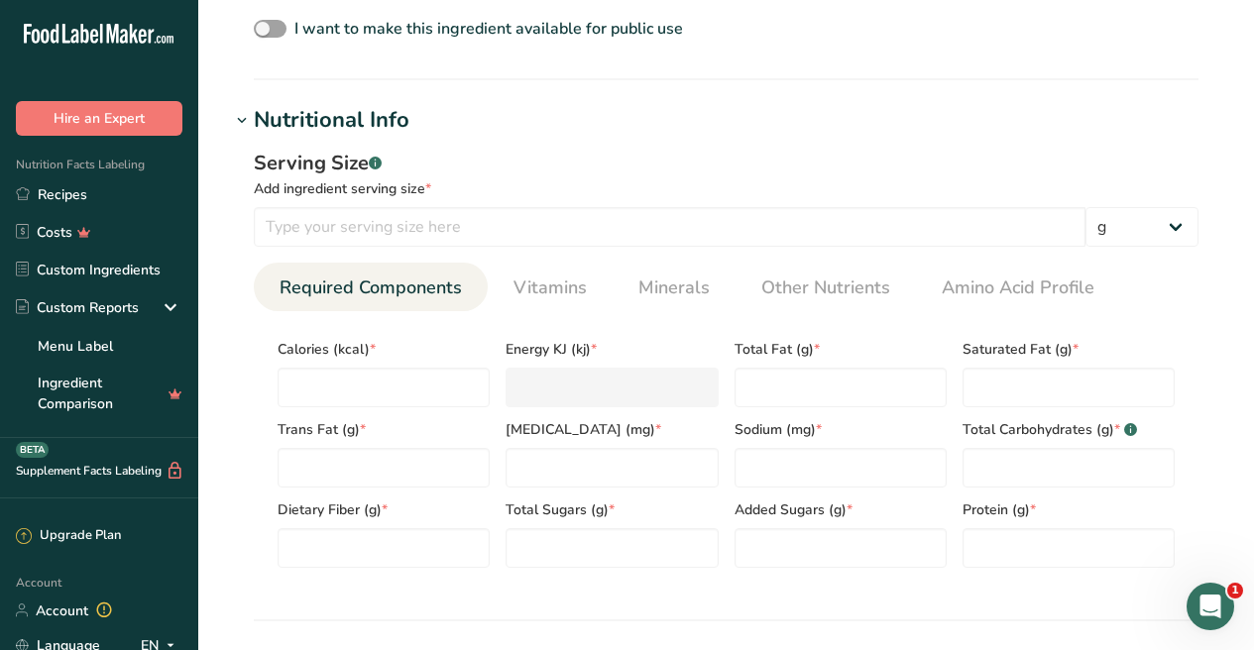
scroll to position [684, 0]
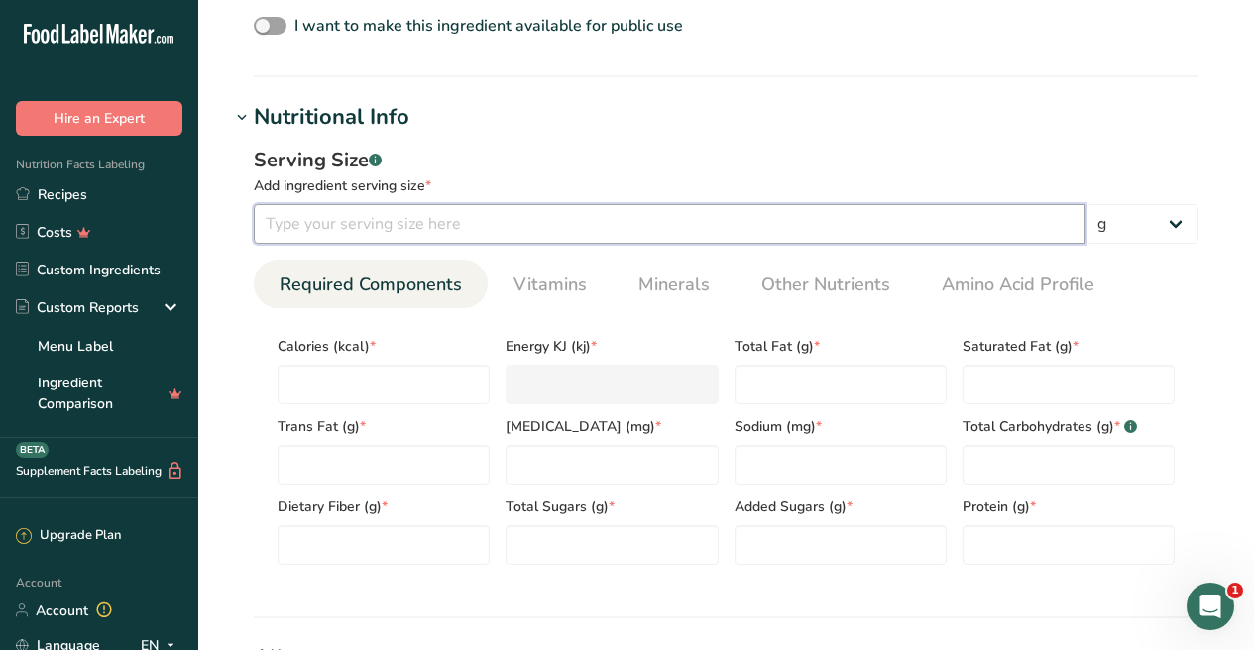
click at [365, 237] on input "number" at bounding box center [669, 224] width 831 height 40
type input "100"
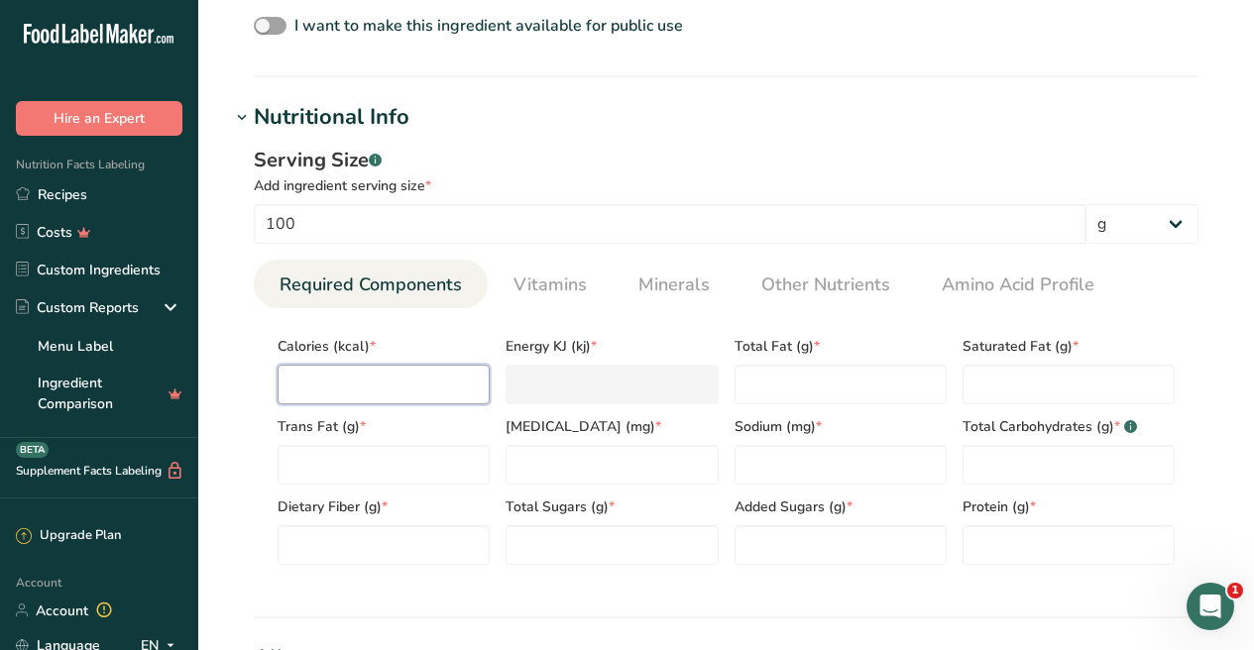
click at [363, 374] on input "number" at bounding box center [383, 385] width 212 height 40
type input "4"
type KJ "16.7"
type input "40"
type KJ "167.4"
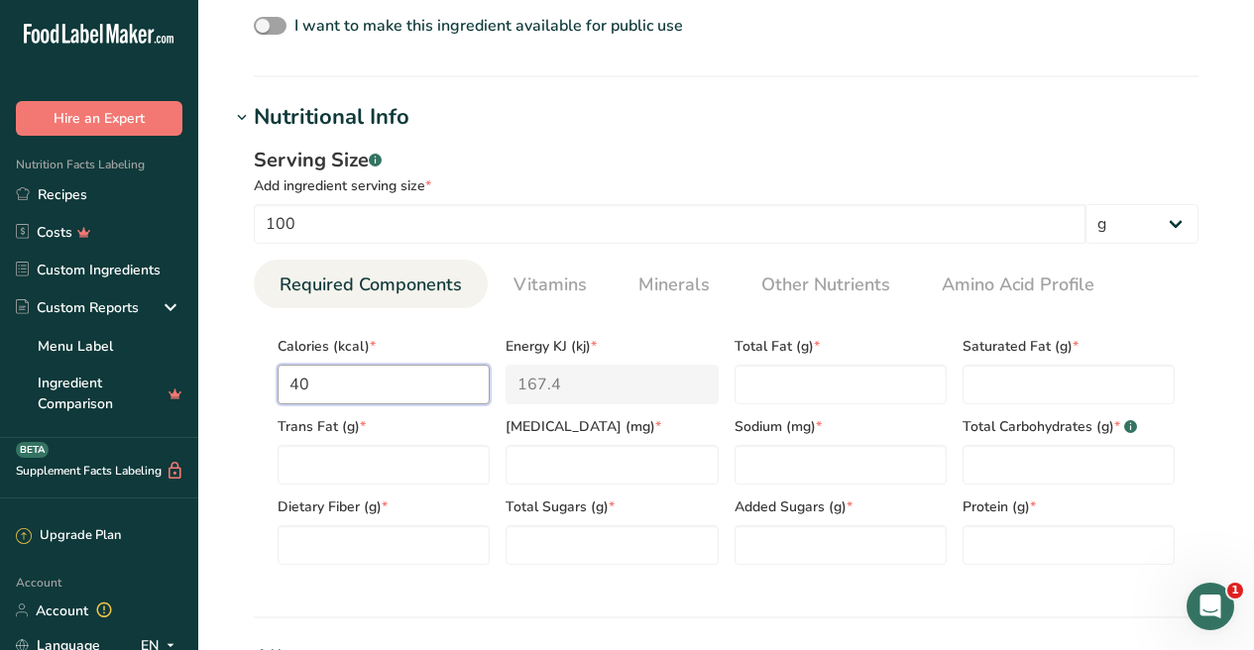
type input "400"
type KJ "1673.6"
type input "400"
click at [762, 371] on Fat "number" at bounding box center [840, 385] width 212 height 40
click at [978, 463] on Carbohydrates "number" at bounding box center [1068, 465] width 212 height 40
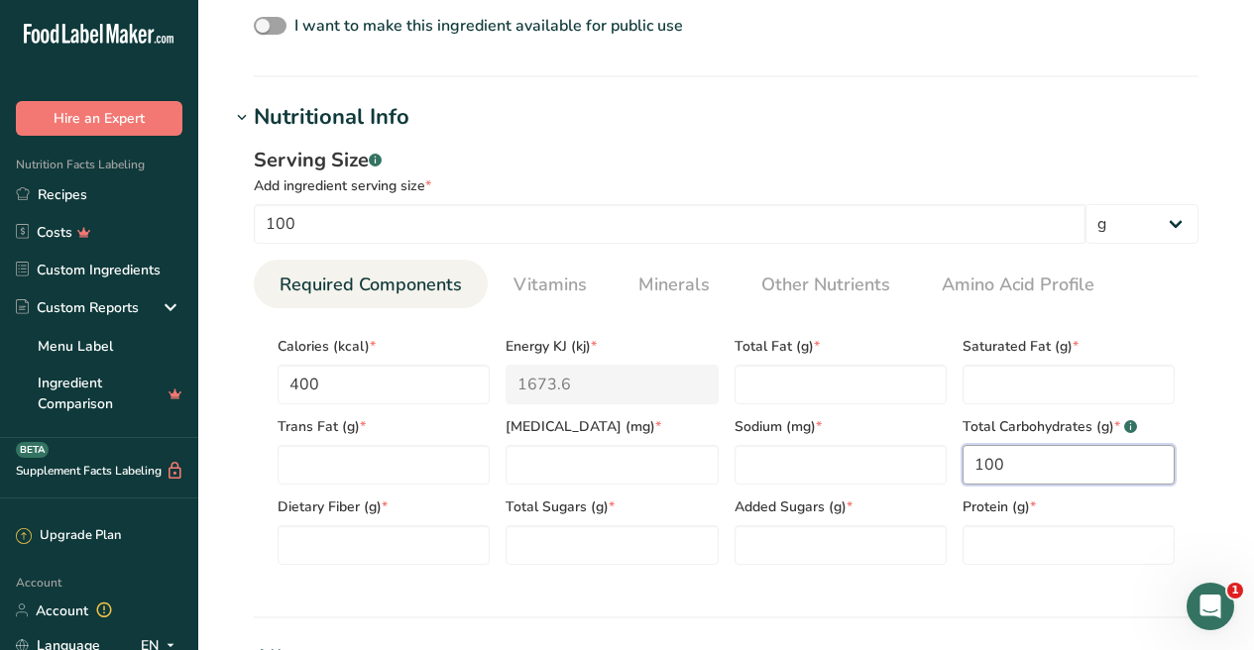
type Carbohydrates "100"
click at [833, 417] on span "Sodium (mg) *" at bounding box center [840, 426] width 212 height 21
type input "0"
type Fiber "0"
type Sugars "0"
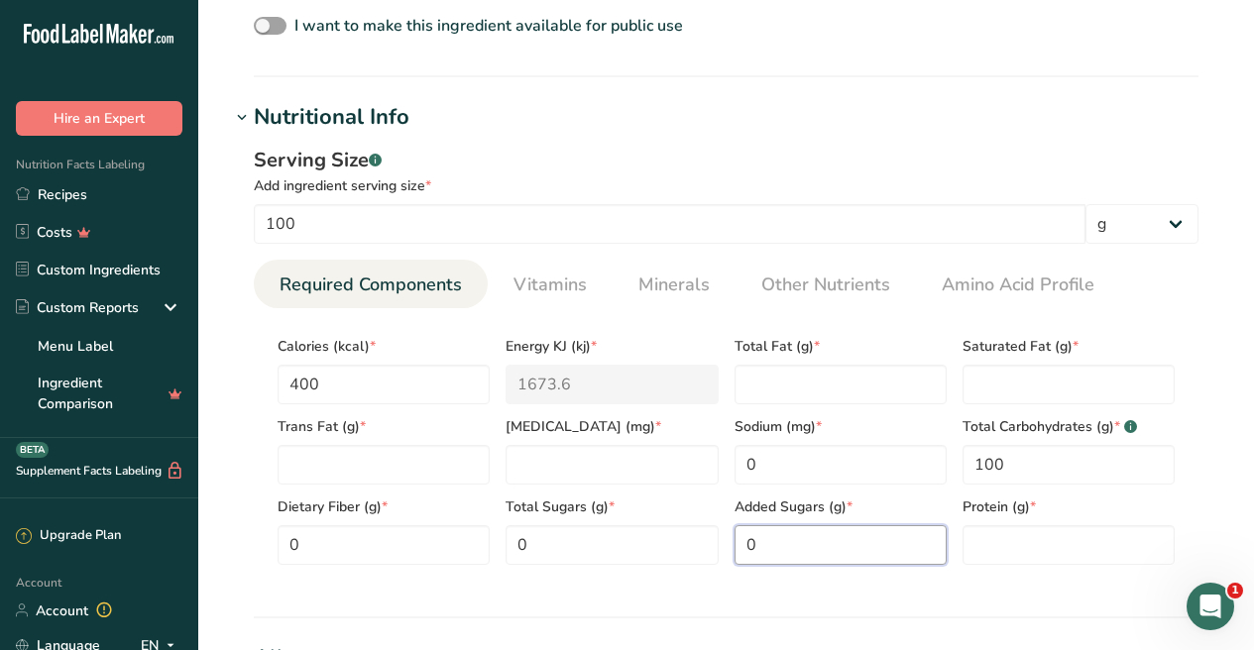
type Sugars "0"
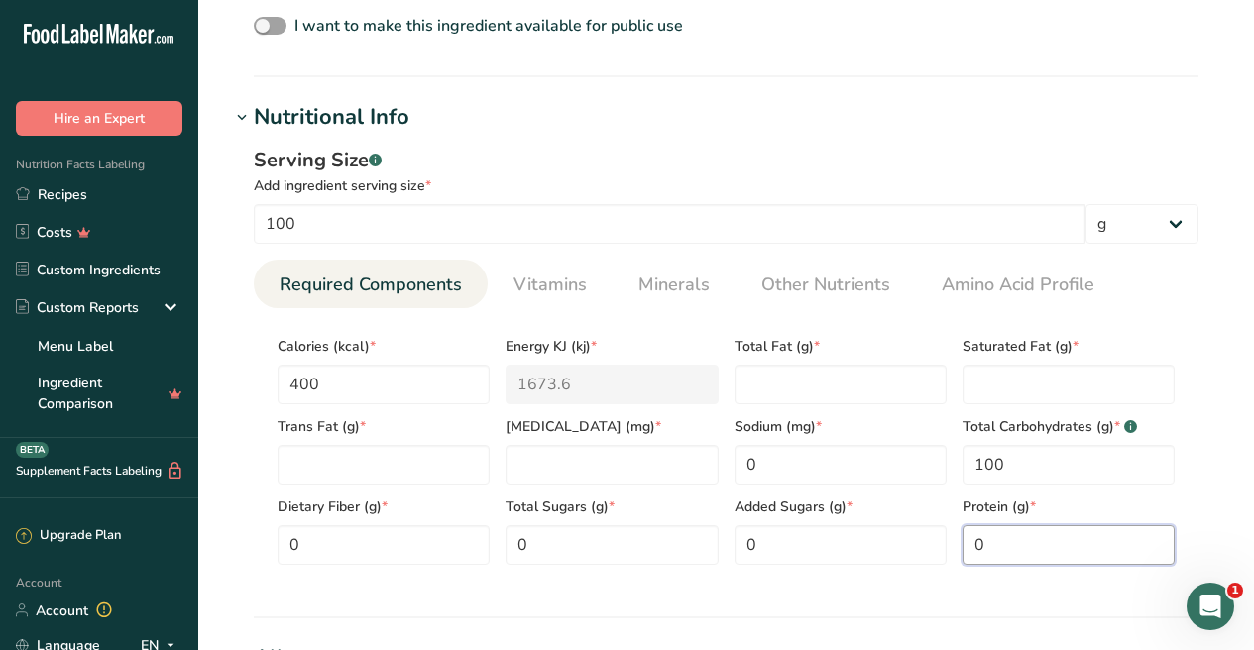
type input "0"
click at [328, 460] on Fat "number" at bounding box center [383, 465] width 212 height 40
type Fat "0"
type input "0"
click at [780, 397] on Fat "number" at bounding box center [840, 385] width 212 height 40
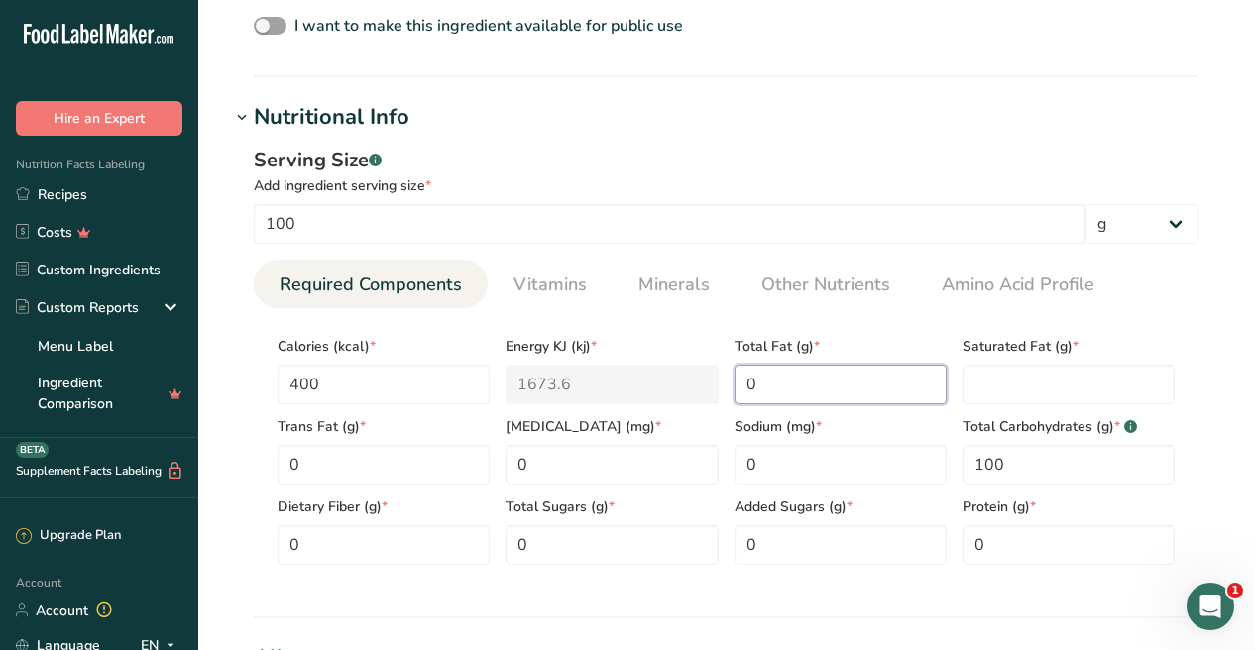
type Fat "0"
click at [1064, 364] on div "Saturated Fat (g) *" at bounding box center [1068, 364] width 228 height 80
click at [1054, 370] on Fat "number" at bounding box center [1068, 385] width 212 height 40
type Fat "0"
click at [988, 149] on div "Serving Size .a-a{fill:#347362;}.b-a{fill:#fff;}" at bounding box center [726, 161] width 944 height 30
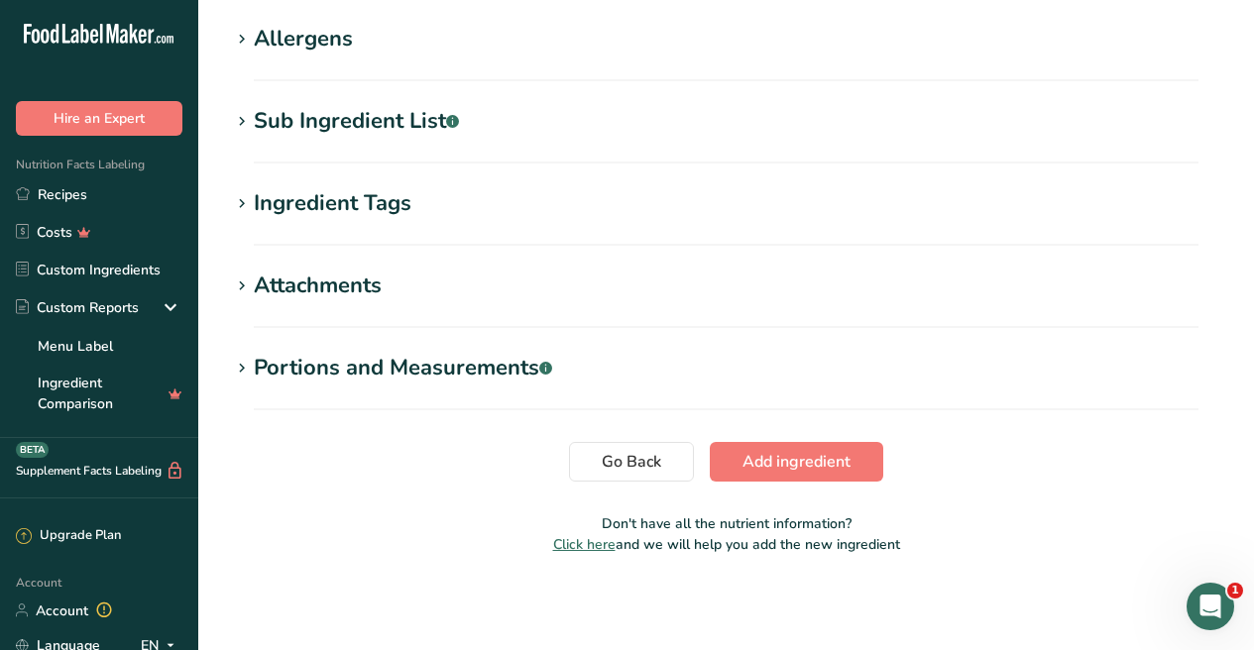
scroll to position [1303, 0]
click at [815, 474] on button "Add ingredient" at bounding box center [796, 462] width 173 height 40
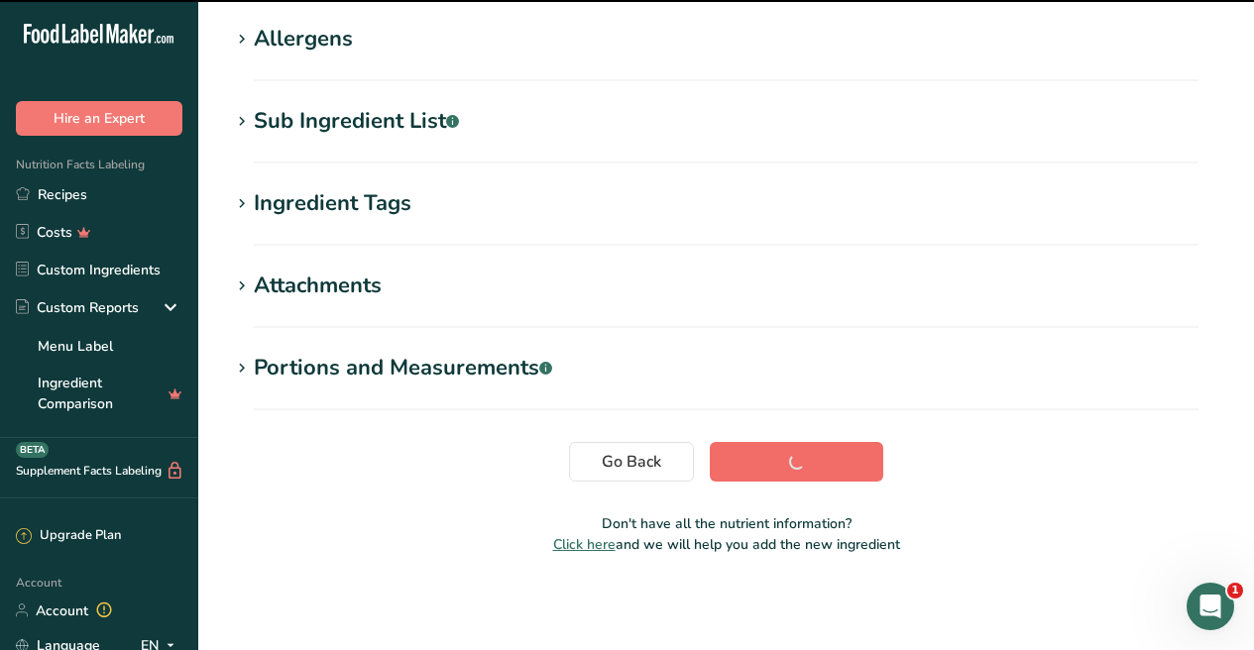
scroll to position [332, 0]
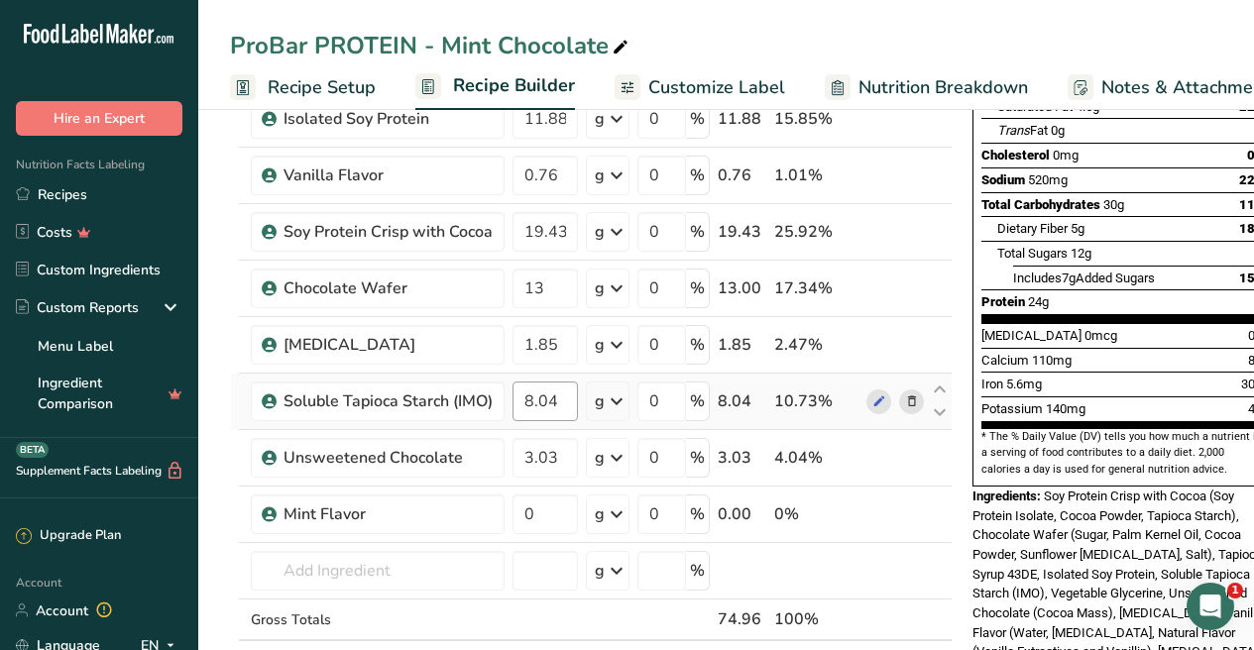
scroll to position [337, 0]
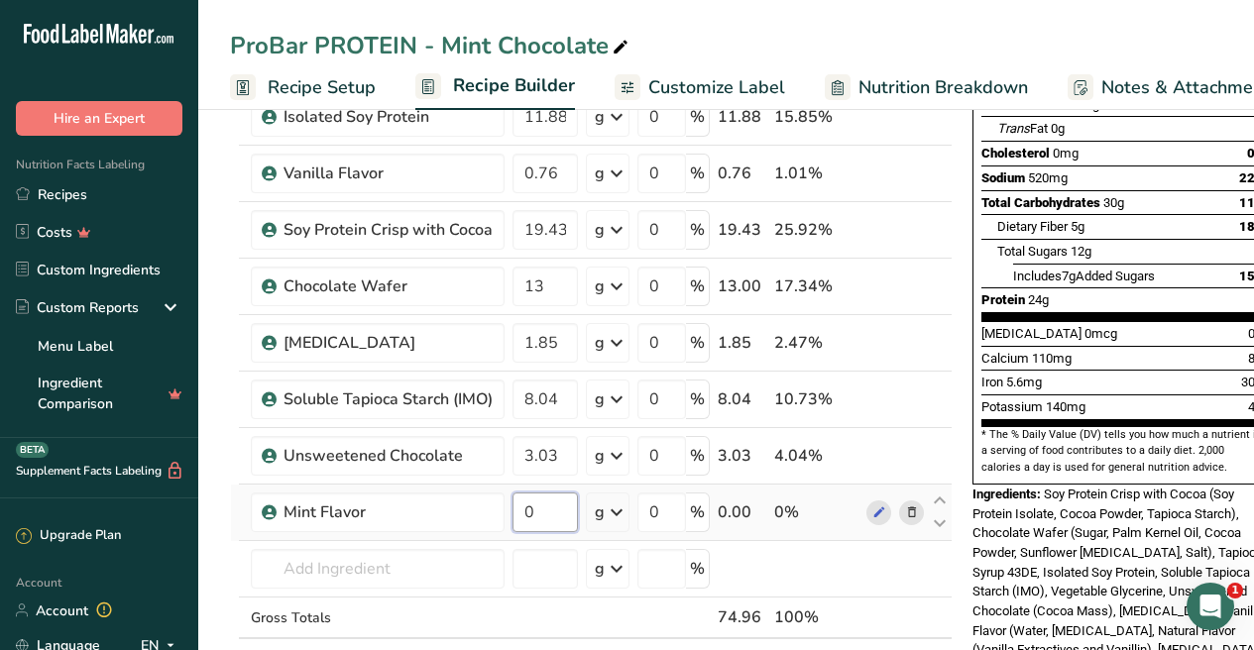
click at [550, 520] on input "0" at bounding box center [544, 513] width 65 height 40
type input "0.51"
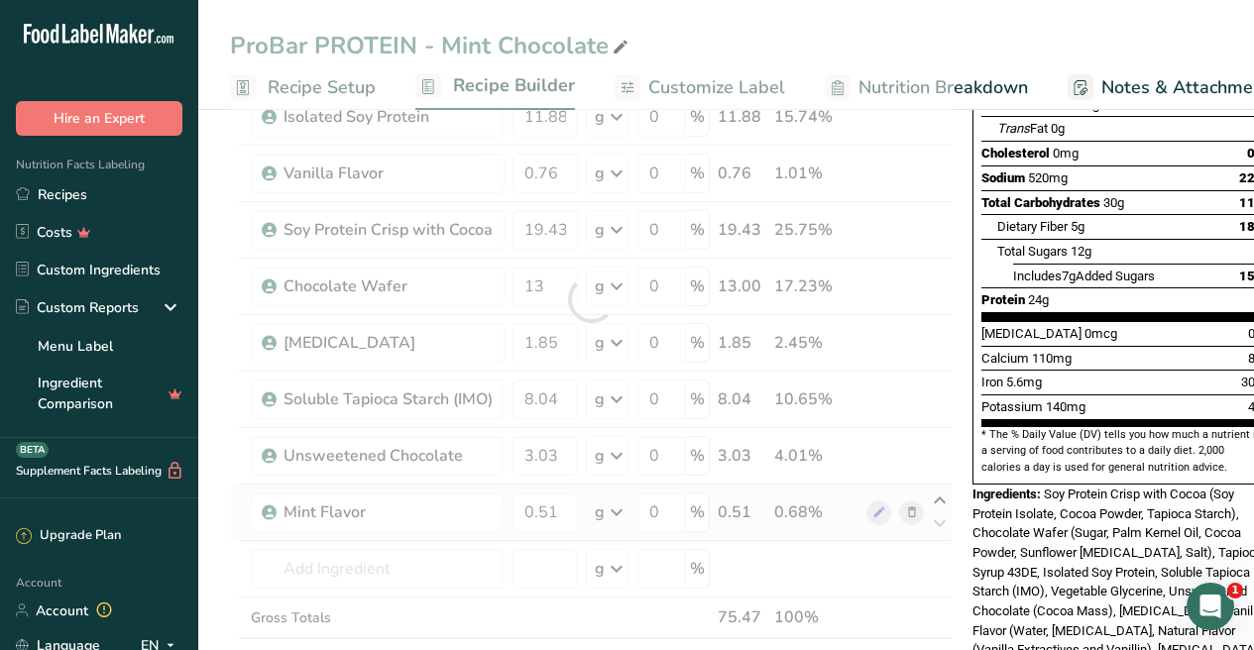
click at [941, 497] on div "Ingredient * Amount * Unit * Waste * .a-a{fill:#347362;}.b-a{fill:#fff;} Grams …" at bounding box center [591, 299] width 722 height 844
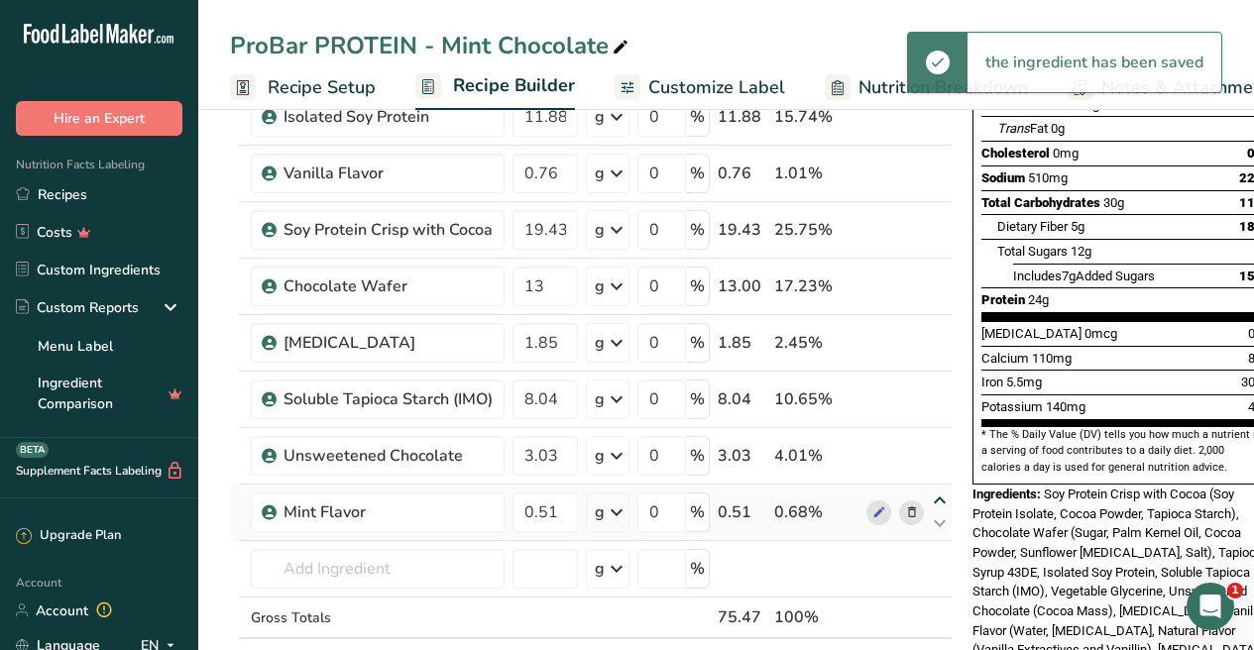
click at [934, 501] on icon at bounding box center [940, 501] width 24 height 15
type input "0.51"
type input "3.03"
click at [947, 437] on icon at bounding box center [940, 444] width 24 height 15
type input "0.51"
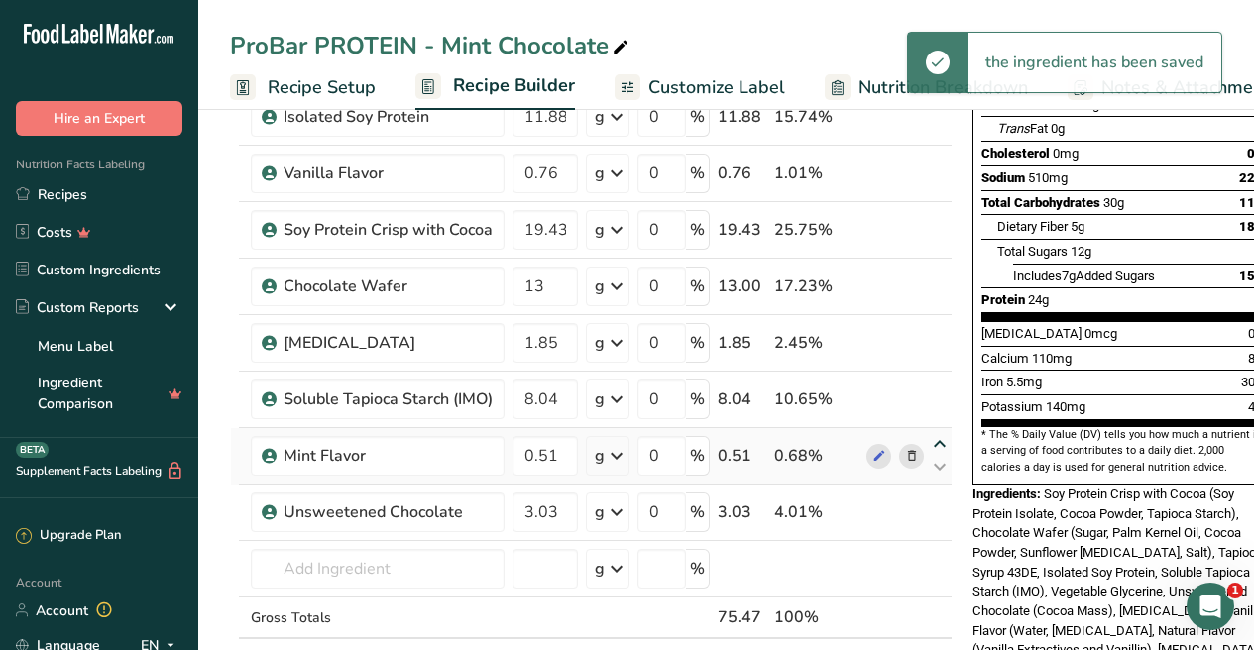
type input "8.04"
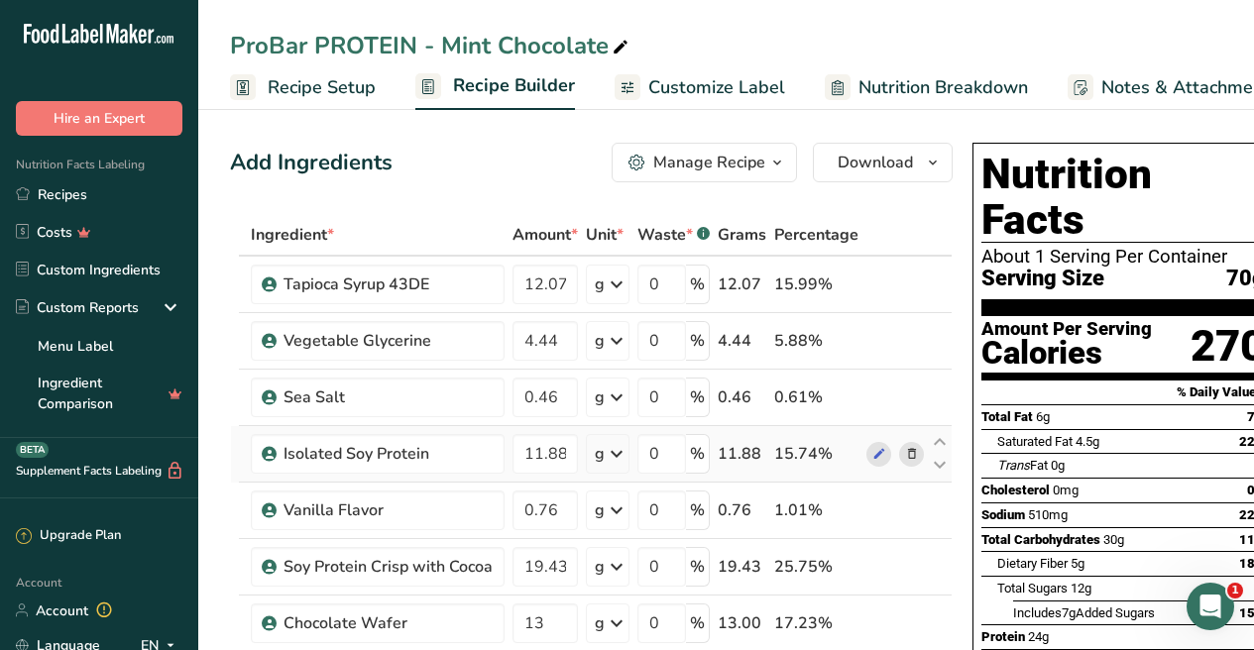
scroll to position [0, 0]
click at [939, 331] on icon at bounding box center [940, 329] width 24 height 15
type input "4.44"
type input "12.07"
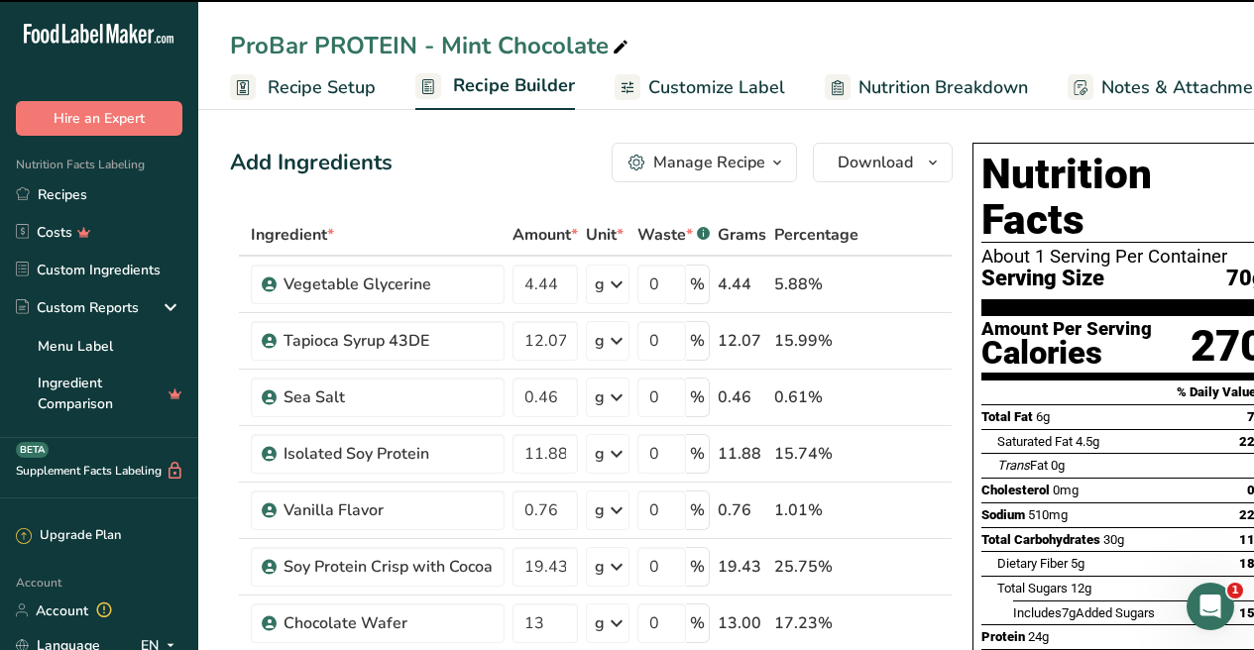
scroll to position [337, 0]
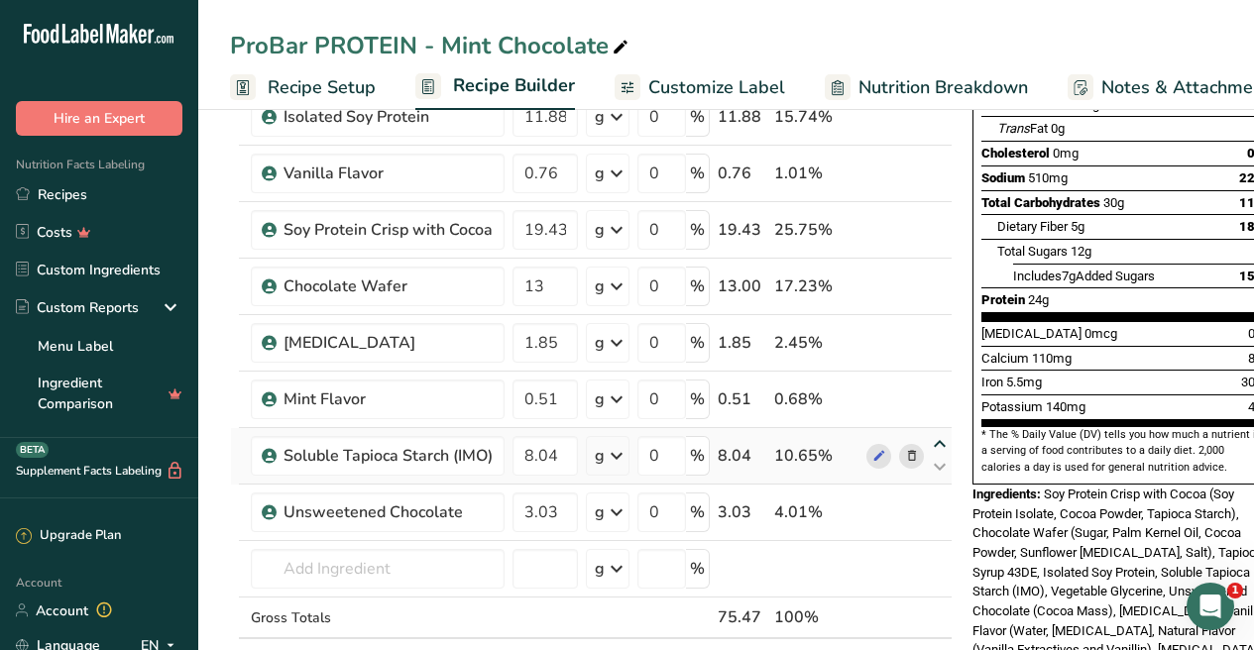
click at [944, 451] on icon at bounding box center [940, 444] width 24 height 15
type input "8.04"
type input "0.51"
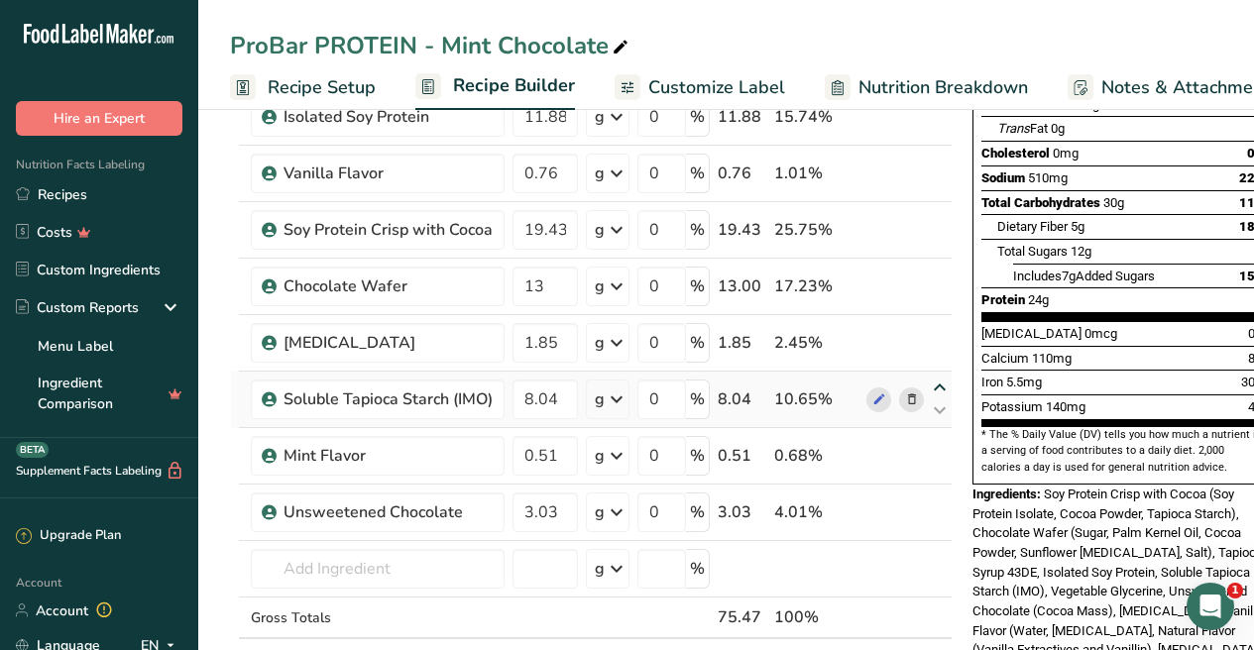
click at [938, 386] on icon at bounding box center [940, 388] width 24 height 15
type input "8.04"
type input "1.85"
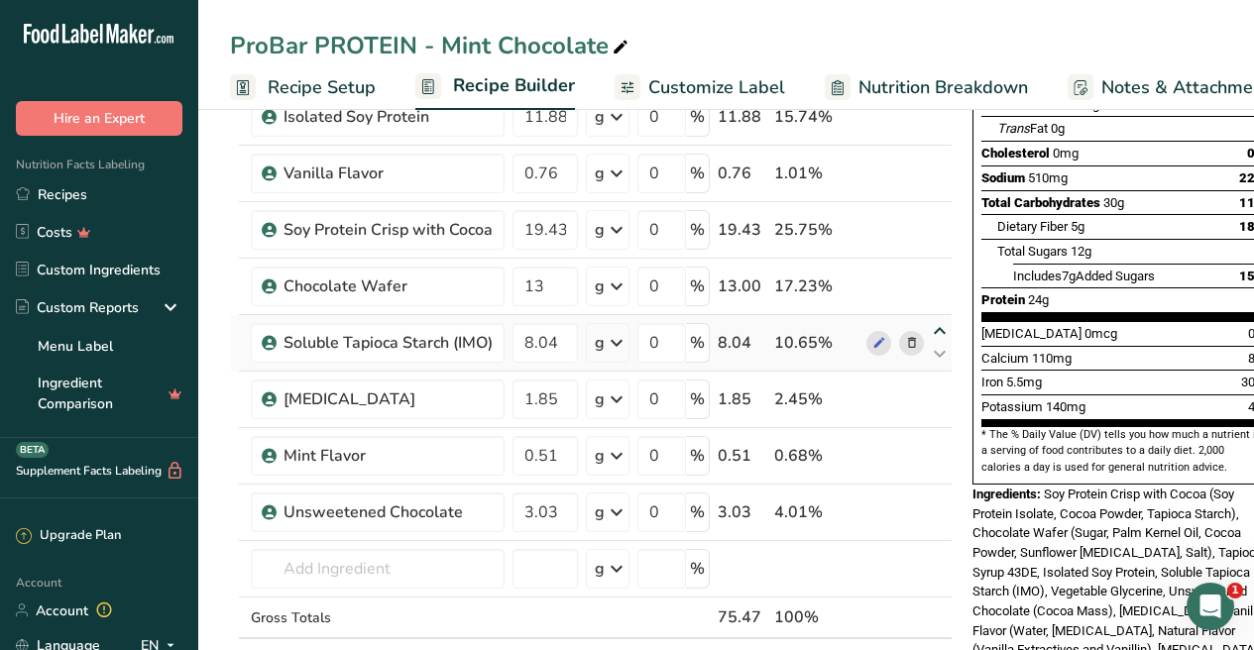
click at [937, 325] on icon at bounding box center [940, 331] width 24 height 15
type input "8.04"
type input "13"
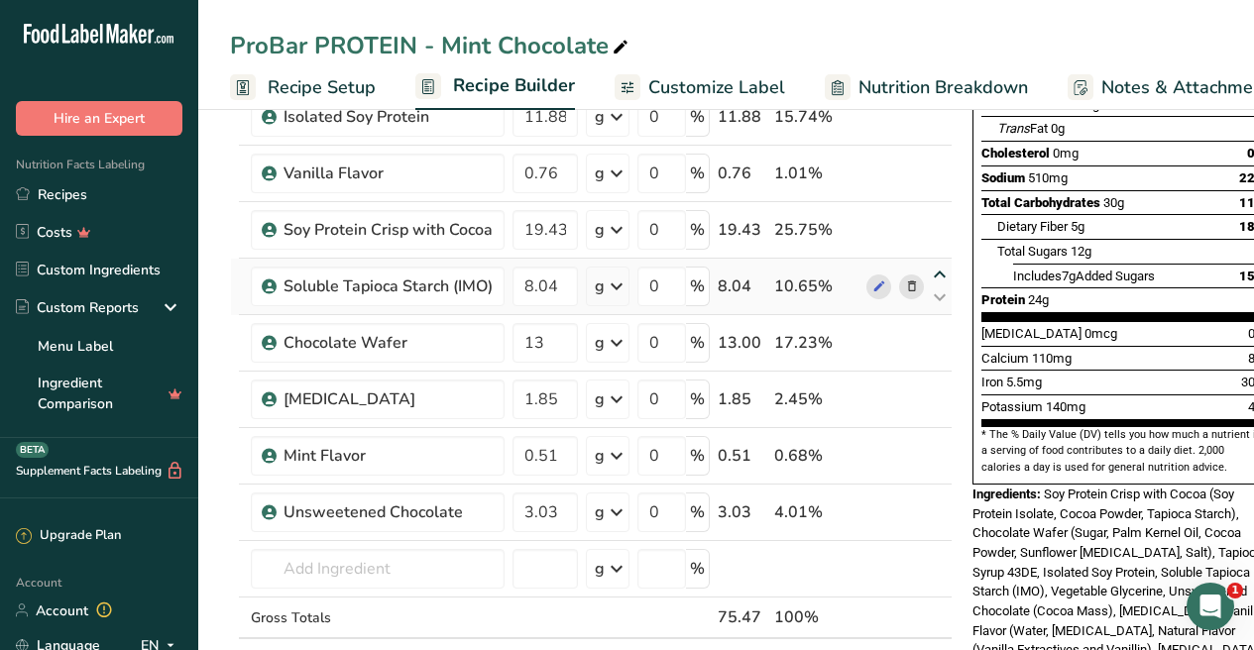
click at [936, 272] on icon at bounding box center [940, 275] width 24 height 15
type input "8.04"
type input "19.43"
click at [936, 211] on icon at bounding box center [940, 218] width 24 height 15
type input "8.04"
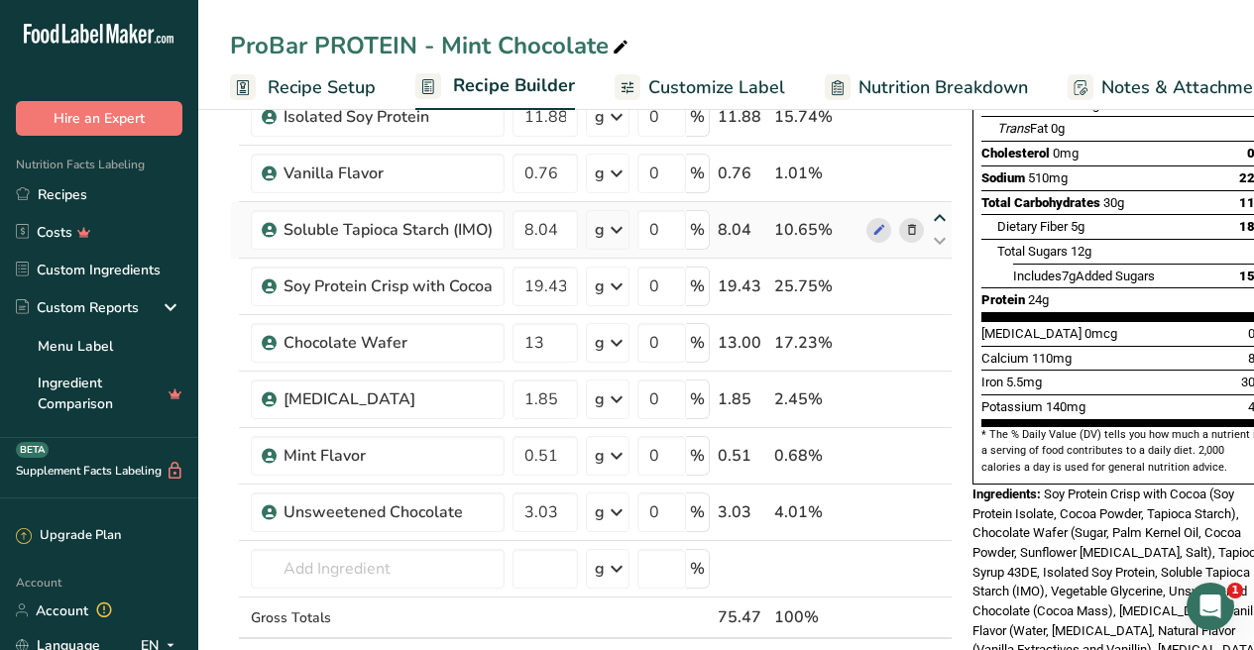
type input "0.76"
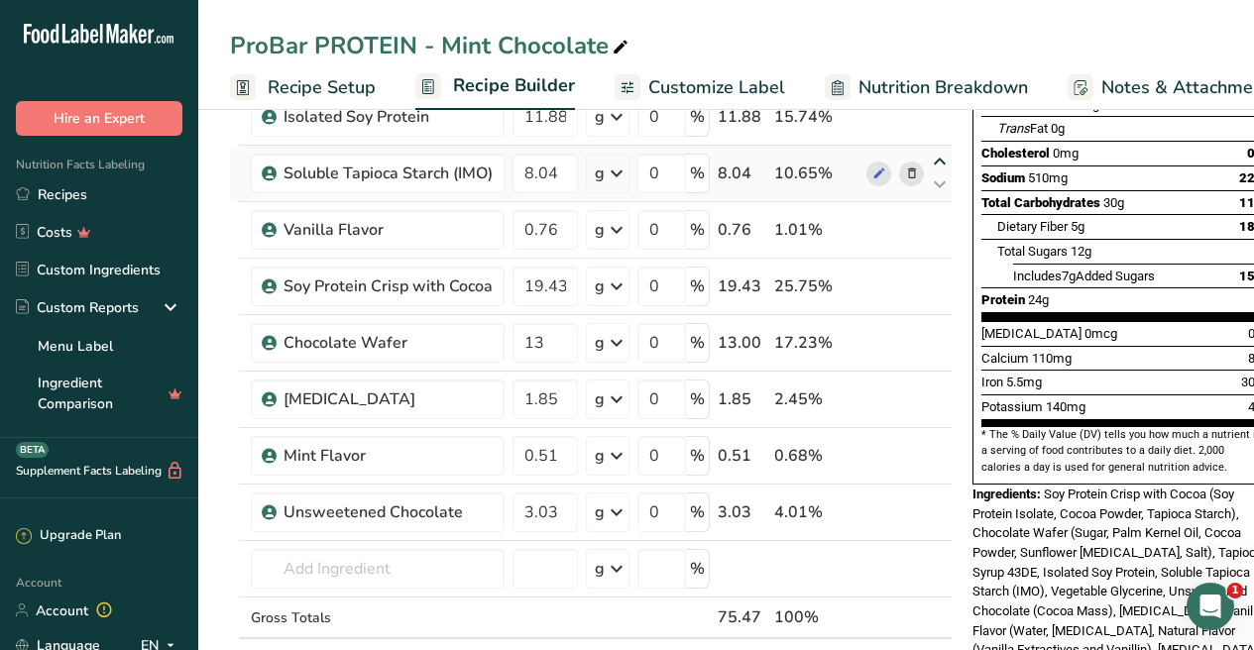
click at [934, 164] on icon at bounding box center [940, 162] width 24 height 15
type input "8.04"
type input "11.88"
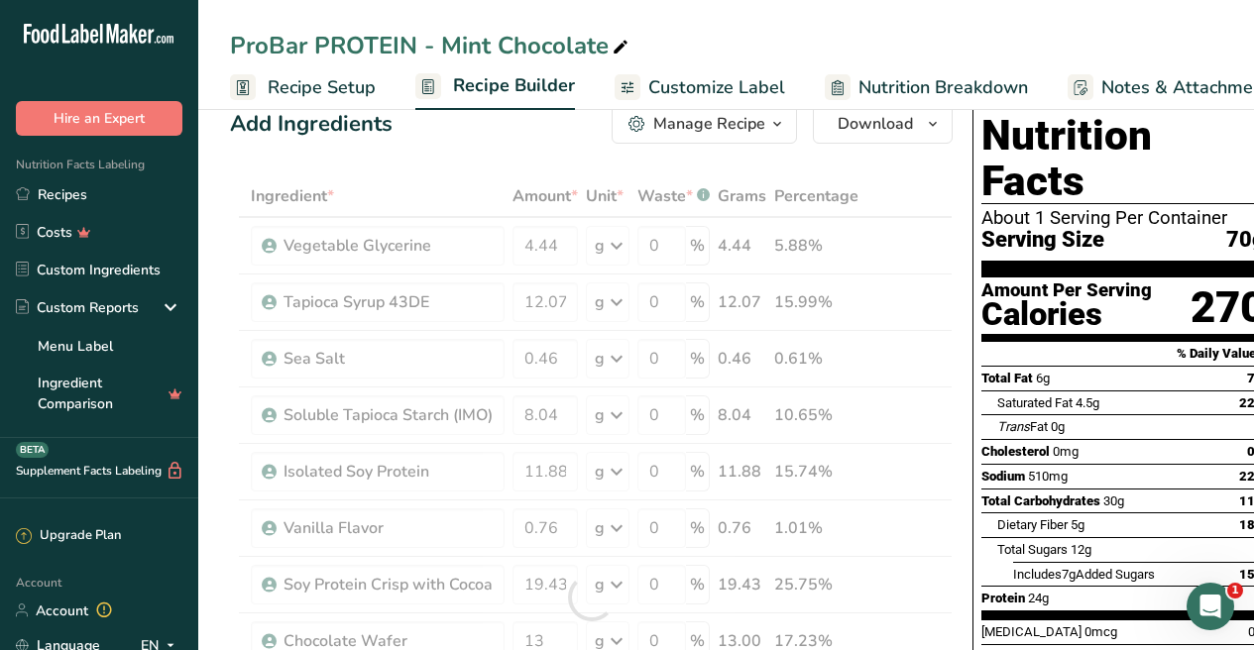
scroll to position [39, 0]
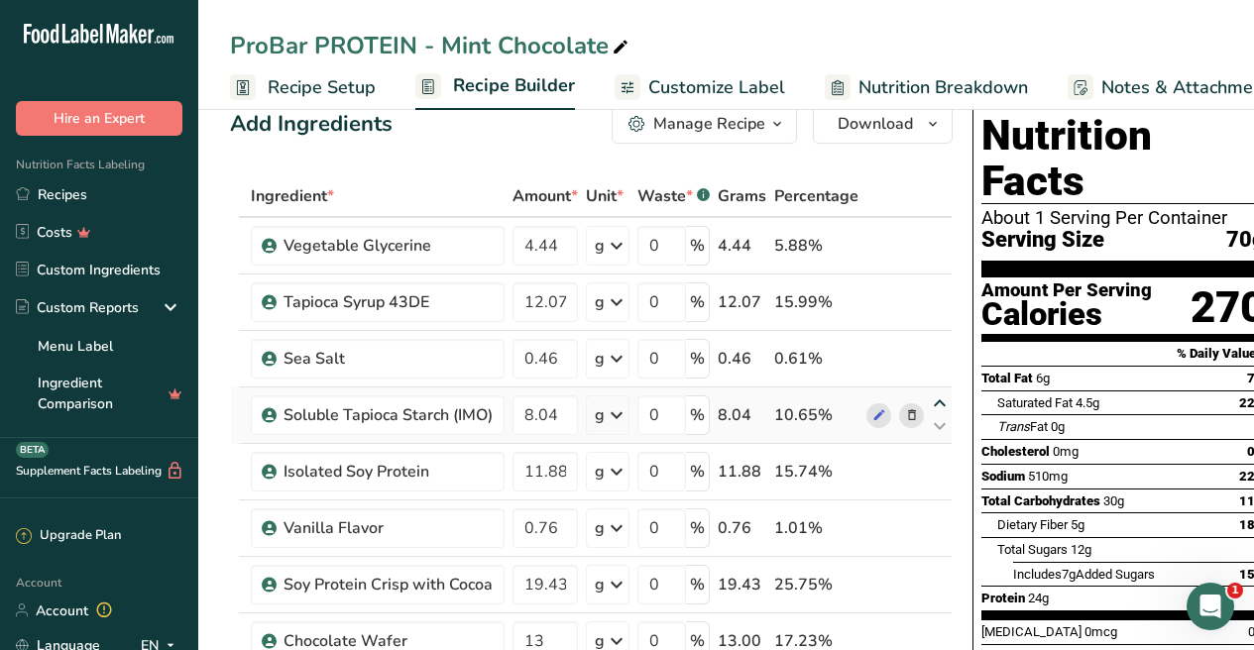
click at [938, 398] on icon at bounding box center [940, 403] width 24 height 15
type input "8.04"
type input "0.46"
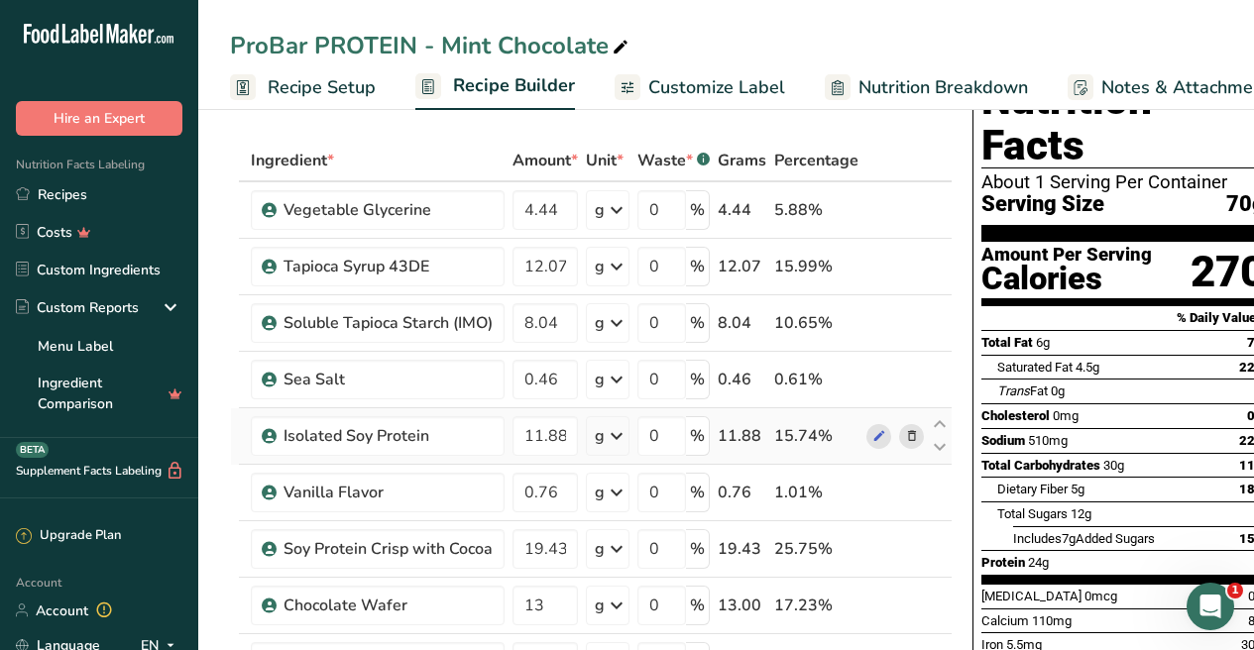
scroll to position [96, 0]
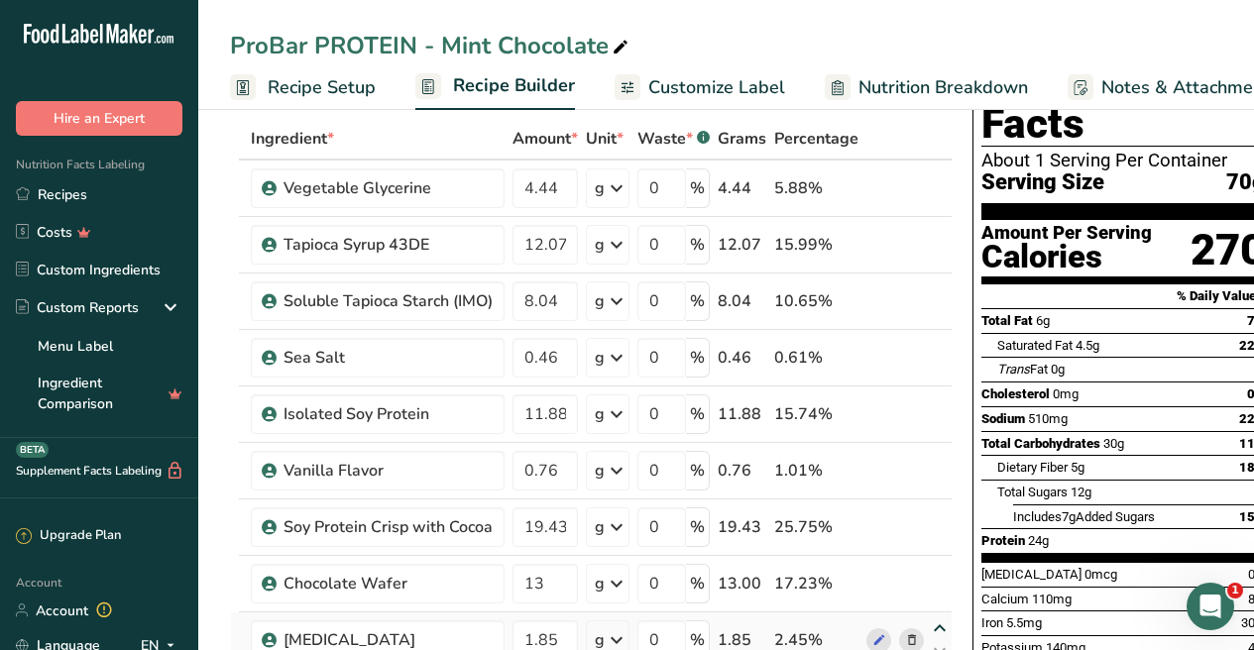
click at [938, 627] on icon at bounding box center [940, 628] width 24 height 15
type input "1.85"
type input "13"
click at [936, 576] on icon at bounding box center [940, 572] width 24 height 15
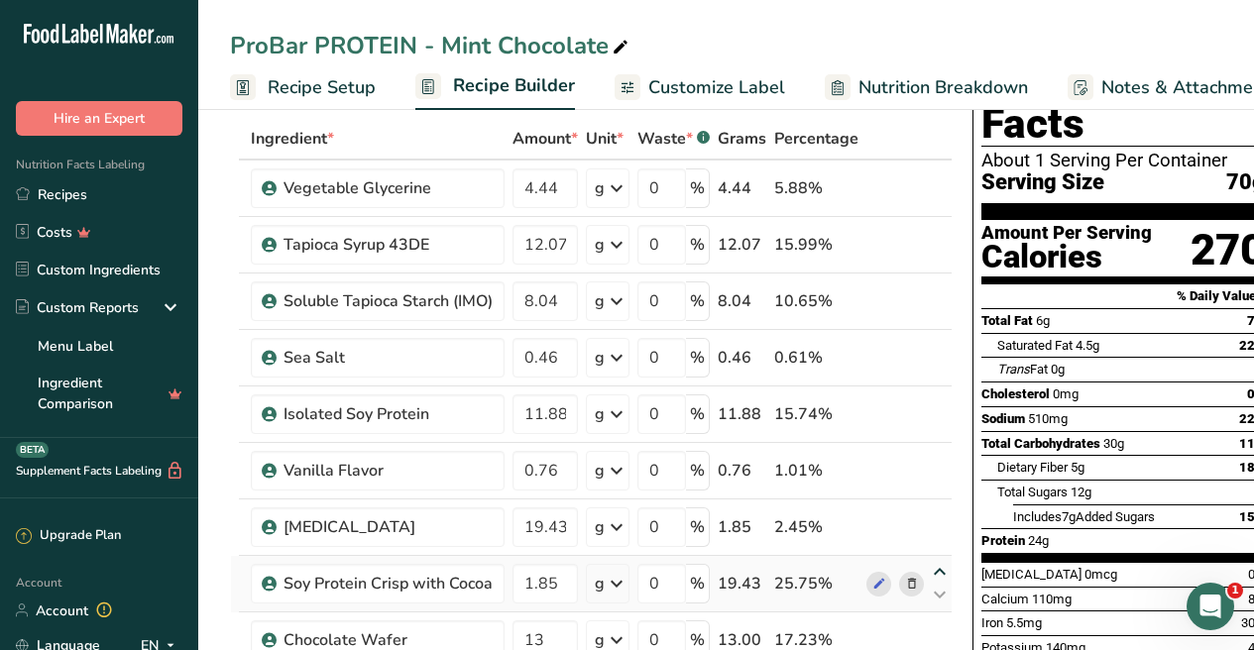
type input "1.85"
type input "19.43"
click at [925, 529] on td at bounding box center [894, 527] width 65 height 56
click at [934, 518] on icon at bounding box center [940, 515] width 24 height 15
type input "1.85"
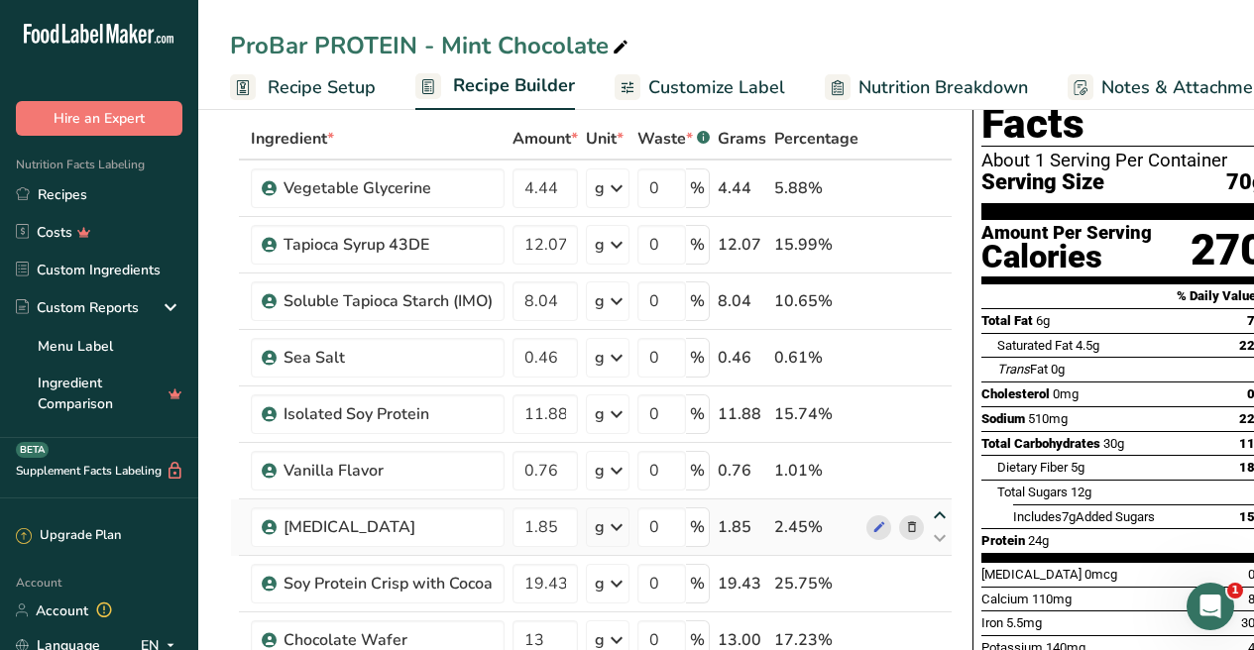
type input "0.76"
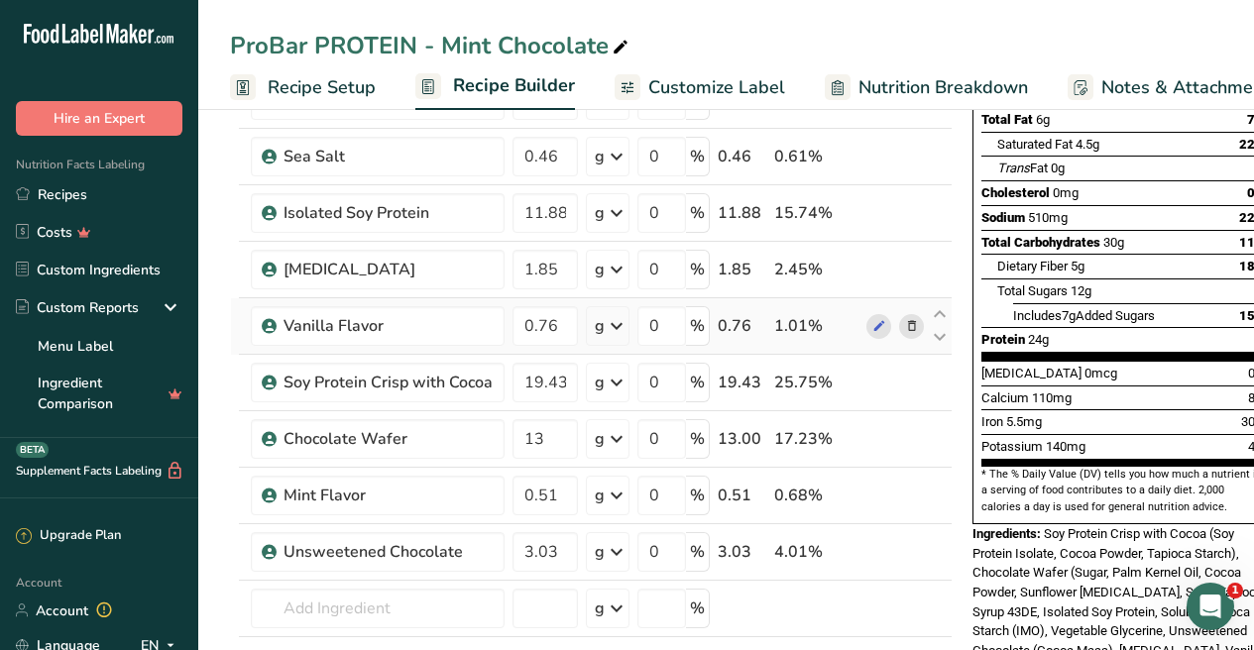
scroll to position [299, 0]
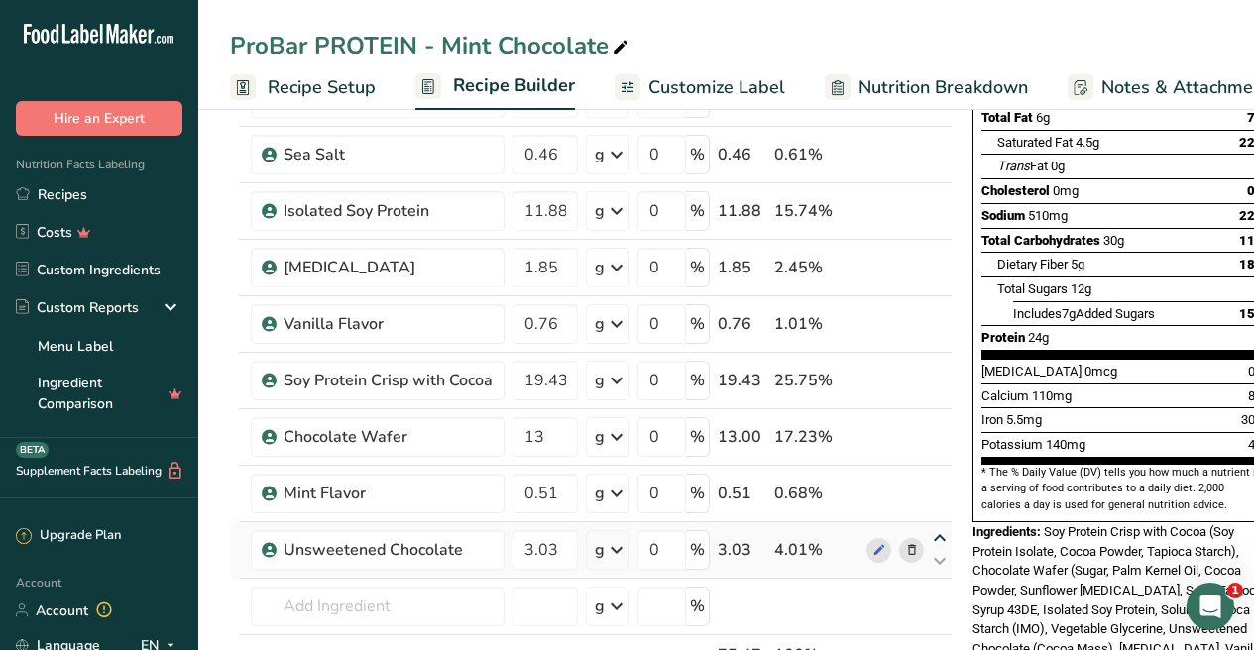
click at [935, 539] on icon at bounding box center [940, 538] width 24 height 15
type input "3.03"
type input "0.51"
click at [938, 479] on icon at bounding box center [940, 482] width 24 height 15
type input "3.03"
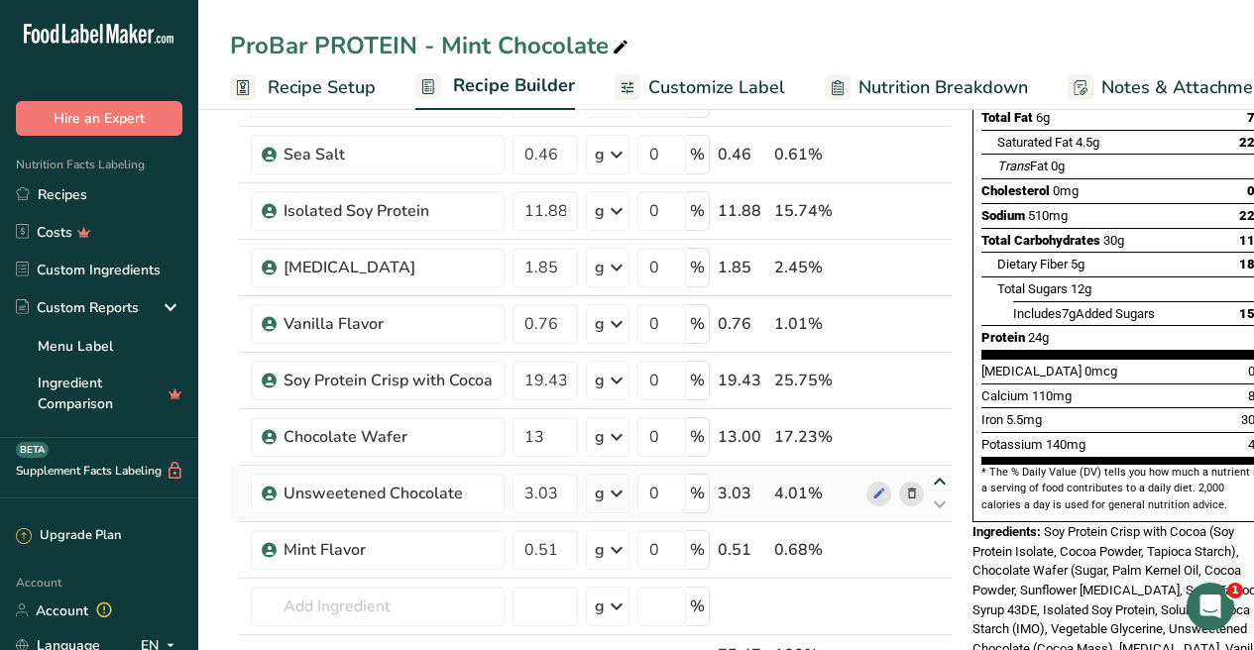
type input "13"
click at [935, 420] on icon at bounding box center [940, 425] width 24 height 15
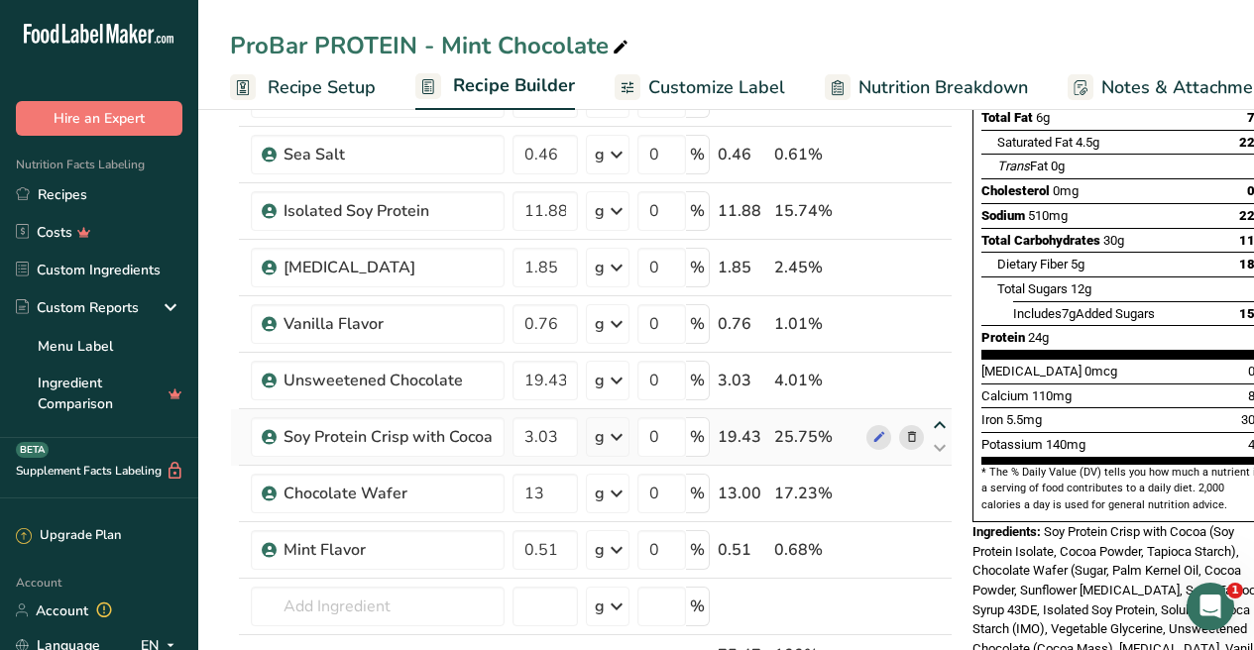
type input "3.03"
type input "19.43"
click at [935, 371] on icon at bounding box center [940, 369] width 24 height 15
type input "3.03"
type input "0.76"
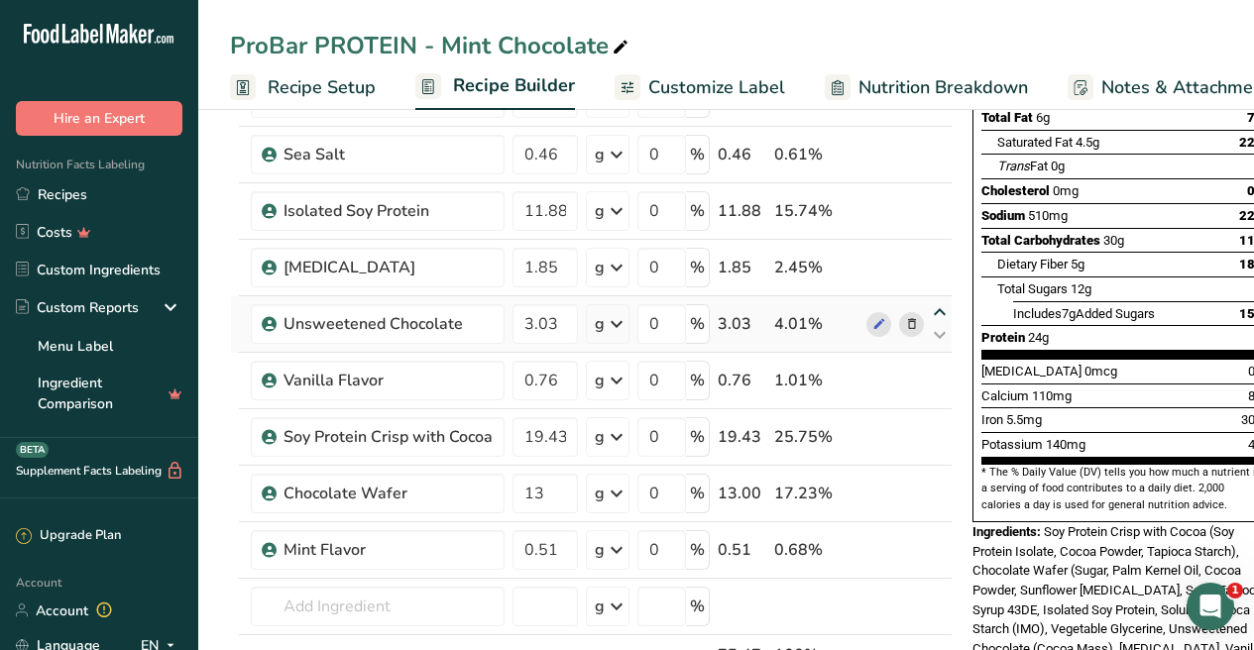
click at [937, 308] on icon at bounding box center [940, 312] width 24 height 15
type input "3.03"
type input "1.85"
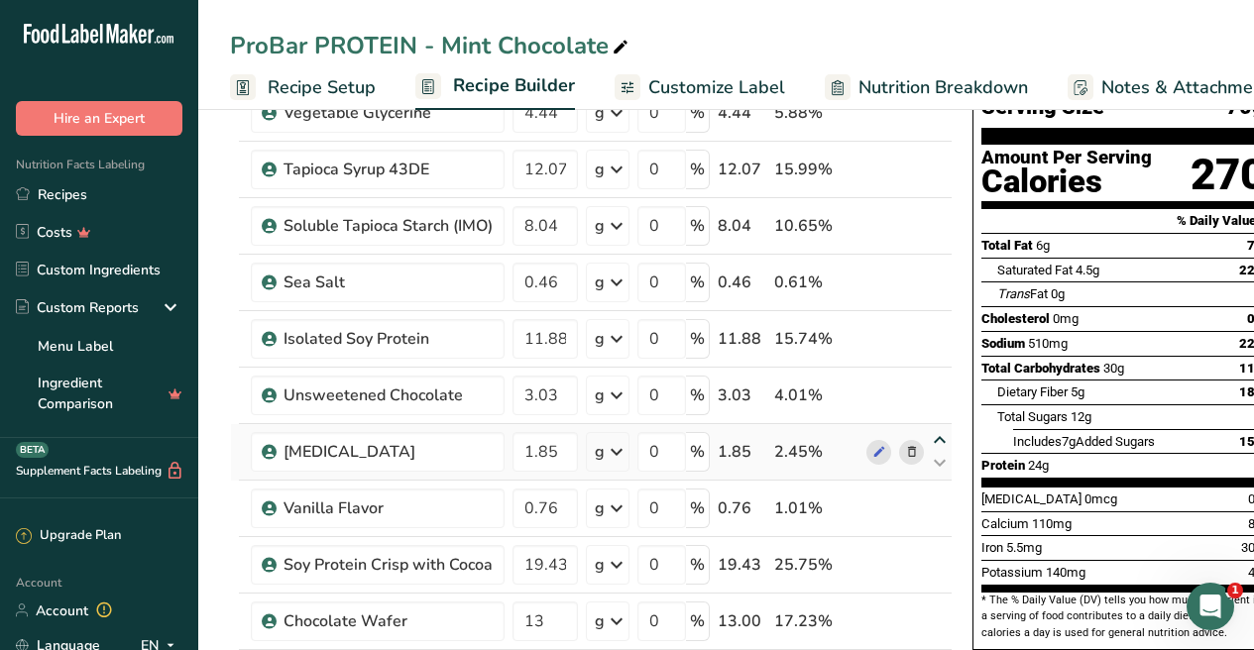
scroll to position [171, 0]
click at [940, 380] on icon at bounding box center [940, 384] width 24 height 15
type input "3.03"
type input "11.88"
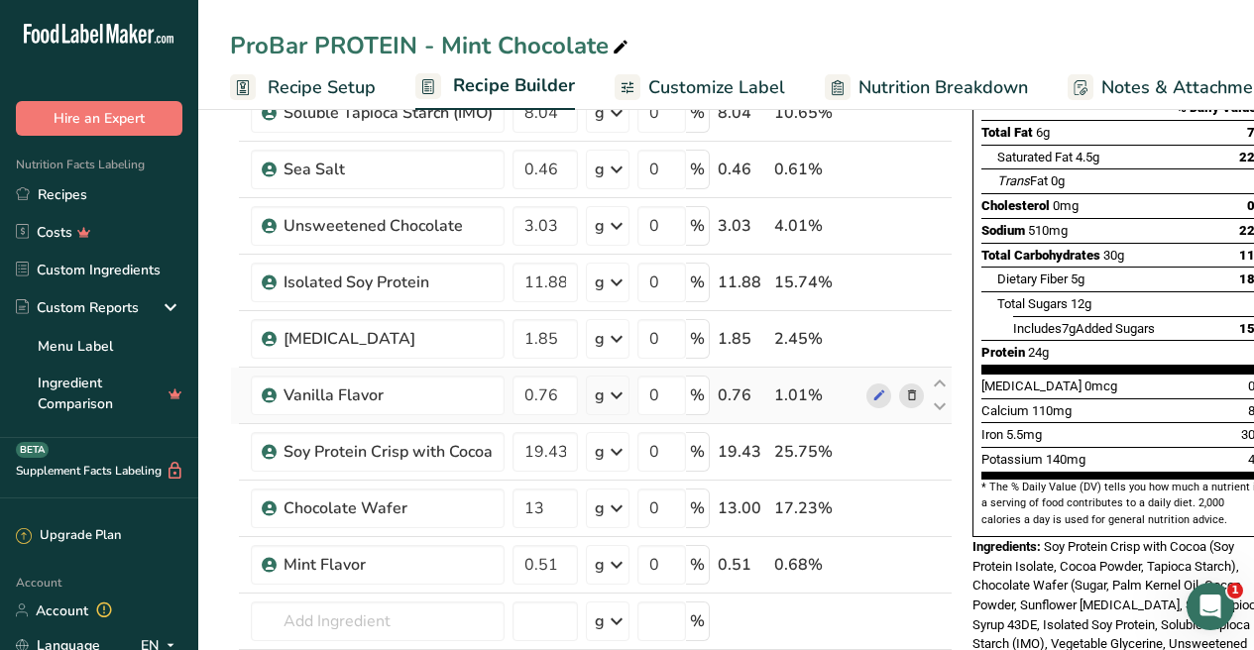
scroll to position [299, 0]
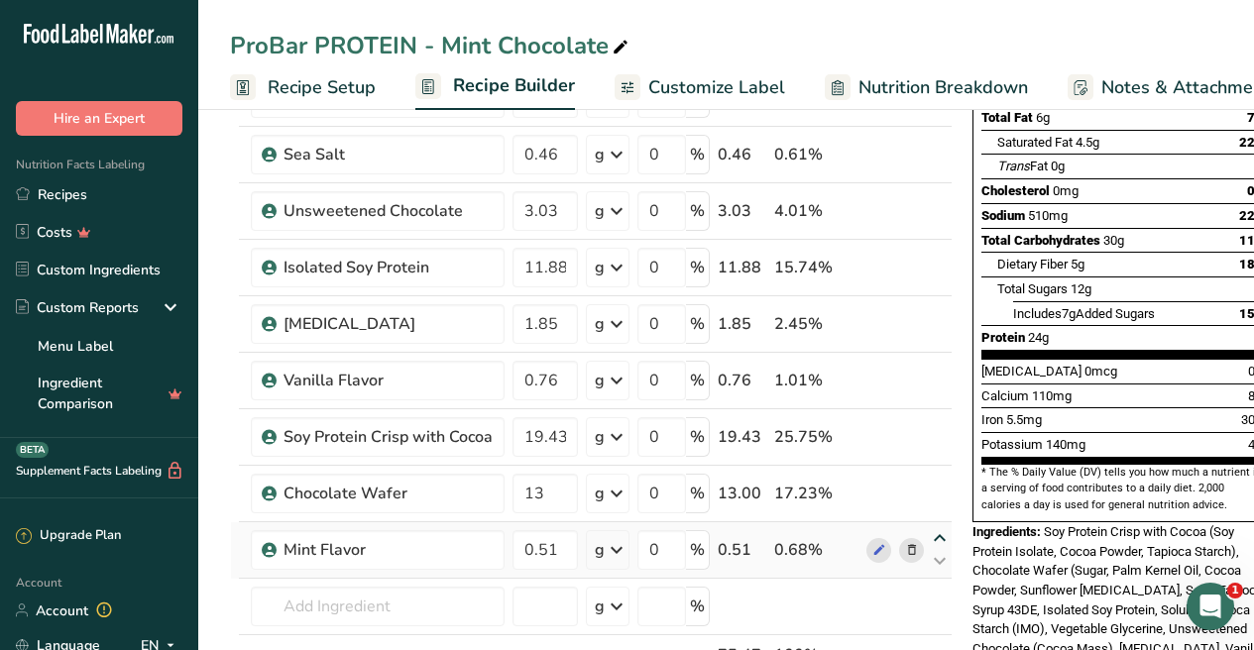
click at [938, 536] on icon at bounding box center [940, 538] width 24 height 15
type input "0.51"
type input "13"
click at [938, 480] on icon at bounding box center [940, 482] width 24 height 15
type input "0.51"
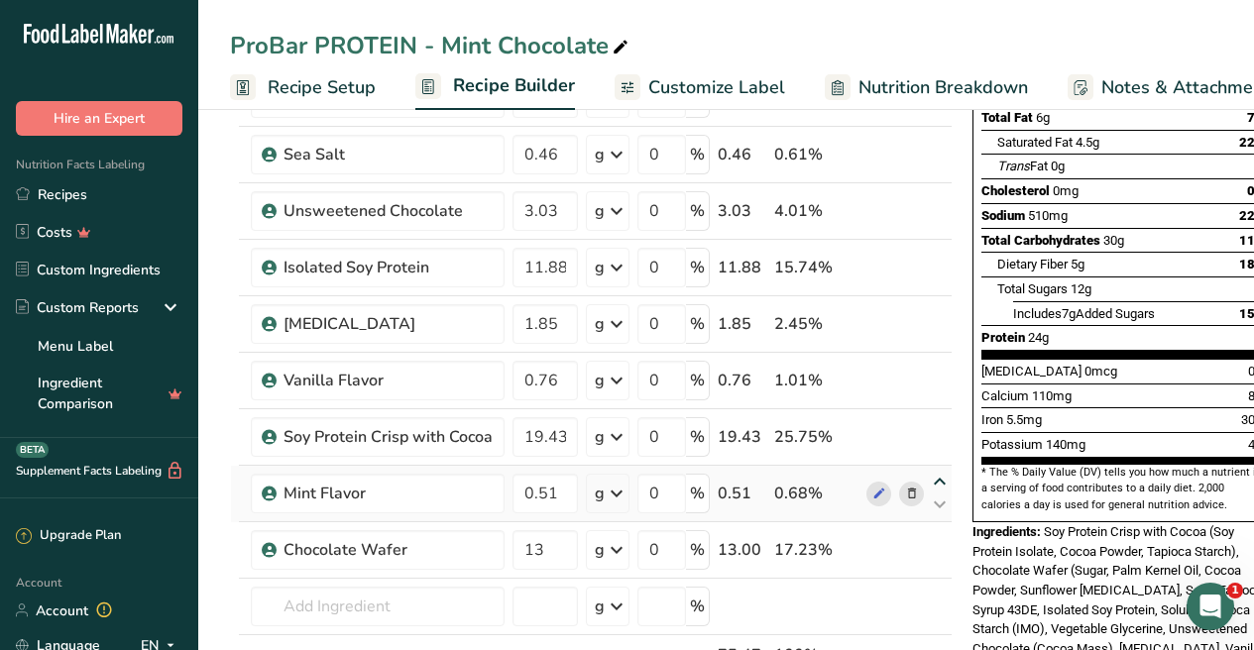
type input "19.43"
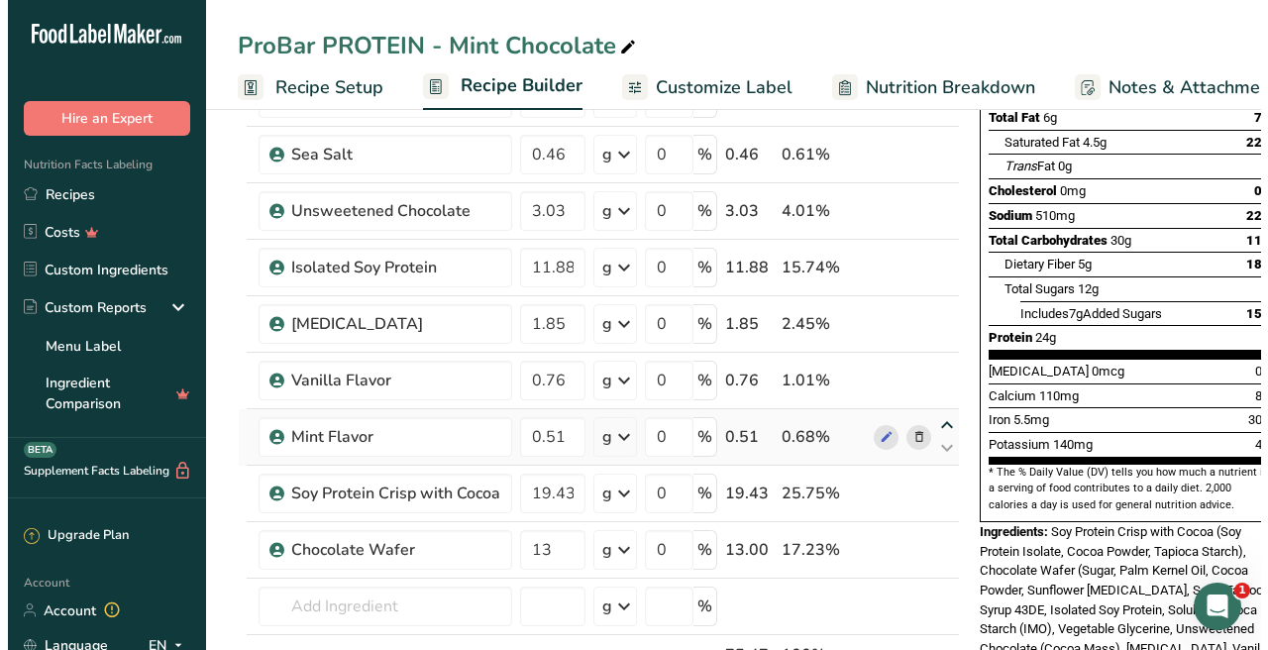
scroll to position [298, 0]
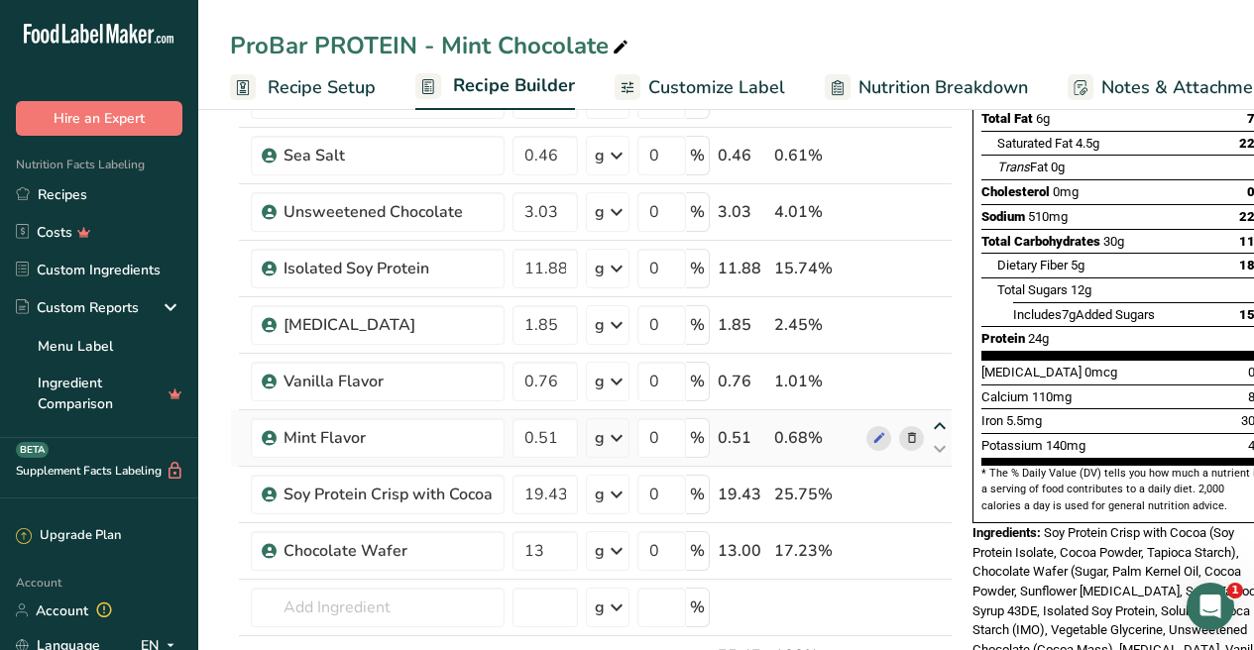
click at [938, 426] on icon at bounding box center [940, 426] width 24 height 15
type input "0.51"
type input "0.76"
drag, startPoint x: 560, startPoint y: 436, endPoint x: 541, endPoint y: 434, distance: 18.9
click at [541, 434] on input "0.76" at bounding box center [544, 438] width 65 height 40
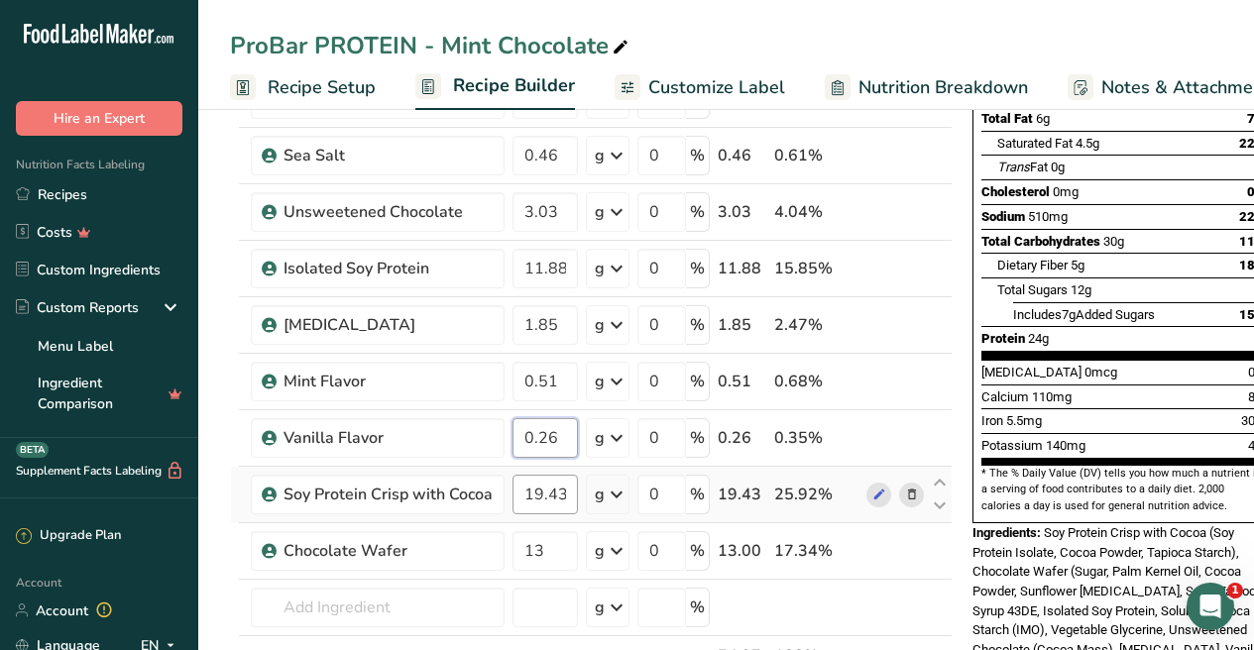
type input "0.26"
click at [553, 491] on div "Ingredient * Amount * Unit * Waste * .a-a{fill:#347362;}.b-a{fill:#fff;} Grams …" at bounding box center [591, 338] width 722 height 844
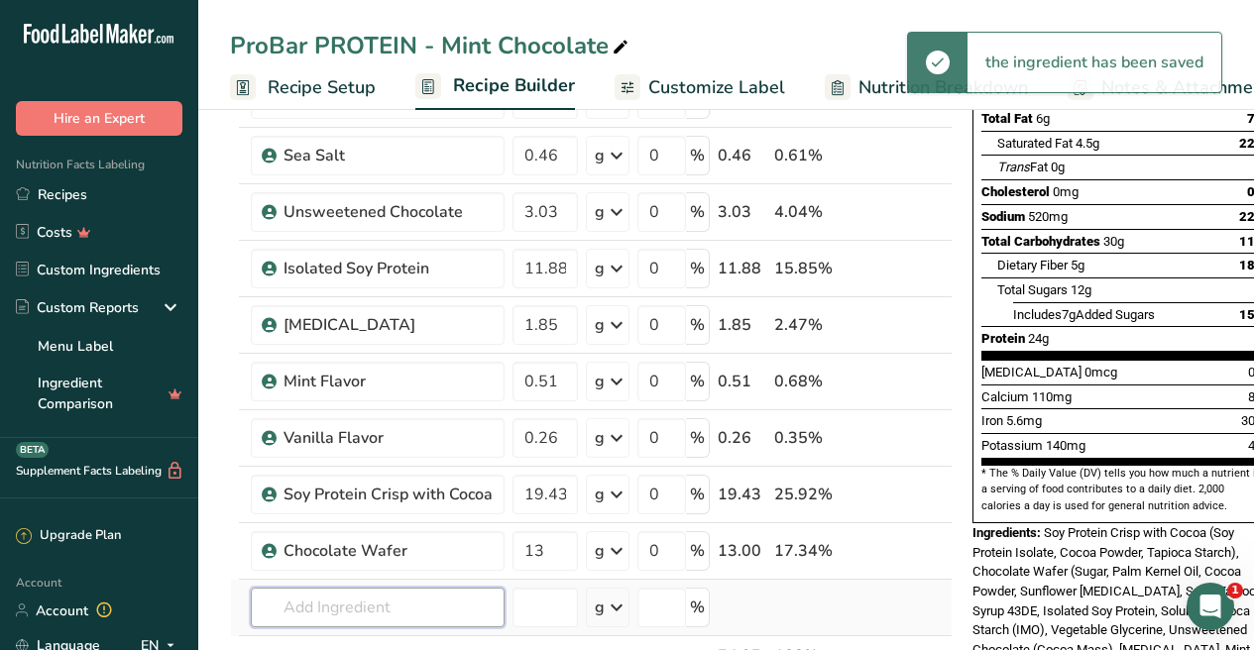
click at [418, 601] on div "Ingredient * Amount * Unit * Waste * .a-a{fill:#347362;}.b-a{fill:#fff;} Grams …" at bounding box center [591, 338] width 722 height 844
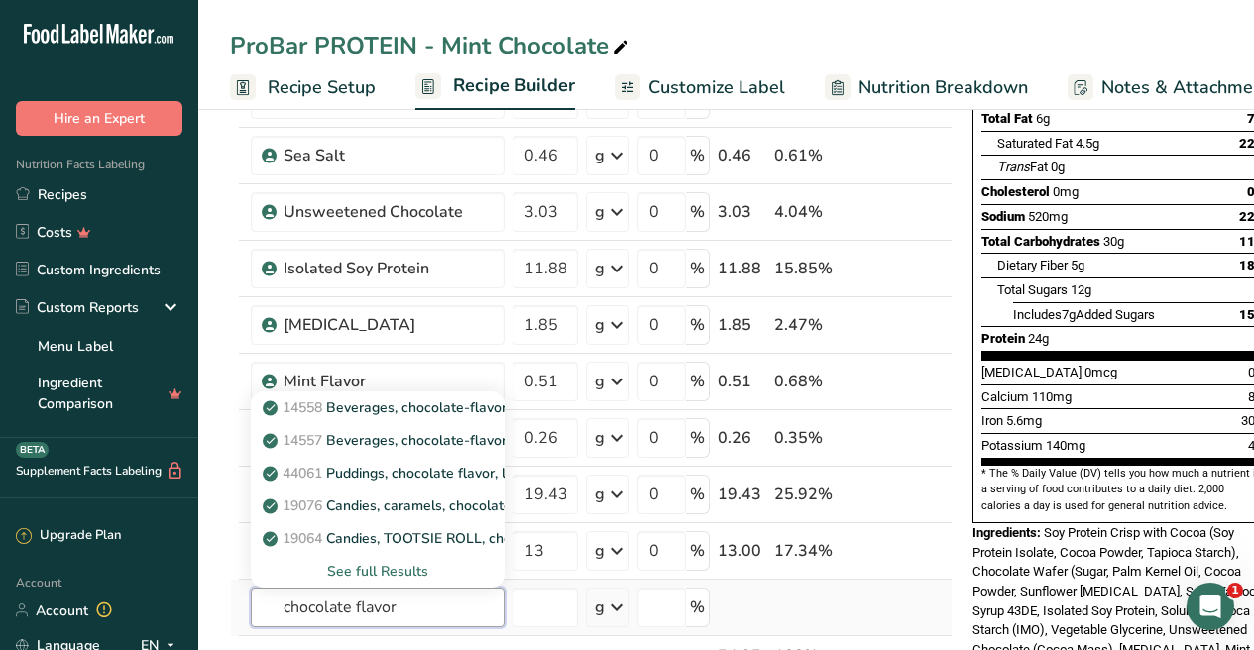
type input "chocolate flavor"
click at [356, 570] on div "See full Results" at bounding box center [378, 571] width 222 height 21
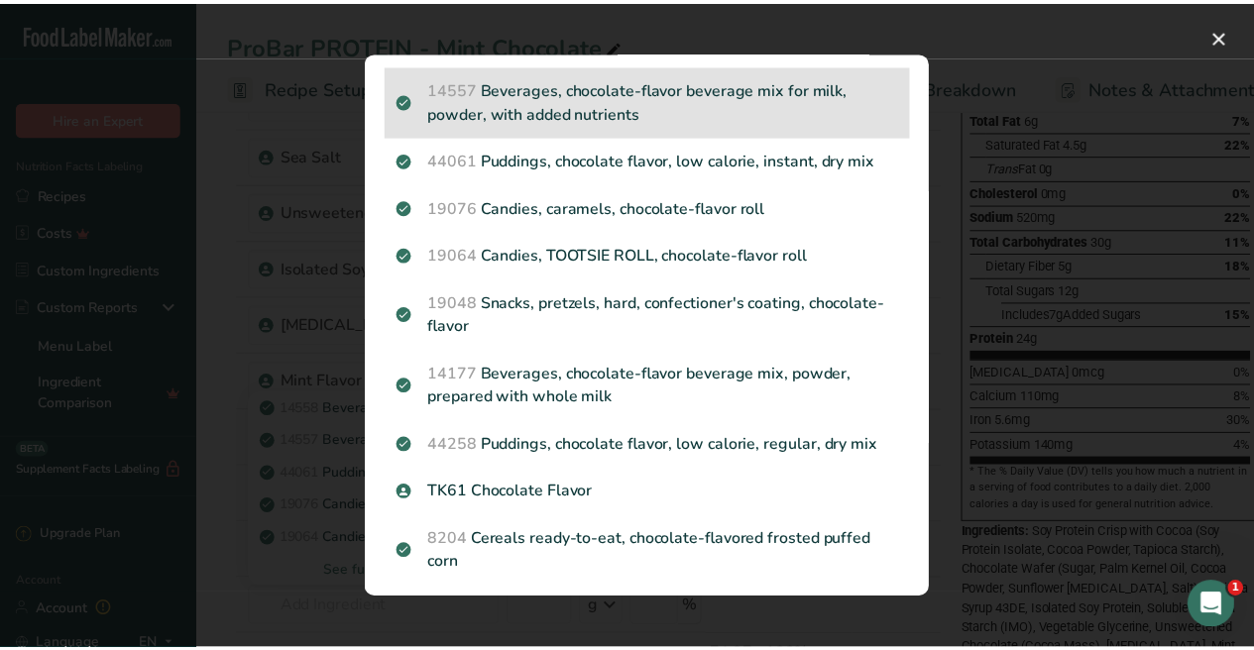
scroll to position [341, 0]
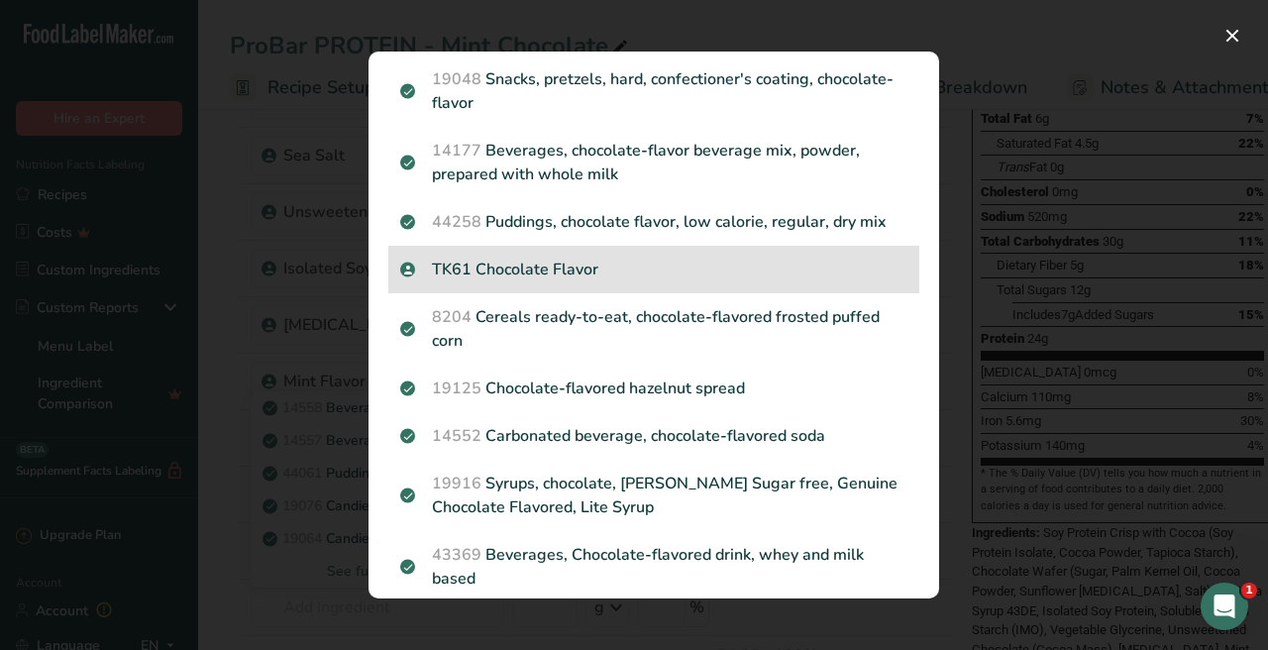
click at [483, 274] on p "TK61 Chocolate Flavor" at bounding box center [653, 270] width 507 height 24
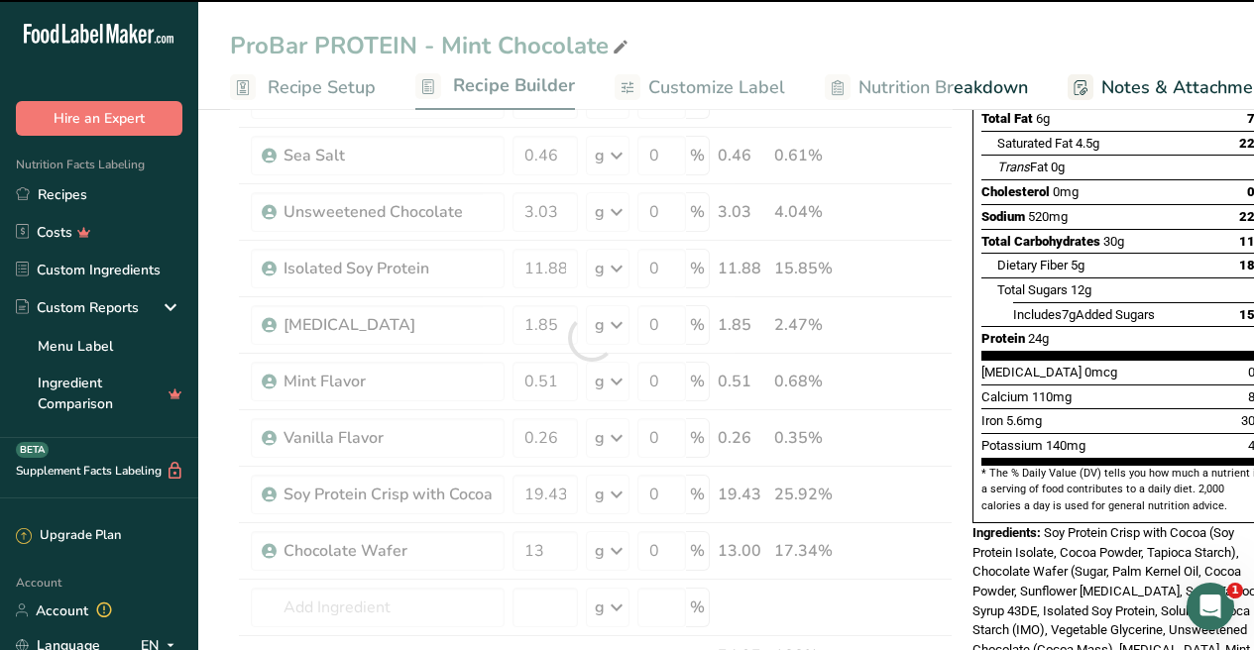
type input "0"
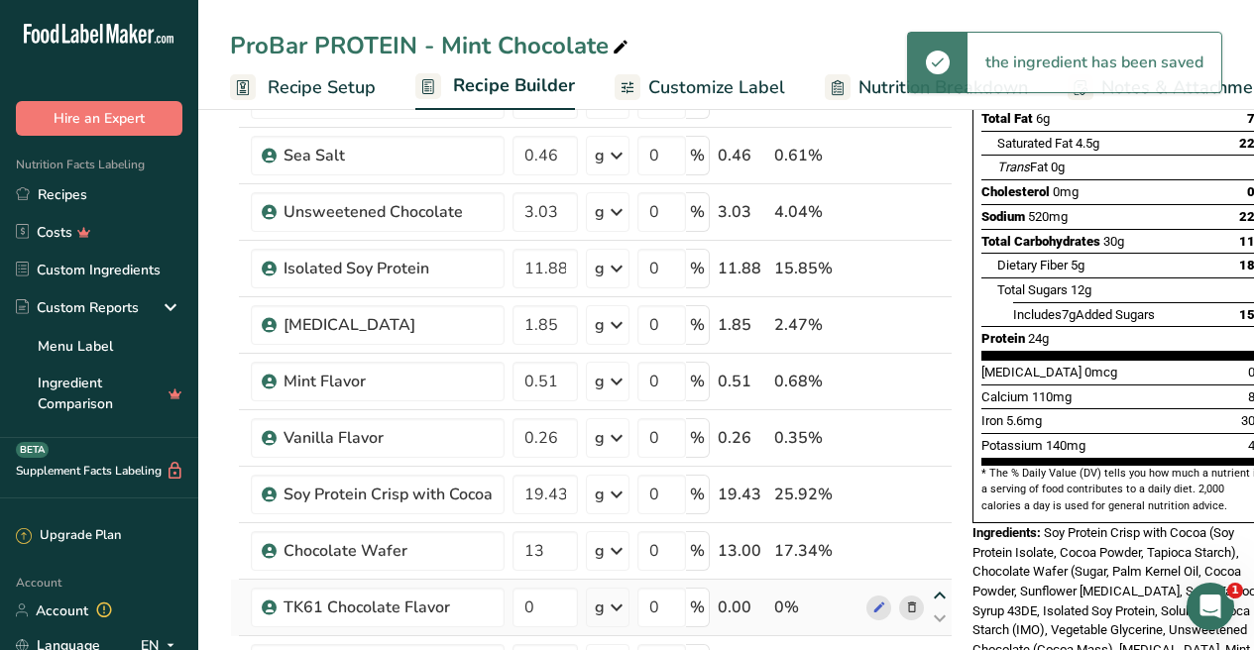
click at [937, 595] on icon at bounding box center [940, 596] width 24 height 15
type input "0"
type input "13"
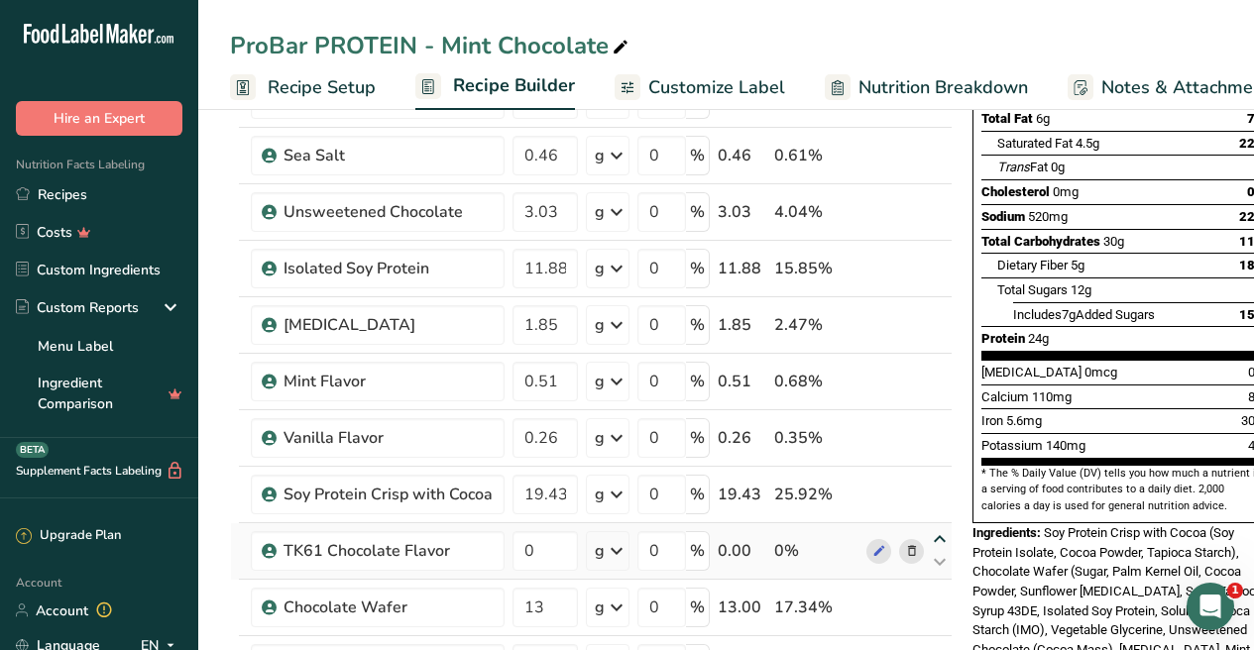
click at [943, 540] on icon at bounding box center [940, 539] width 24 height 15
type input "0"
type input "19.43"
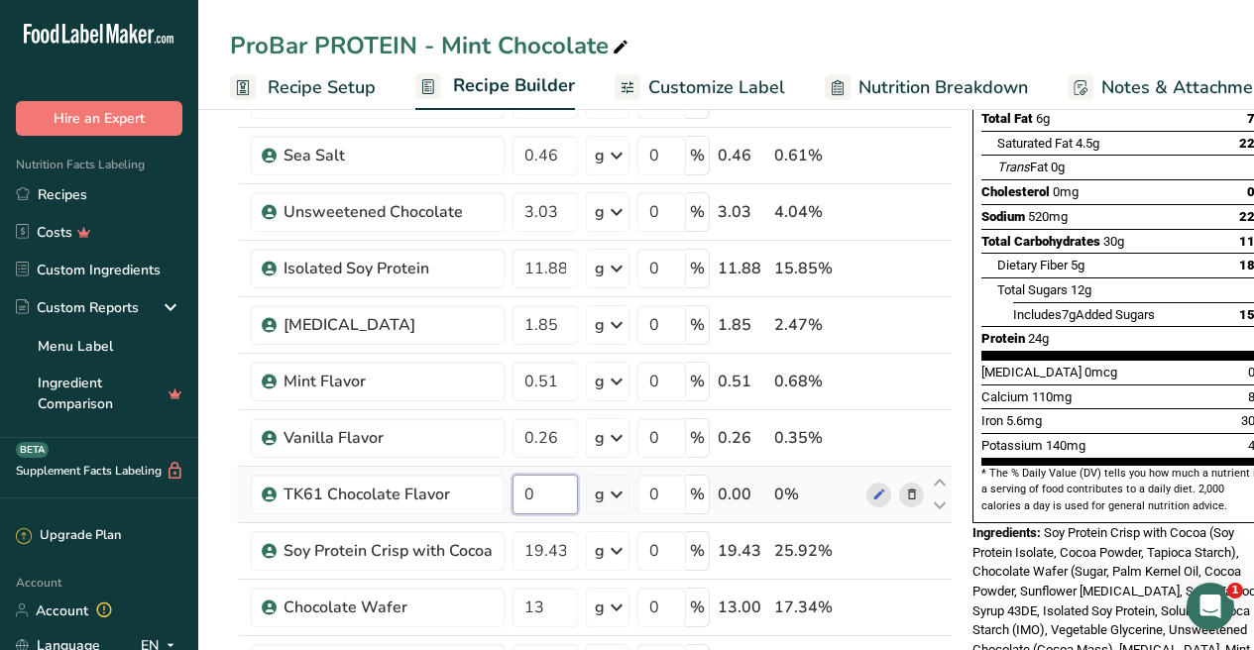
click at [556, 501] on div "Ingredient * Amount * Unit * Waste * .a-a{fill:#347362;}.b-a{fill:#fff;} Grams …" at bounding box center [591, 366] width 722 height 901
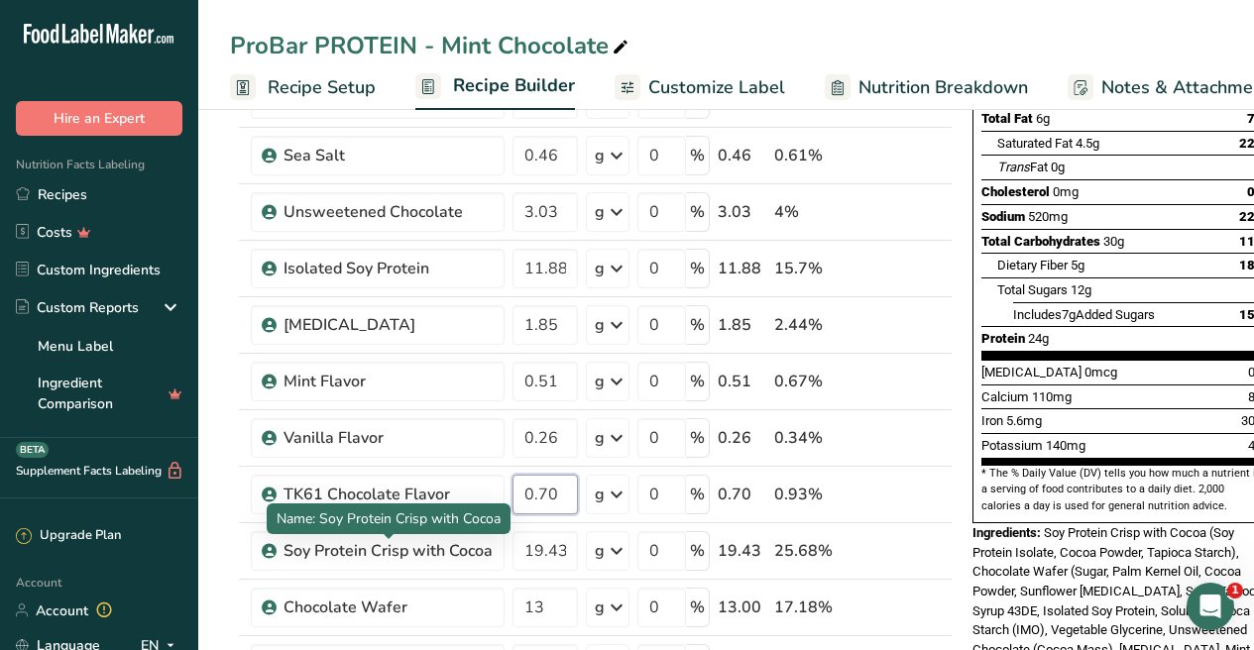
scroll to position [398, 0]
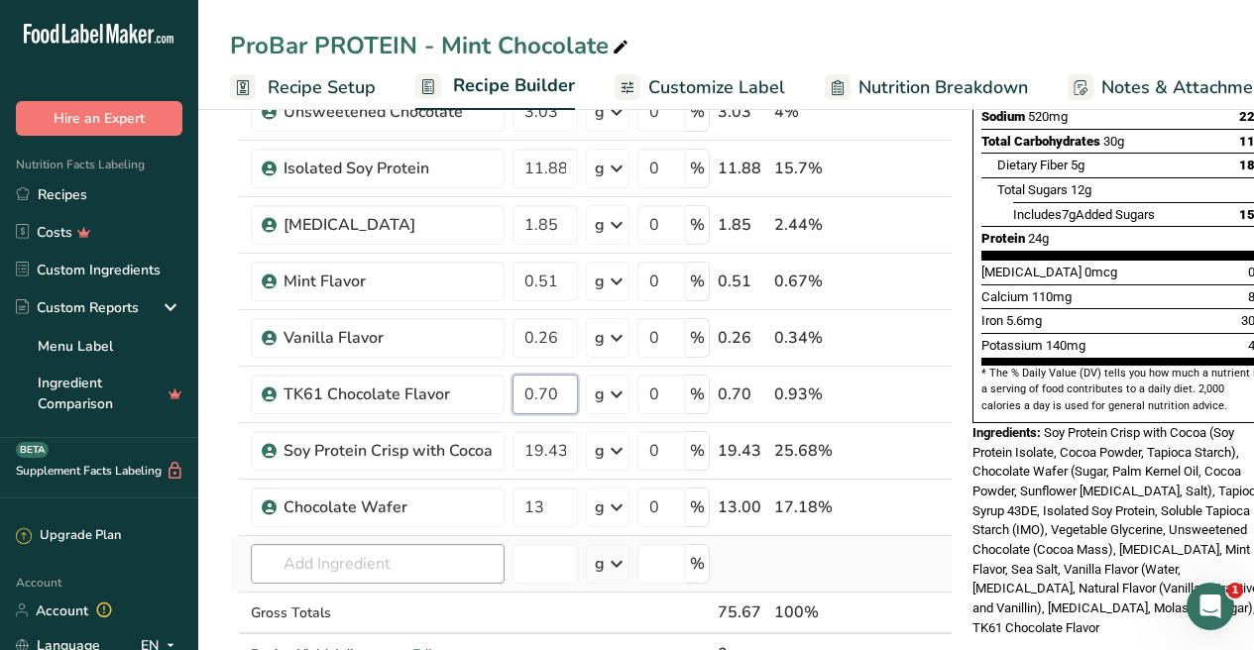
type input "0.70"
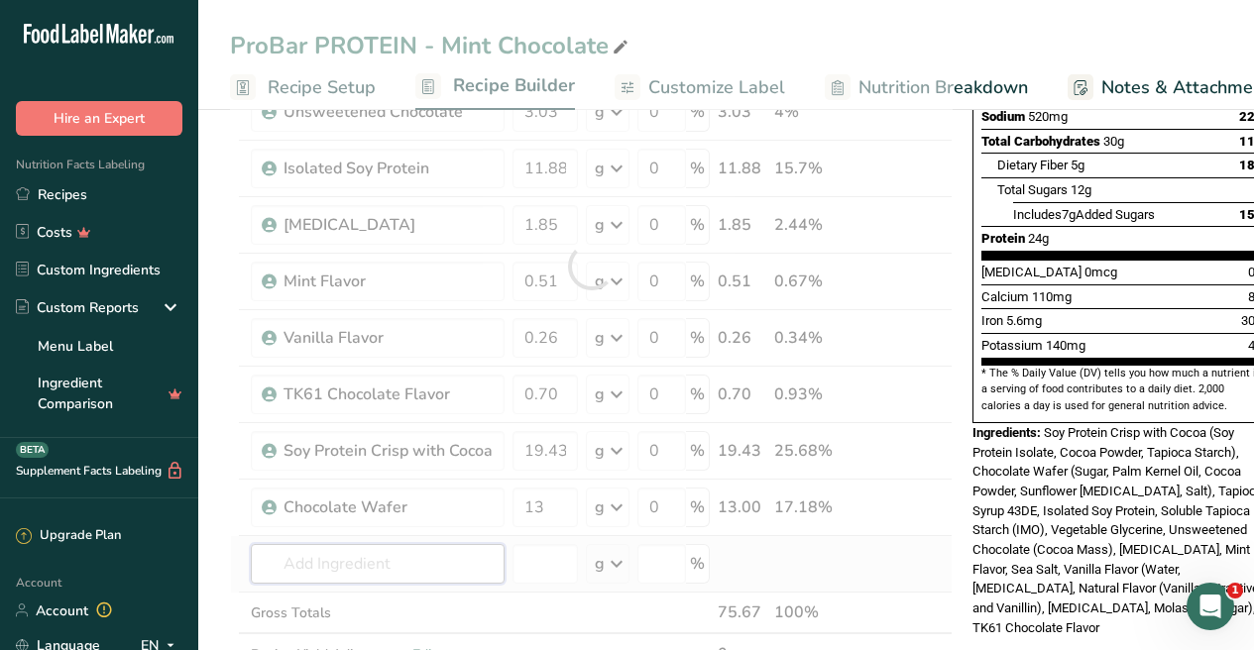
click at [433, 553] on div "Ingredient * Amount * Unit * Waste * .a-a{fill:#347362;}.b-a{fill:#fff;} Grams …" at bounding box center [591, 266] width 722 height 901
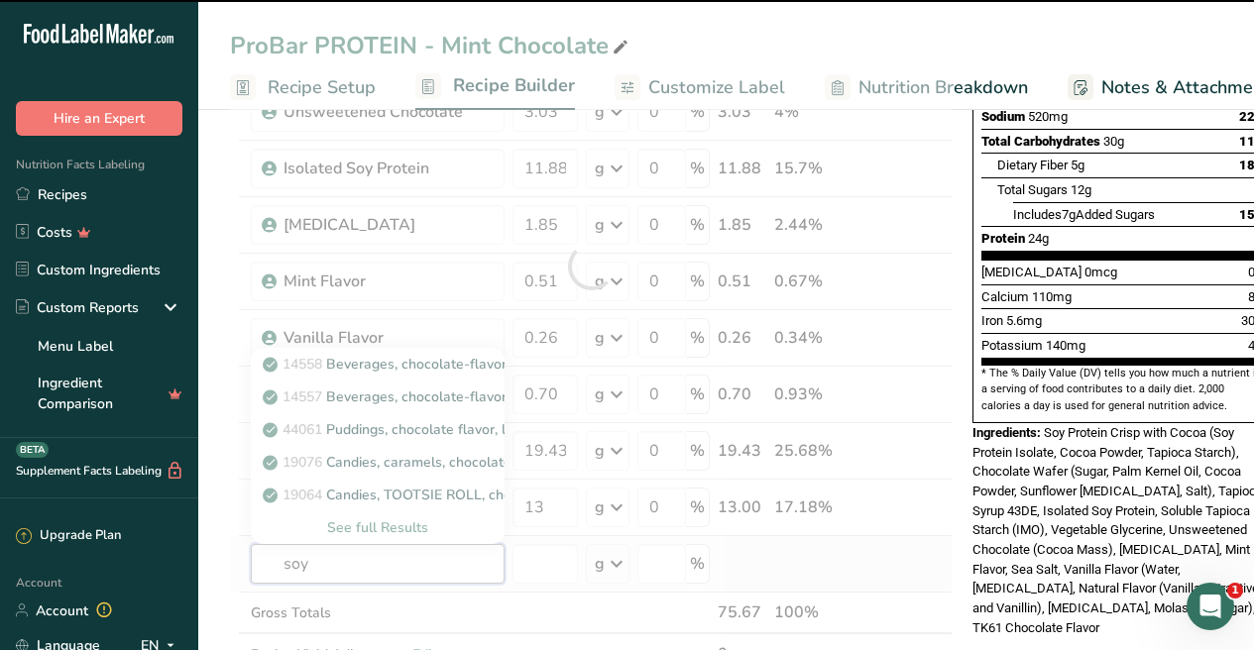
type input "soy"
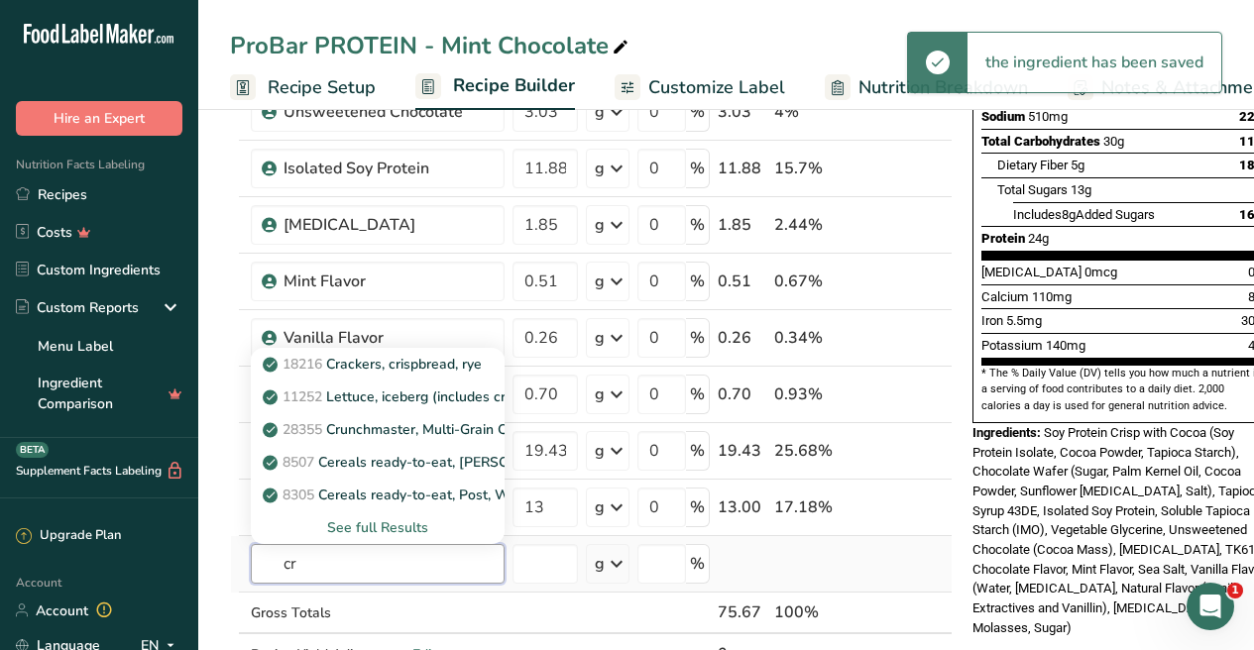
type input "c"
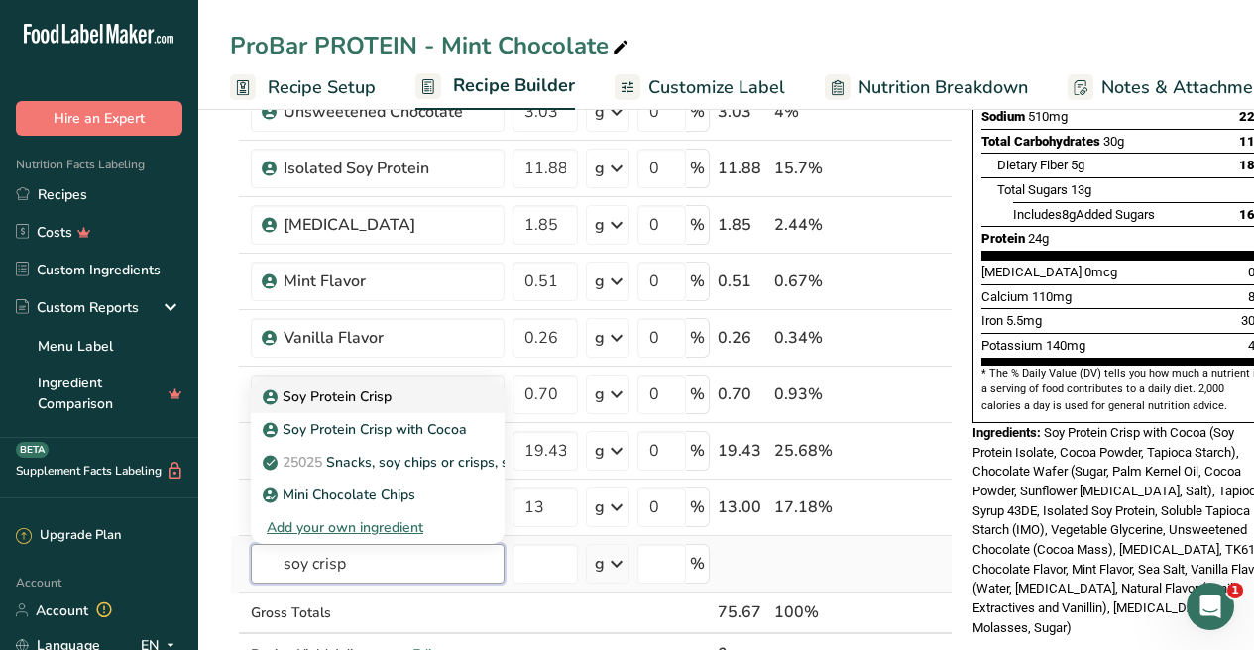
type input "soy crisp"
click at [356, 401] on p "Soy Protein Crisp" at bounding box center [329, 396] width 125 height 21
type input "Soy Protein Crisp"
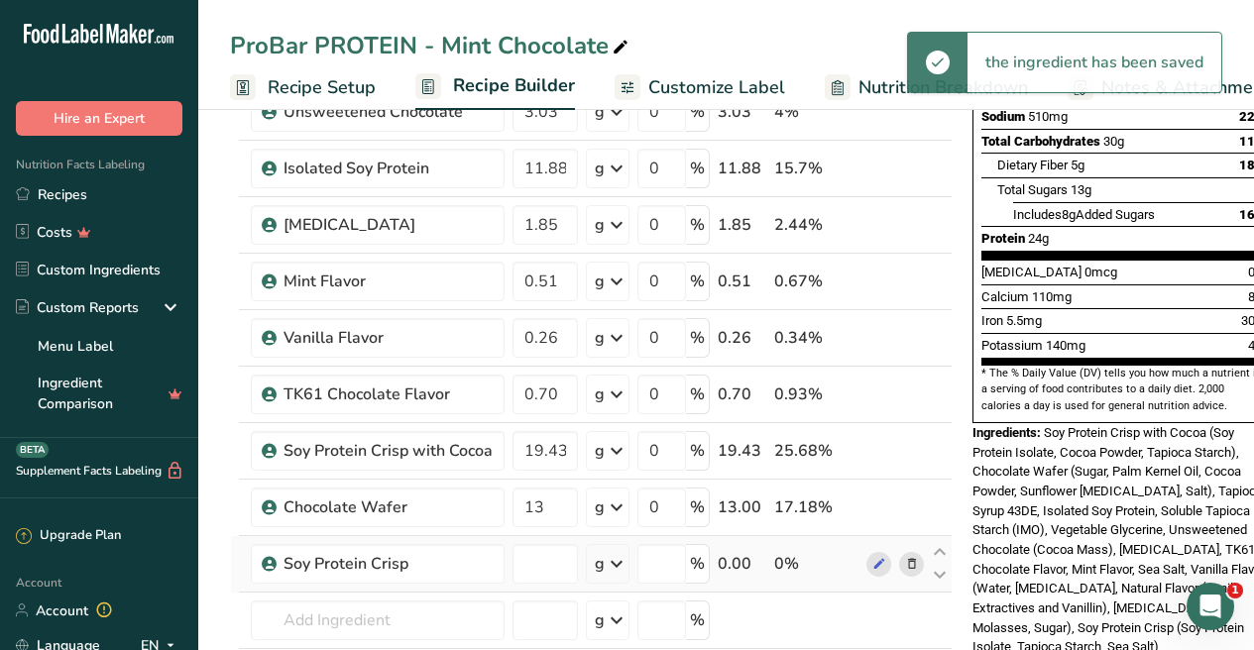
type input "0"
click at [938, 550] on icon at bounding box center [940, 552] width 24 height 15
type input "0"
type input "13"
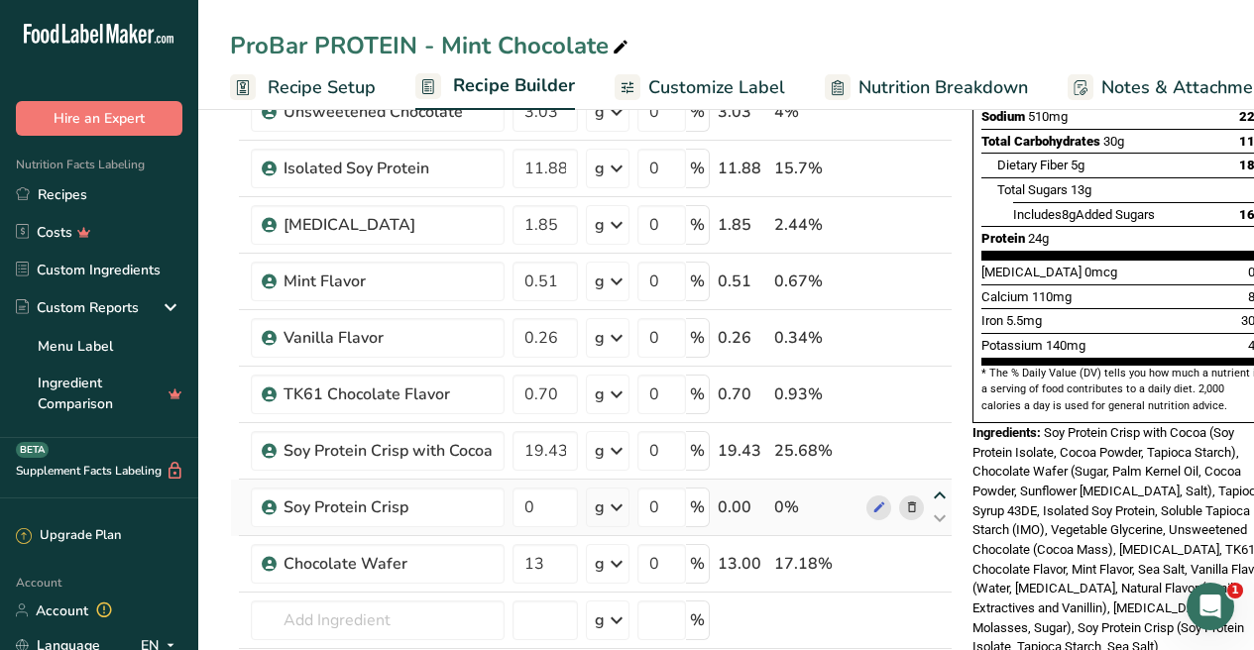
click at [937, 496] on icon at bounding box center [940, 496] width 24 height 15
type input "0"
type input "19.43"
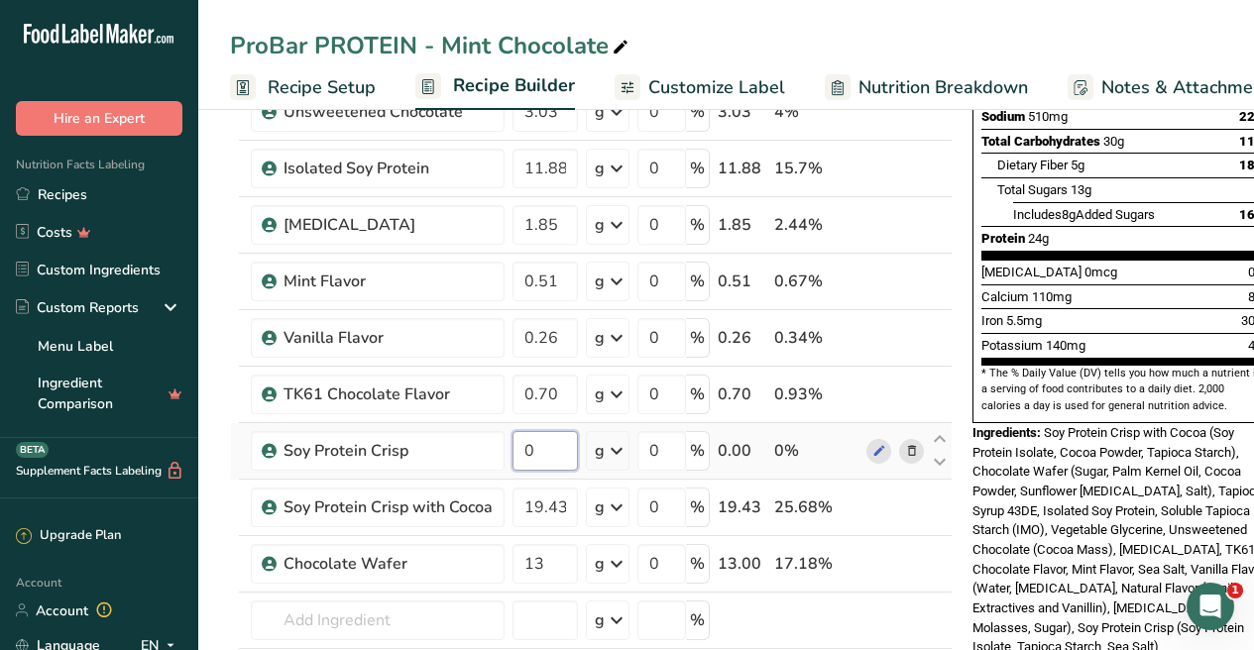
click at [560, 455] on input "0" at bounding box center [544, 451] width 65 height 40
drag, startPoint x: 560, startPoint y: 455, endPoint x: 550, endPoint y: 453, distance: 10.1
click at [552, 455] on input "0" at bounding box center [544, 451] width 65 height 40
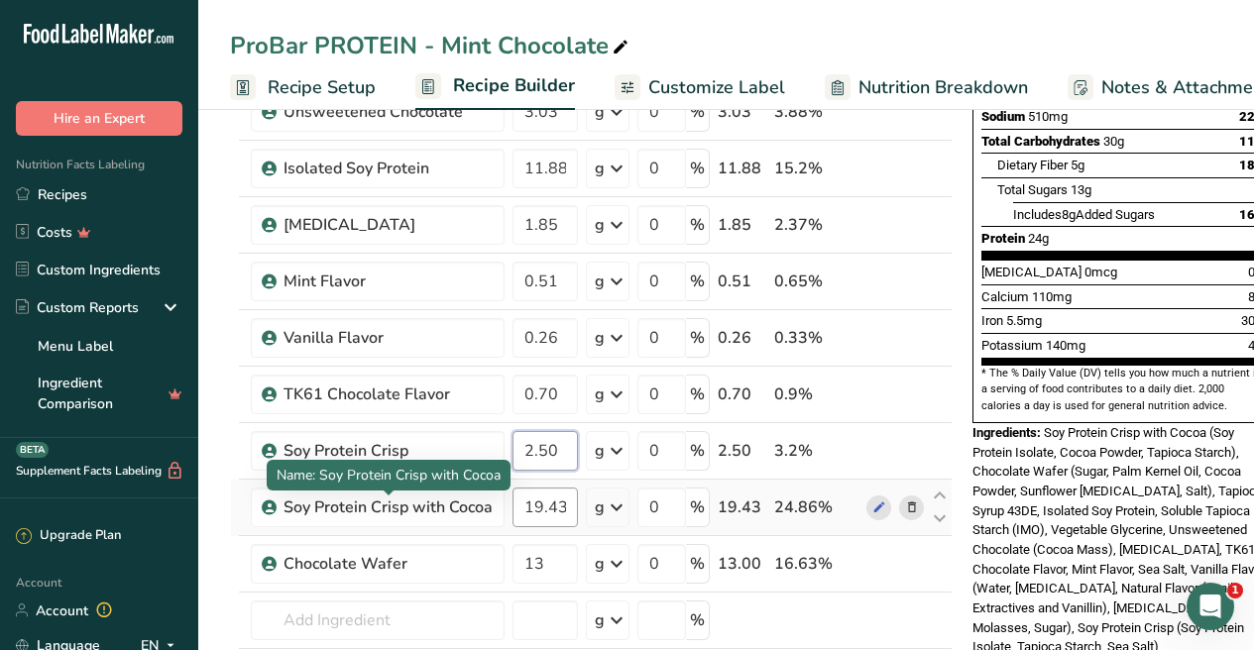
type input "2.50"
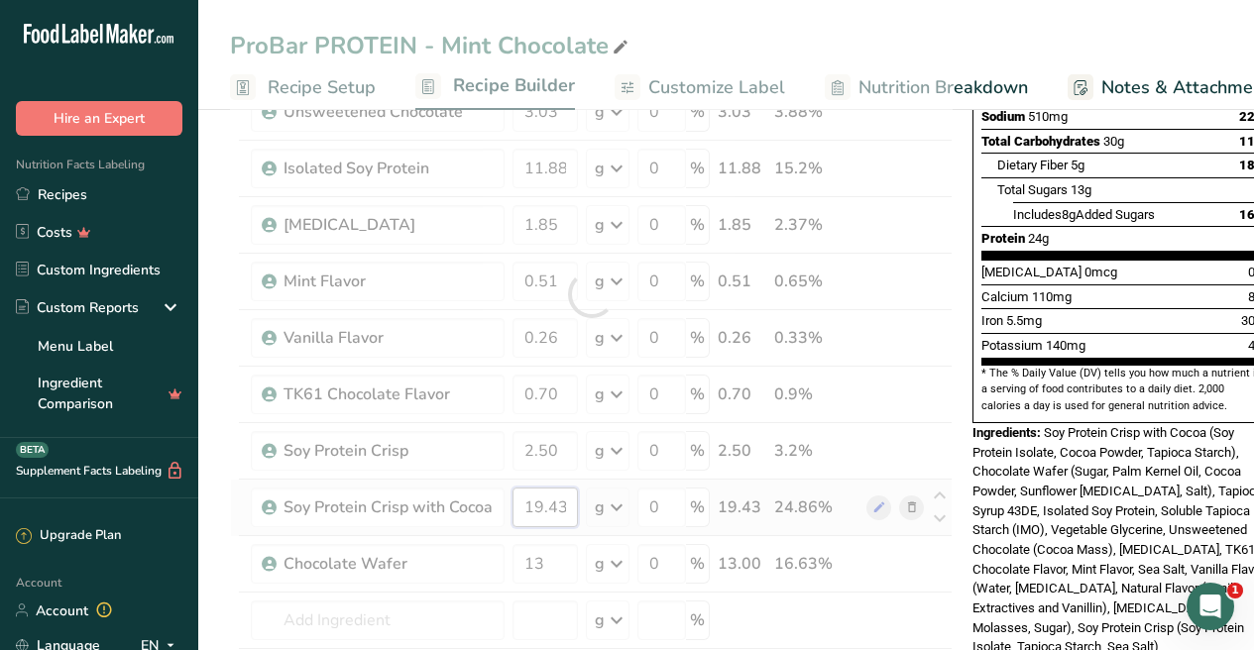
click at [555, 505] on div "Ingredient * Amount * Unit * Waste * .a-a{fill:#347362;}.b-a{fill:#fff;} Grams …" at bounding box center [591, 294] width 722 height 957
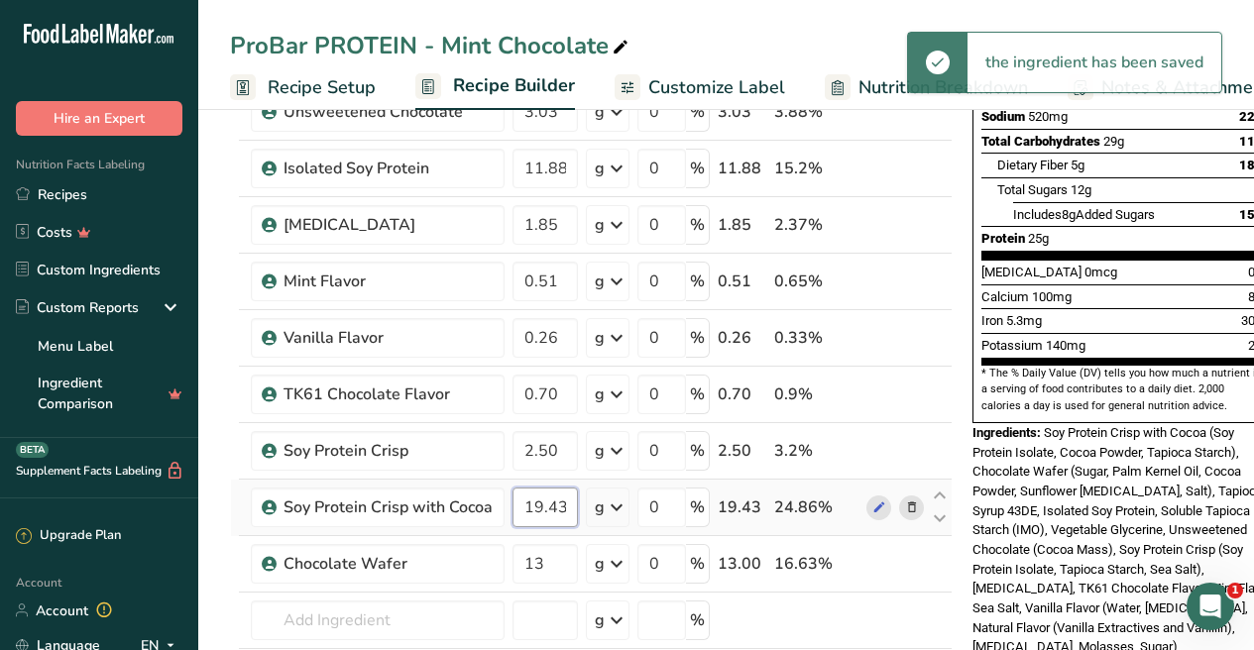
drag, startPoint x: 532, startPoint y: 500, endPoint x: 691, endPoint y: 526, distance: 160.6
click at [686, 528] on tr "Soy Protein Crisp with Cocoa 19.43 g Weight Units g kg mg See more Volume Units…" at bounding box center [591, 508] width 720 height 56
type input "11"
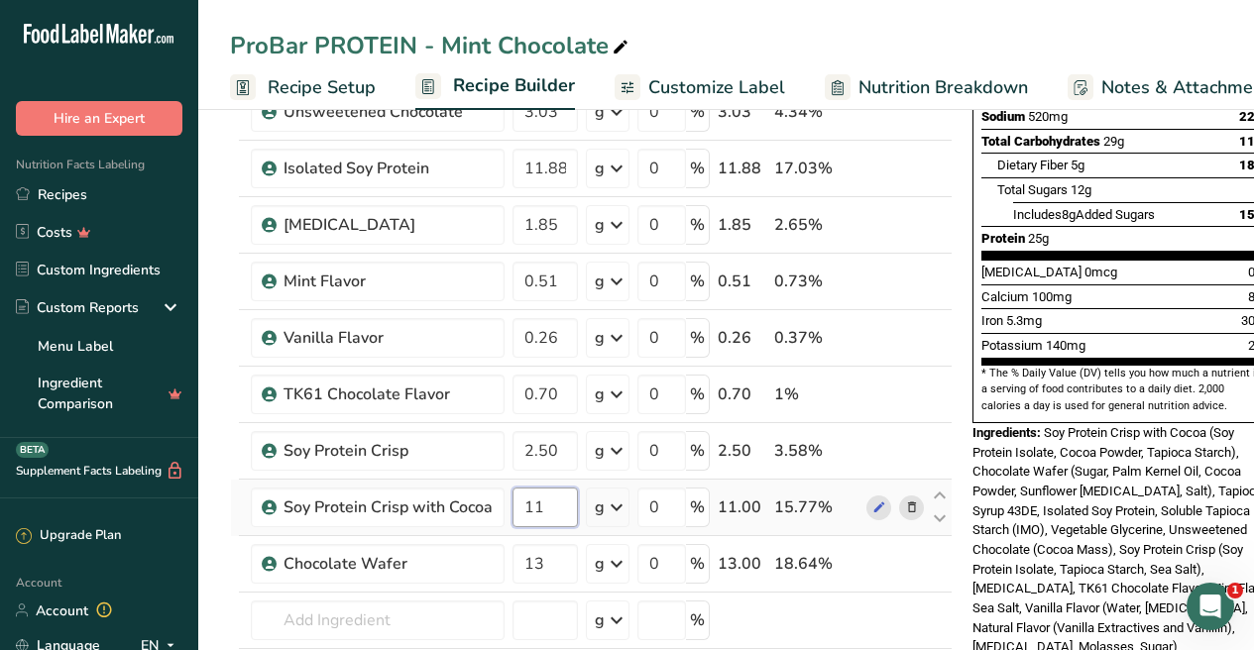
type input "11."
type input "11.26"
click at [549, 566] on div "Ingredient * Amount * Unit * Waste * .a-a{fill:#347362;}.b-a{fill:#fff;} Grams …" at bounding box center [591, 294] width 722 height 957
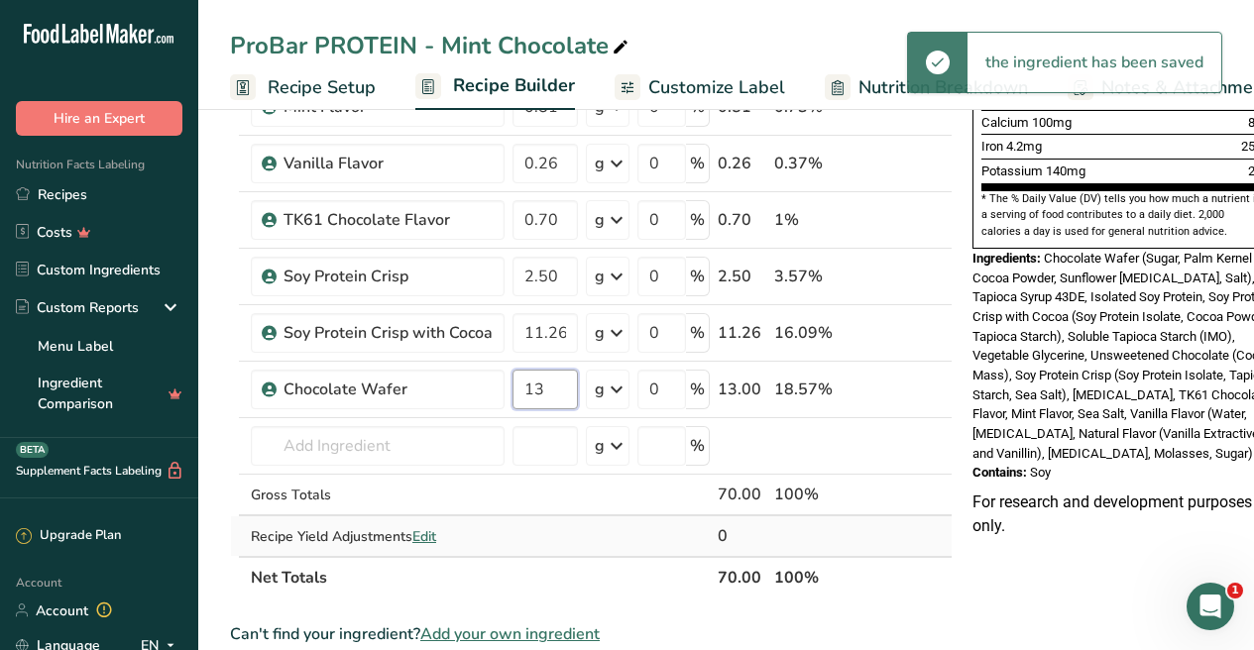
scroll to position [583, 0]
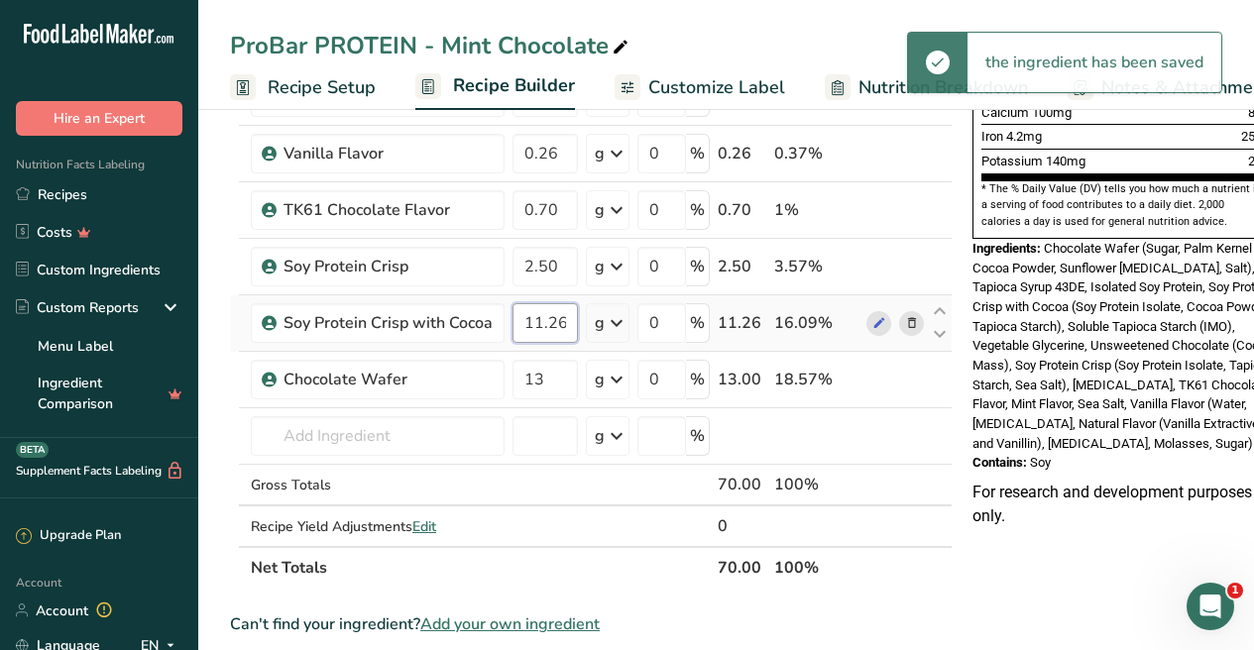
click at [532, 333] on div "Ingredient * Amount * Unit * Waste * .a-a{fill:#347362;}.b-a{fill:#fff;} Grams …" at bounding box center [591, 109] width 722 height 957
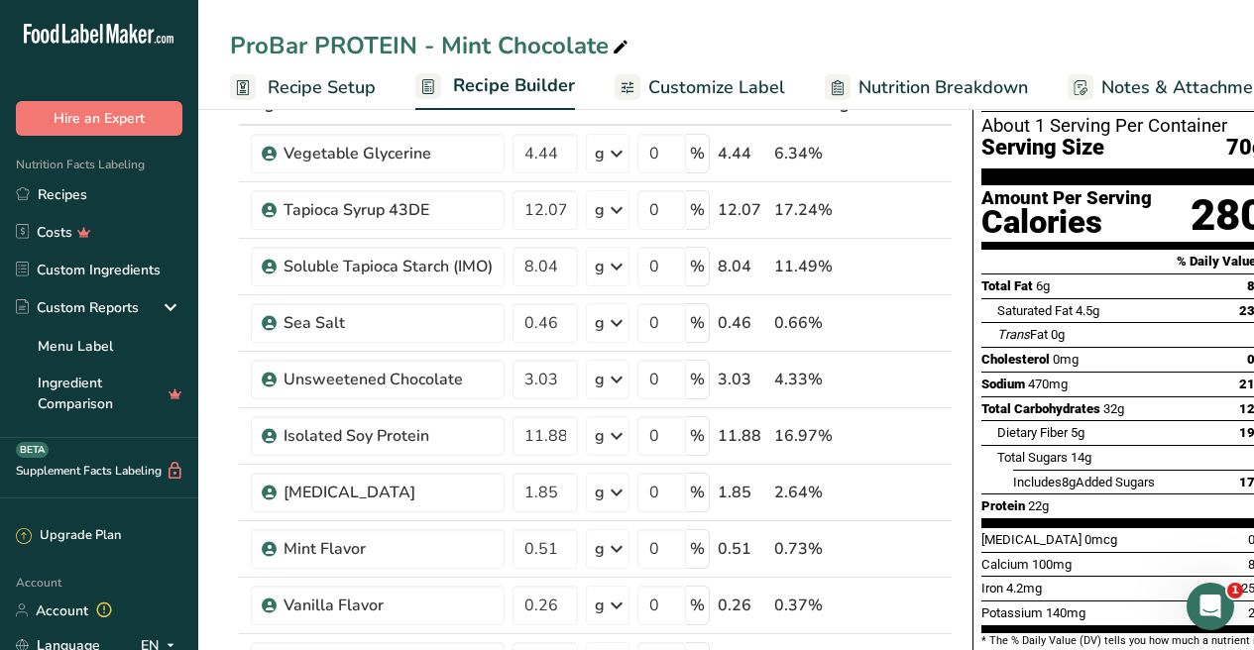
scroll to position [0, 0]
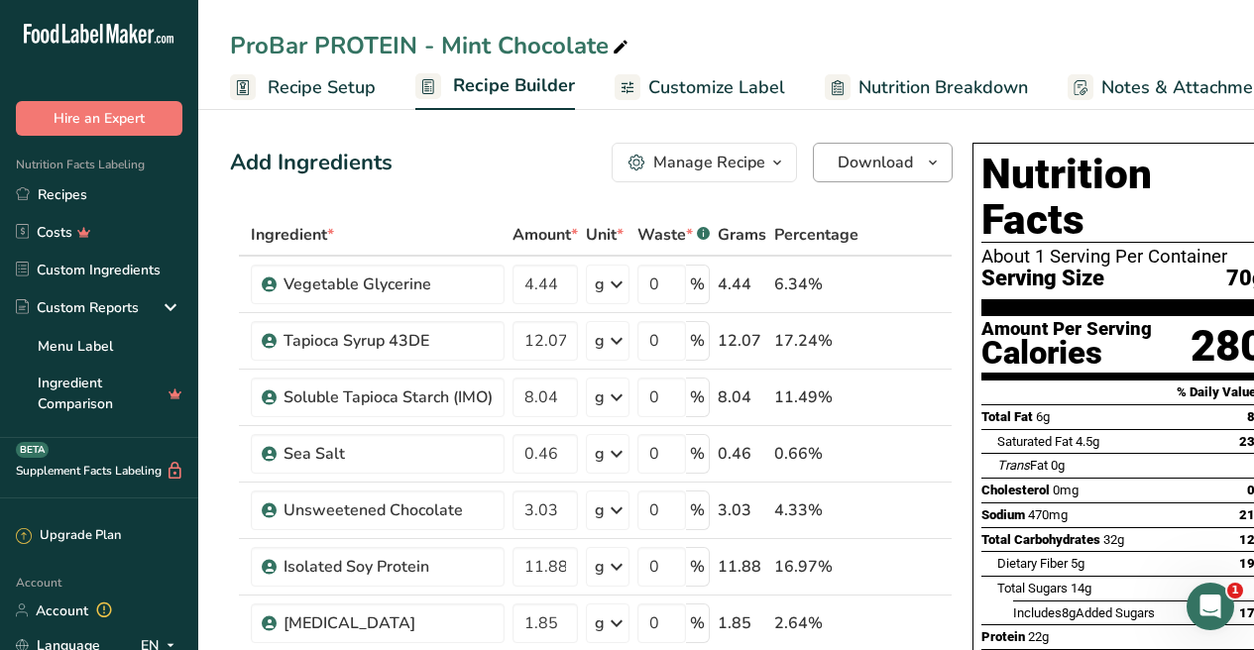
click at [898, 164] on span "Download" at bounding box center [874, 163] width 75 height 24
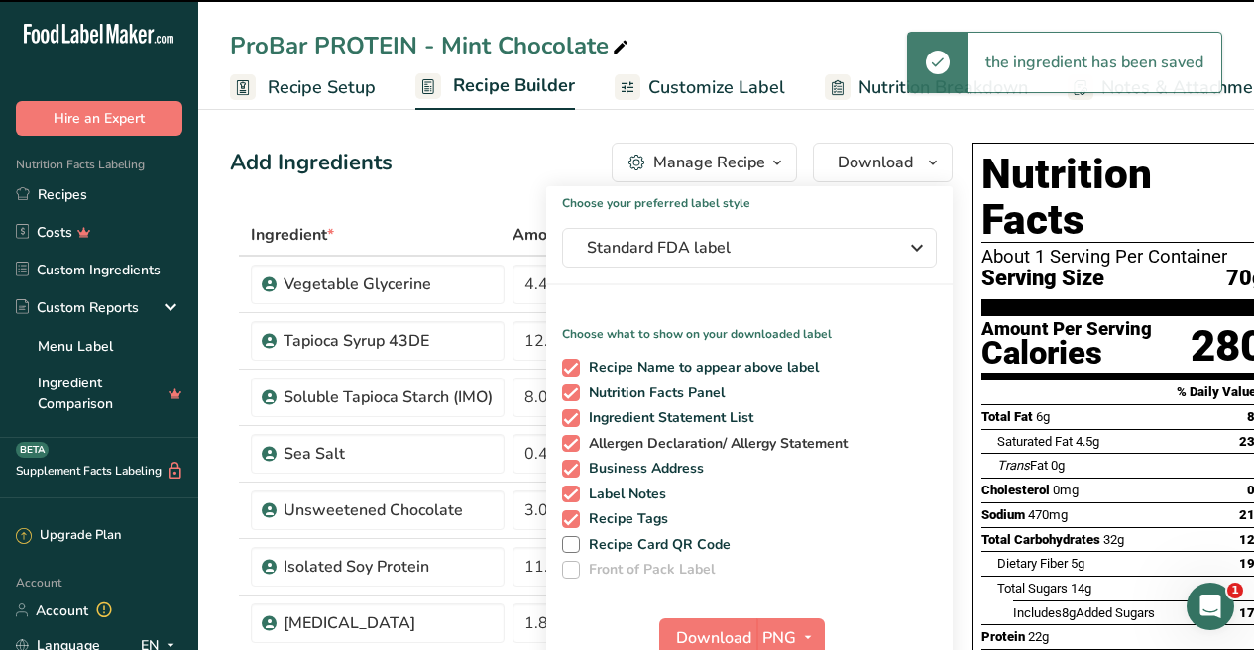
scroll to position [175, 0]
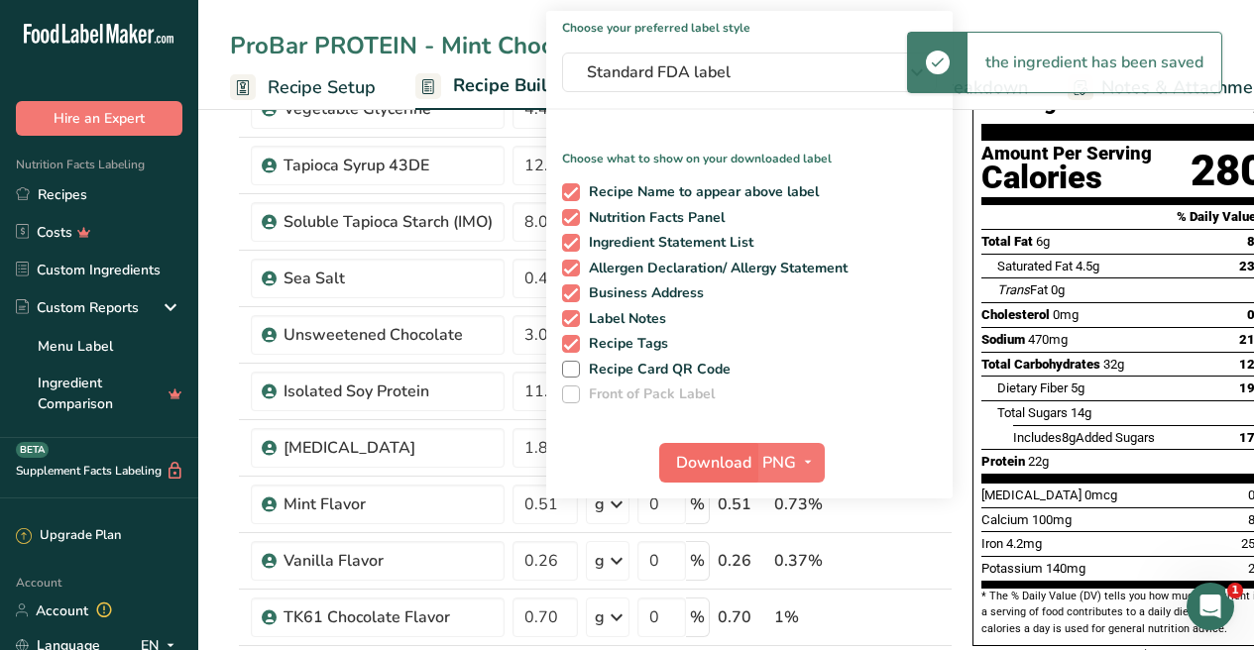
click at [705, 466] on span "Download" at bounding box center [713, 463] width 75 height 24
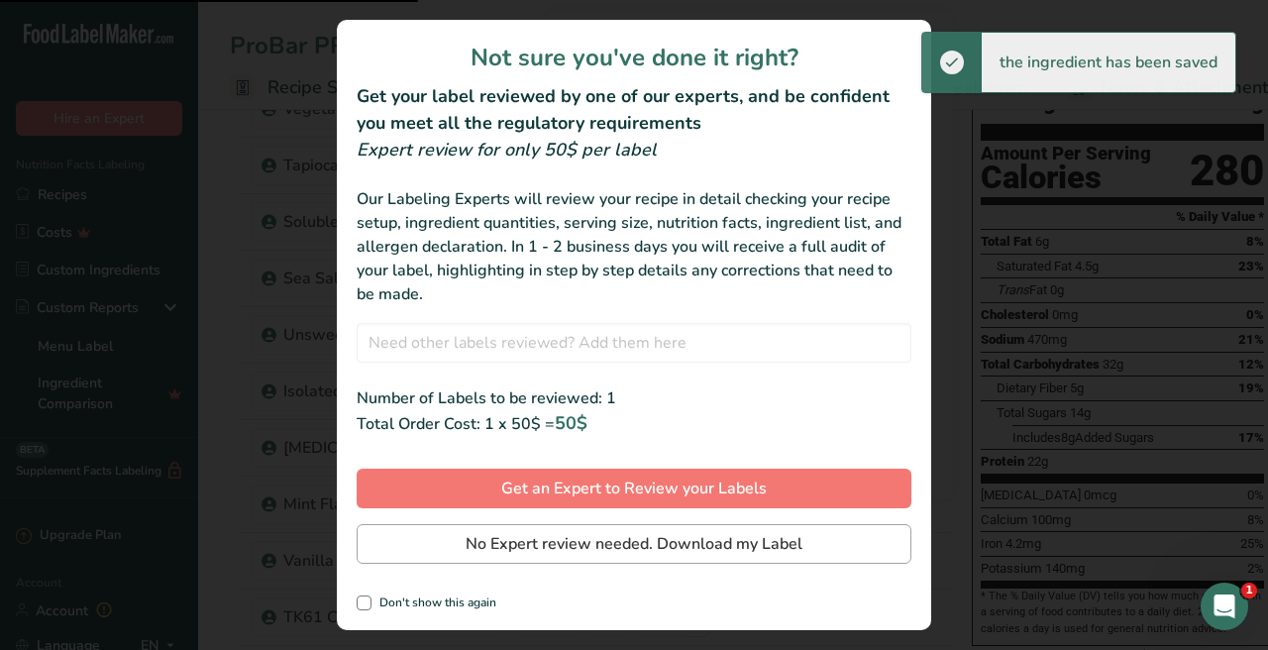
click at [674, 537] on span "No Expert review needed. Download my Label" at bounding box center [634, 544] width 337 height 24
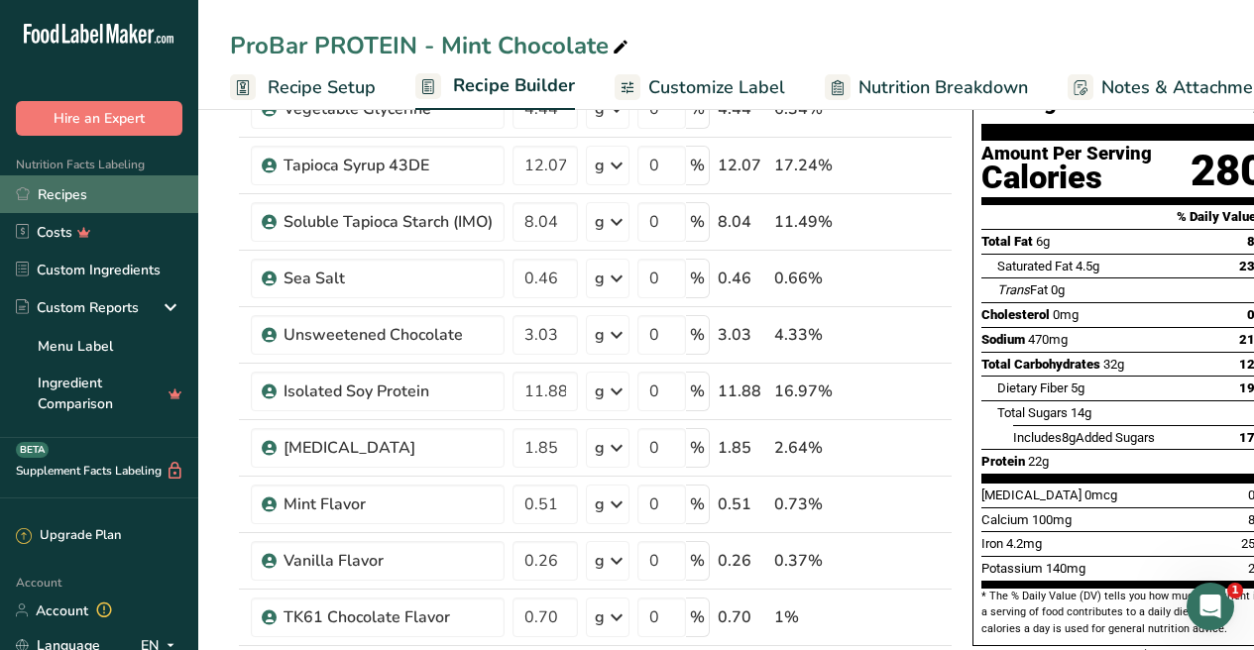
click at [117, 185] on link "Recipes" at bounding box center [99, 194] width 198 height 38
